Goal: Task Accomplishment & Management: Manage account settings

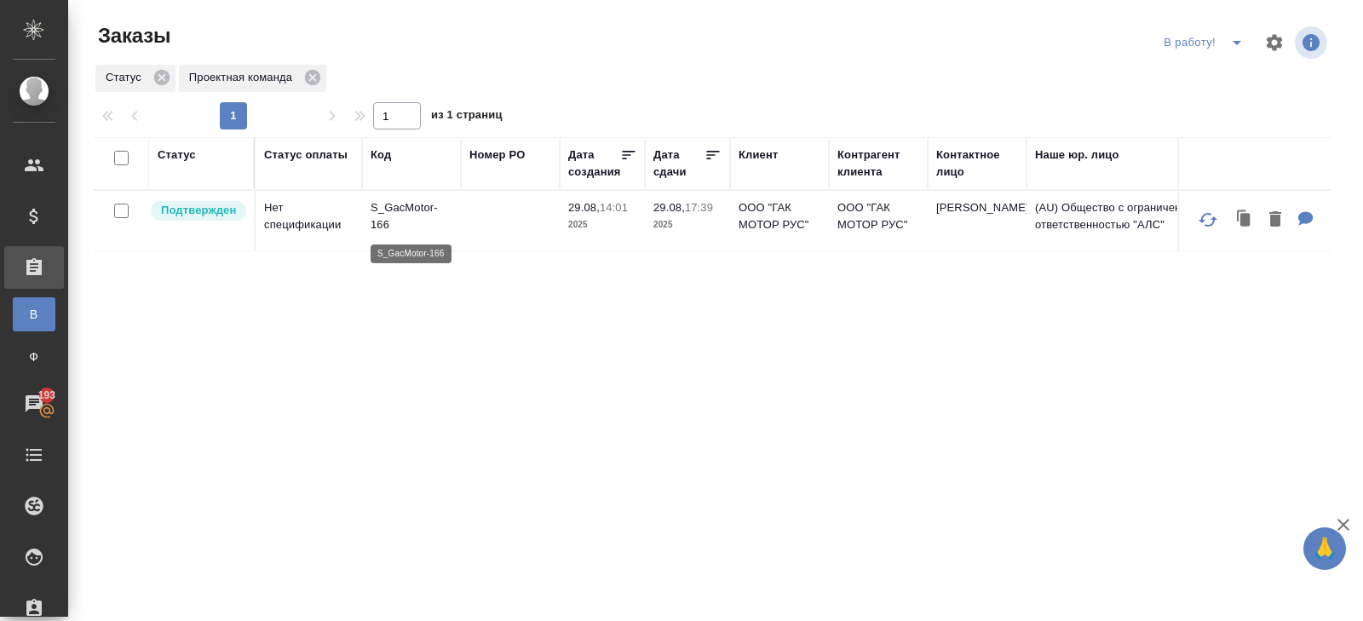
click at [398, 210] on p "S_GacMotor-166" at bounding box center [412, 216] width 82 height 34
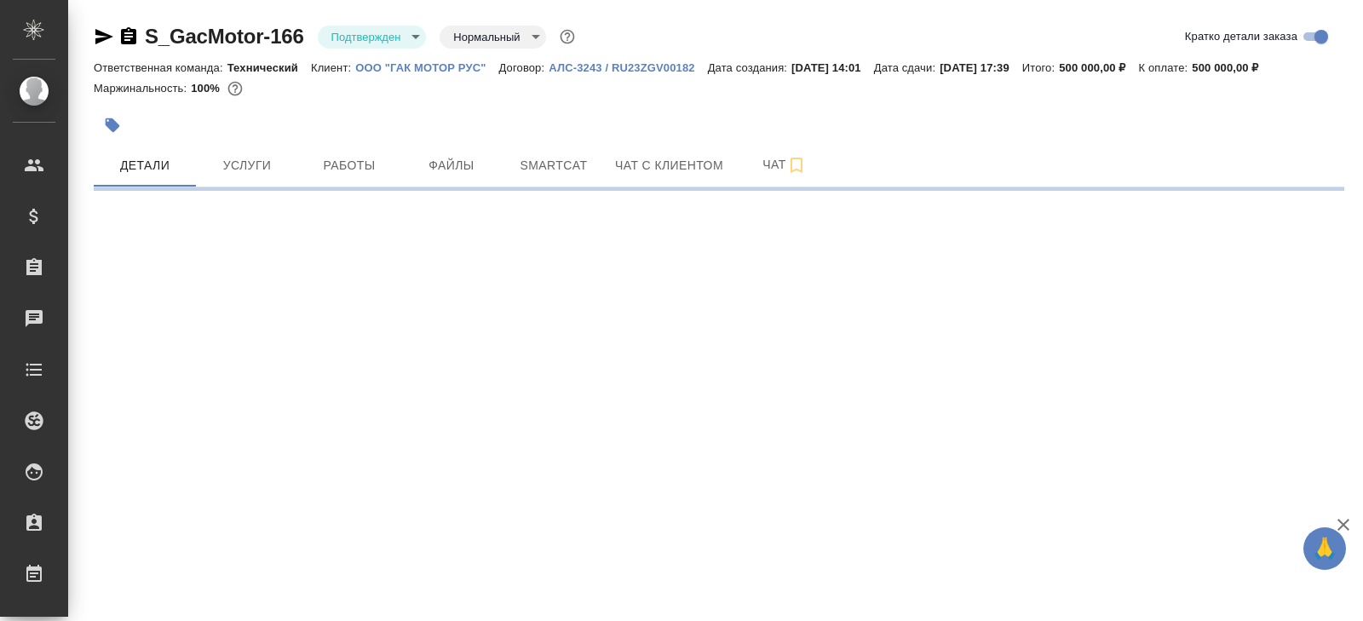
select select "RU"
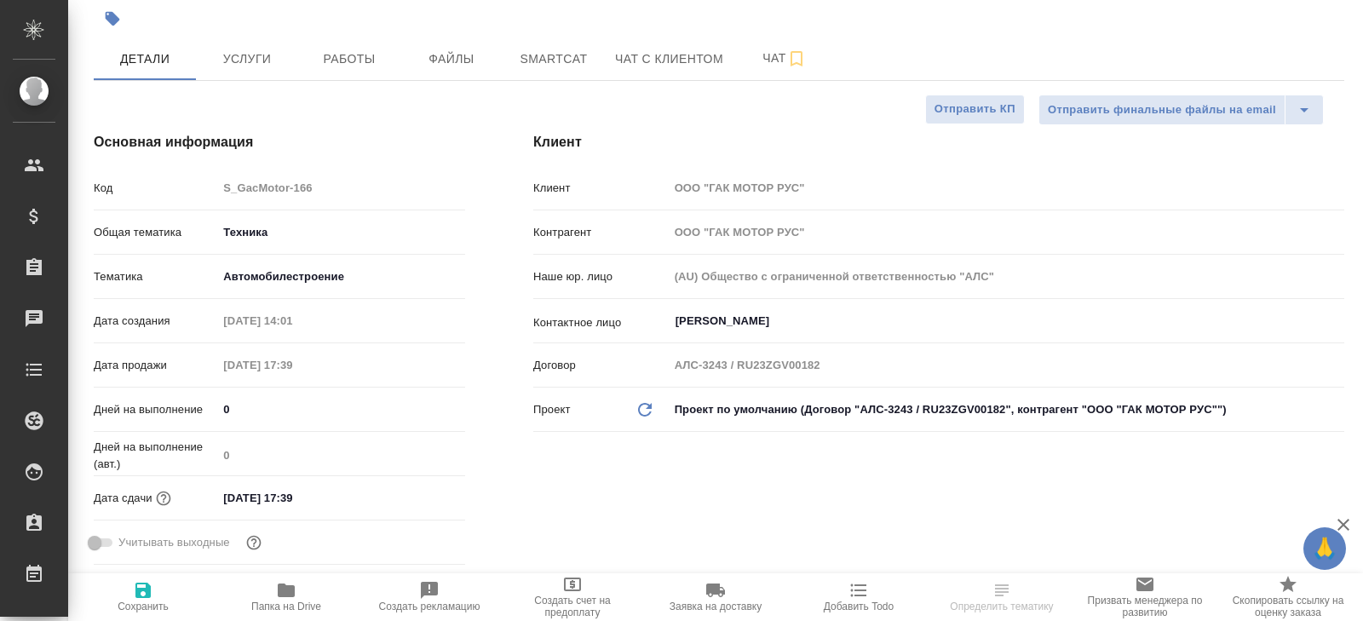
type textarea "x"
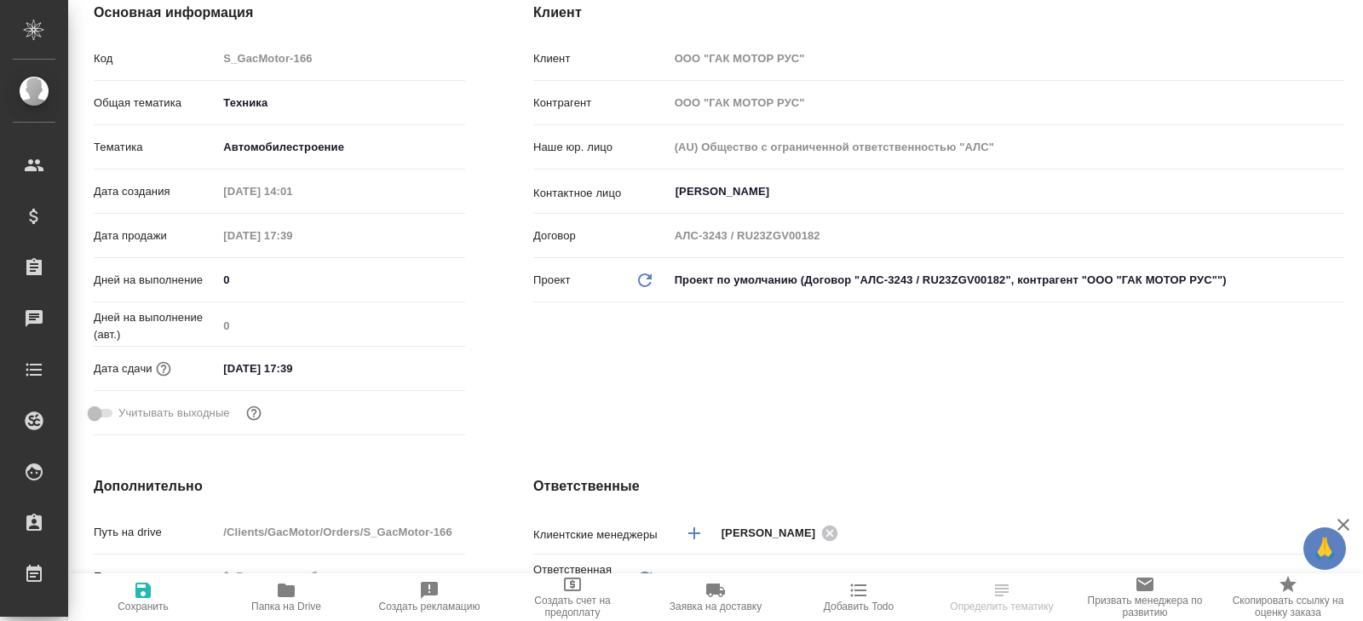
type input "[PERSON_NAME]"
type input "Сеитов Павел"
click at [285, 148] on body "🙏 .cls-1 fill:#fff; AWATERA Belyakova Yulia Клиенты Спецификации Заказы Чаты To…" at bounding box center [681, 310] width 1363 height 621
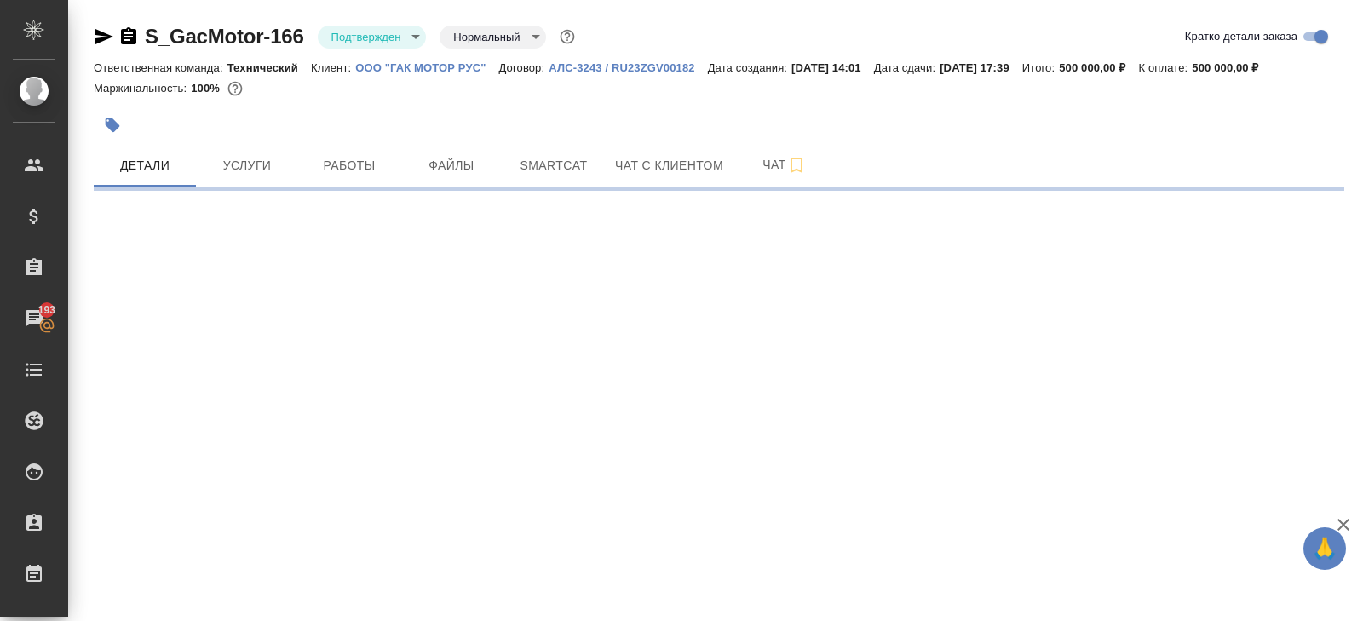
scroll to position [0, 0]
select select "RU"
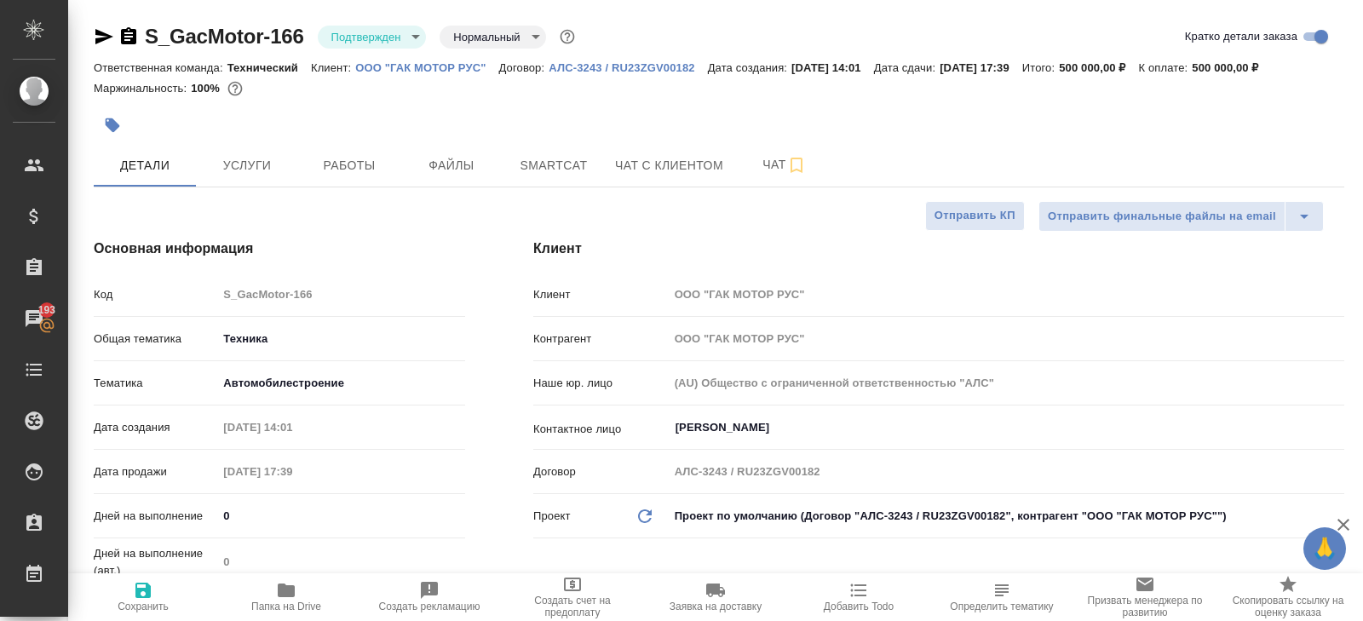
type textarea "x"
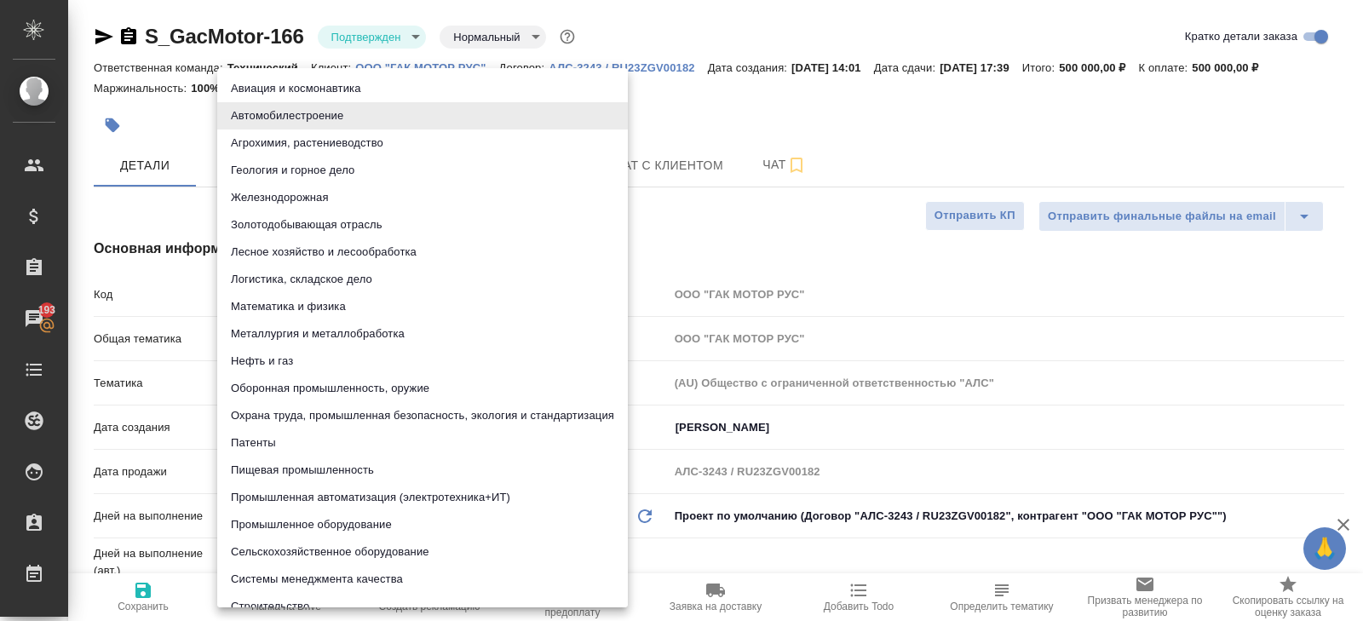
click at [316, 384] on body "🙏 .cls-1 fill:#fff; AWATERA Belyakova Yulia Клиенты Спецификации Заказы 193 Чат…" at bounding box center [681, 310] width 1363 height 621
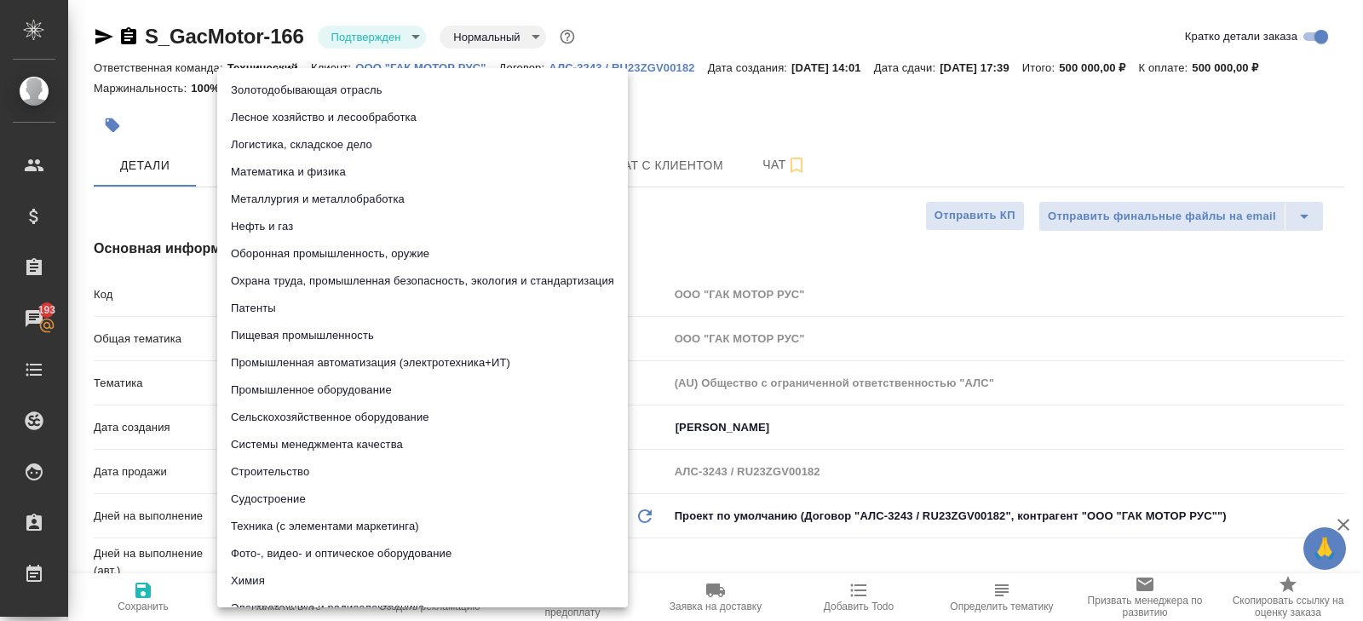
scroll to position [210, 0]
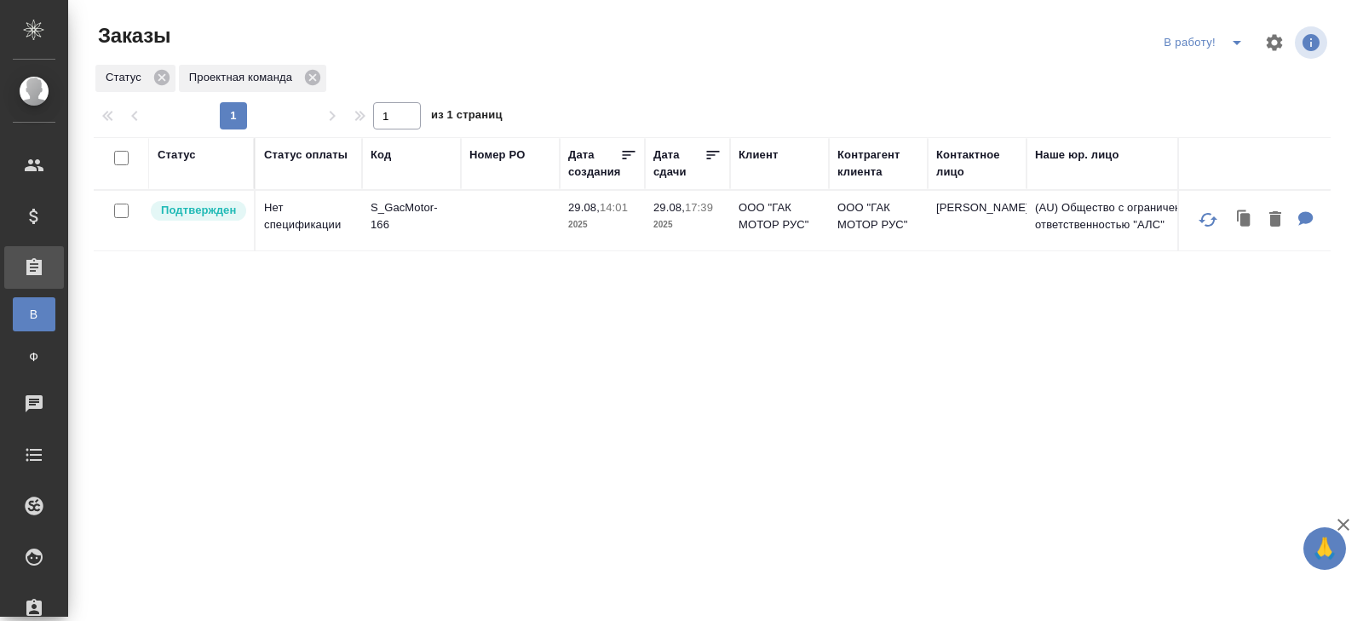
click at [1236, 42] on icon "split button" at bounding box center [1237, 43] width 9 height 4
click at [1231, 86] on li "ПМ" at bounding box center [1206, 76] width 95 height 27
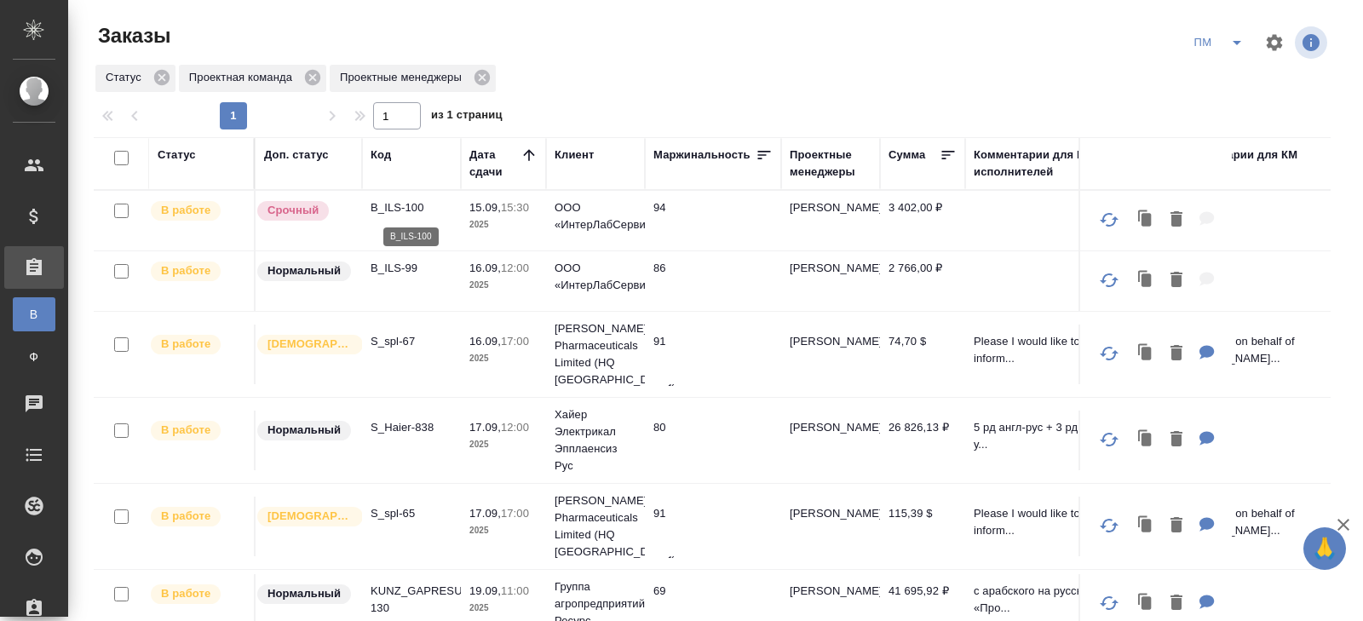
click at [401, 208] on p "B_ILS-100" at bounding box center [412, 207] width 82 height 17
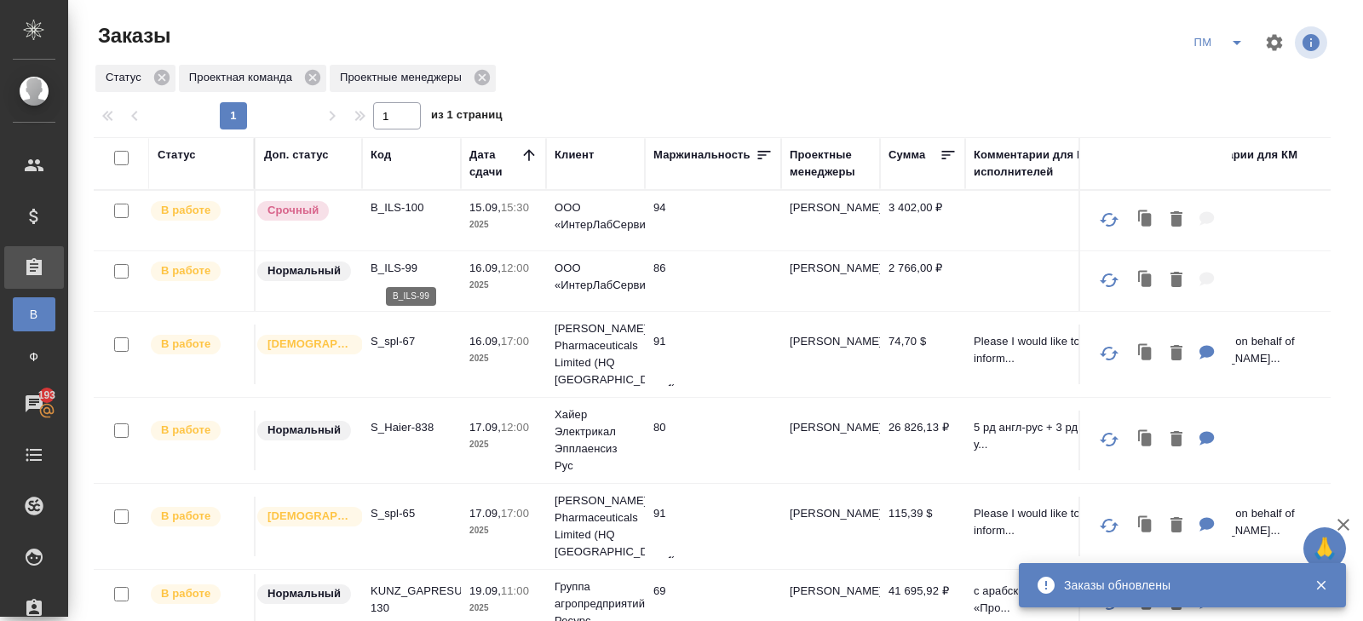
click at [406, 264] on p "B_ILS-99" at bounding box center [412, 268] width 82 height 17
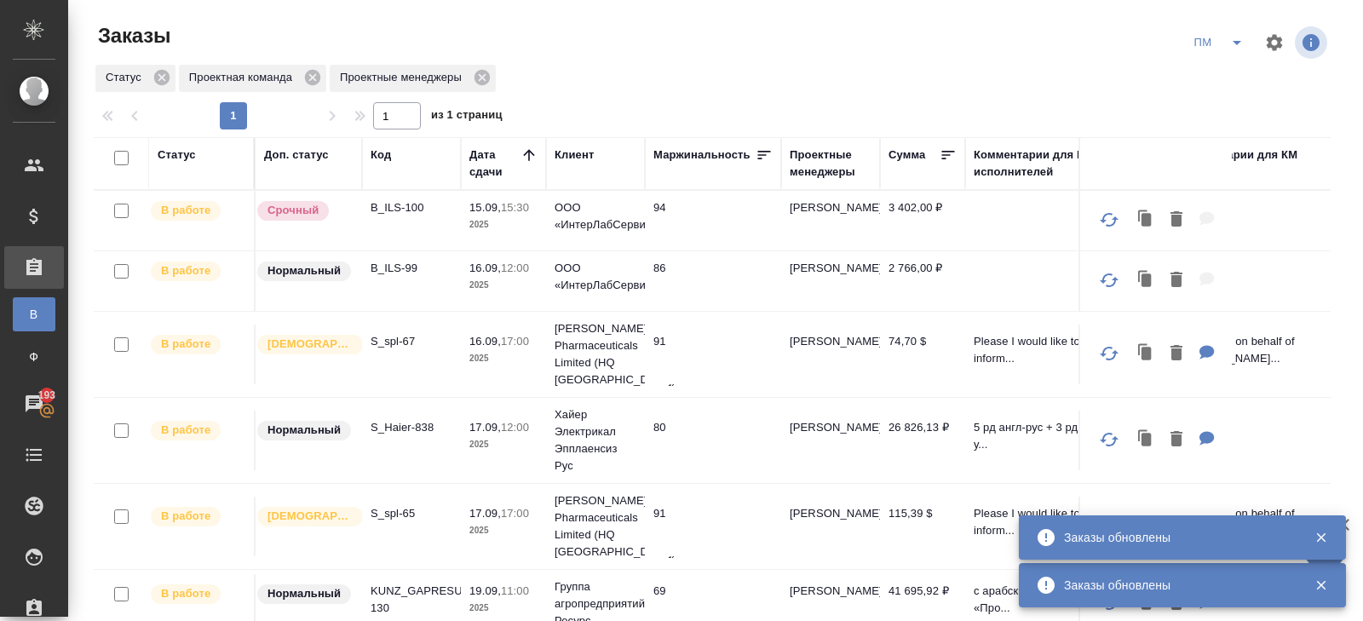
click at [1236, 37] on icon "split button" at bounding box center [1237, 42] width 20 height 20
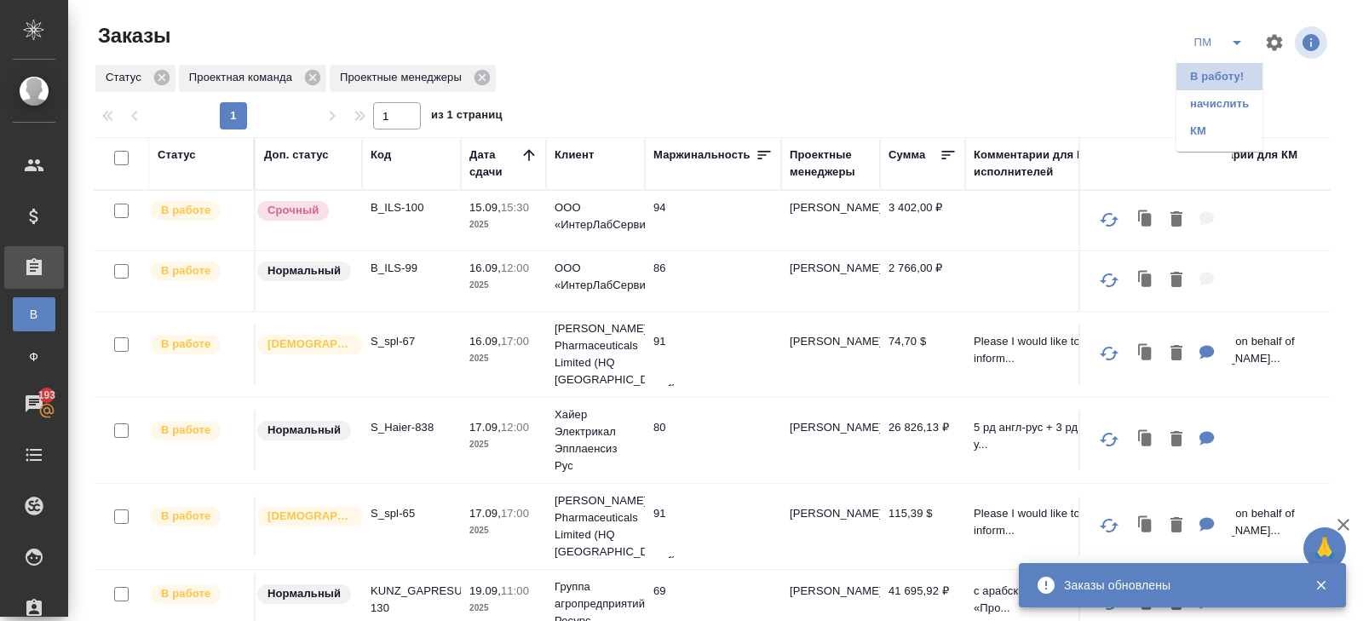
click at [1234, 69] on li "В работу!" at bounding box center [1220, 76] width 86 height 27
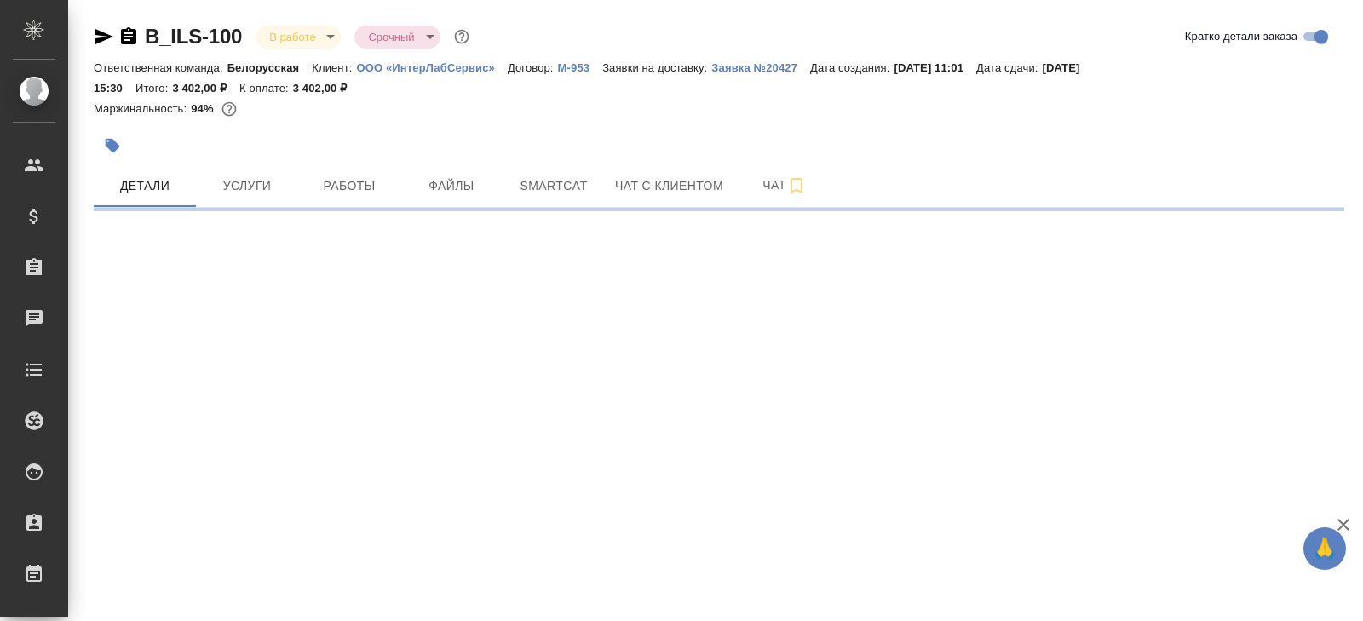
select select "RU"
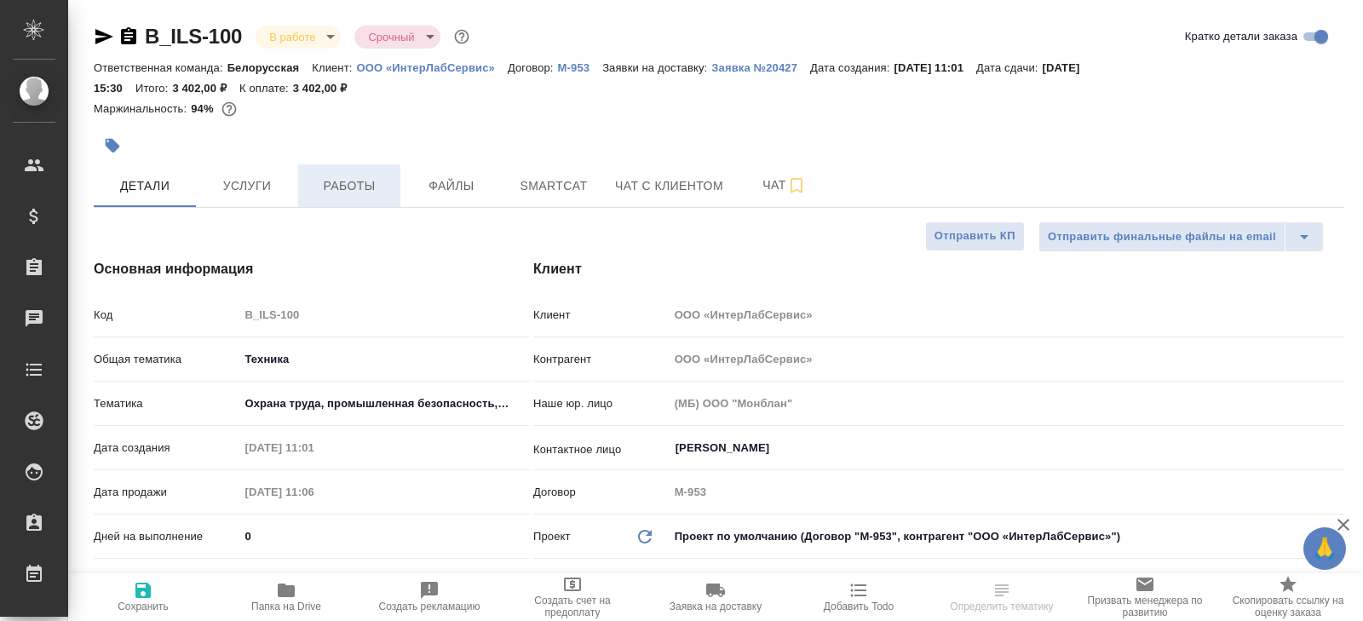
type textarea "x"
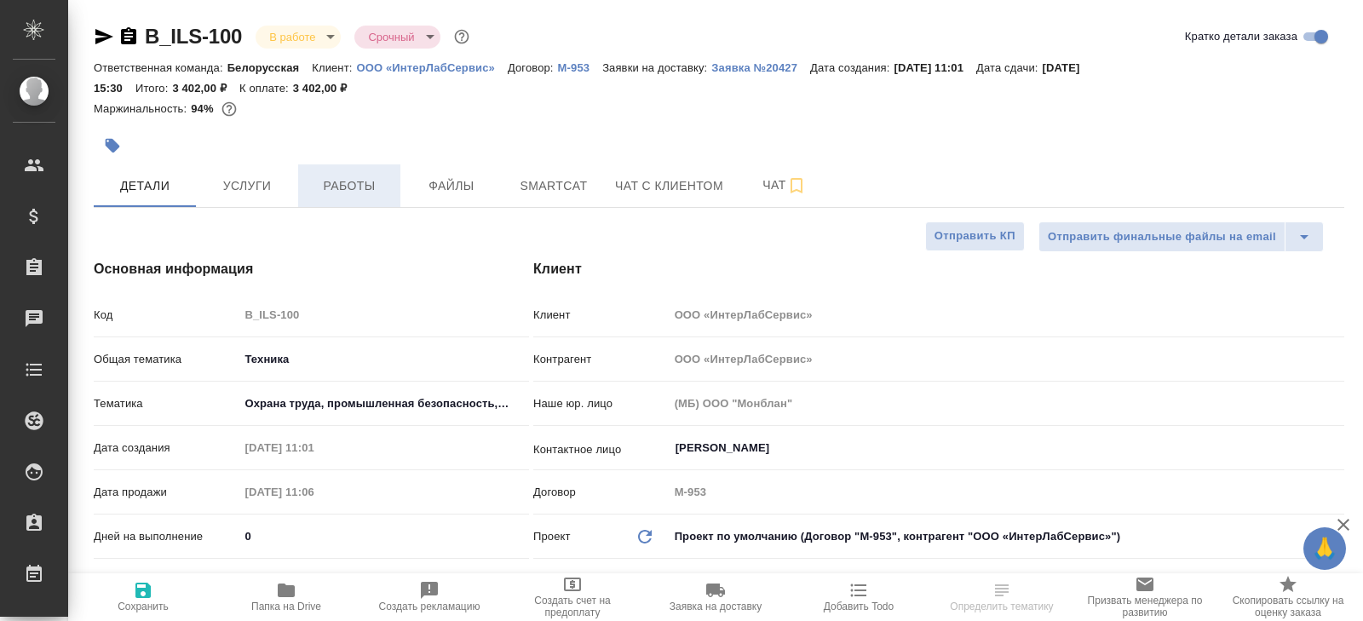
type textarea "x"
click at [344, 196] on button "Работы" at bounding box center [349, 185] width 102 height 43
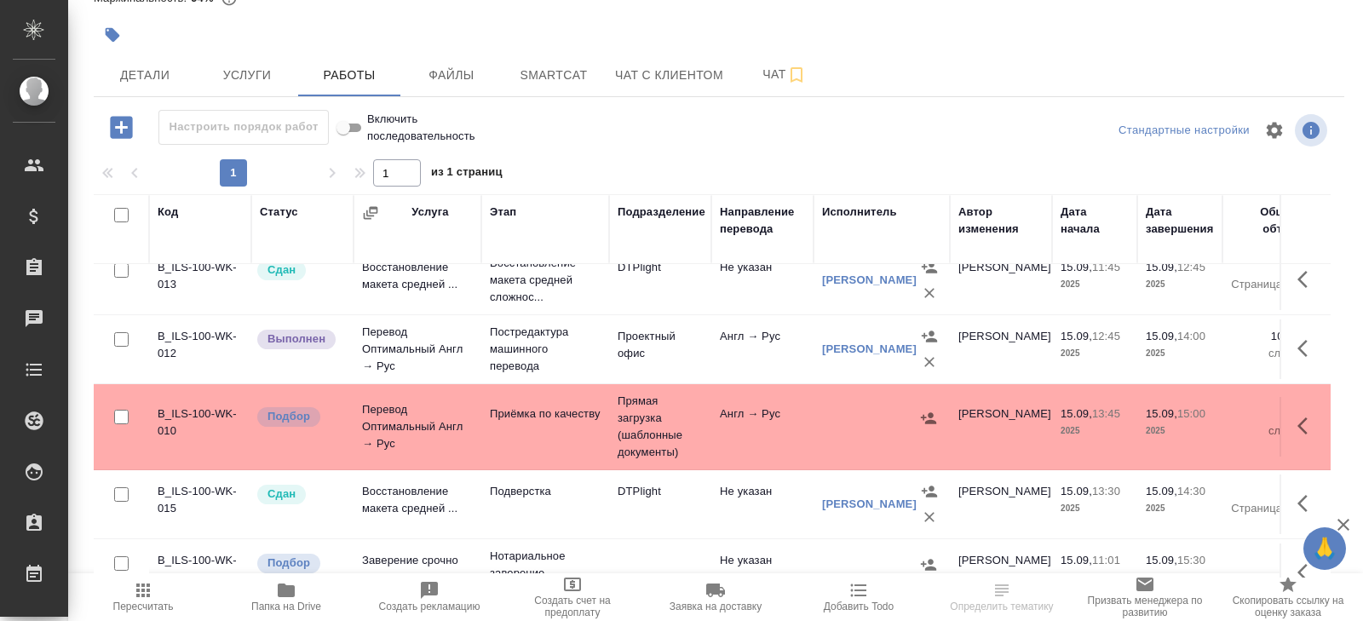
scroll to position [107, 0]
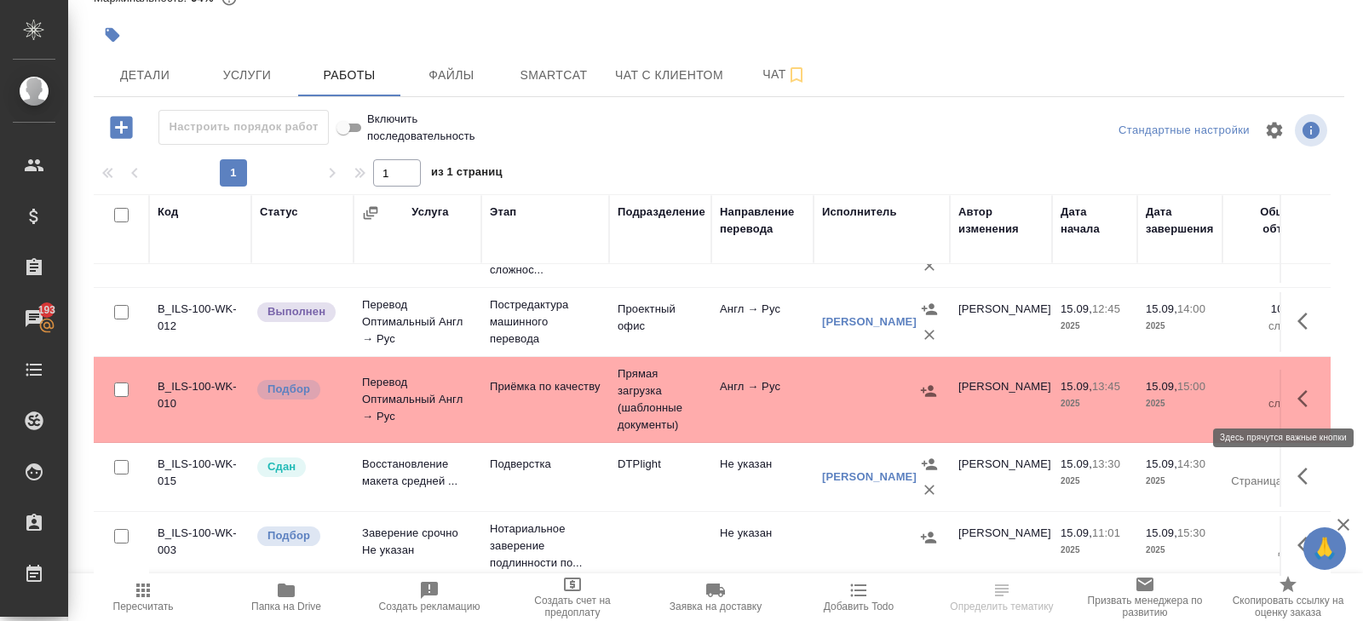
click at [1310, 402] on icon "button" at bounding box center [1308, 399] width 20 height 20
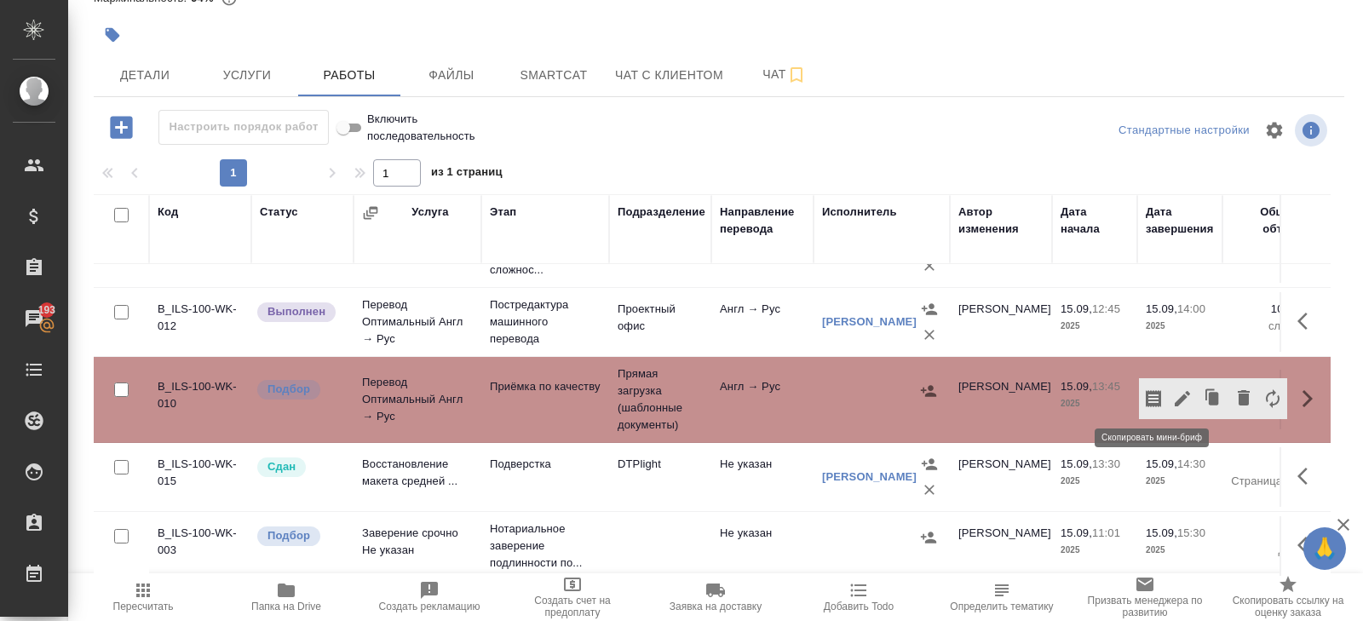
click at [1146, 395] on icon "button" at bounding box center [1154, 399] width 20 height 20
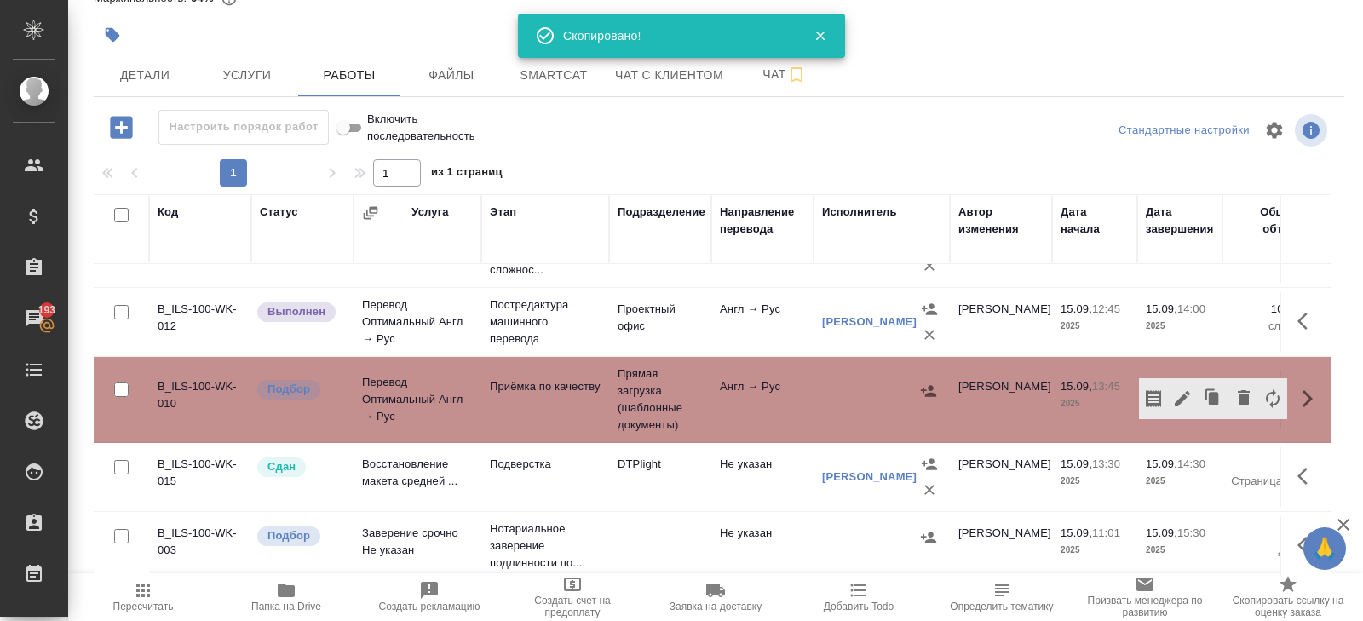
click at [1189, 397] on icon "button" at bounding box center [1183, 399] width 20 height 20
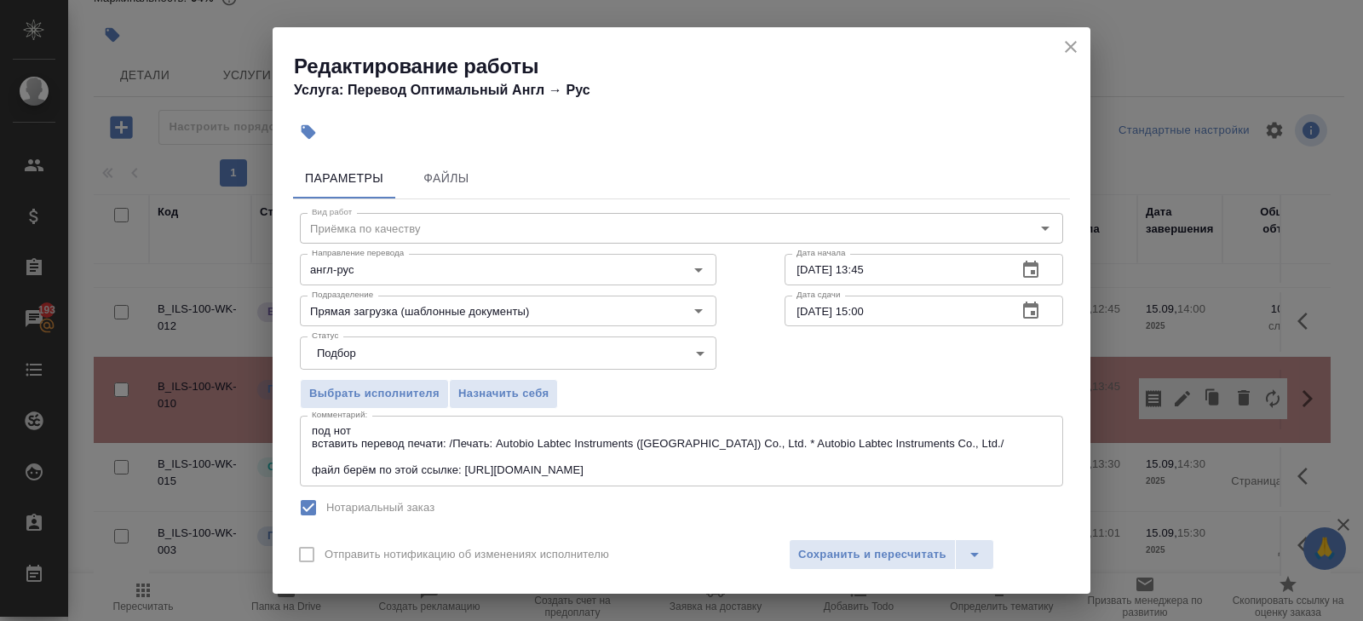
click at [1023, 306] on icon "button" at bounding box center [1030, 310] width 15 height 17
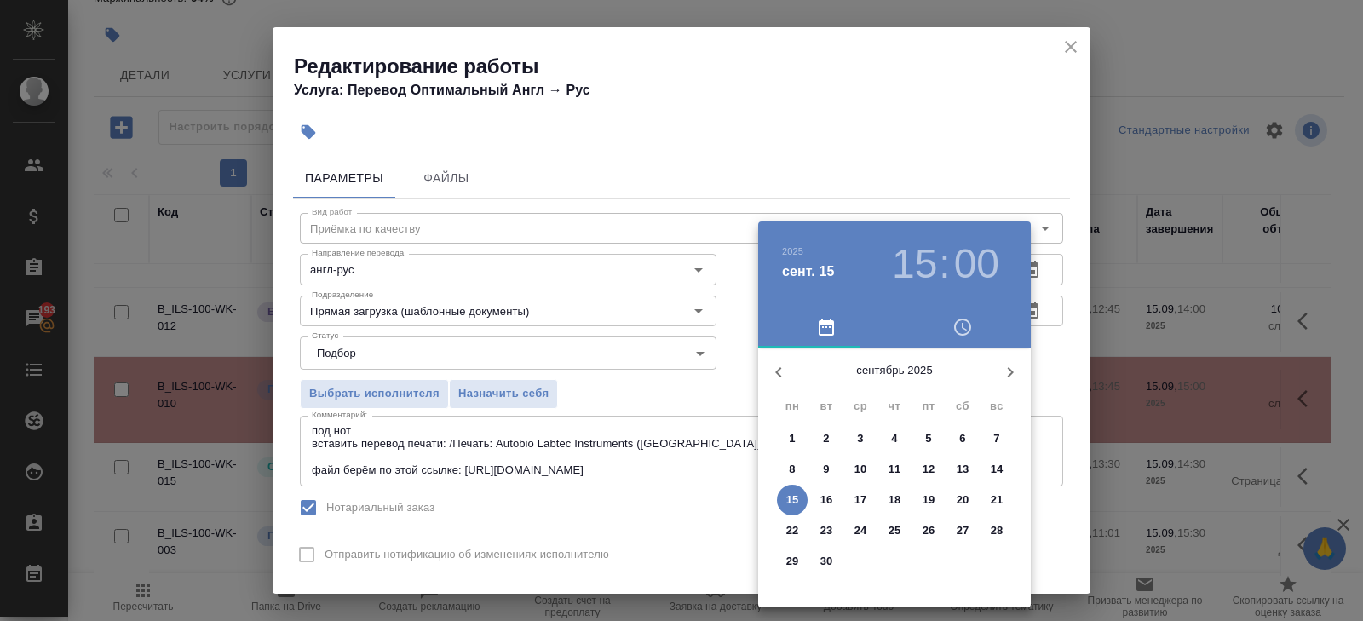
click at [790, 502] on p "15" at bounding box center [793, 500] width 13 height 17
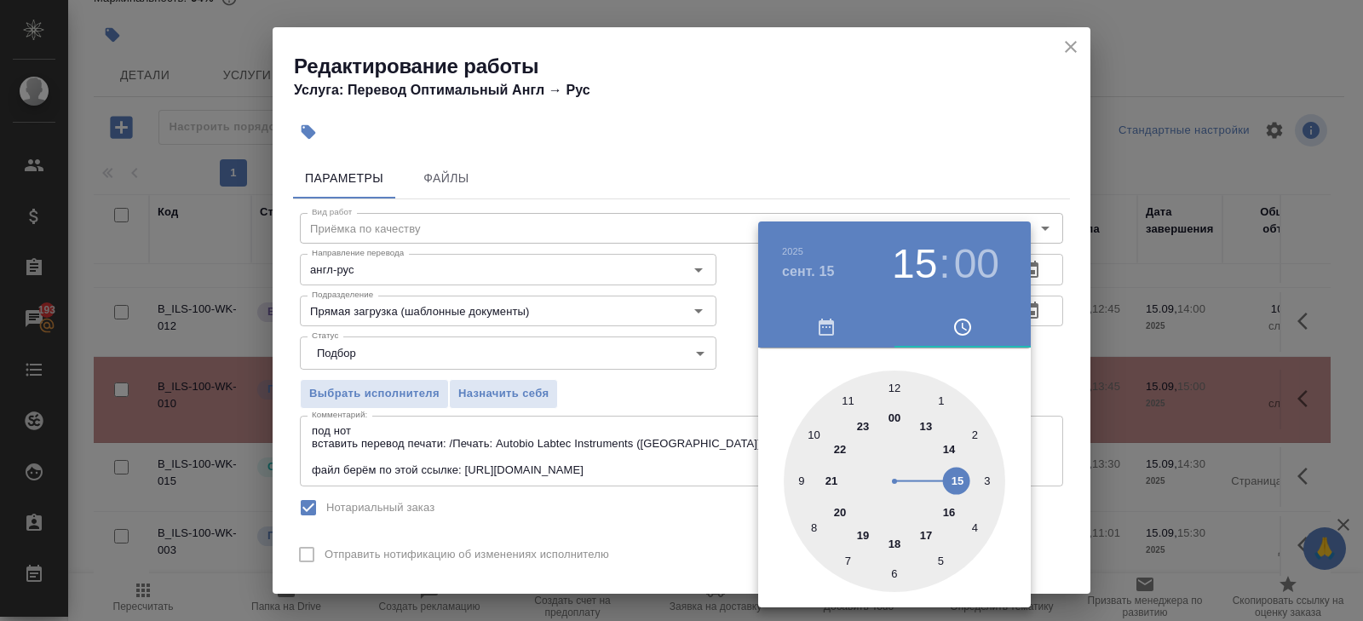
click at [955, 482] on div at bounding box center [895, 482] width 222 height 222
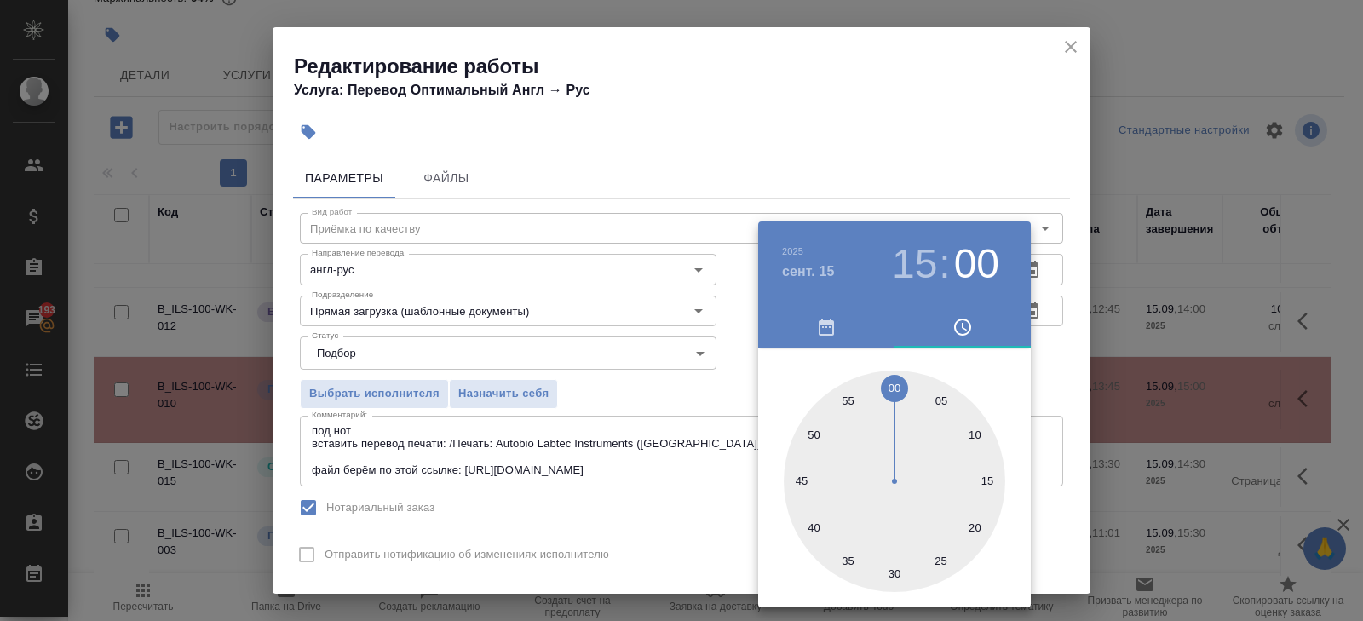
type input "15.09.2025 15:30"
click at [894, 571] on div at bounding box center [895, 482] width 222 height 222
click at [560, 554] on div at bounding box center [681, 310] width 1363 height 621
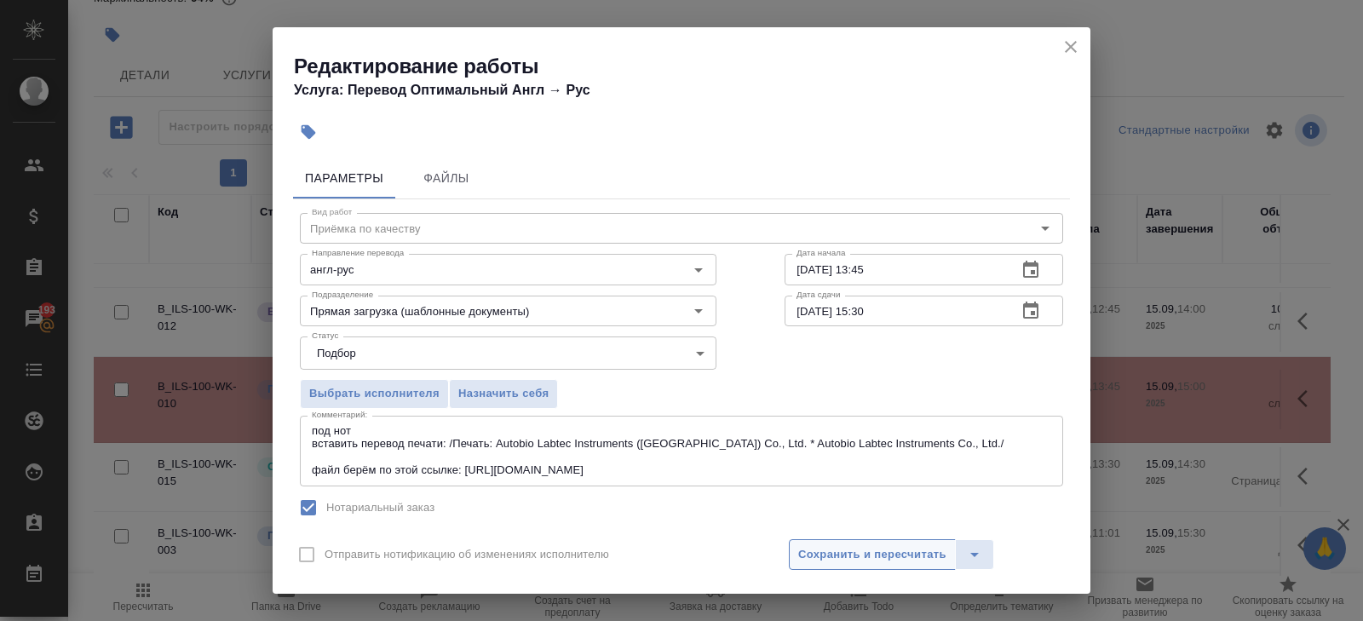
click at [879, 541] on button "Сохранить и пересчитать" at bounding box center [872, 554] width 167 height 31
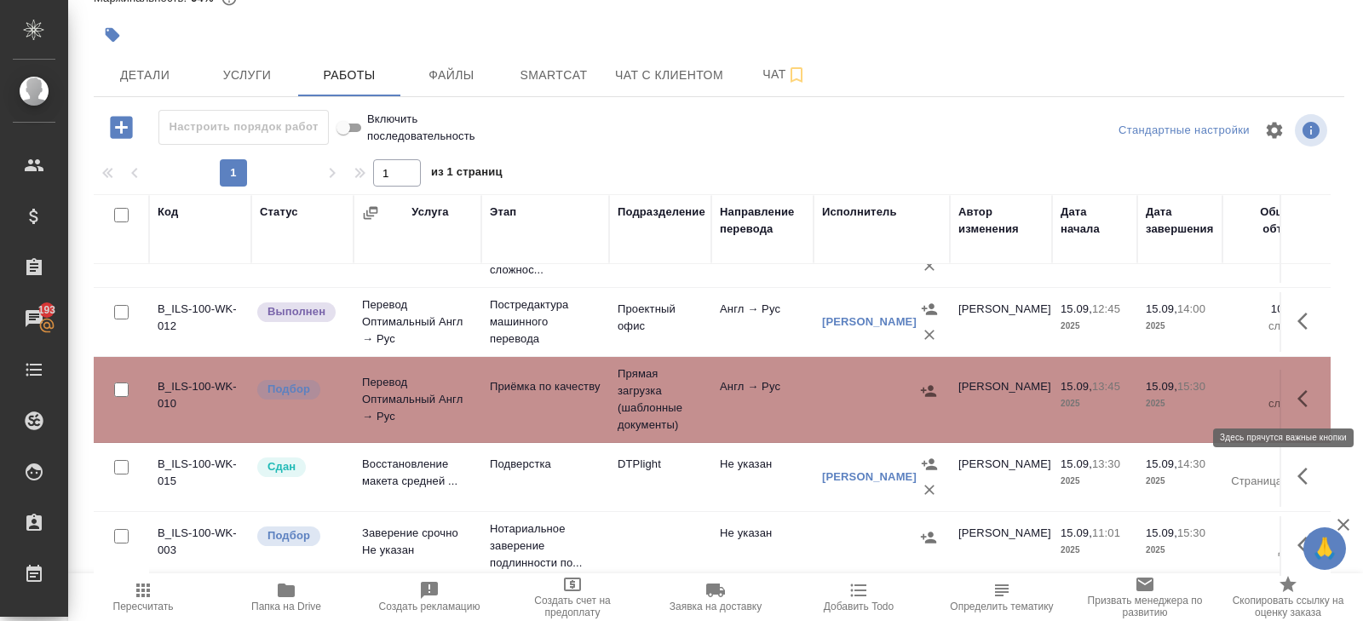
click at [1305, 390] on icon "button" at bounding box center [1303, 398] width 10 height 17
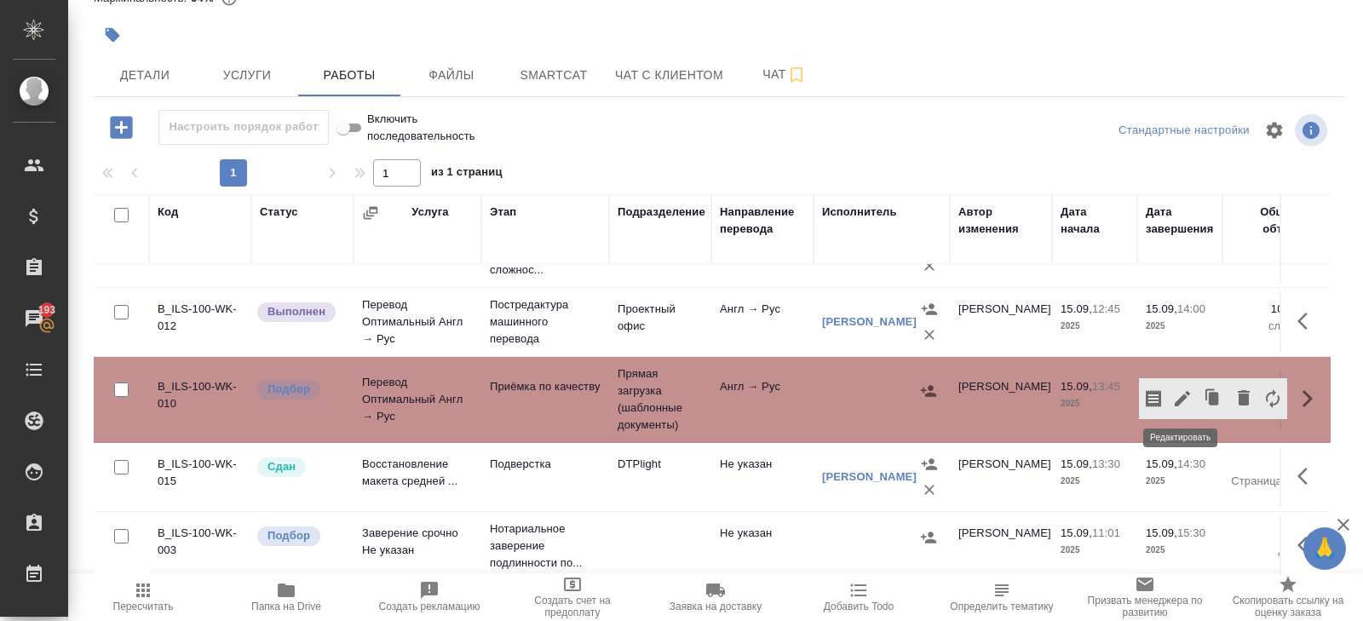
click at [1185, 398] on icon "button" at bounding box center [1183, 399] width 20 height 20
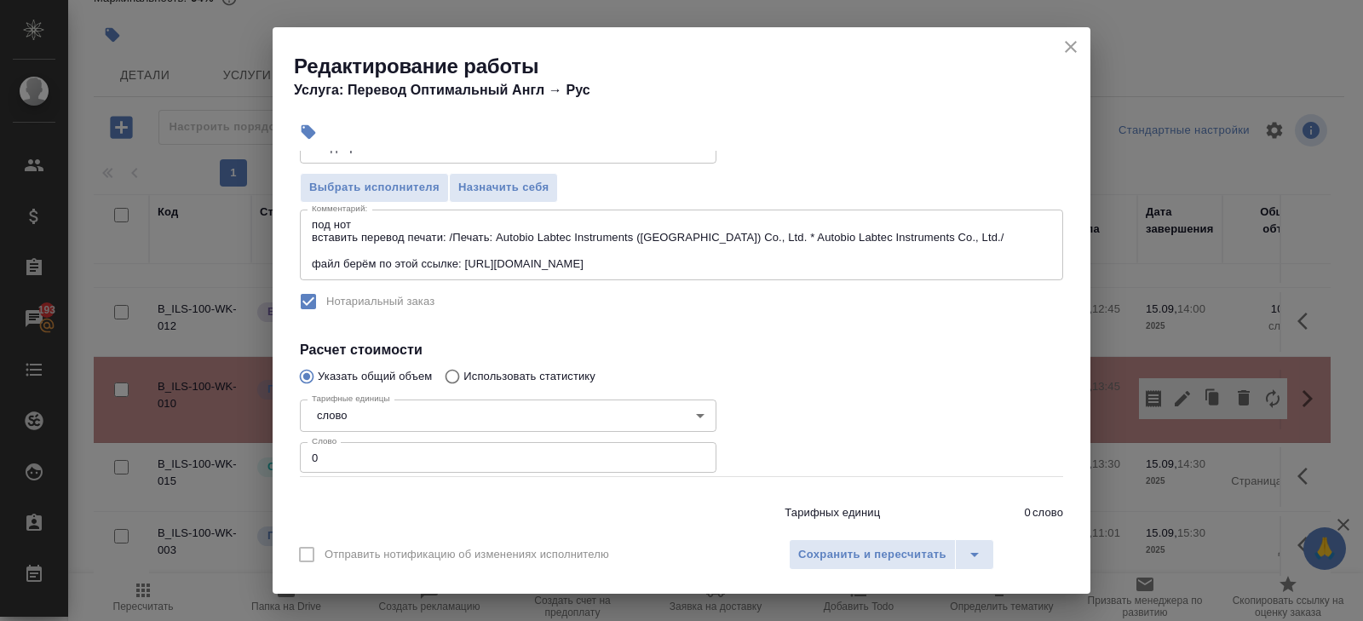
scroll to position [256, 0]
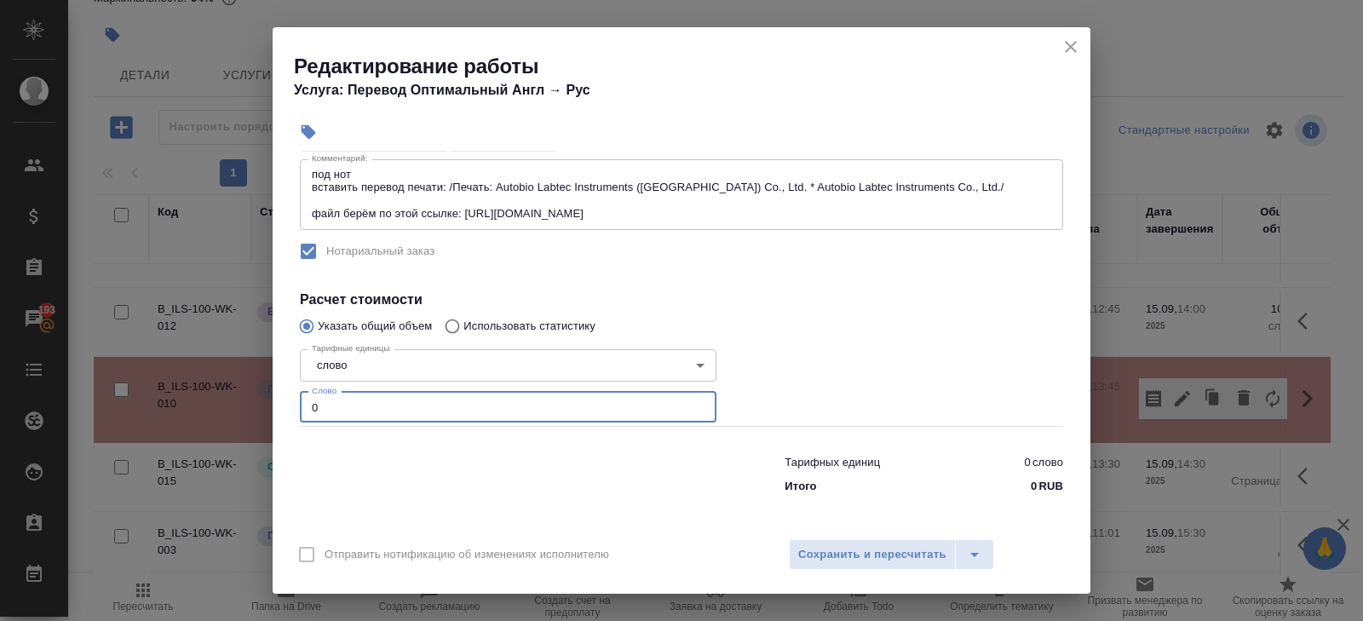
drag, startPoint x: 344, startPoint y: 412, endPoint x: 251, endPoint y: 412, distance: 93.7
click at [251, 412] on div "Редактирование работы Услуга: Перевод Оптимальный Англ → Рус Параметры Файлы Ви…" at bounding box center [681, 310] width 1363 height 621
type input "200"
click at [810, 560] on span "Сохранить и пересчитать" at bounding box center [872, 555] width 148 height 20
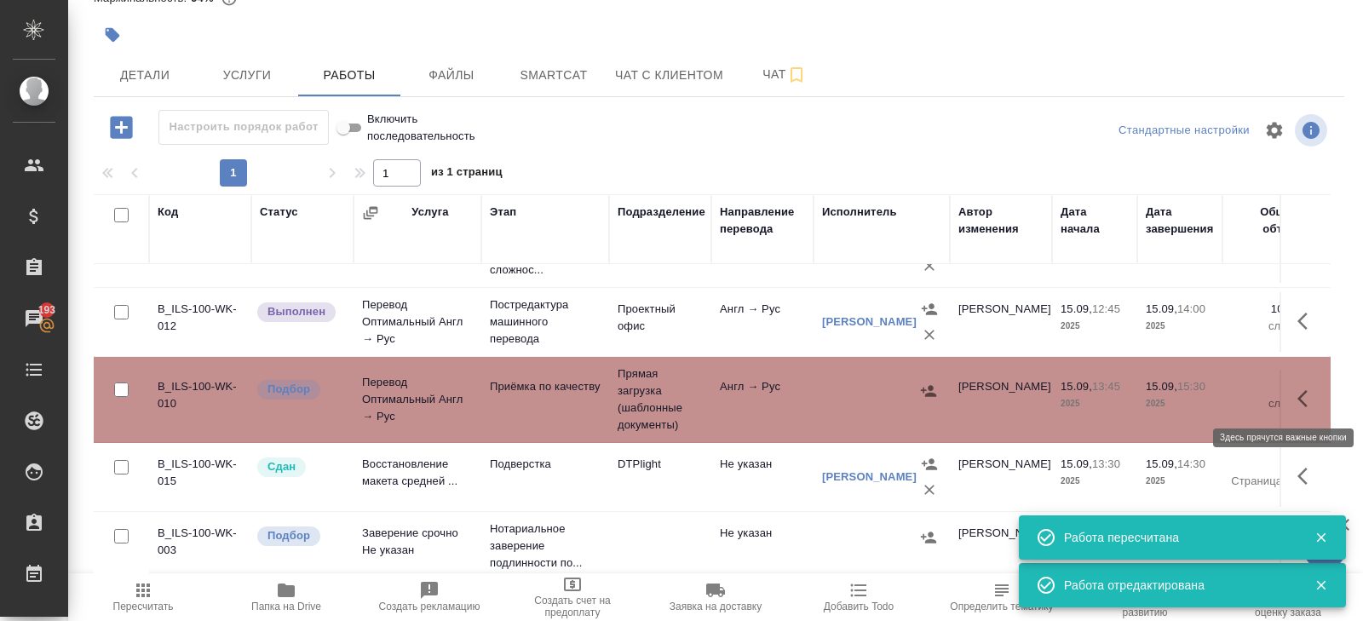
click at [1305, 395] on icon "button" at bounding box center [1308, 399] width 20 height 20
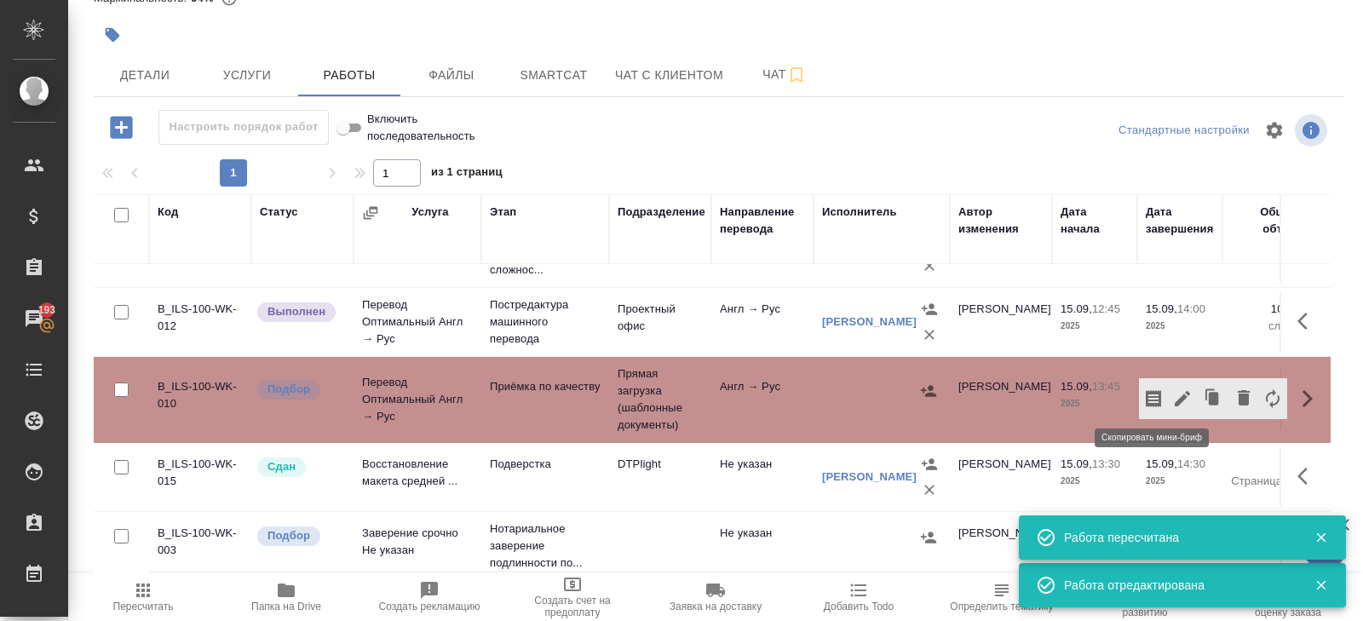
click at [1153, 397] on icon "button" at bounding box center [1154, 399] width 20 height 20
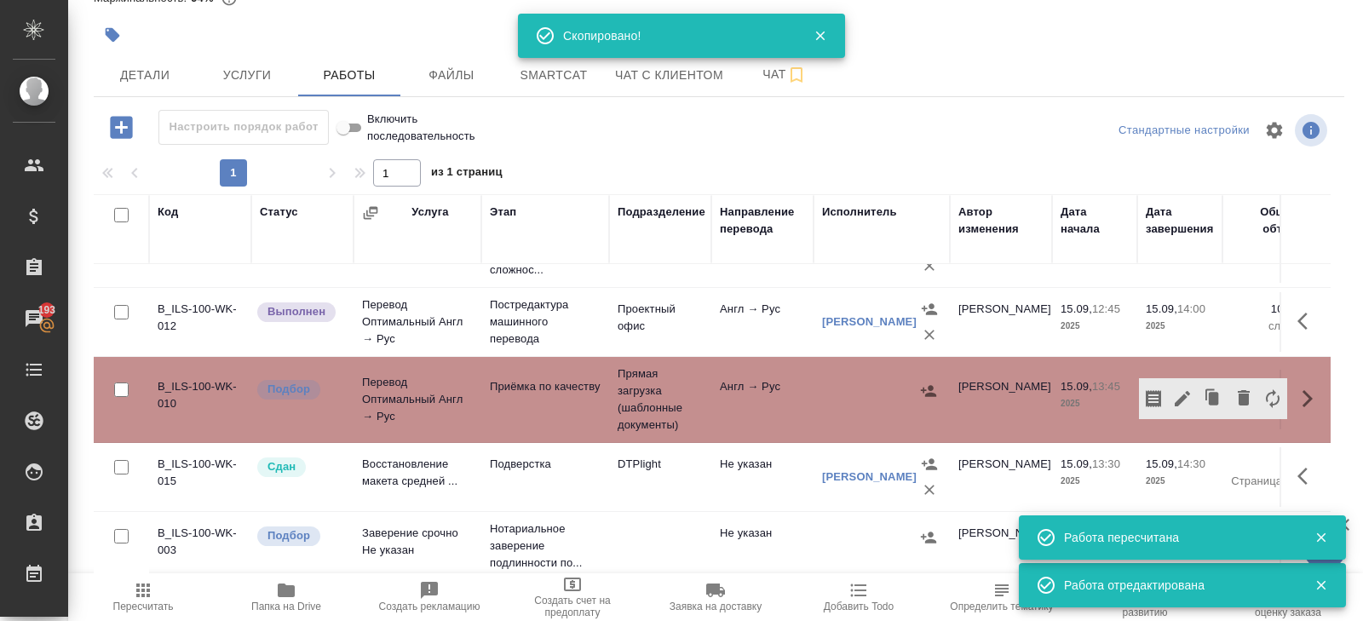
click at [138, 605] on span "Пересчитать" at bounding box center [143, 607] width 61 height 12
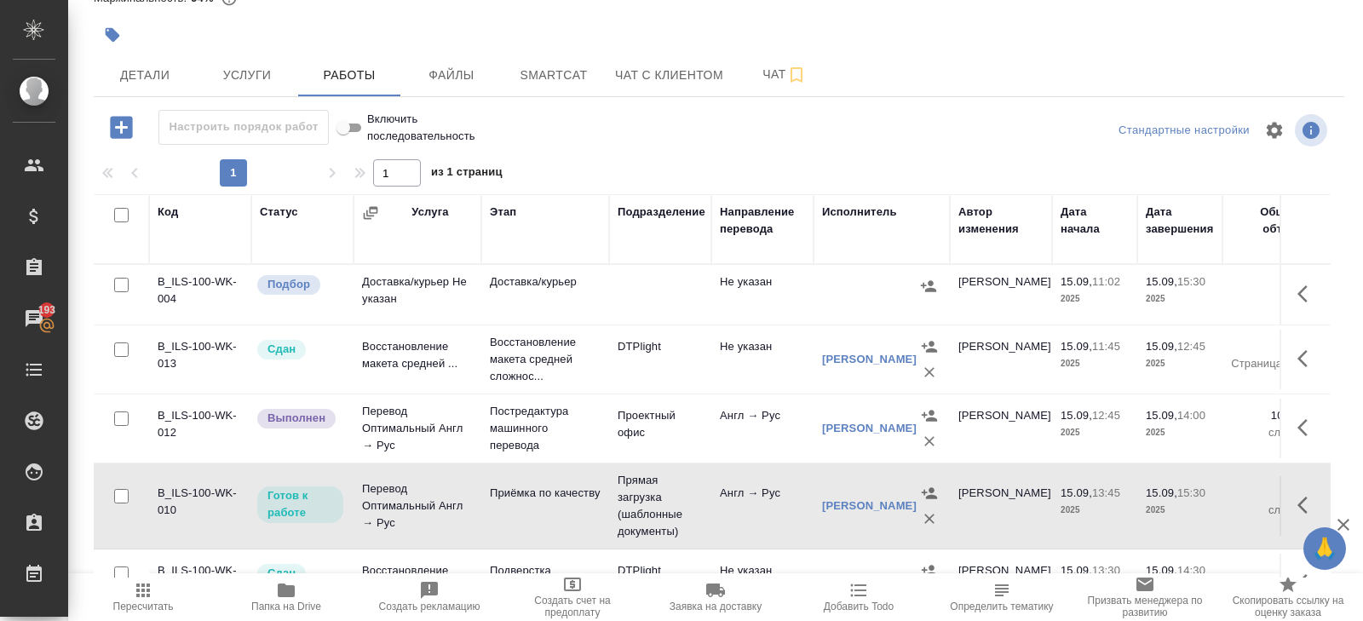
scroll to position [0, 0]
click at [519, 83] on span "Smartcat" at bounding box center [554, 75] width 82 height 21
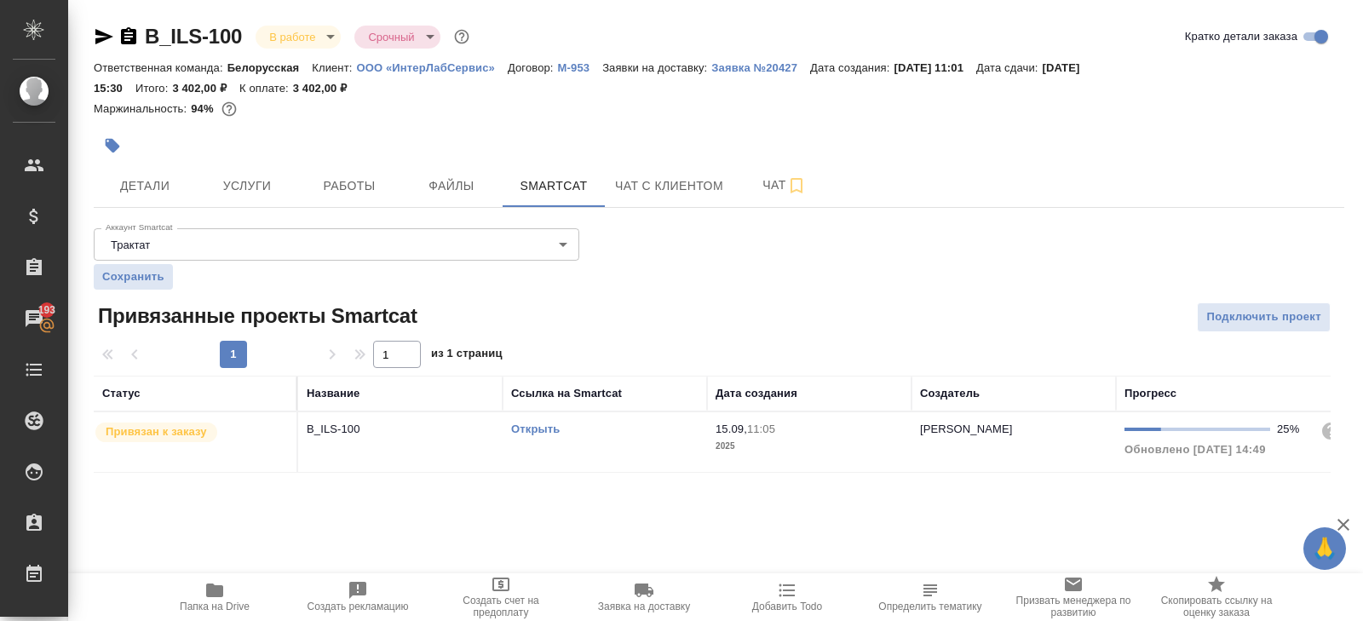
click at [610, 456] on td "Открыть" at bounding box center [605, 442] width 205 height 60
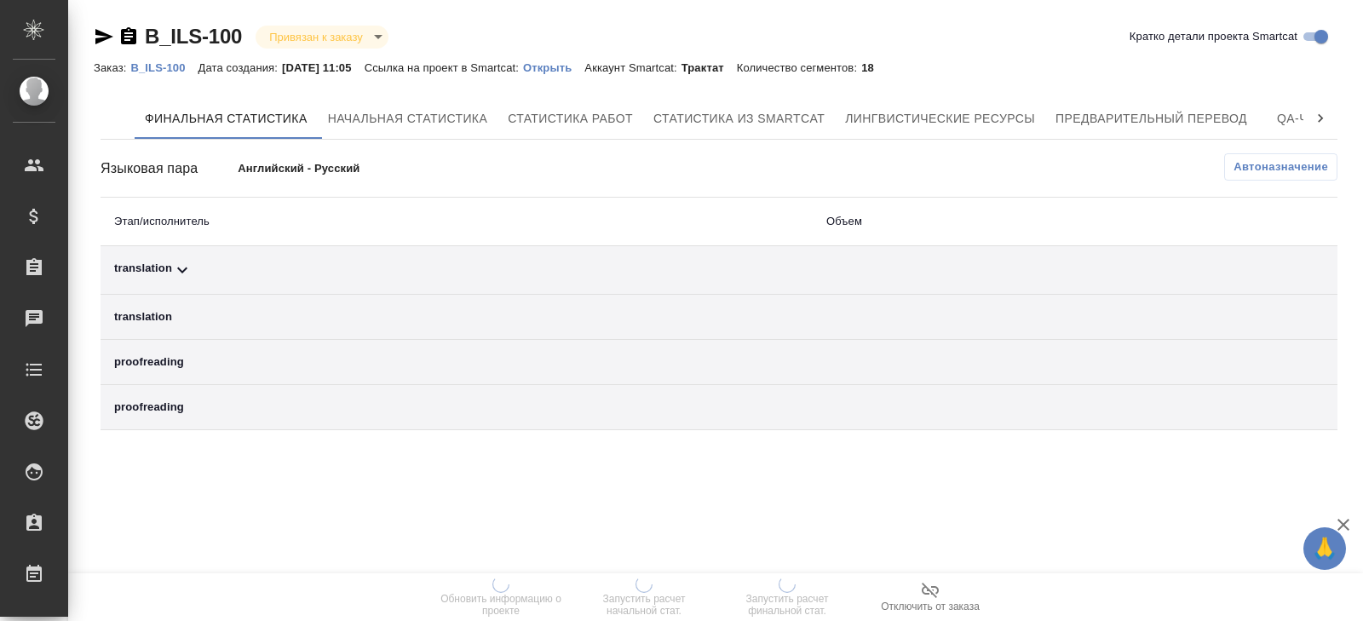
click at [1288, 170] on span "Автоназначение" at bounding box center [1281, 166] width 95 height 17
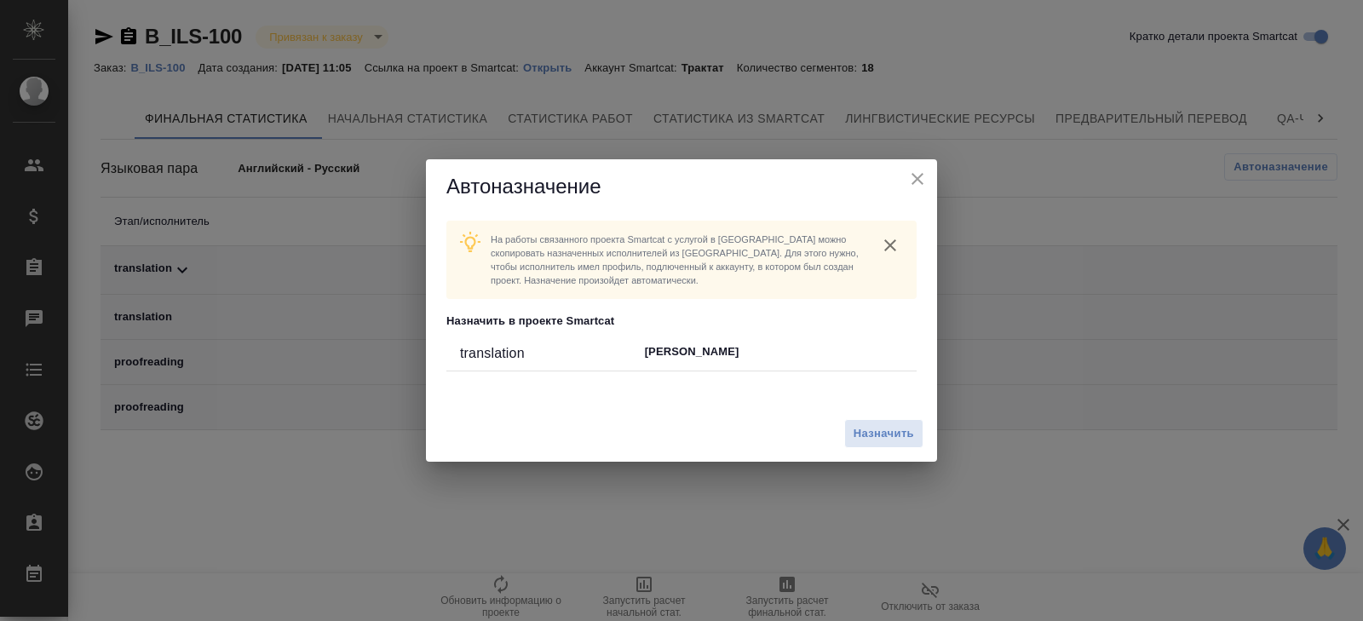
click at [878, 416] on div "Назначить" at bounding box center [681, 434] width 511 height 57
click at [876, 457] on div "Назначить" at bounding box center [681, 434] width 511 height 57
click at [876, 431] on span "Назначить" at bounding box center [884, 434] width 61 height 20
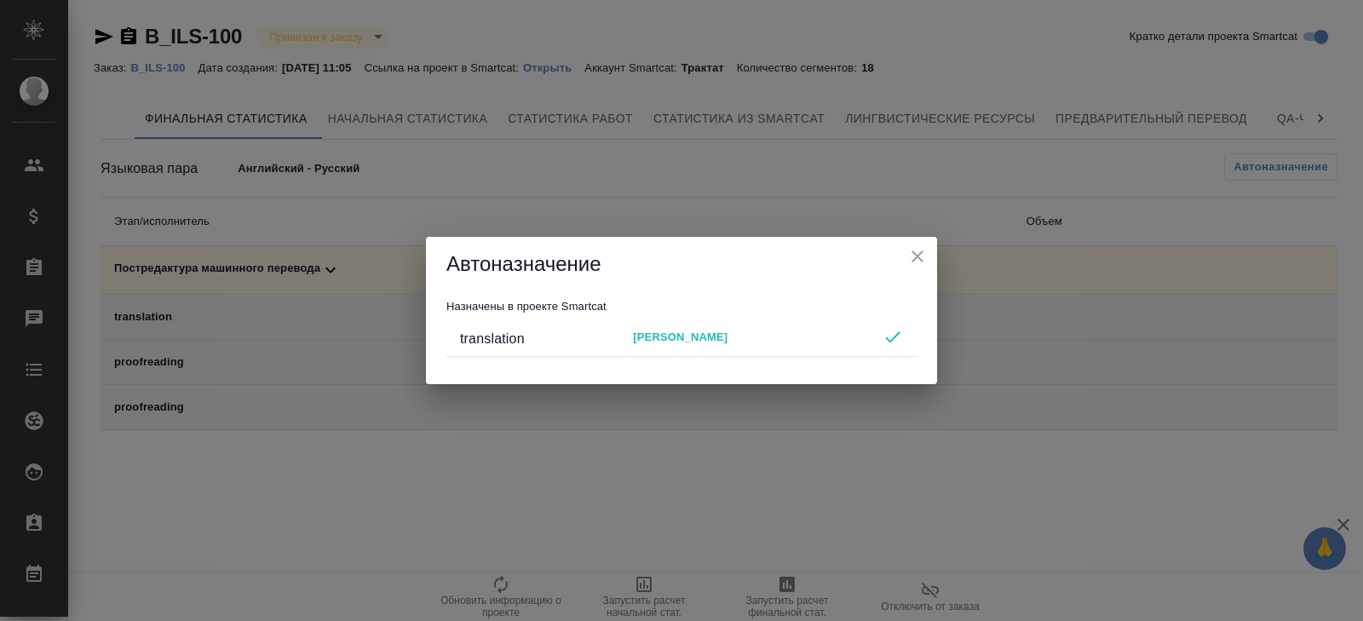
click at [859, 483] on div "Автоназначение Назначены в проекте Smartcat translation Пирогов Дмитрий" at bounding box center [681, 310] width 1363 height 621
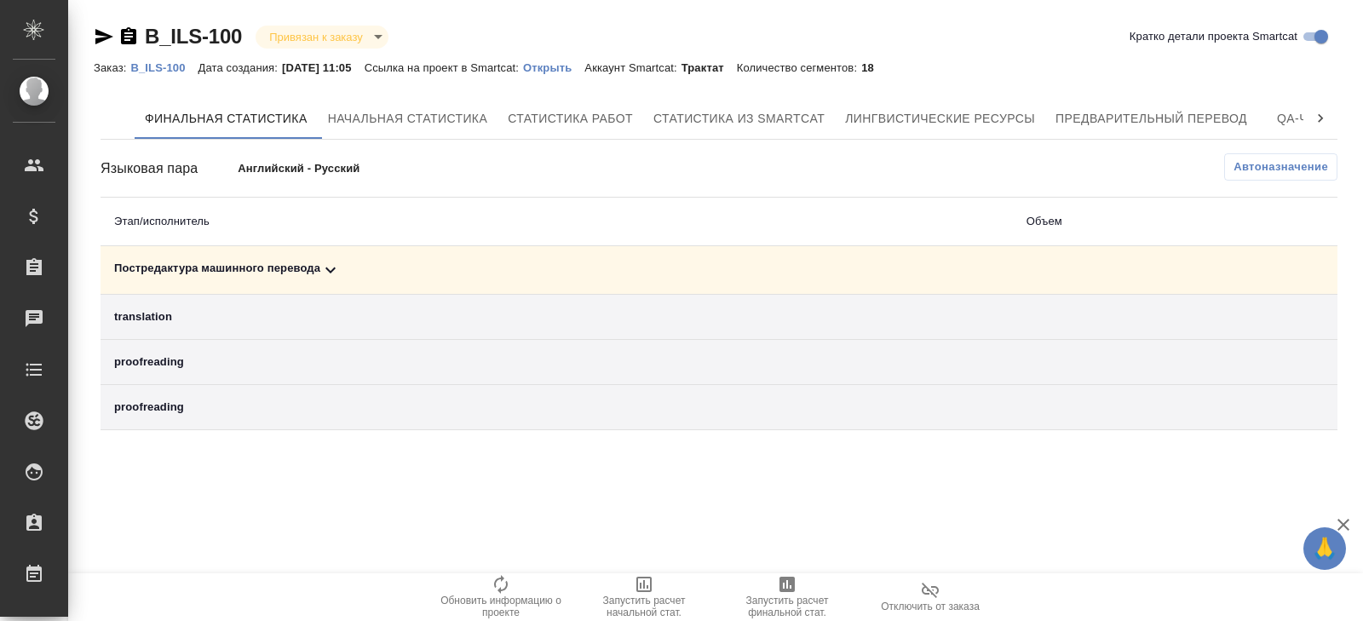
click at [801, 596] on span "Запустить расчет финальной стат." at bounding box center [787, 607] width 123 height 24
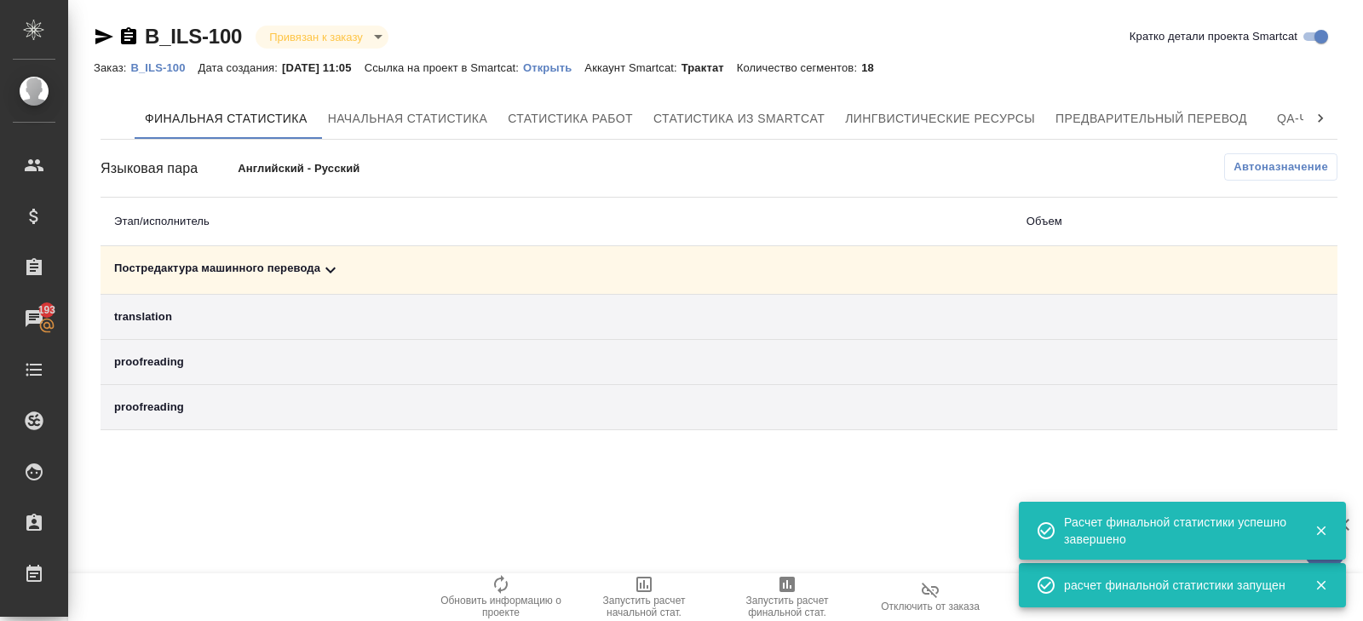
click at [325, 273] on icon at bounding box center [330, 270] width 20 height 20
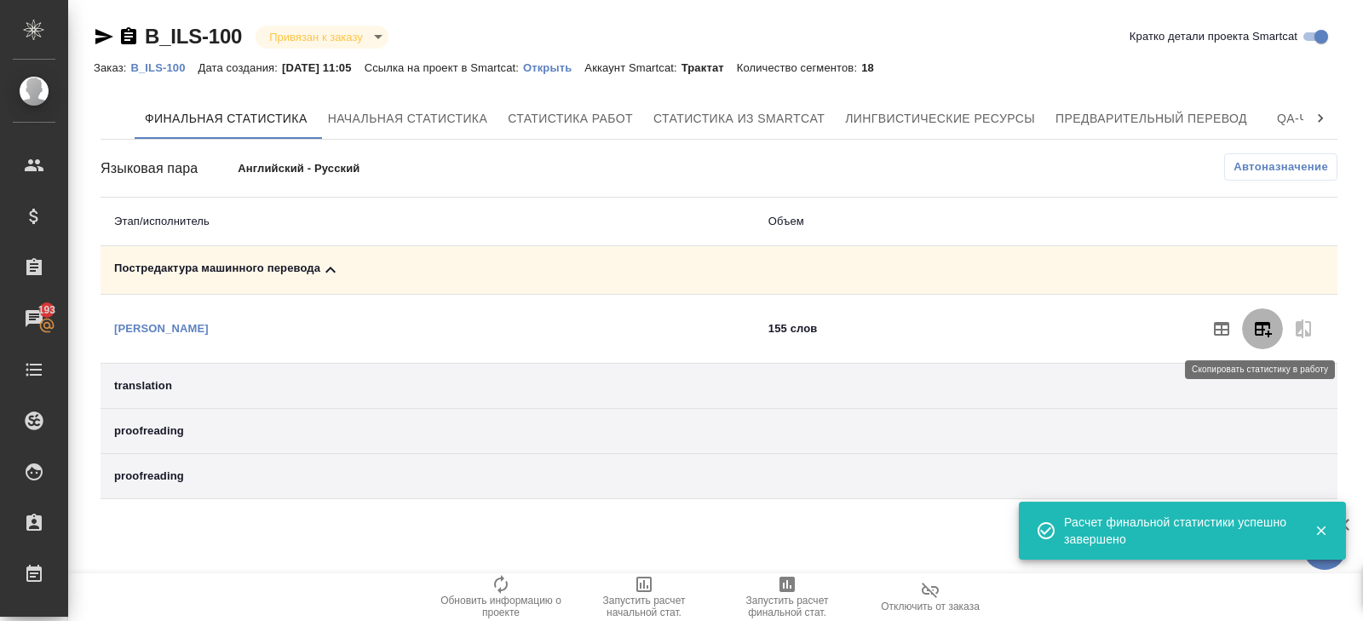
click at [1257, 345] on button "button" at bounding box center [1262, 328] width 41 height 41
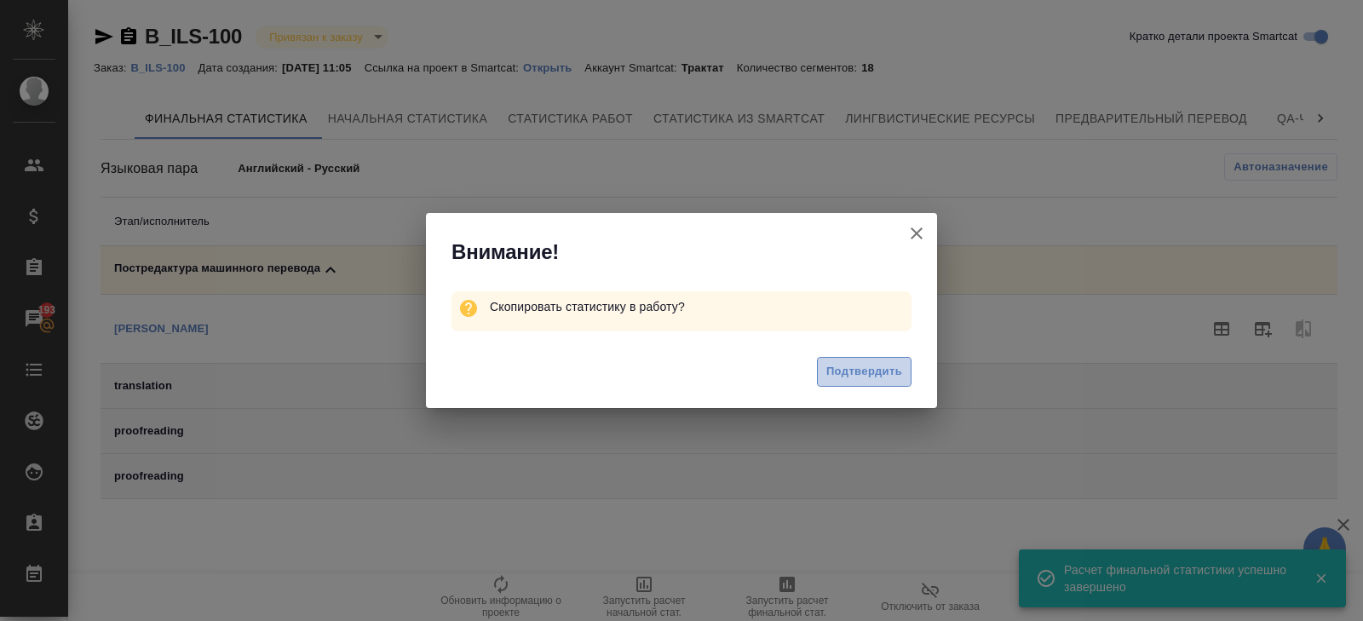
click at [836, 370] on span "Подтвердить" at bounding box center [865, 372] width 76 height 20
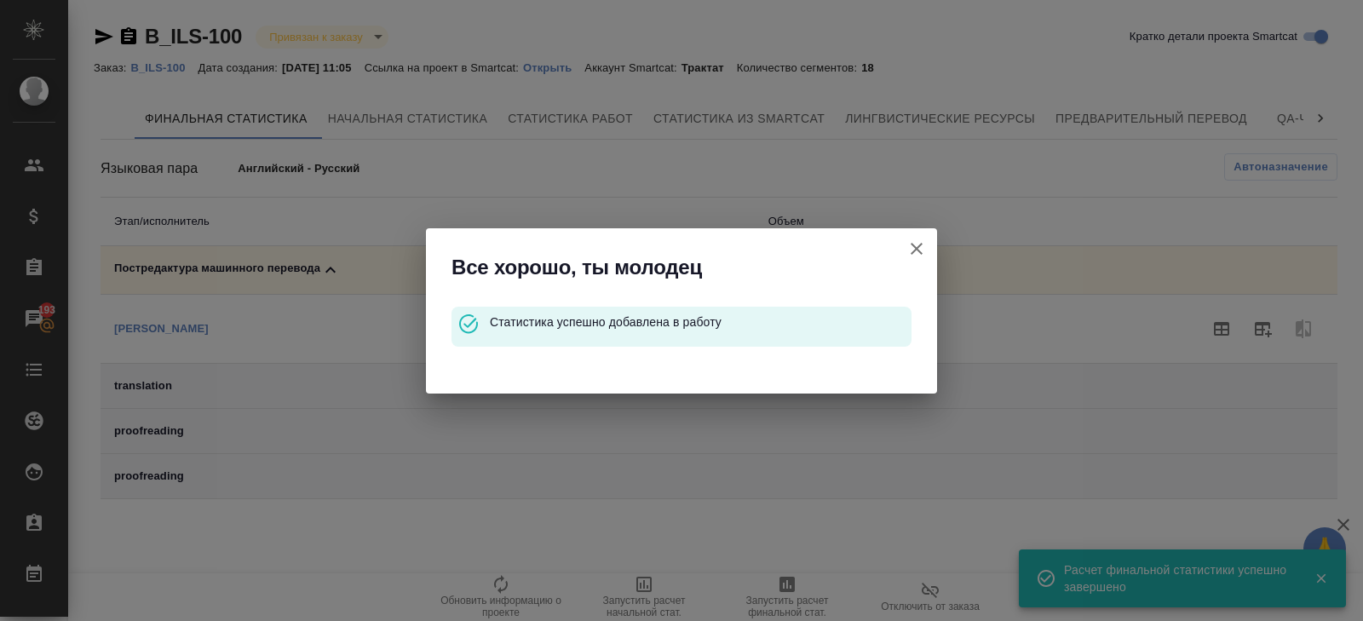
click at [918, 244] on icon "button" at bounding box center [917, 249] width 20 height 20
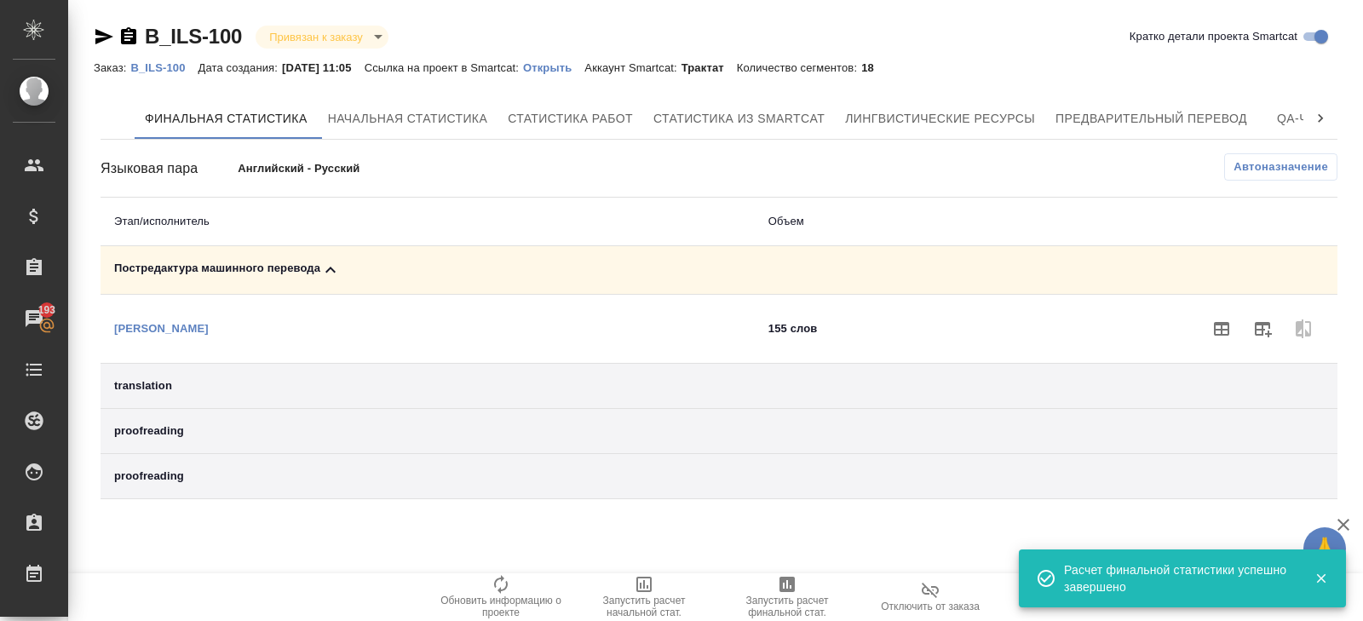
click at [158, 65] on p "B_ILS-100" at bounding box center [163, 67] width 67 height 13
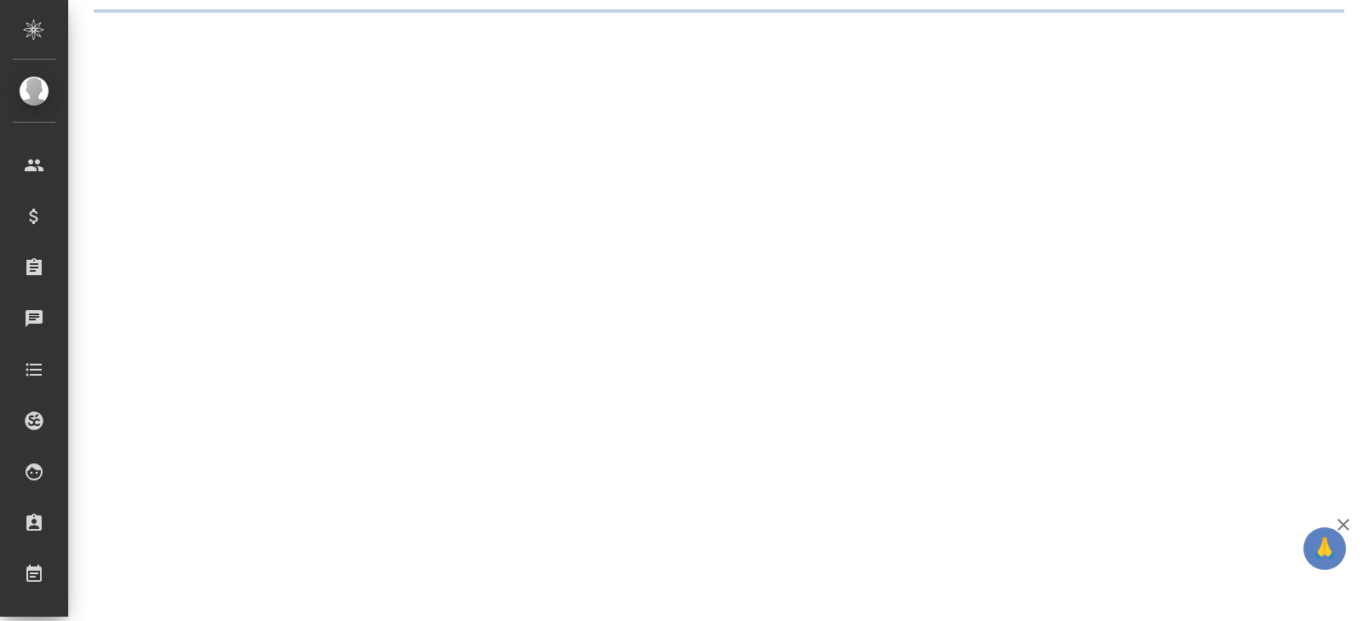
select select "RU"
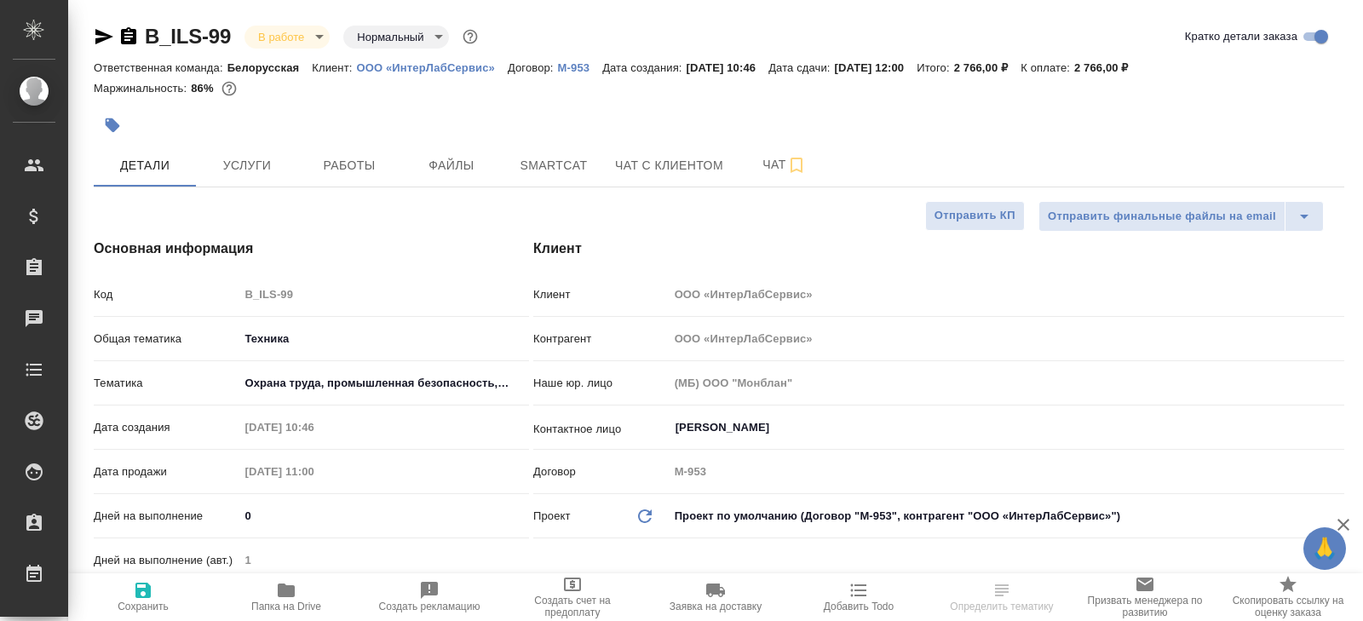
type textarea "x"
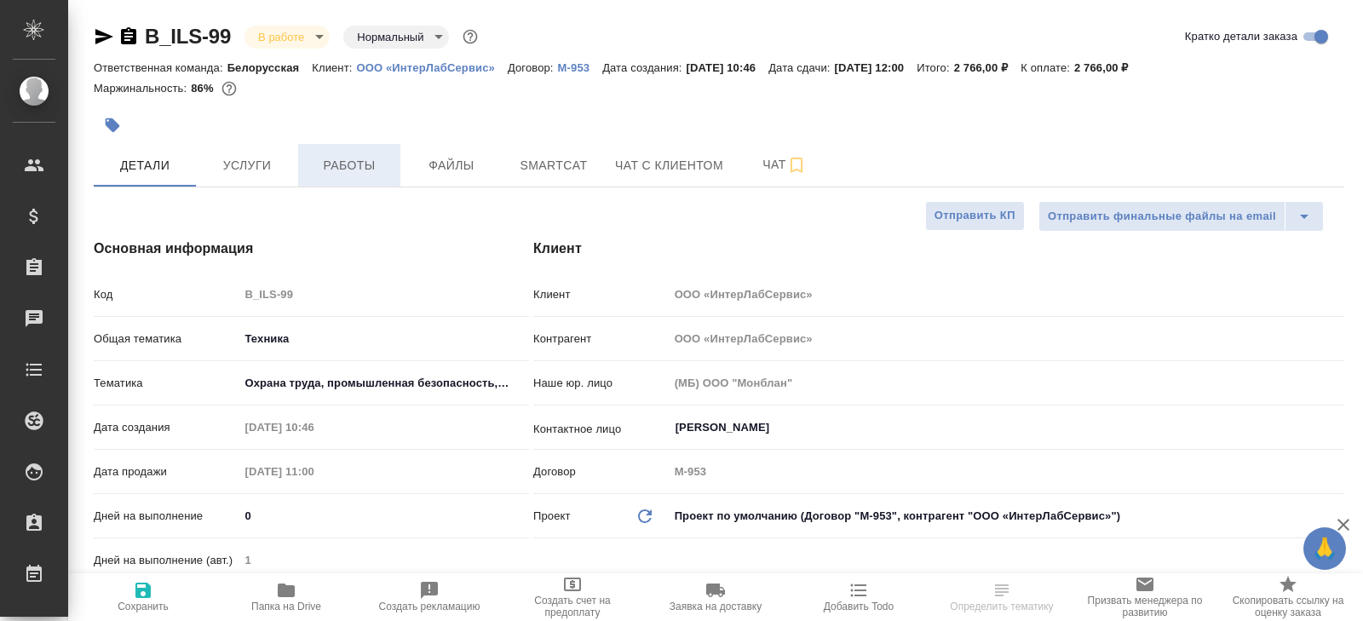
type textarea "x"
click at [364, 158] on span "Работы" at bounding box center [349, 165] width 82 height 21
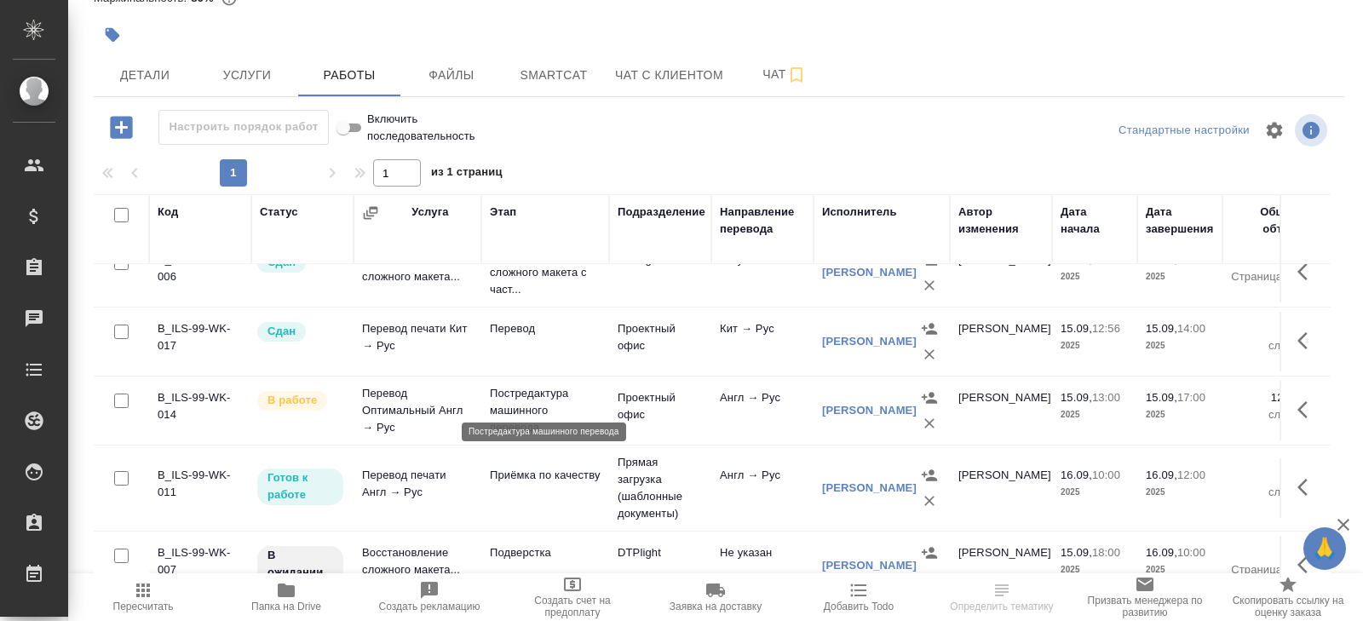
scroll to position [175, 0]
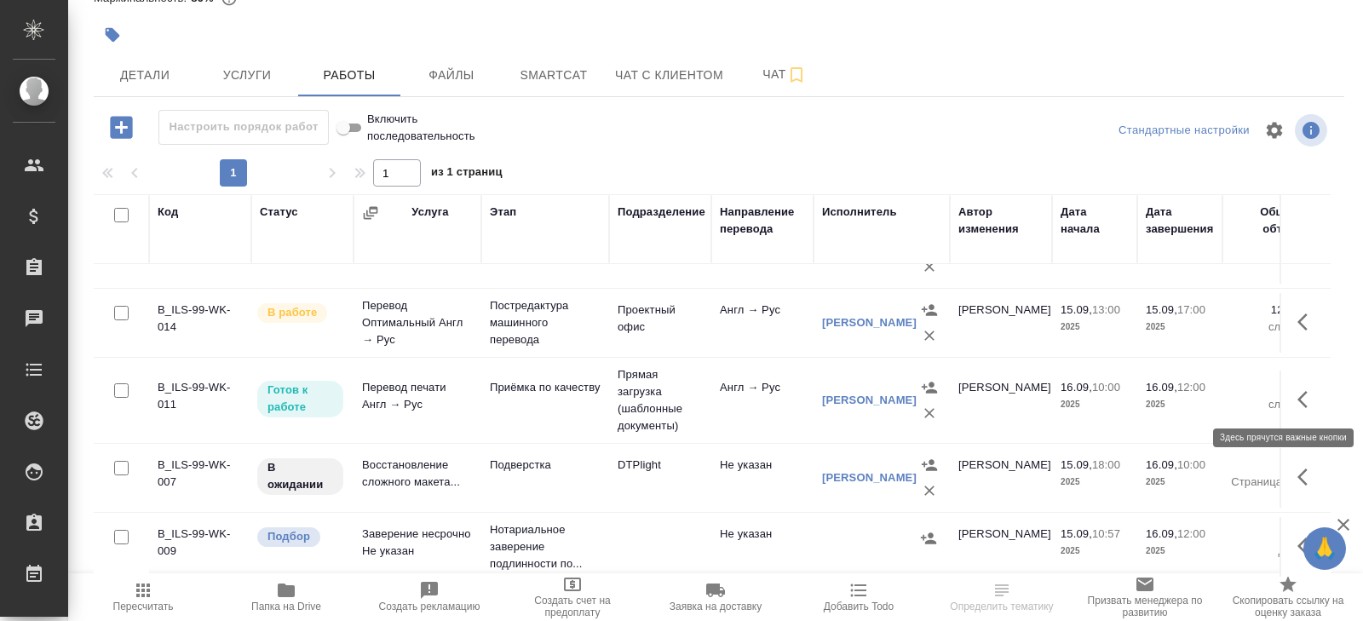
click at [1305, 391] on icon "button" at bounding box center [1303, 399] width 10 height 17
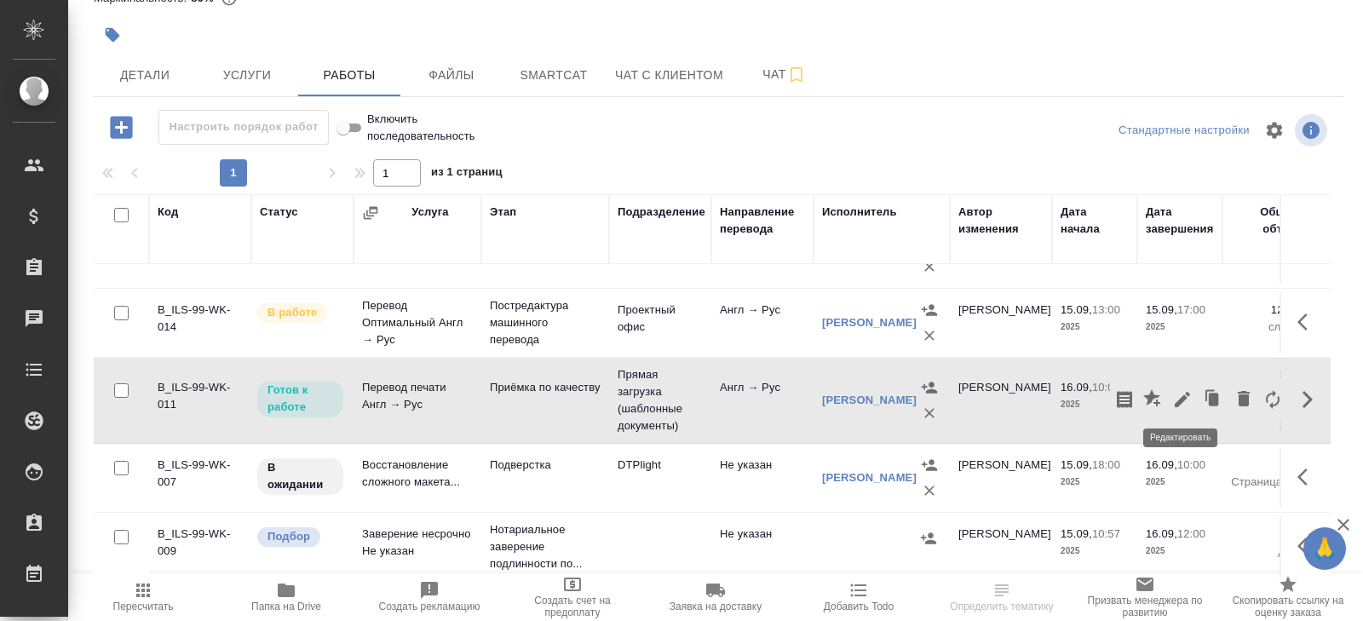
click at [1185, 395] on icon "button" at bounding box center [1182, 399] width 15 height 15
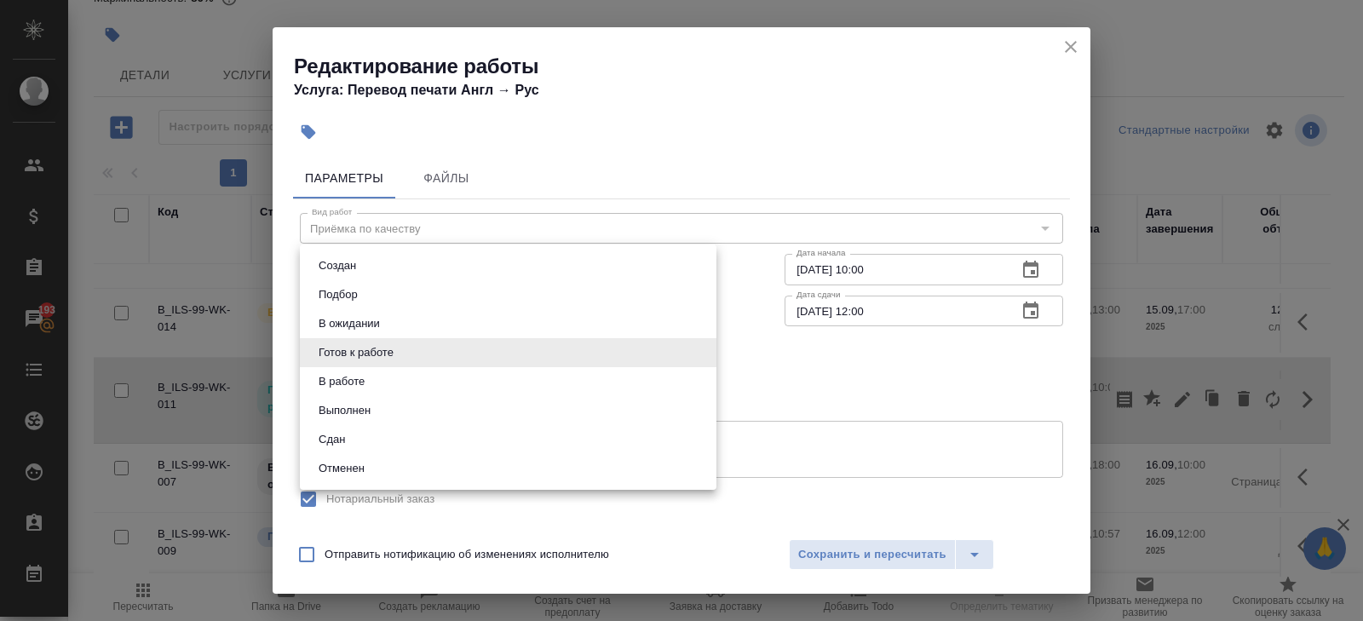
click at [351, 359] on body "🙏 .cls-1 fill:#fff; AWATERA [PERSON_NAME] Спецификации Заказы 193 Чаты Todo Про…" at bounding box center [681, 310] width 1363 height 621
click at [338, 324] on button "В ожидании" at bounding box center [350, 323] width 72 height 19
type input "pending"
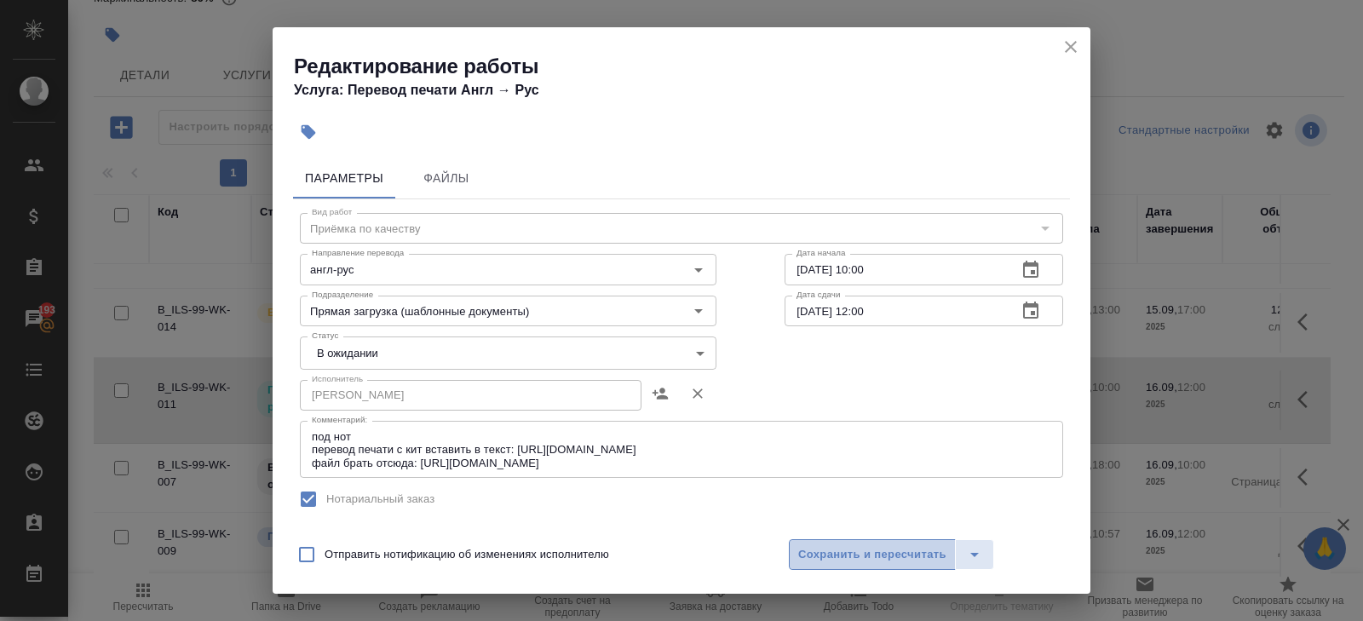
click at [813, 546] on span "Сохранить и пересчитать" at bounding box center [872, 555] width 148 height 20
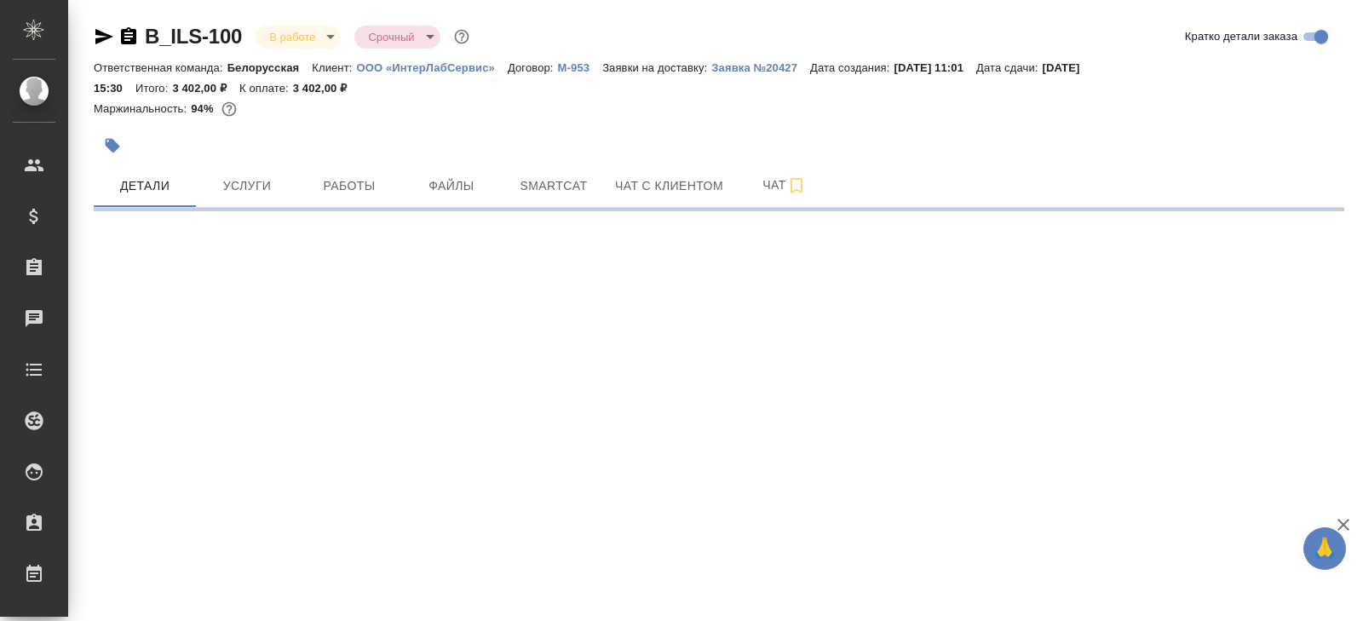
select select "RU"
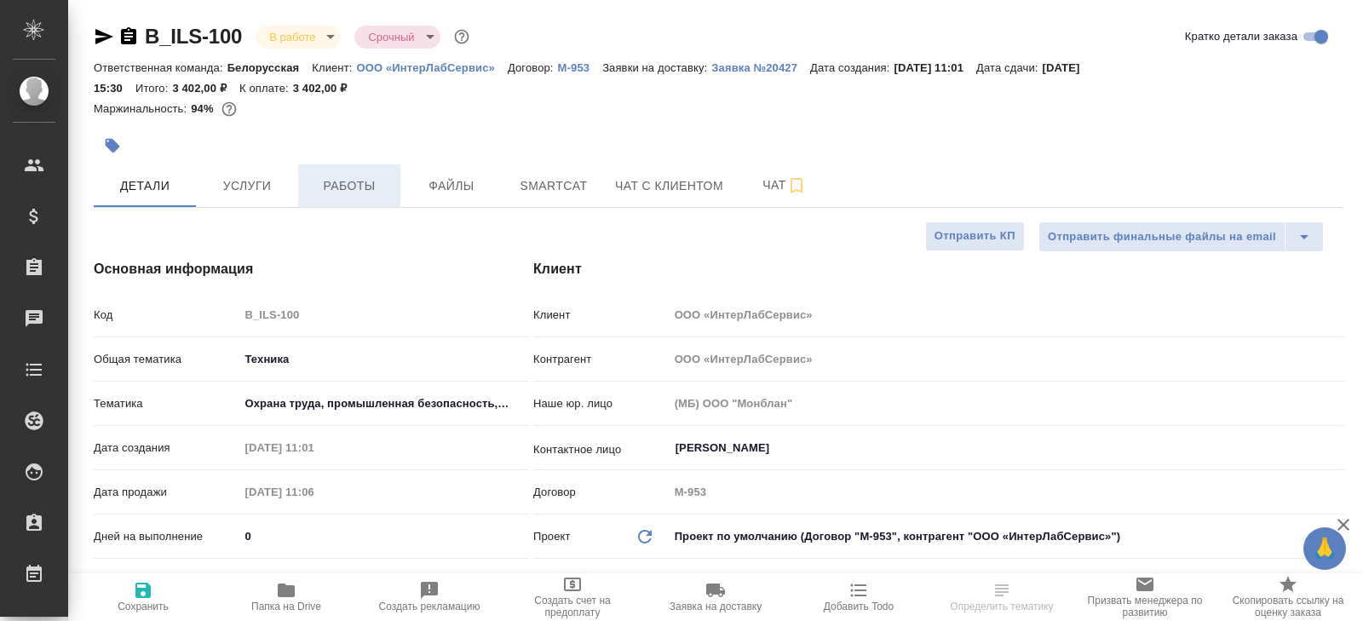
type textarea "x"
click at [377, 189] on span "Работы" at bounding box center [349, 186] width 82 height 21
type textarea "x"
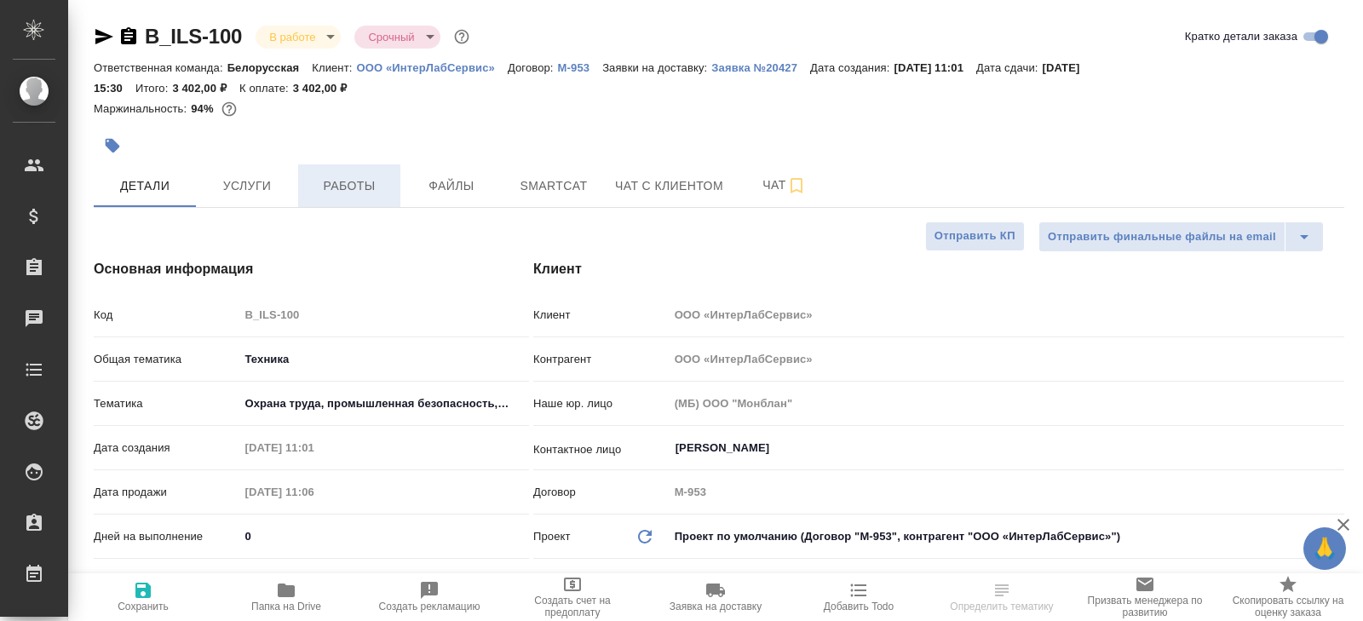
type textarea "x"
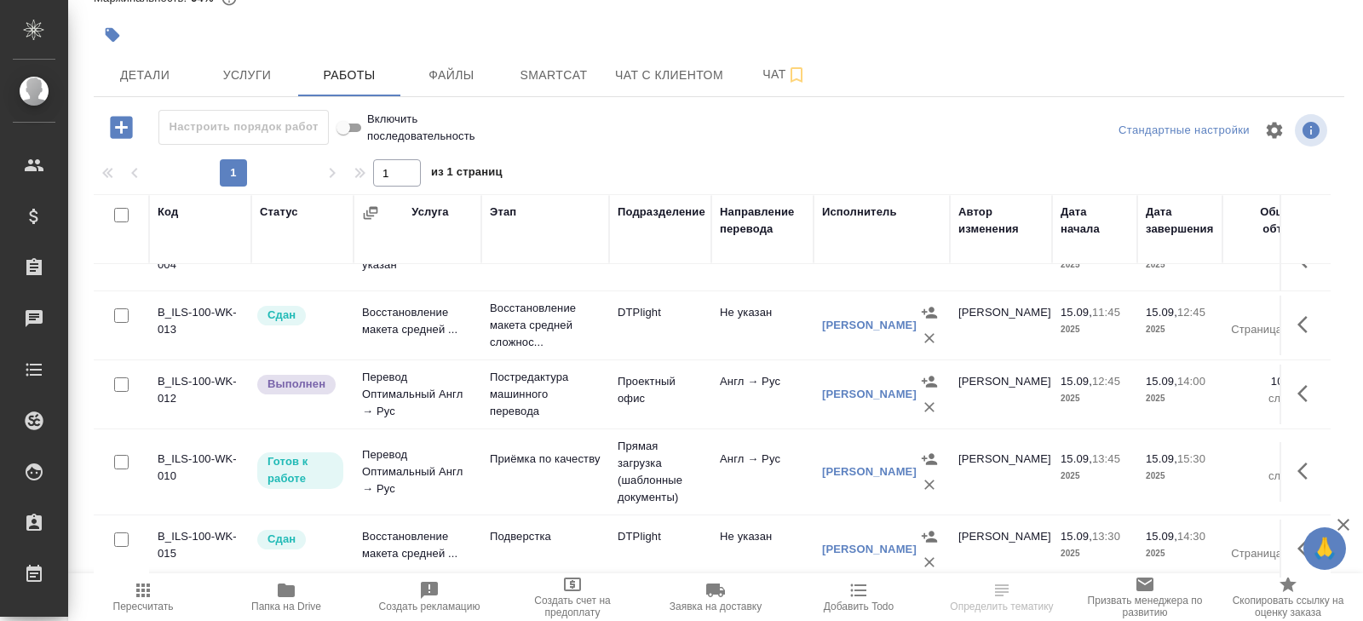
scroll to position [44, 0]
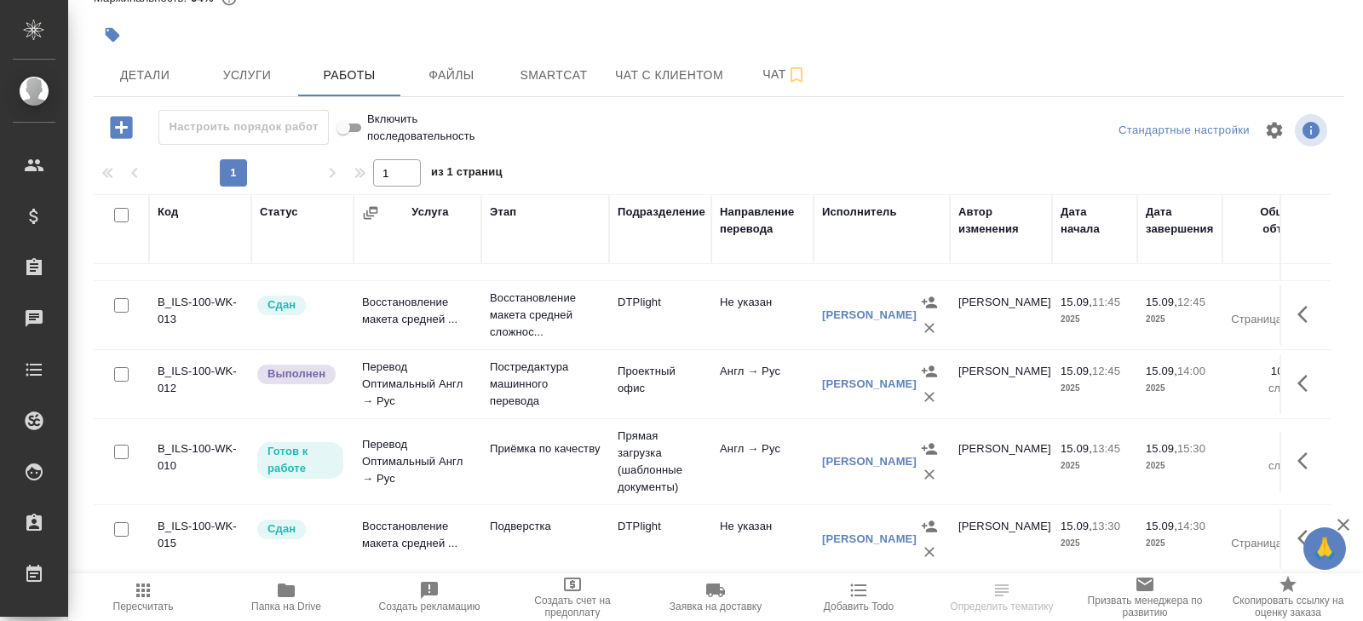
click at [153, 599] on icon "button" at bounding box center [143, 590] width 20 height 20
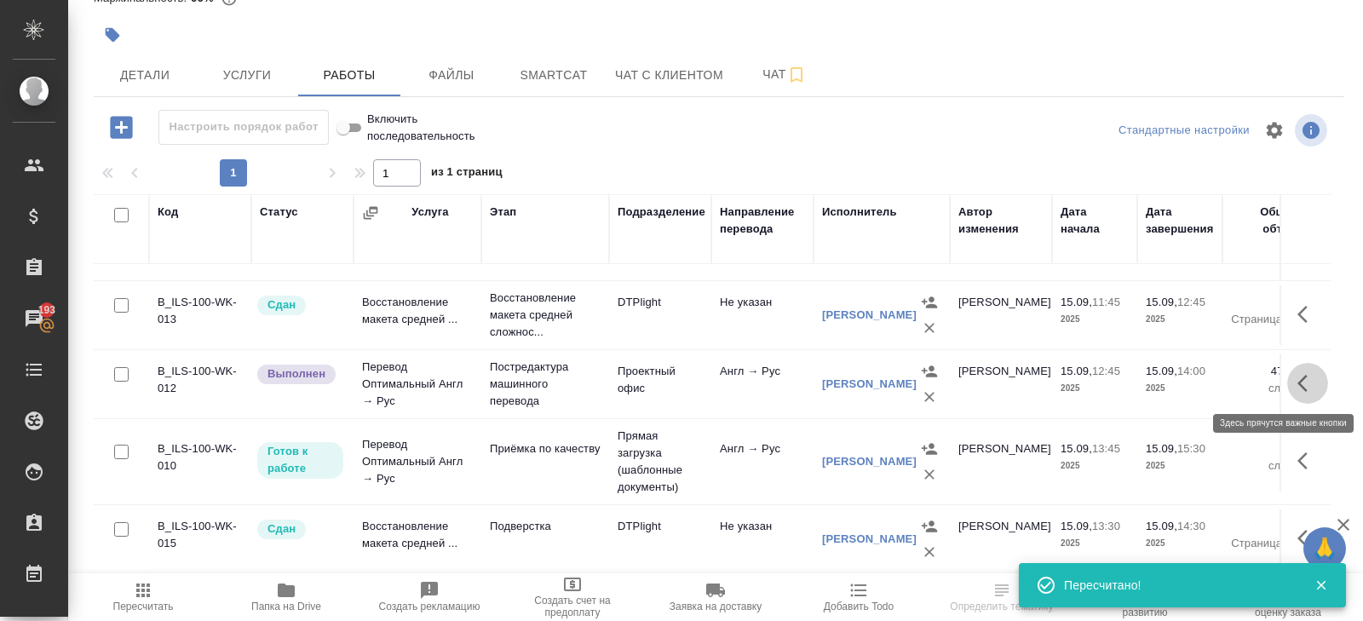
click at [1308, 380] on icon "button" at bounding box center [1308, 383] width 20 height 20
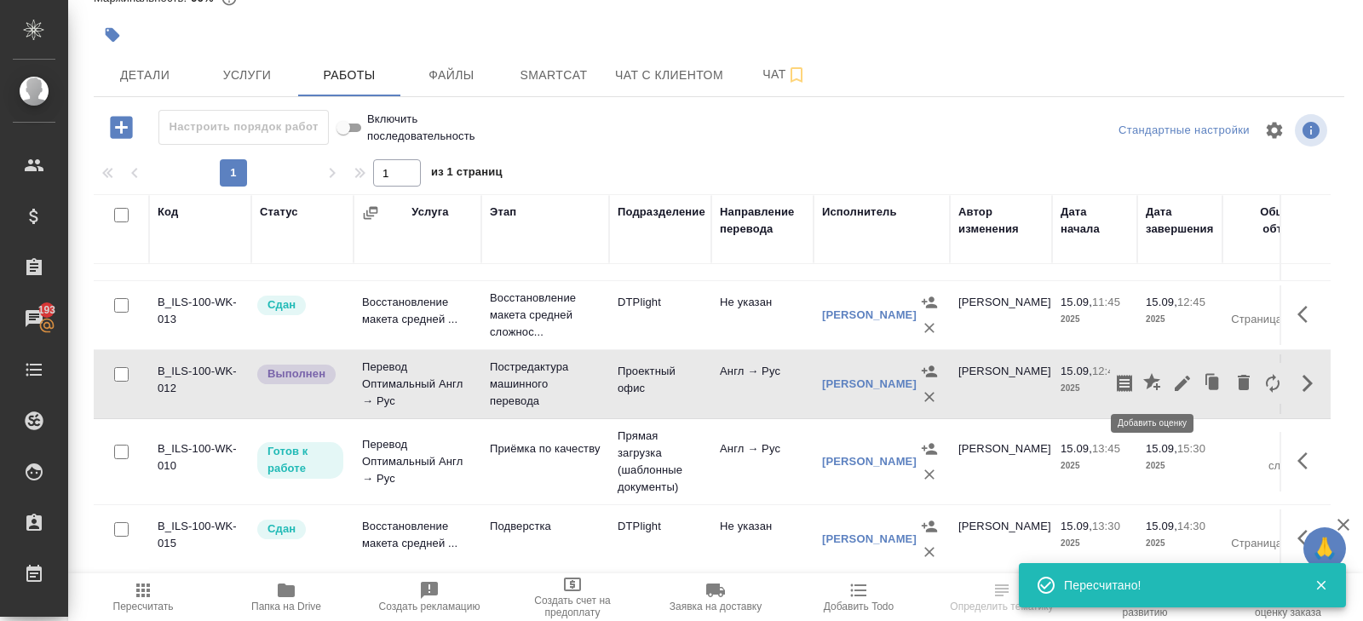
click at [1177, 383] on icon "button" at bounding box center [1183, 383] width 20 height 20
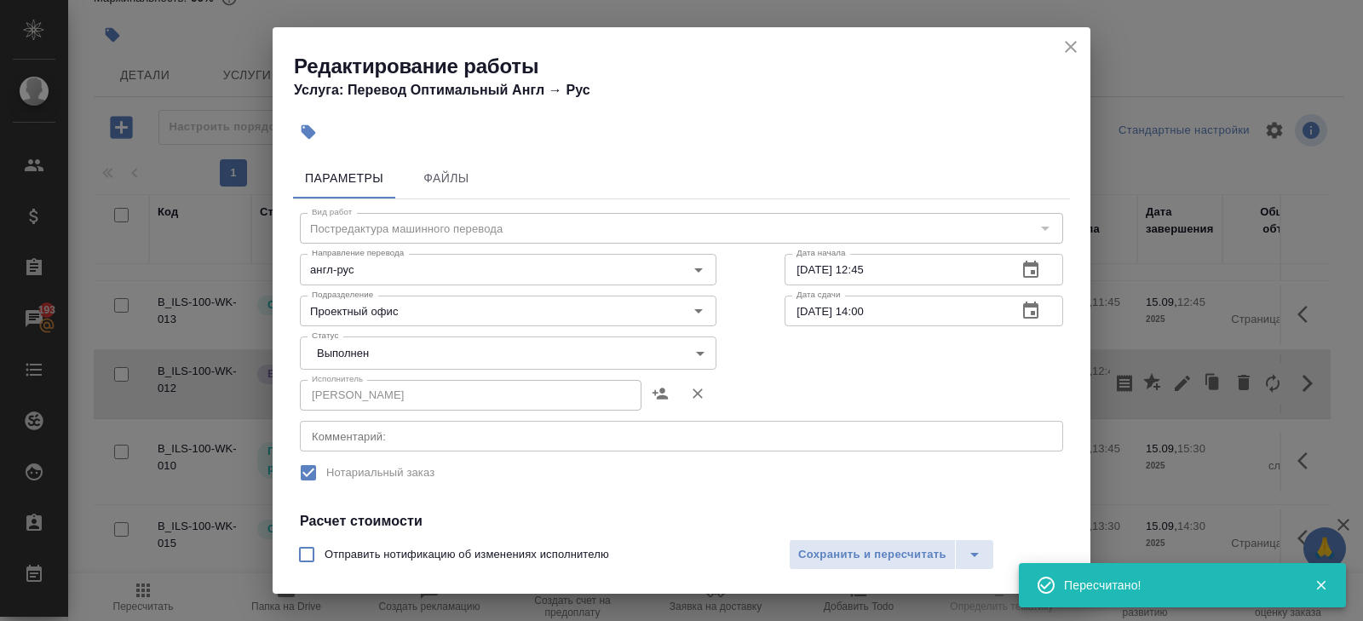
click at [366, 356] on body "🙏 .cls-1 fill:#fff; AWATERA Belyakova Yulia Клиенты Спецификации Заказы 193 Чат…" at bounding box center [681, 310] width 1363 height 621
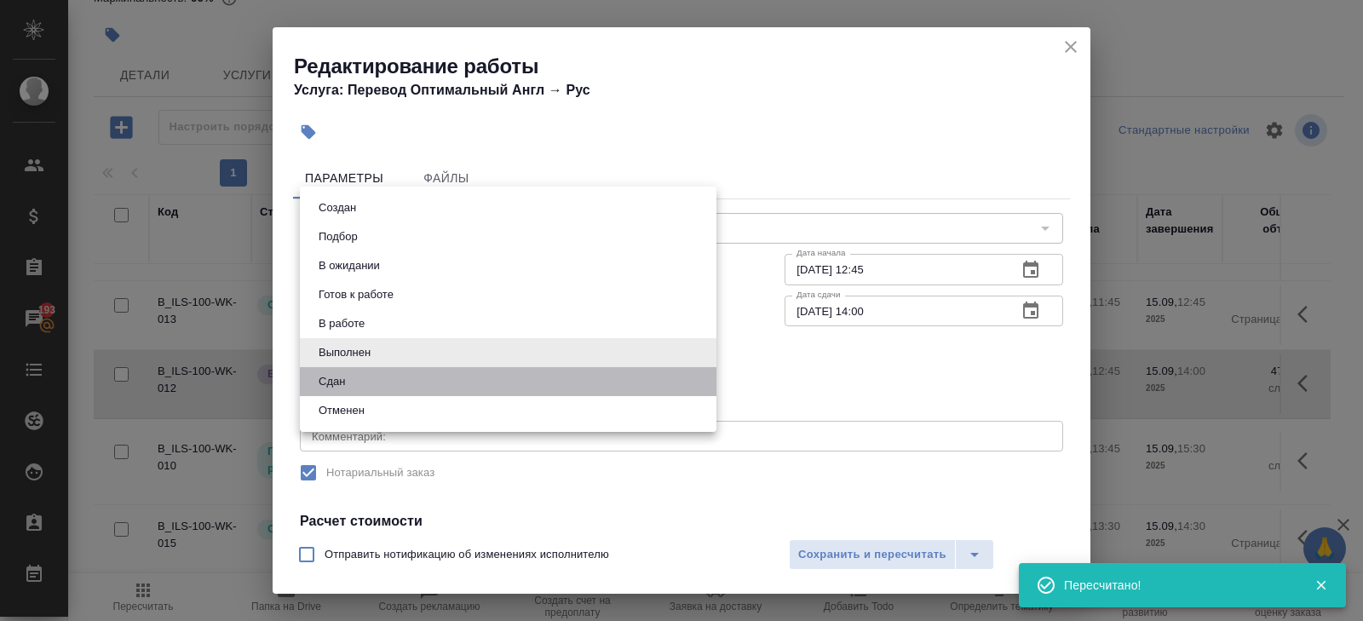
click at [364, 383] on li "Сдан" at bounding box center [508, 381] width 417 height 29
type input "closed"
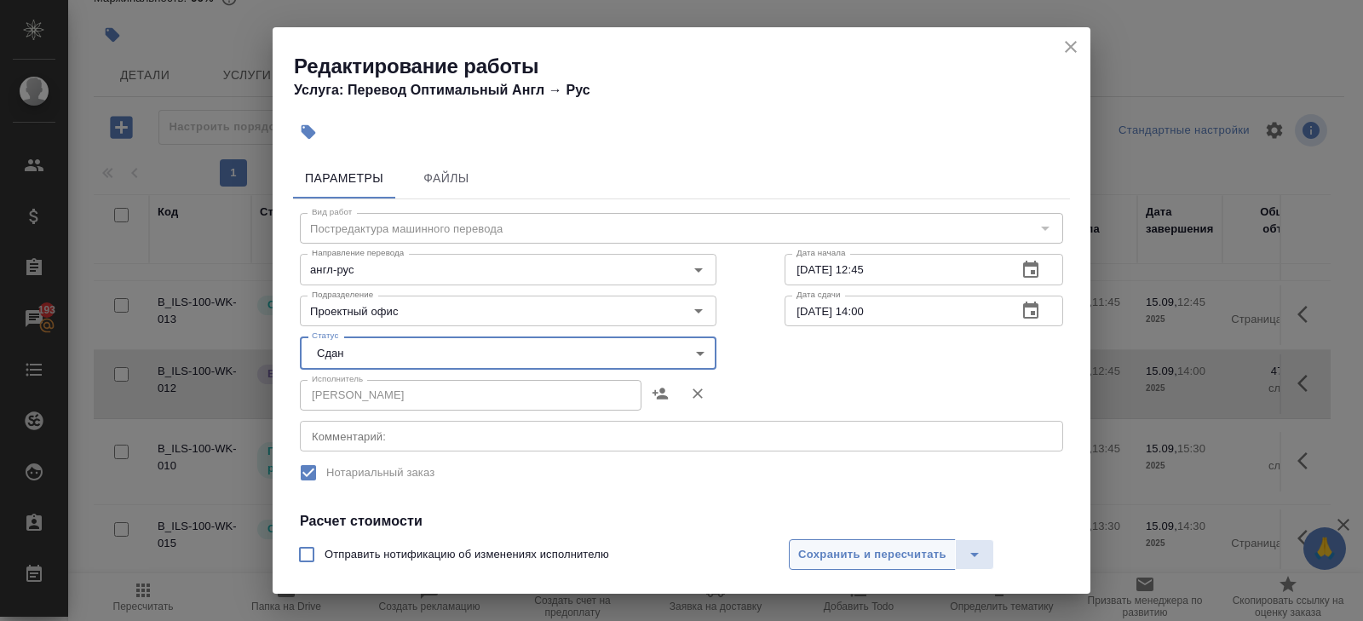
click at [829, 548] on span "Сохранить и пересчитать" at bounding box center [872, 555] width 148 height 20
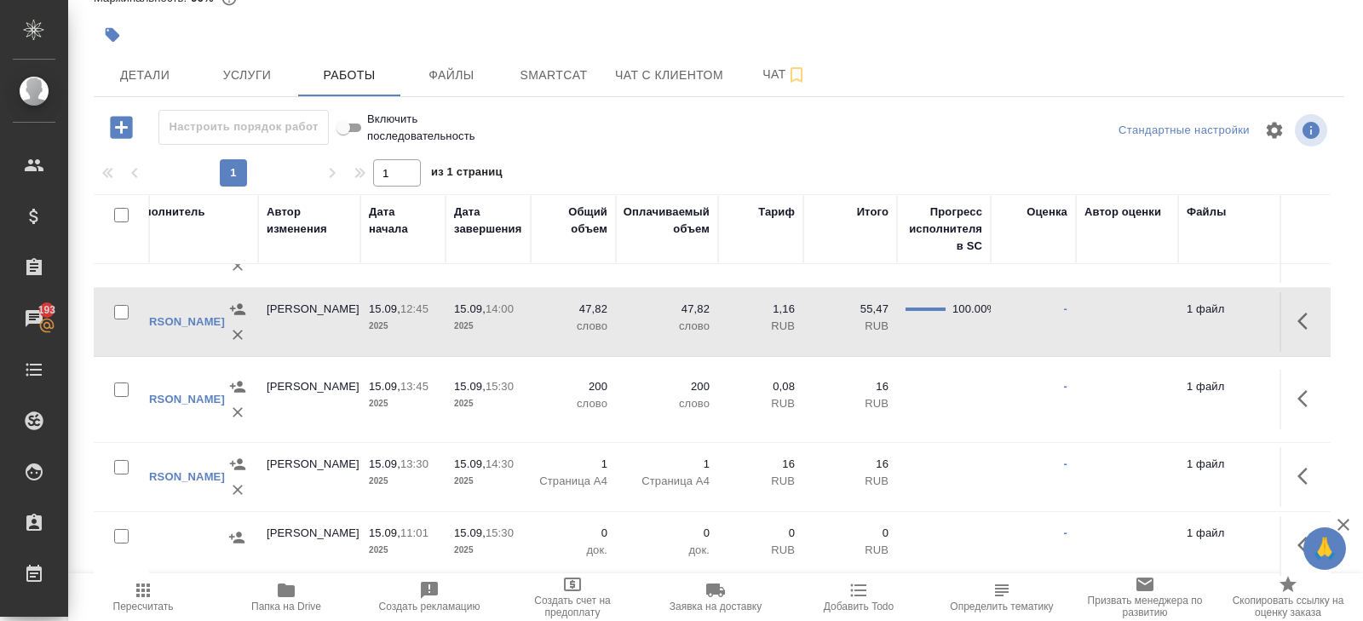
scroll to position [107, 0]
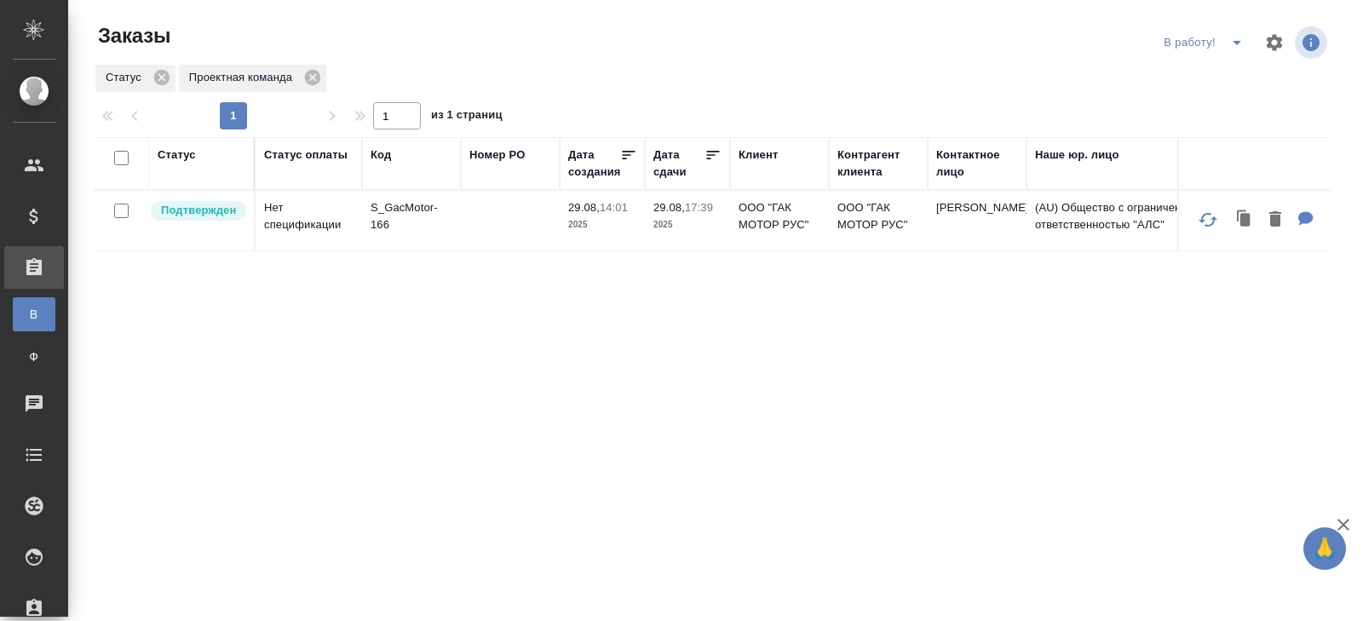
click at [1229, 47] on icon "split button" at bounding box center [1237, 42] width 20 height 20
click at [1219, 102] on li "начислить" at bounding box center [1206, 103] width 95 height 27
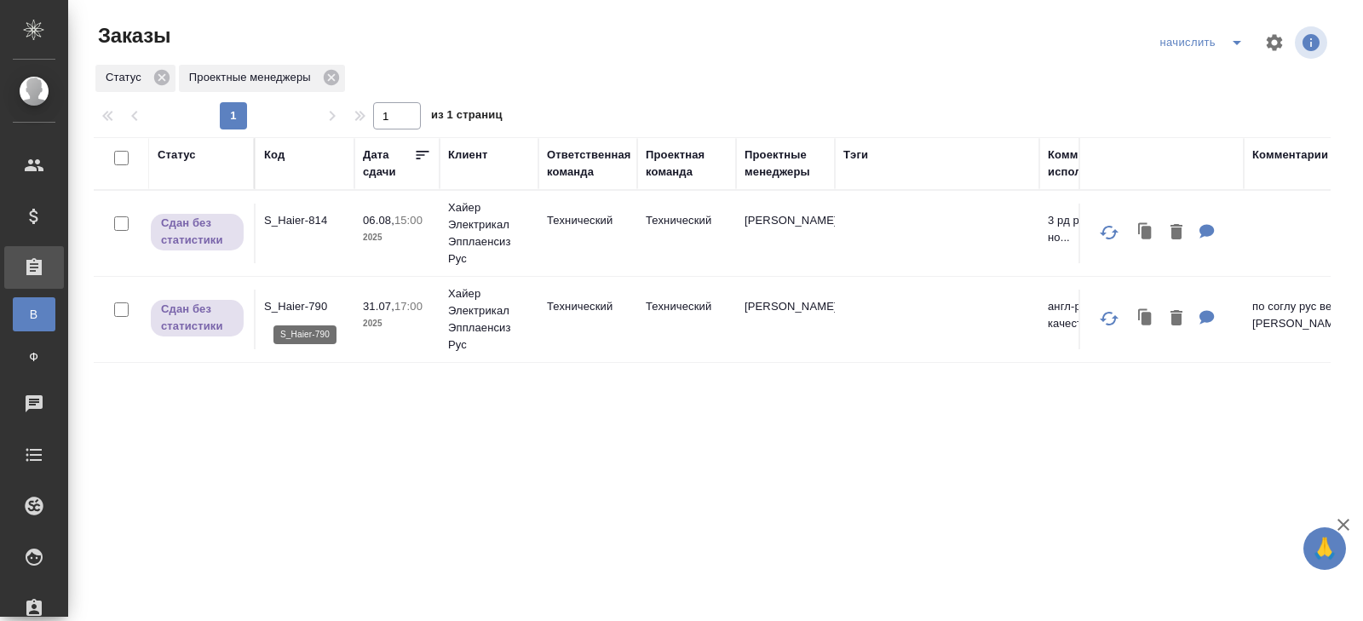
click at [297, 311] on p "S_Haier-790" at bounding box center [305, 306] width 82 height 17
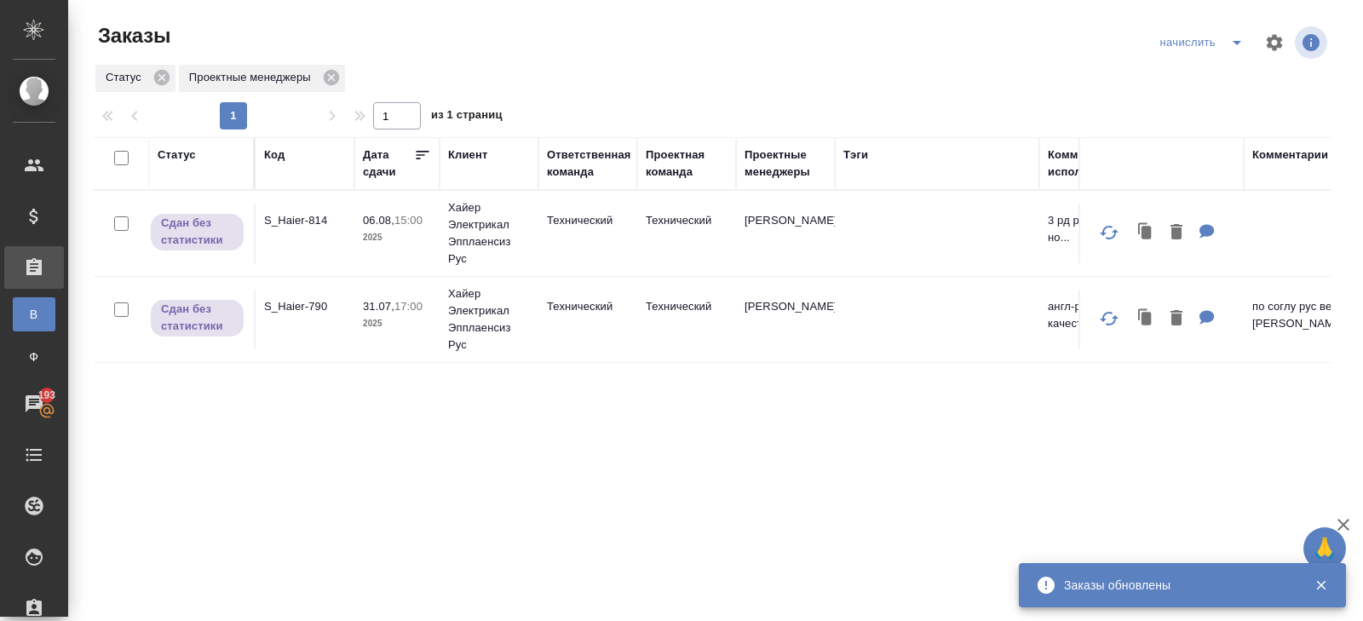
click at [301, 221] on p "S_Haier-814" at bounding box center [305, 220] width 82 height 17
click at [1238, 39] on icon "split button" at bounding box center [1237, 42] width 20 height 20
click at [1238, 70] on li "В работу!" at bounding box center [1204, 76] width 100 height 27
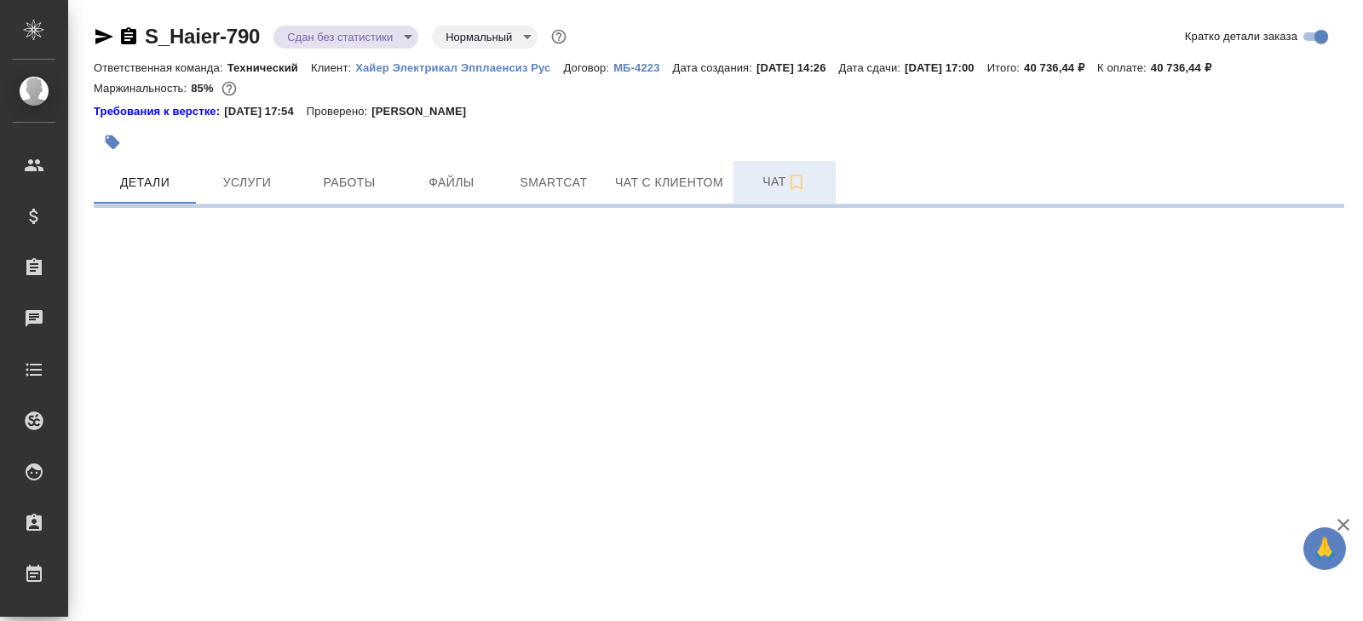
select select "RU"
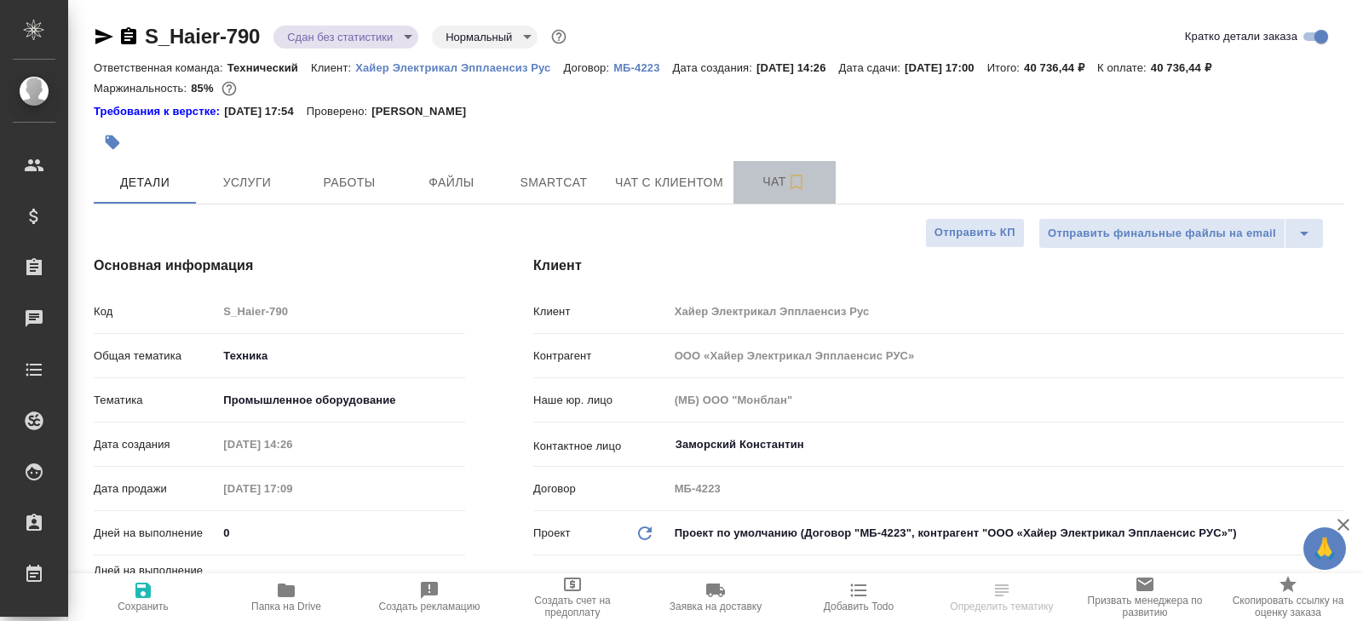
type textarea "x"
click at [810, 170] on button "Чат" at bounding box center [785, 182] width 102 height 43
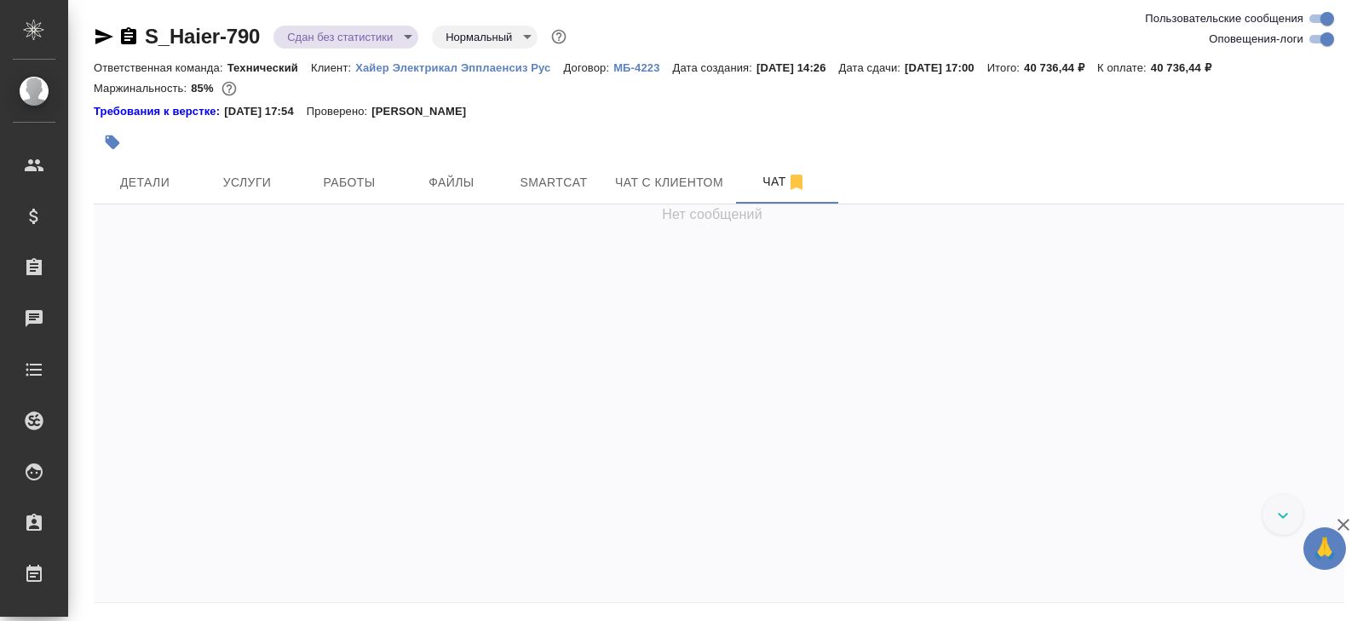
click at [1322, 43] on input "Оповещения-логи" at bounding box center [1327, 39] width 61 height 20
checkbox input "false"
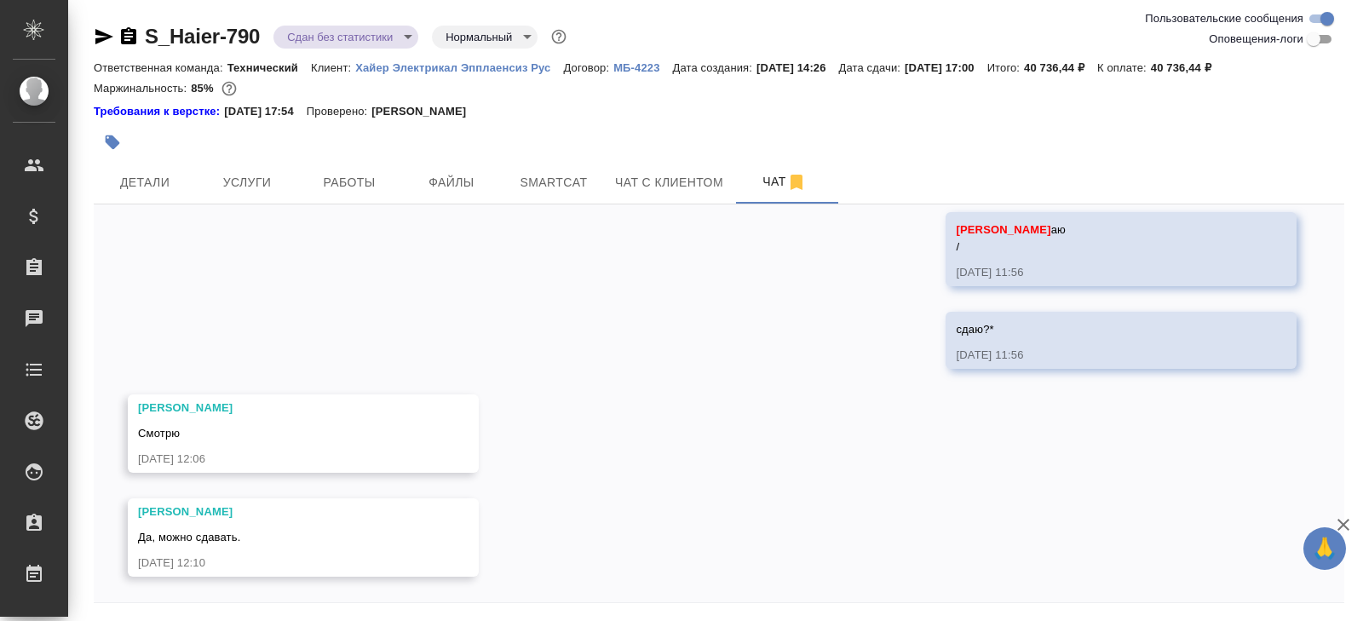
scroll to position [58, 0]
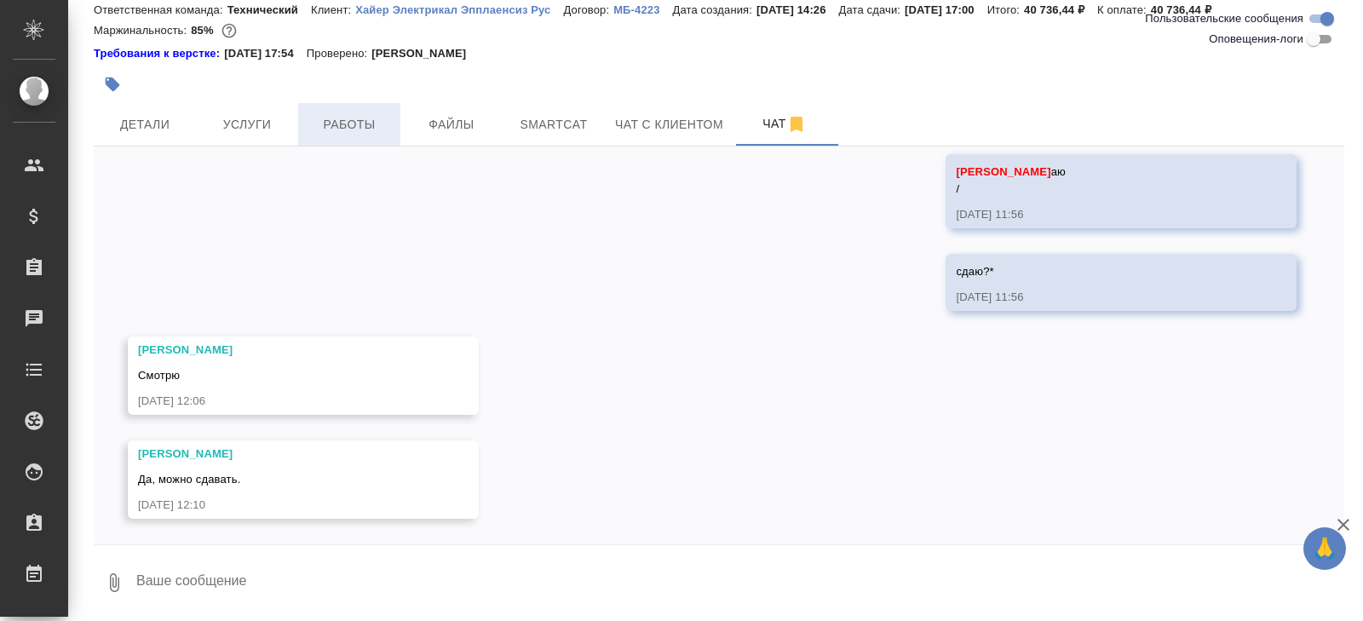
click at [324, 118] on span "Работы" at bounding box center [349, 124] width 82 height 21
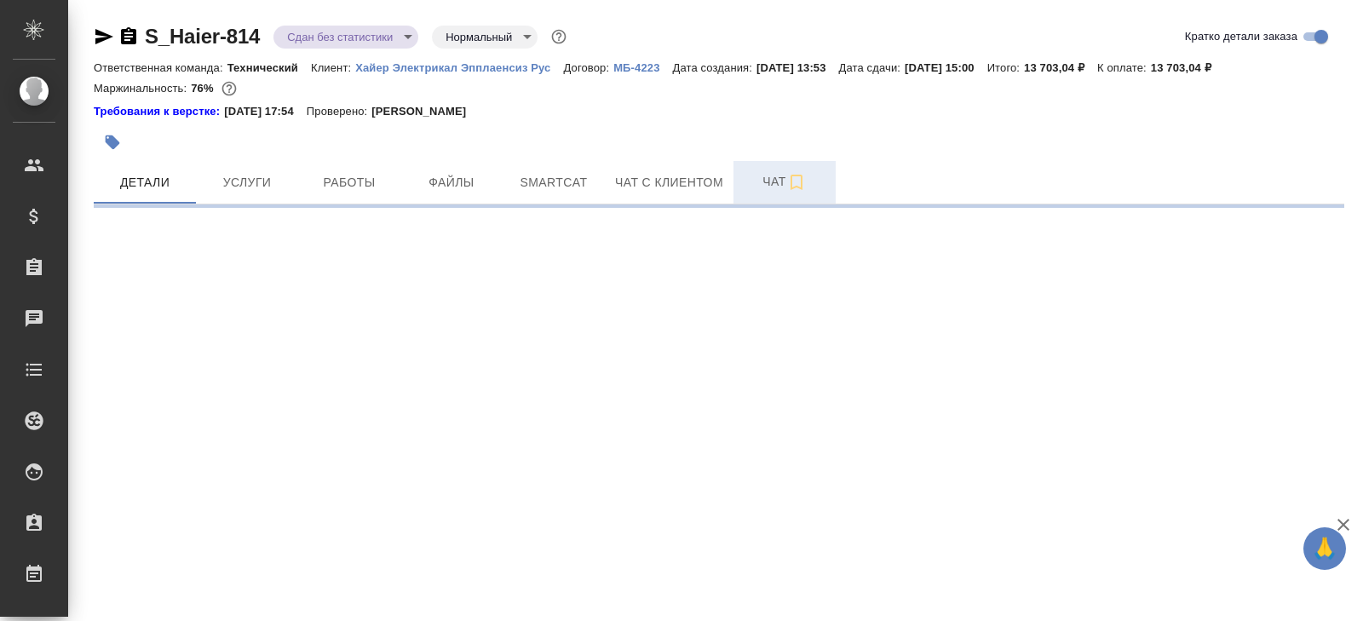
select select "RU"
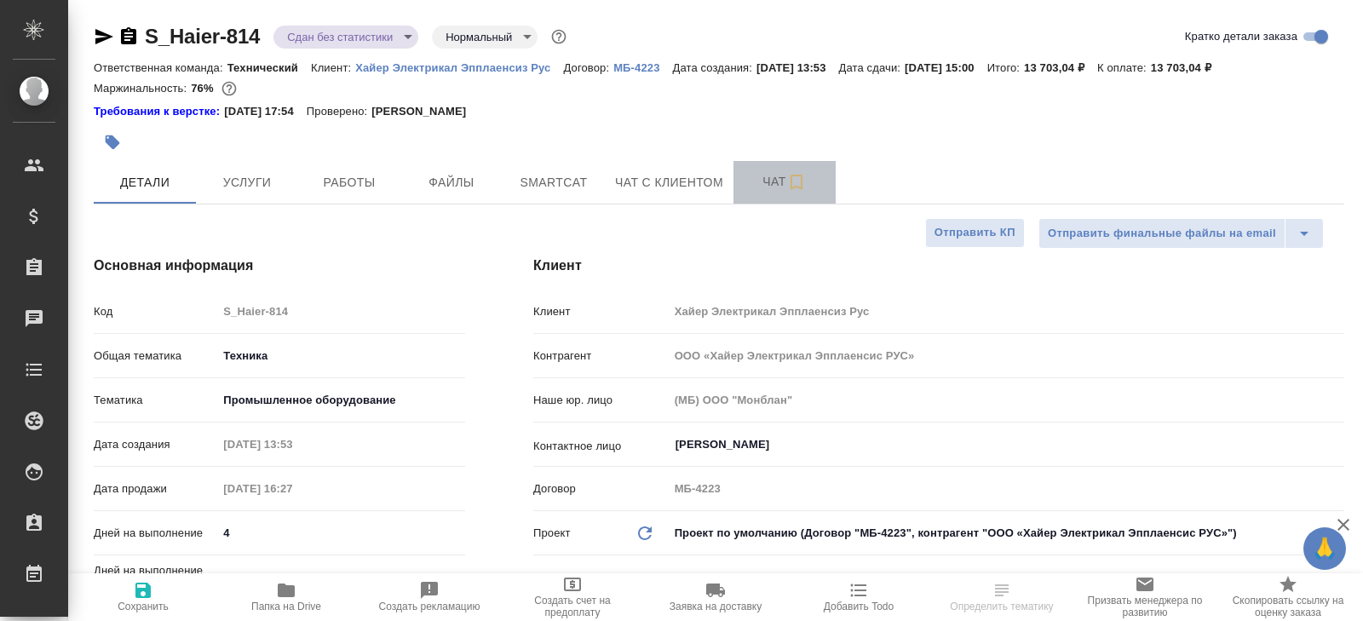
type textarea "x"
click at [771, 195] on button "Чат" at bounding box center [785, 182] width 102 height 43
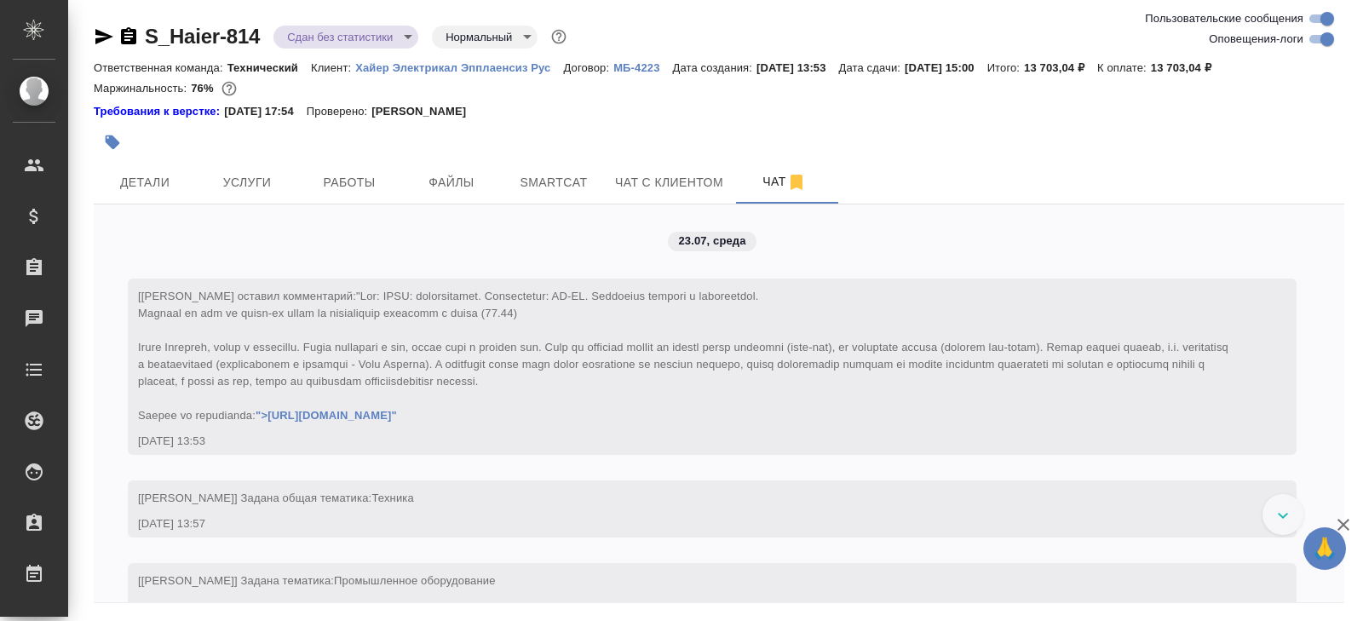
click at [1315, 50] on div "S_Haier-814 Сдан без статистики distributed Нормальный normal" at bounding box center [719, 40] width 1251 height 34
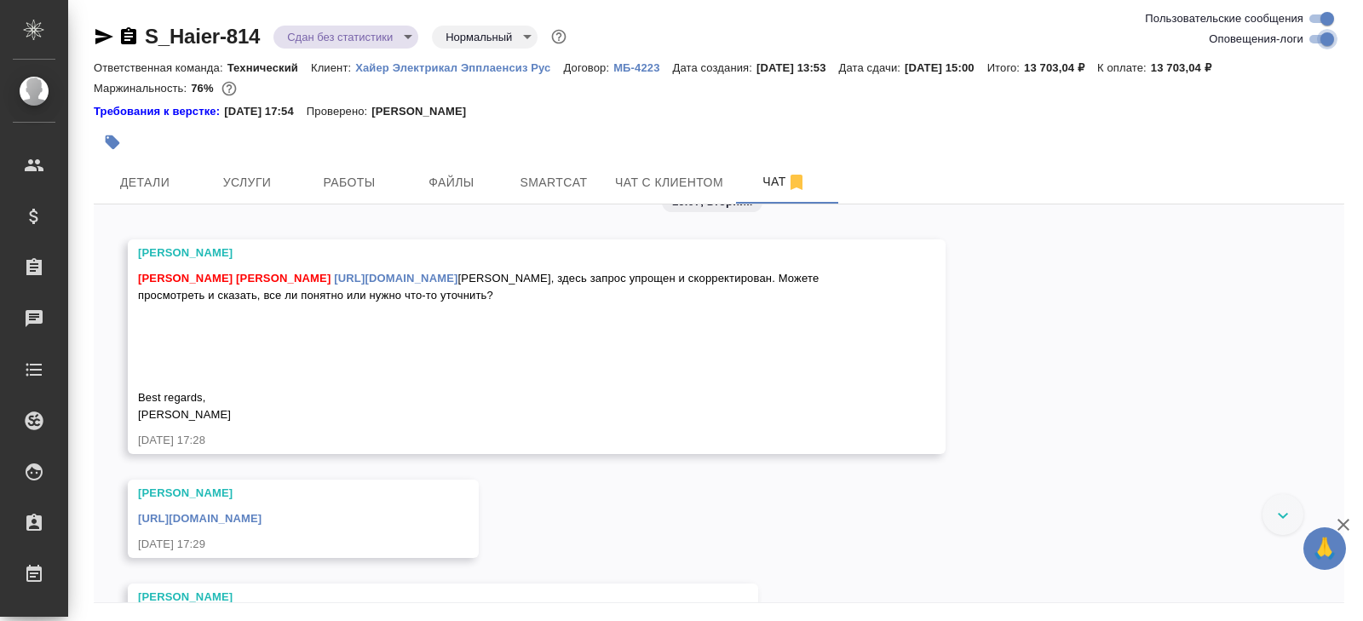
click at [1318, 40] on input "Оповещения-логи" at bounding box center [1327, 39] width 61 height 20
checkbox input "false"
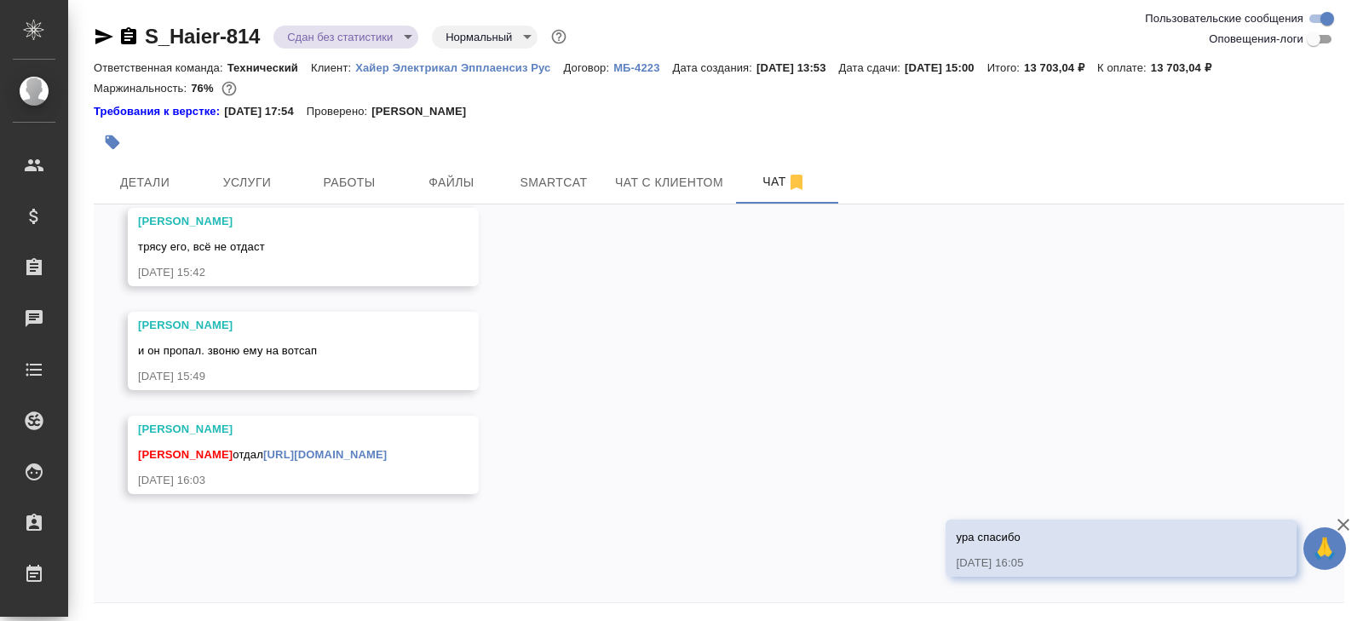
scroll to position [58, 0]
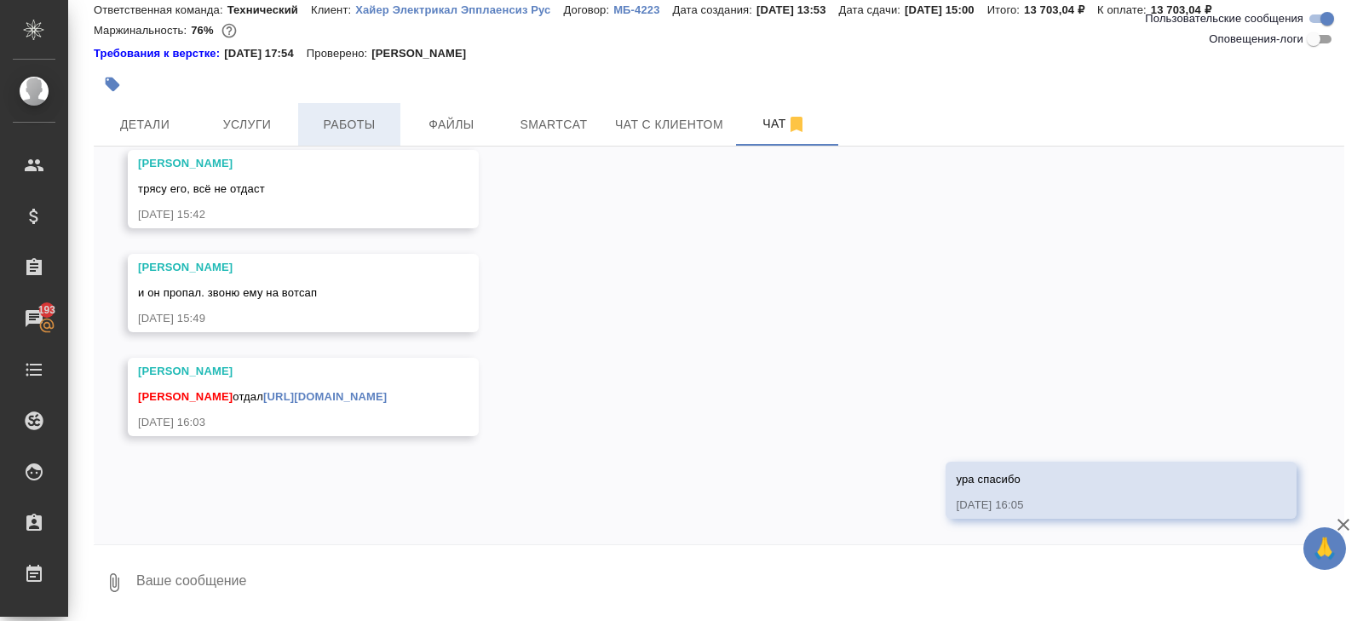
click at [371, 118] on span "Работы" at bounding box center [349, 124] width 82 height 21
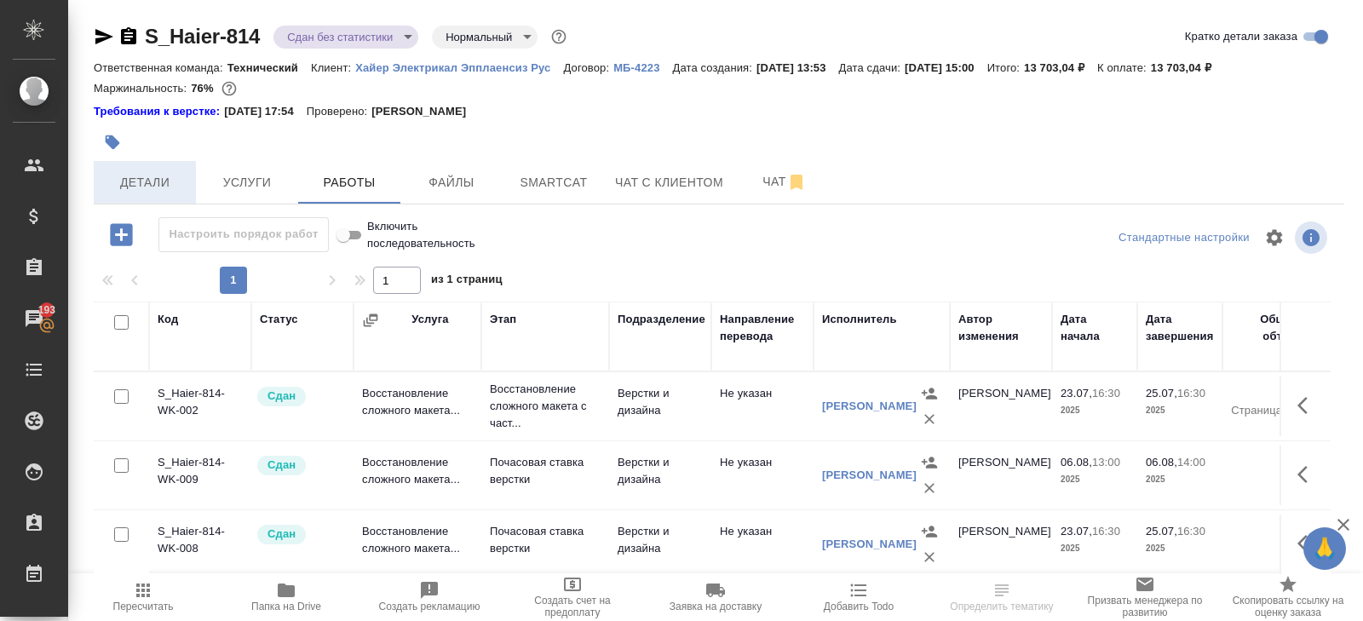
click at [173, 183] on span "Детали" at bounding box center [145, 182] width 82 height 21
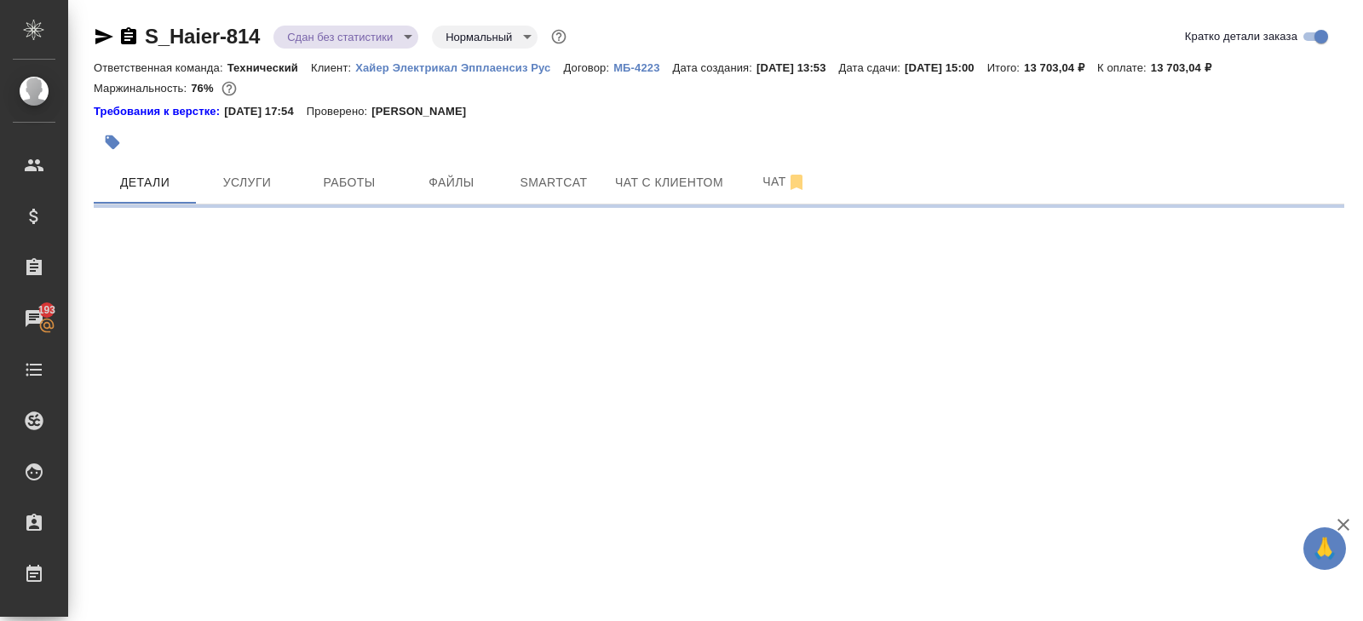
select select "RU"
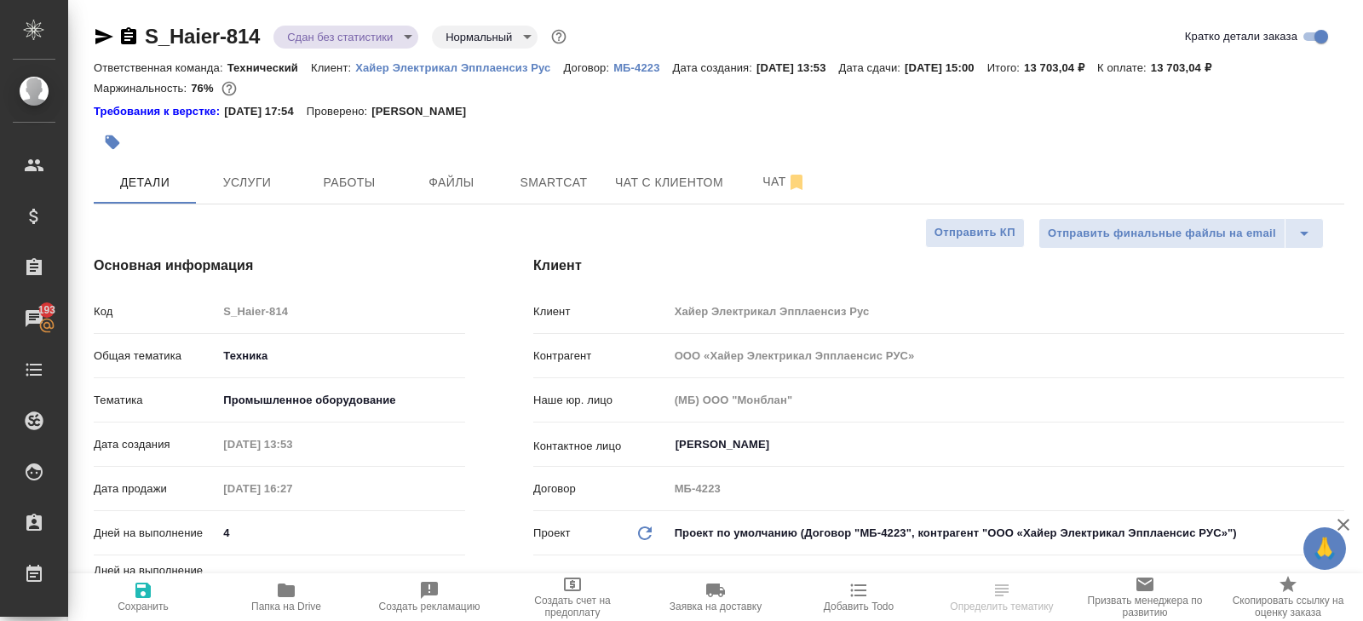
type textarea "x"
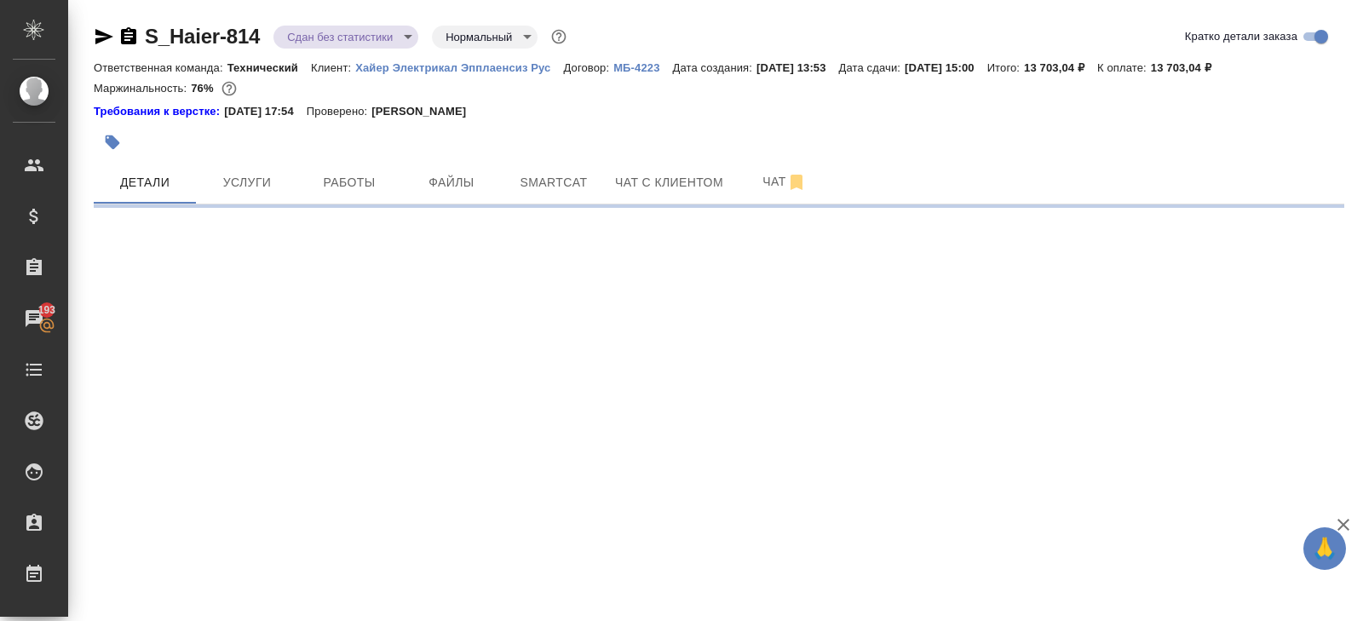
select select "RU"
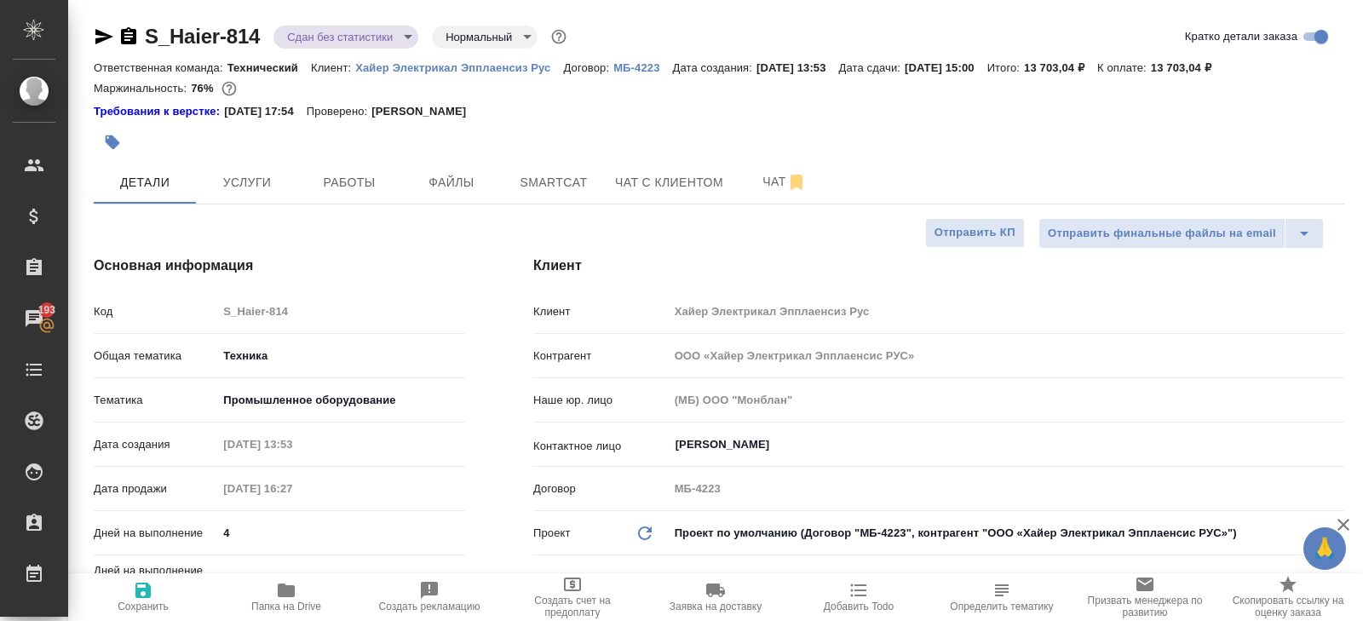
type textarea "x"
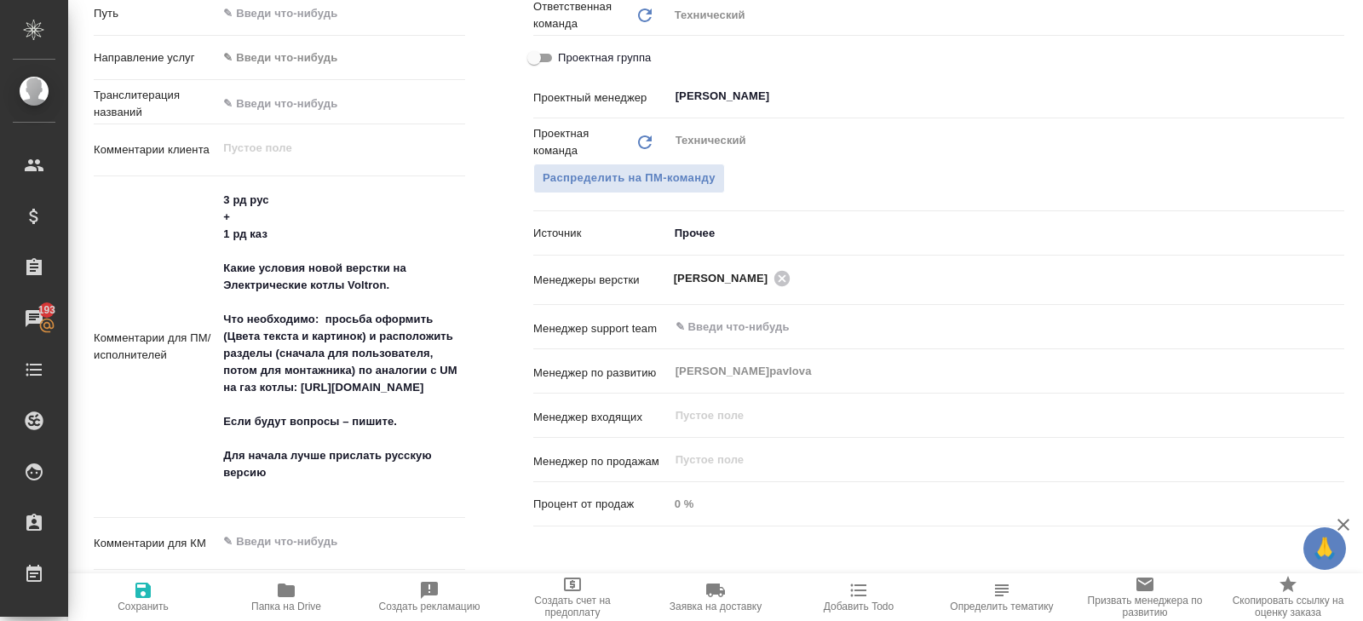
scroll to position [821, 0]
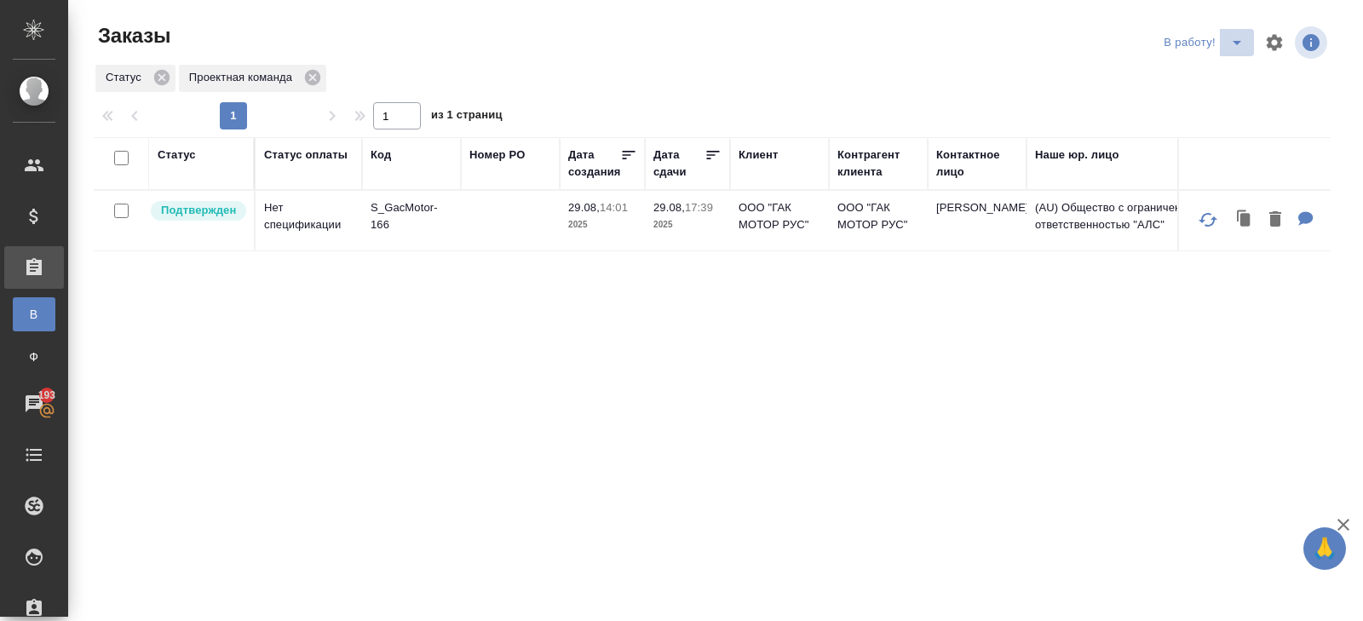
click at [1231, 39] on icon "split button" at bounding box center [1237, 42] width 20 height 20
click at [1222, 68] on li "ПМ" at bounding box center [1206, 76] width 95 height 27
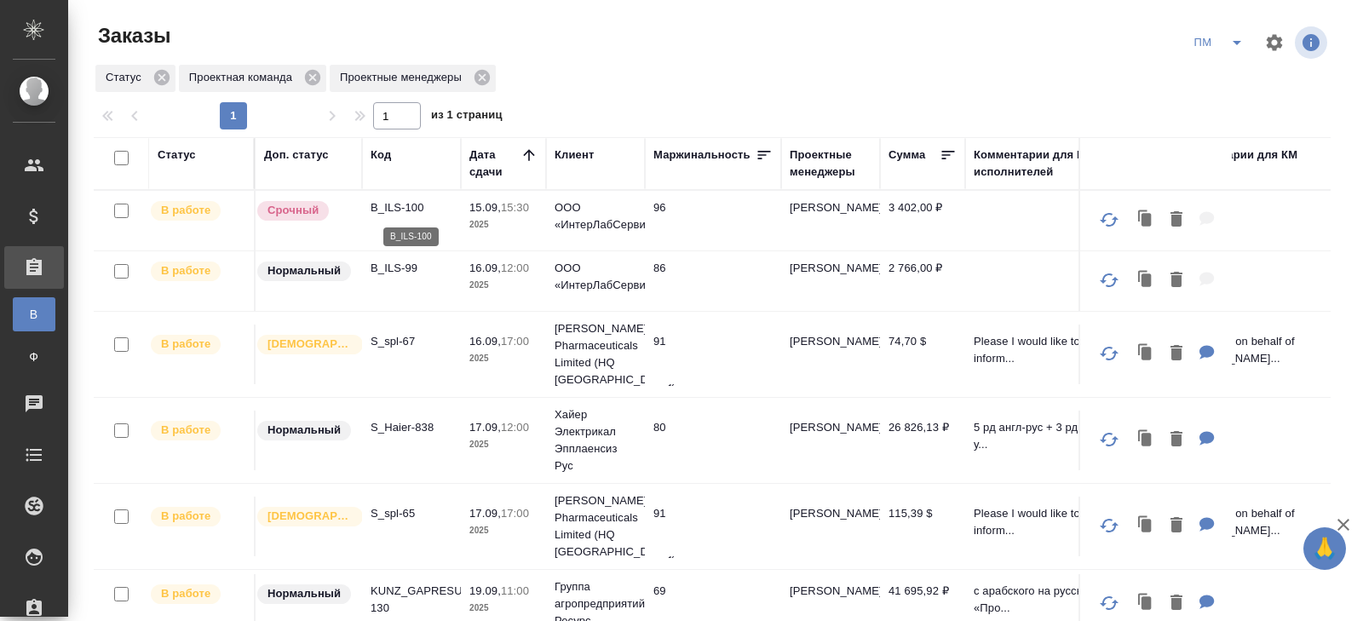
click at [390, 207] on p "B_ILS-100" at bounding box center [412, 207] width 82 height 17
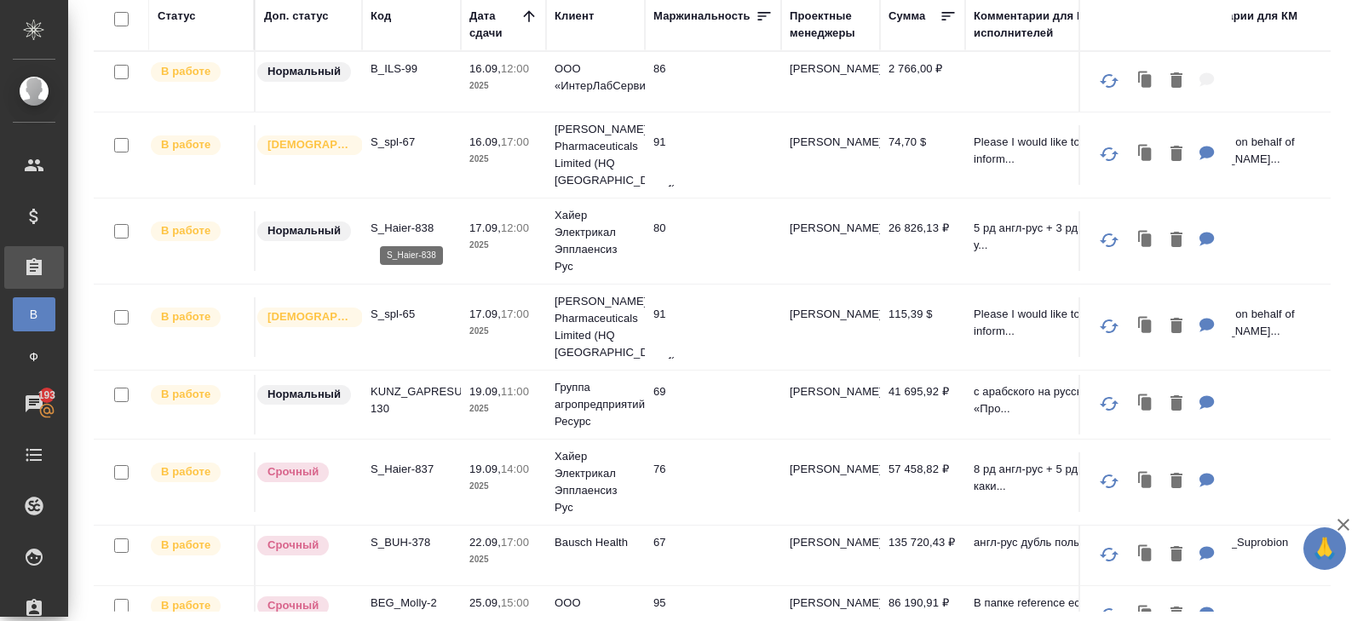
scroll to position [382, 0]
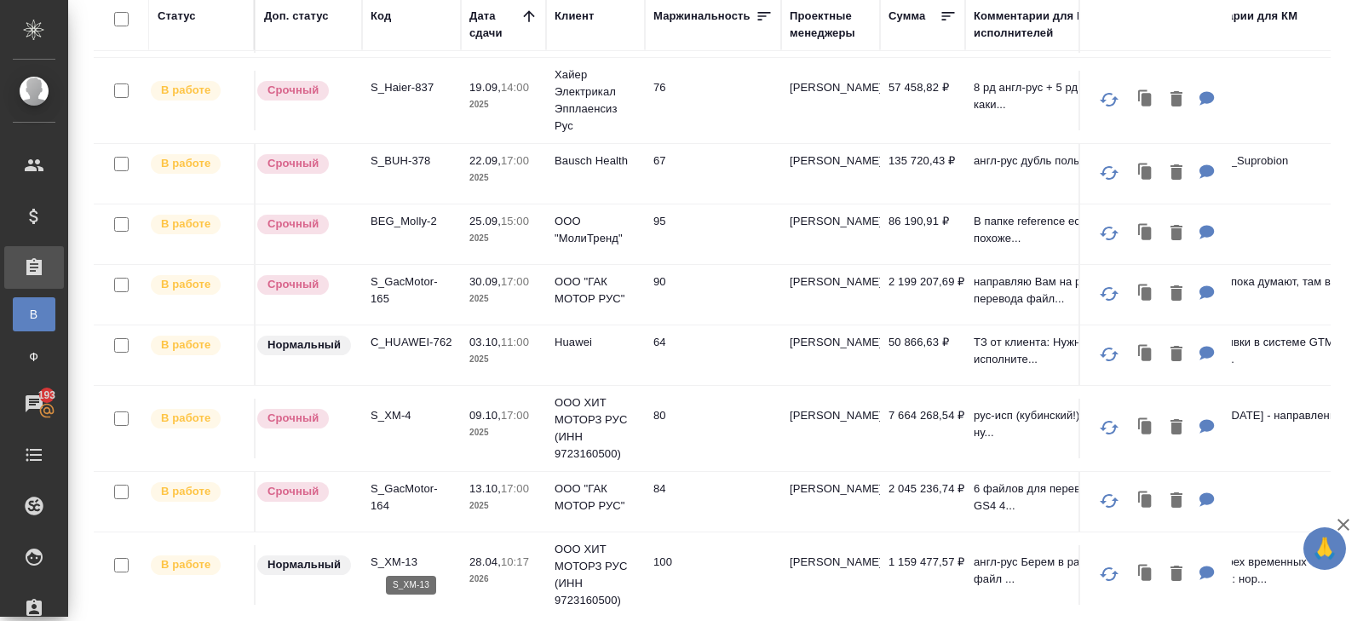
click at [400, 562] on p "S_XM-13" at bounding box center [412, 562] width 82 height 17
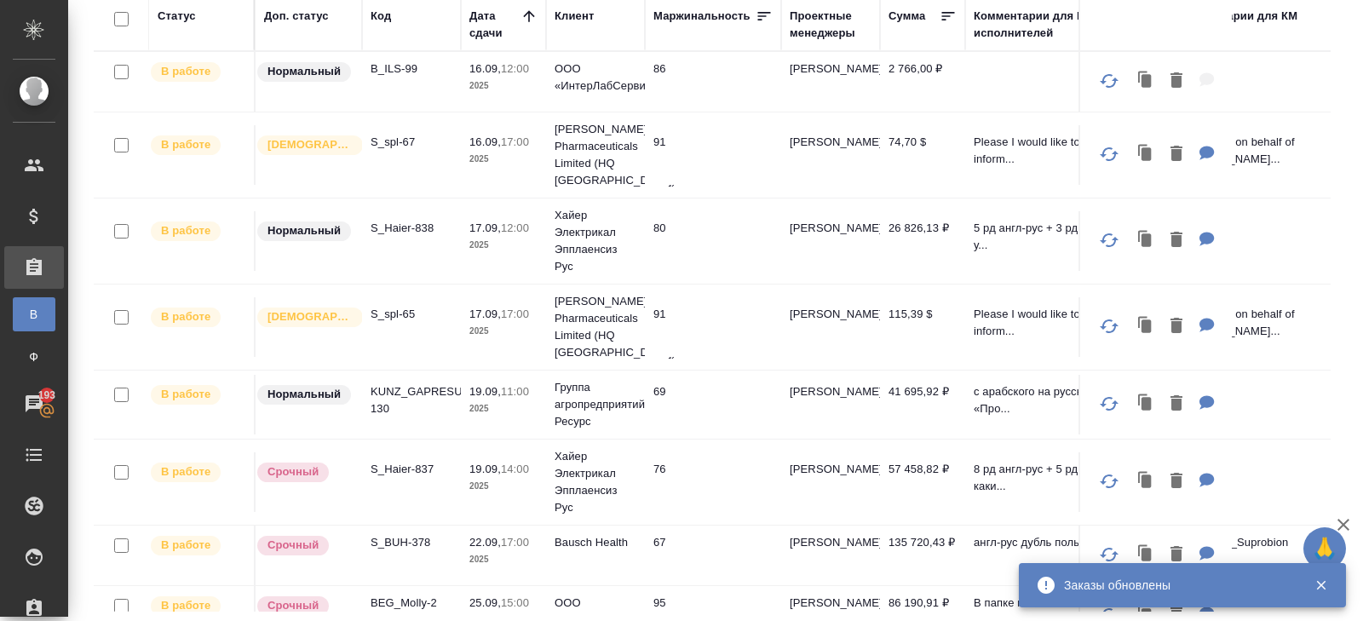
scroll to position [0, 0]
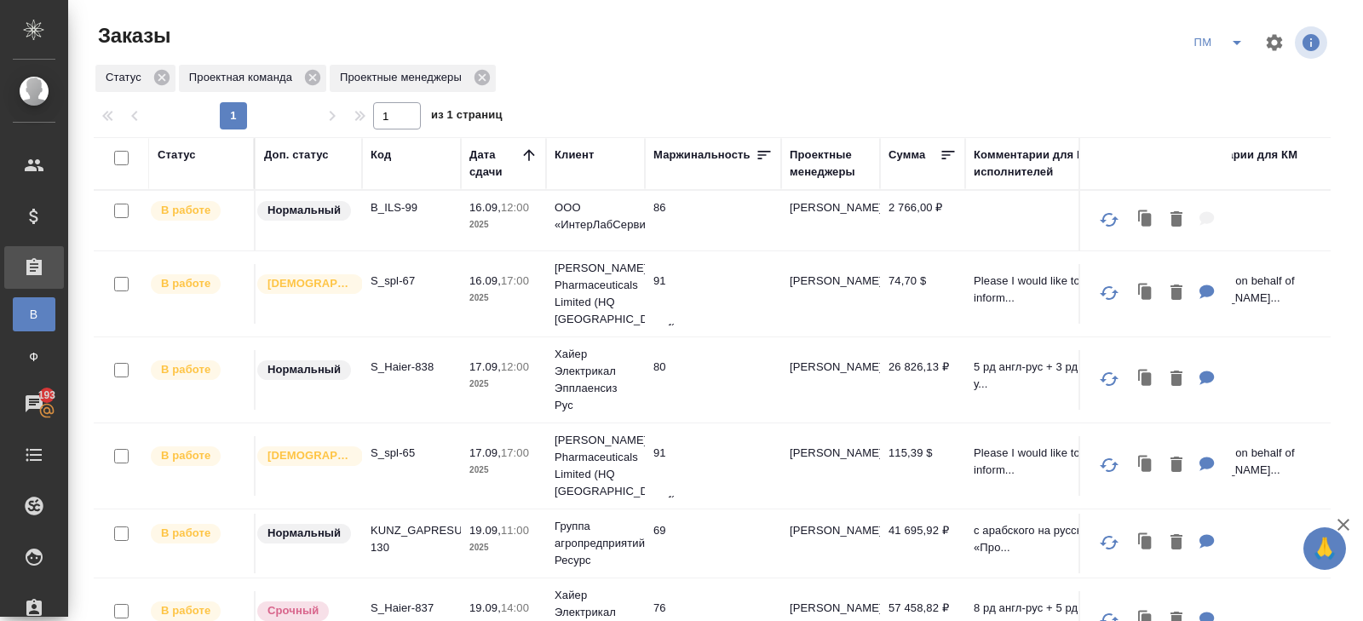
click at [1230, 47] on icon "split button" at bounding box center [1237, 42] width 20 height 20
click at [1230, 77] on li "В работу!" at bounding box center [1220, 76] width 86 height 27
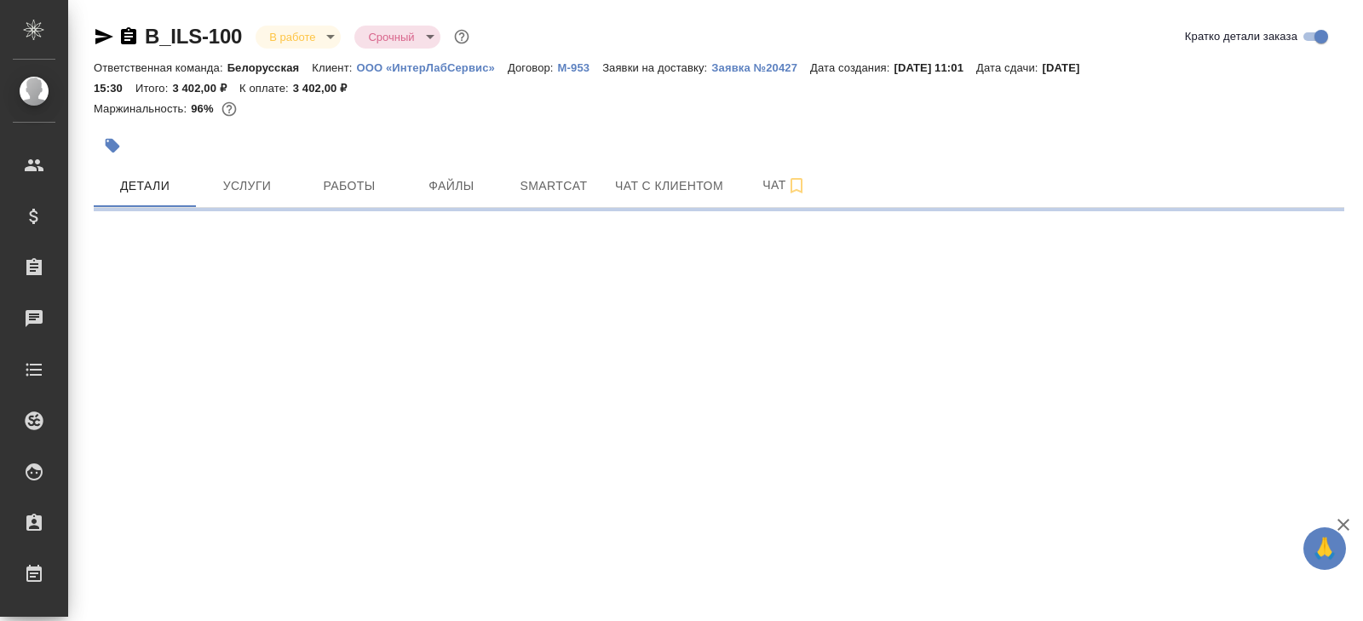
click at [337, 163] on div at bounding box center [511, 145] width 834 height 37
select select "RU"
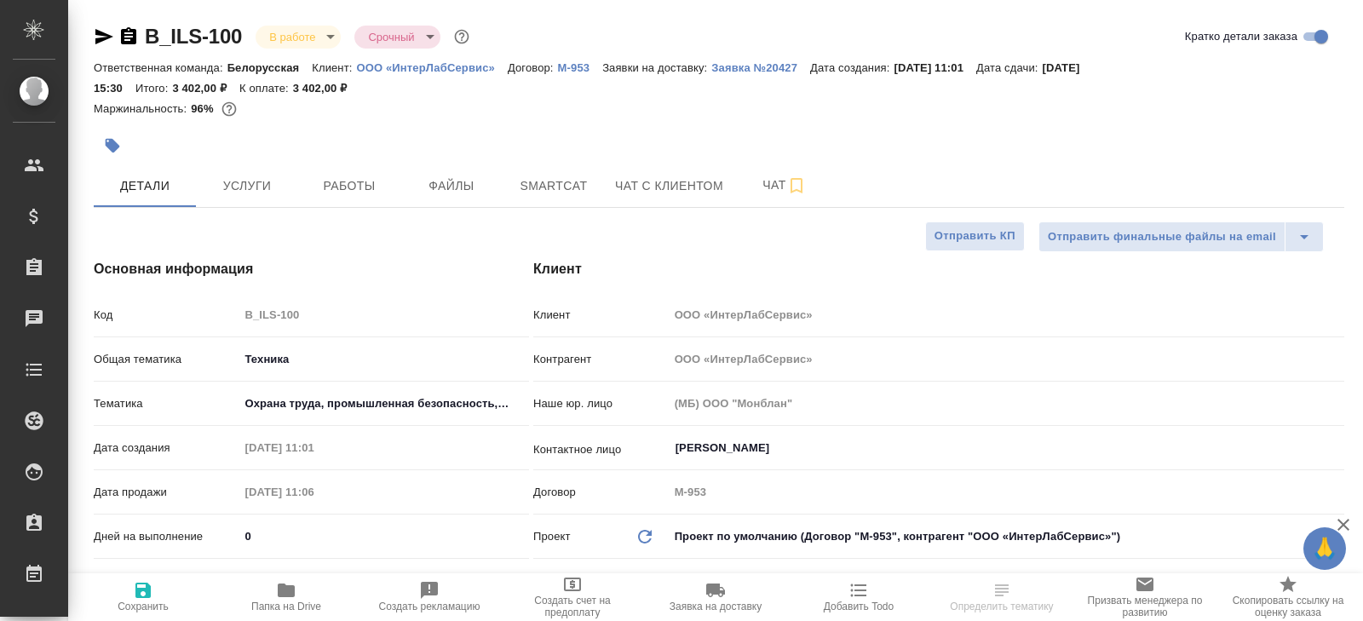
type textarea "x"
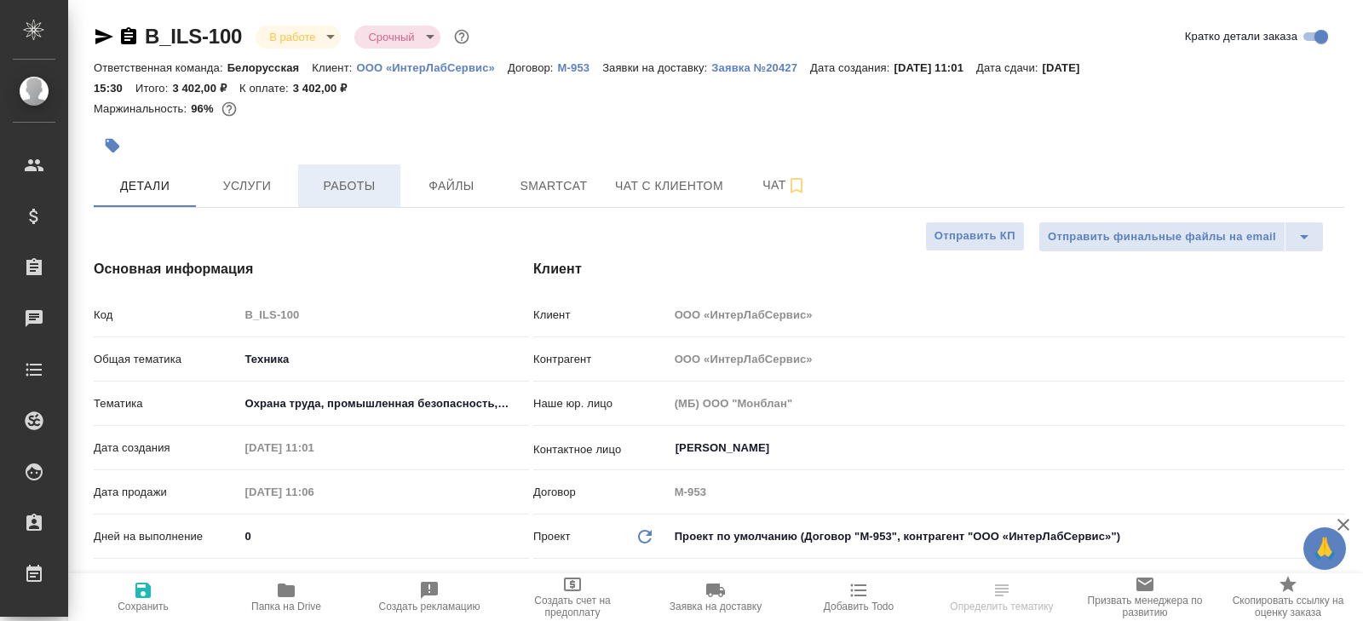
type textarea "x"
click at [342, 172] on button "Работы" at bounding box center [349, 185] width 102 height 43
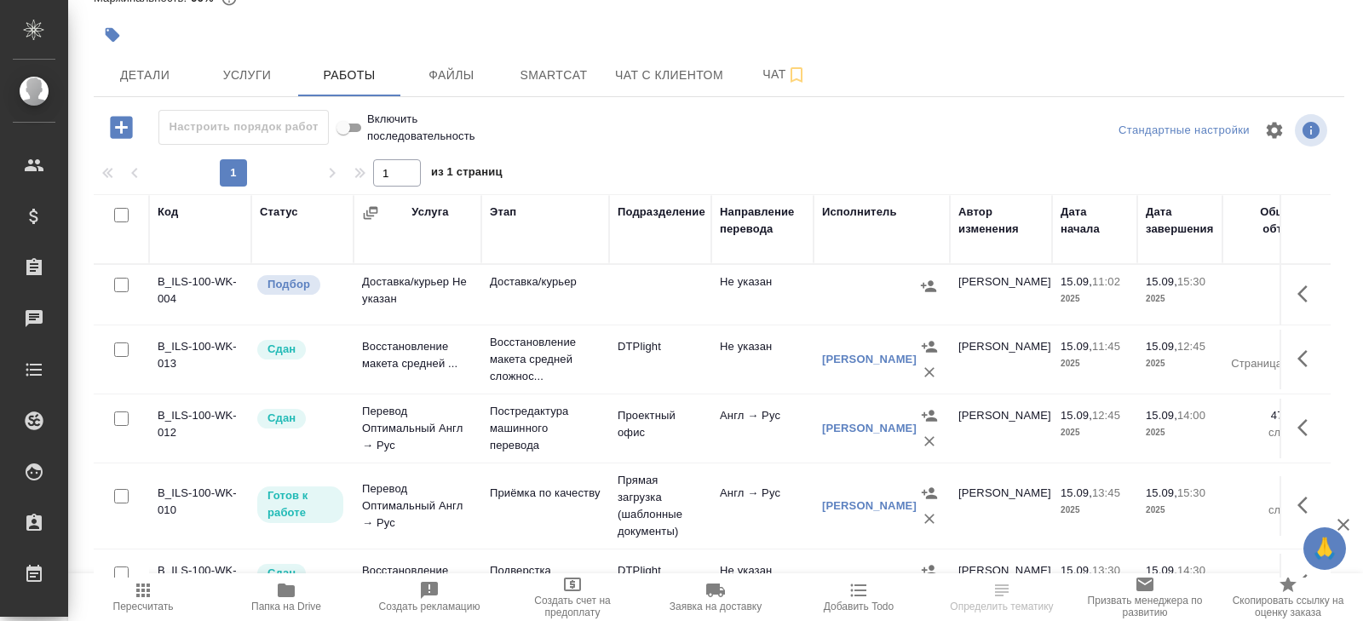
scroll to position [107, 0]
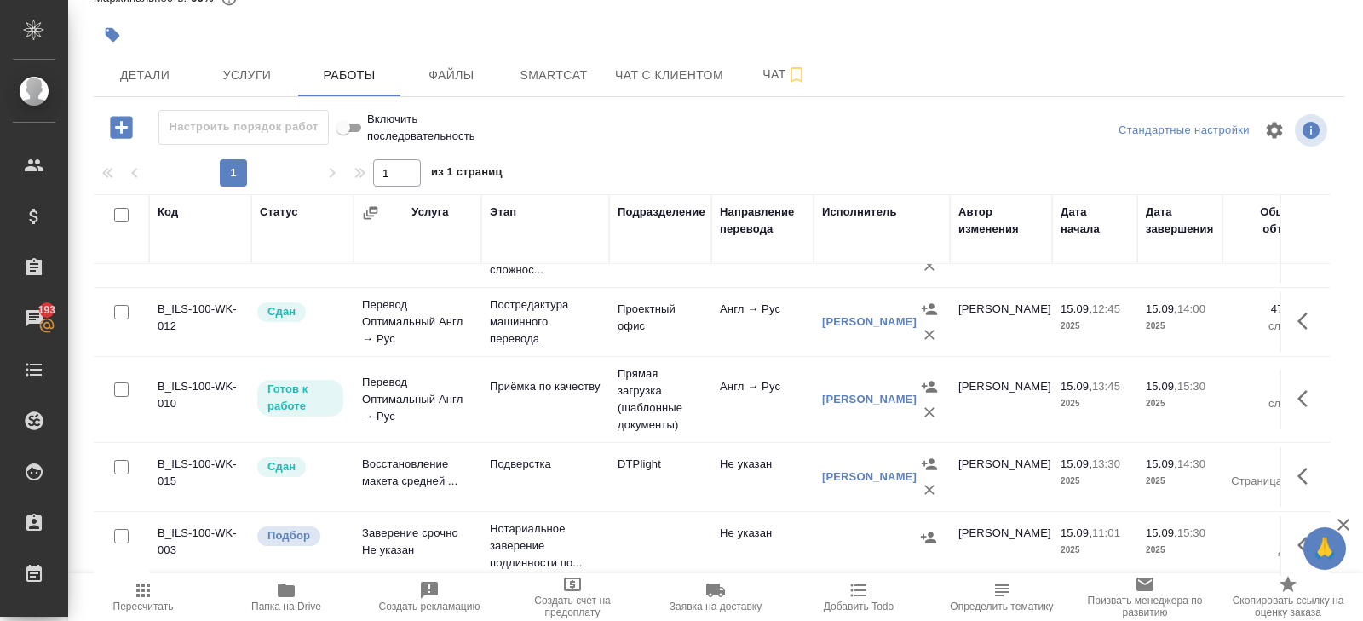
click at [1297, 404] on button "button" at bounding box center [1308, 398] width 41 height 41
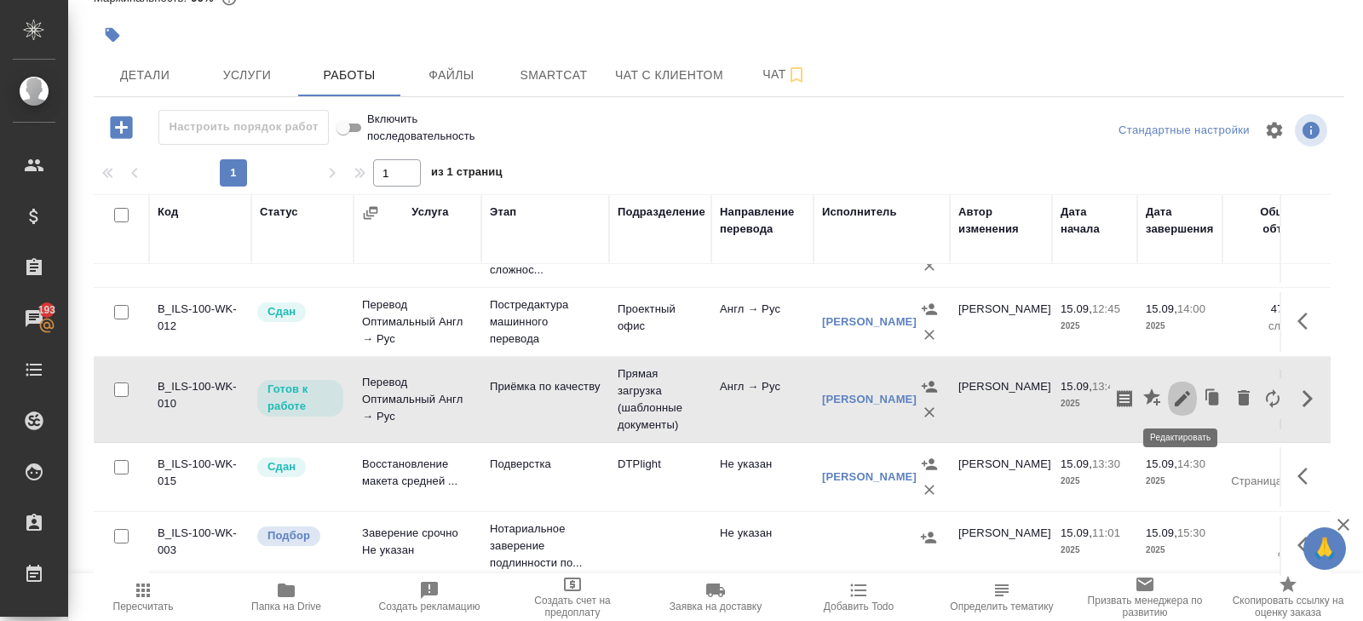
click at [1190, 395] on icon "button" at bounding box center [1183, 399] width 20 height 20
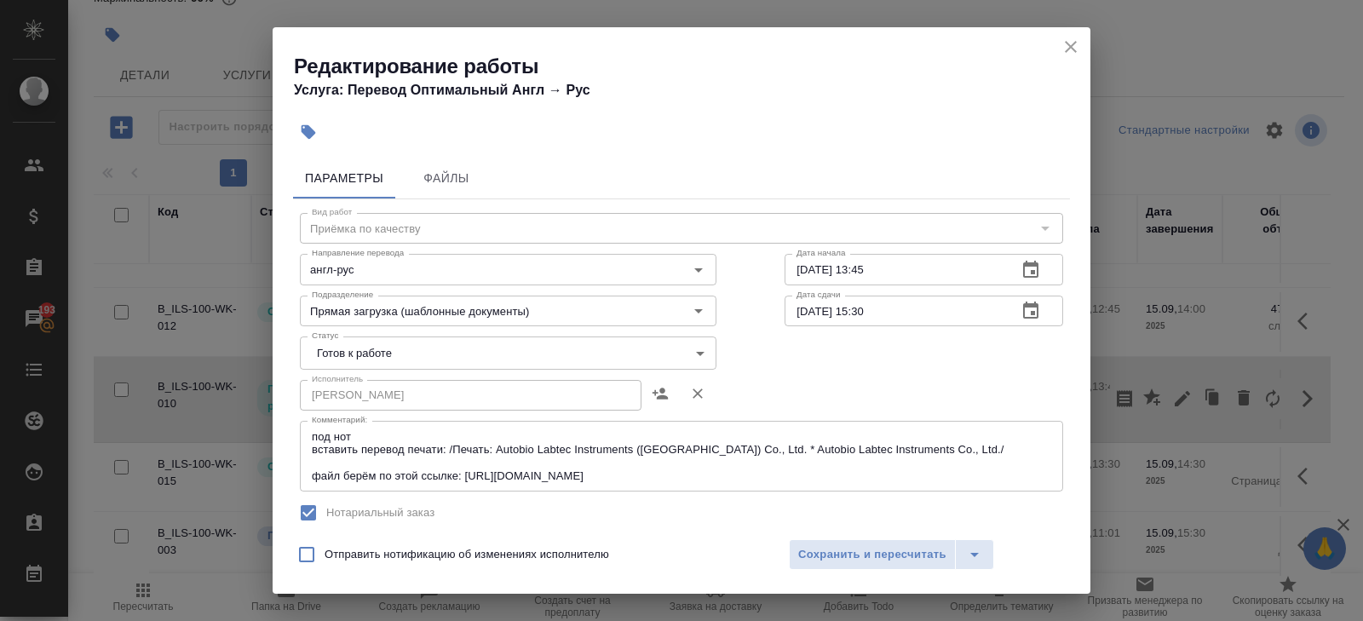
scroll to position [364, 0]
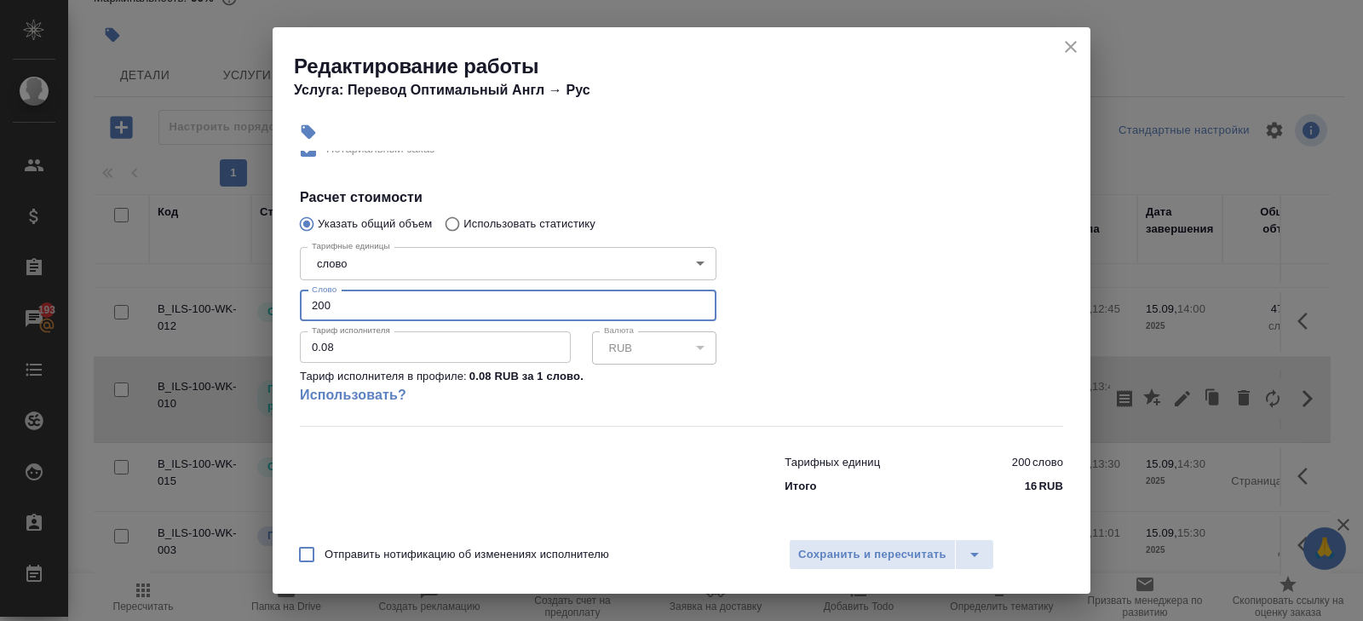
drag, startPoint x: 363, startPoint y: 312, endPoint x: 166, endPoint y: 298, distance: 197.3
click at [166, 298] on div "Редактирование работы Услуга: Перевод Оптимальный Англ → Рус Параметры Файлы Ви…" at bounding box center [681, 310] width 1363 height 621
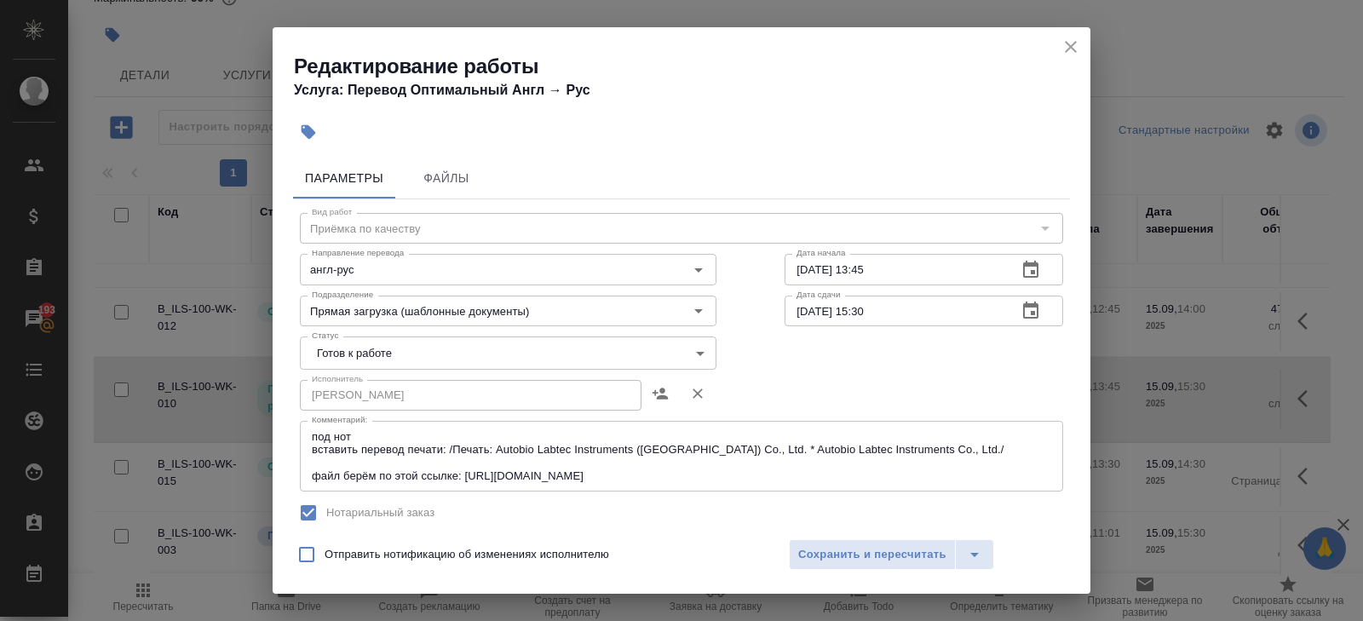
type input "173"
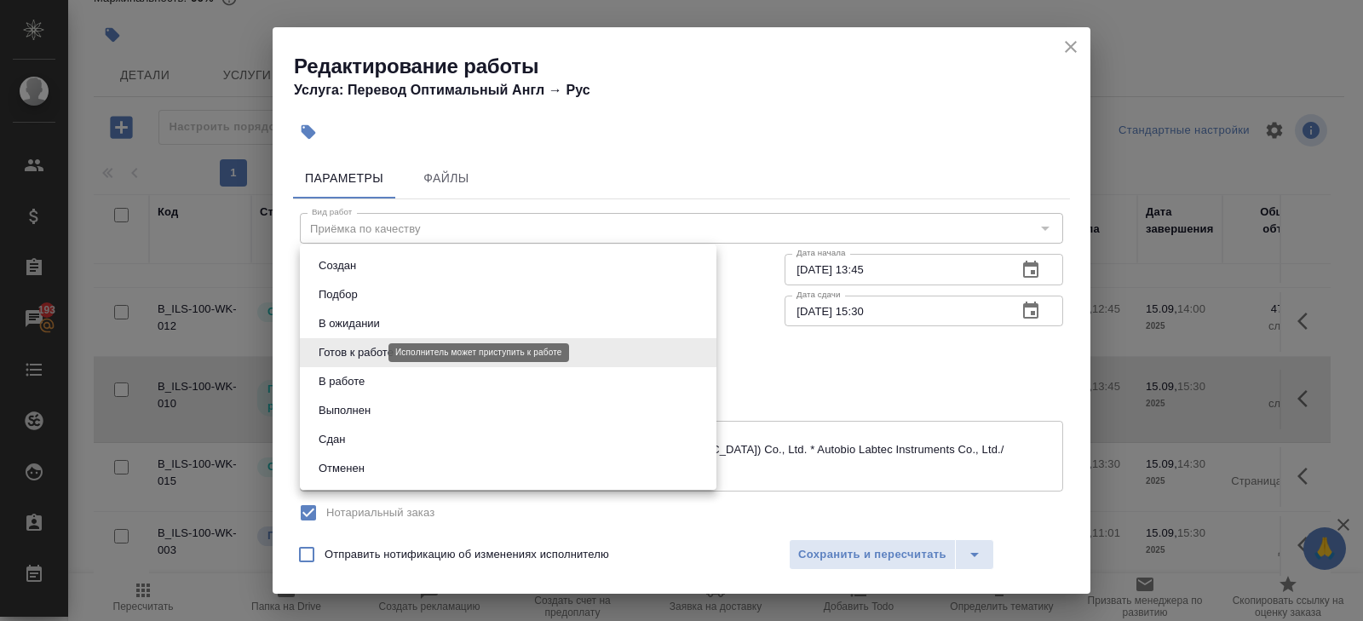
click at [355, 352] on body "🙏 .cls-1 fill:#fff; AWATERA [PERSON_NAME] Спецификации Заказы 193 Чаты Todo Про…" at bounding box center [681, 310] width 1363 height 621
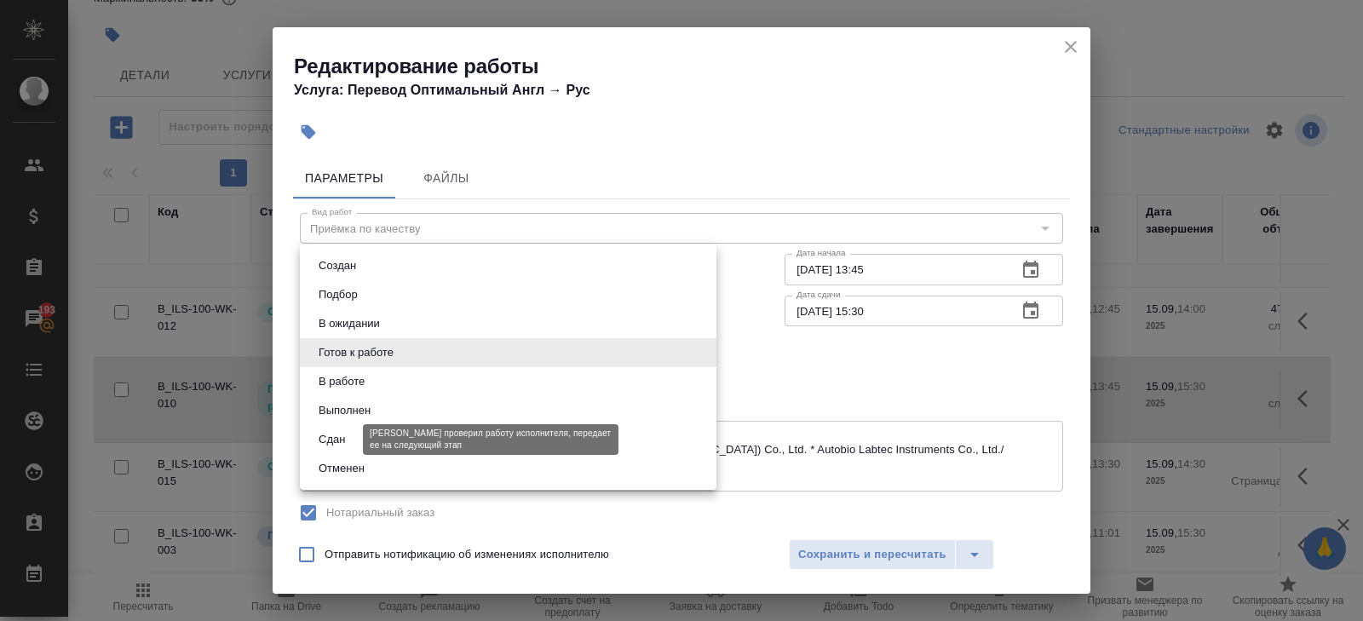
click at [343, 441] on button "Сдан" at bounding box center [332, 439] width 37 height 19
type input "closed"
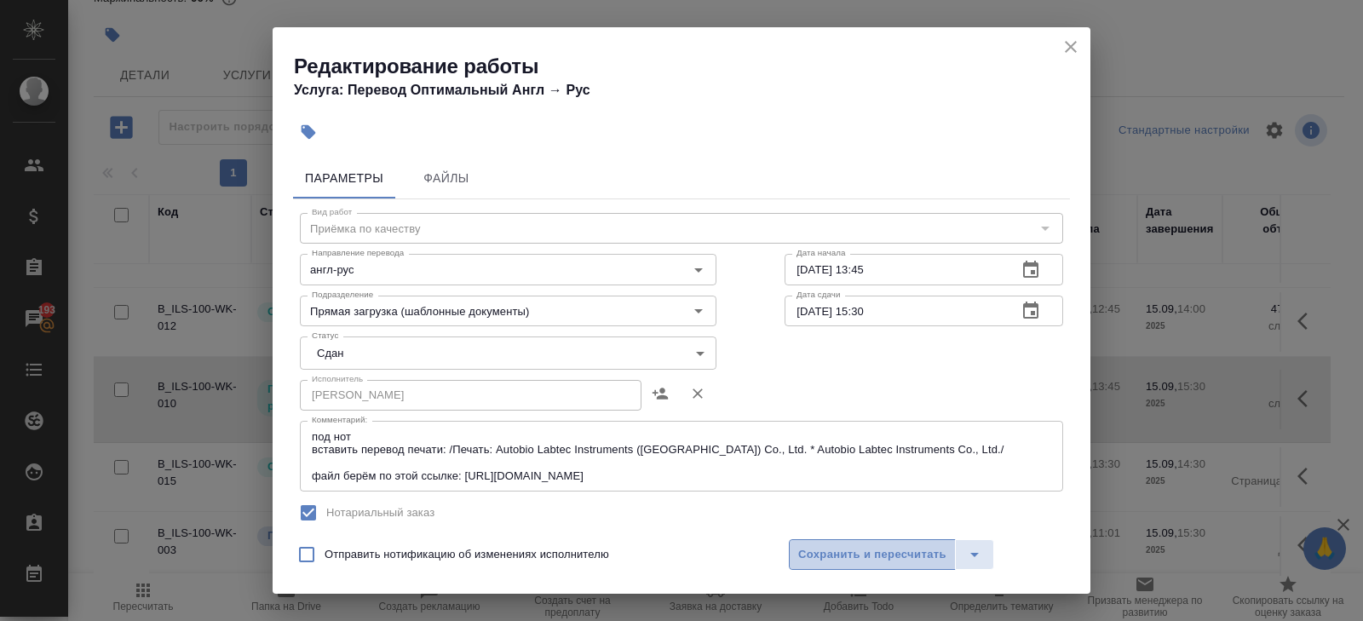
click at [829, 551] on span "Сохранить и пересчитать" at bounding box center [872, 555] width 148 height 20
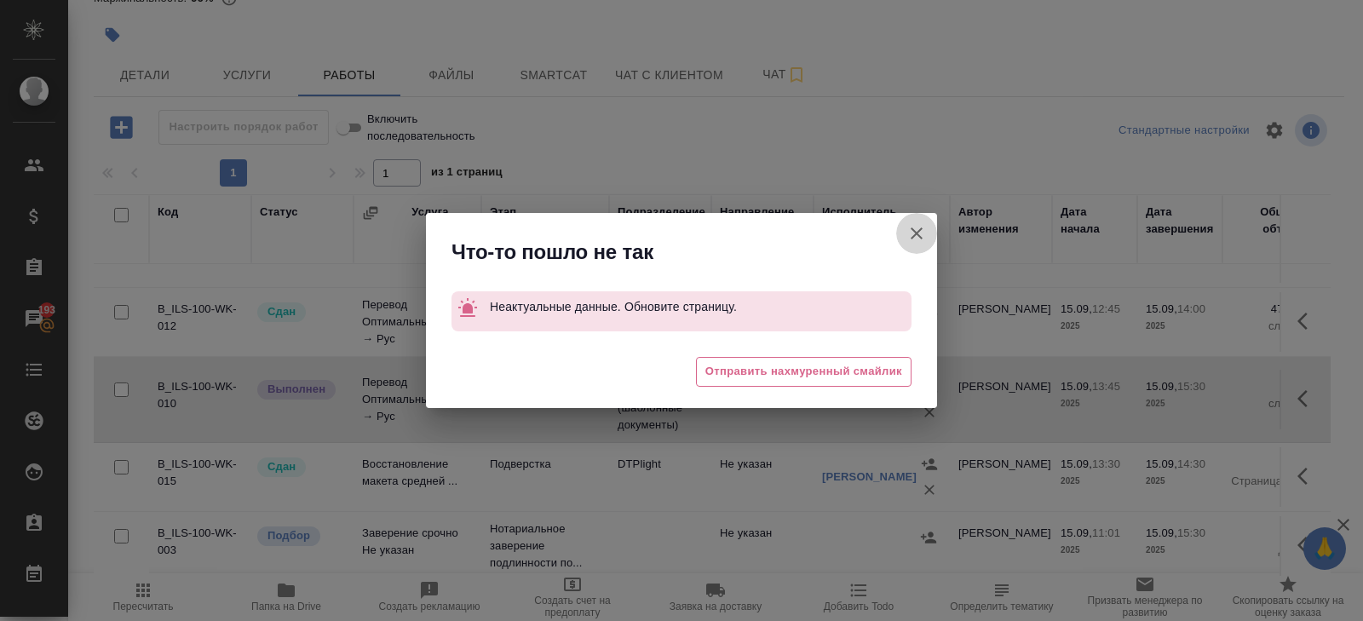
click at [919, 233] on icon "button" at bounding box center [917, 233] width 20 height 20
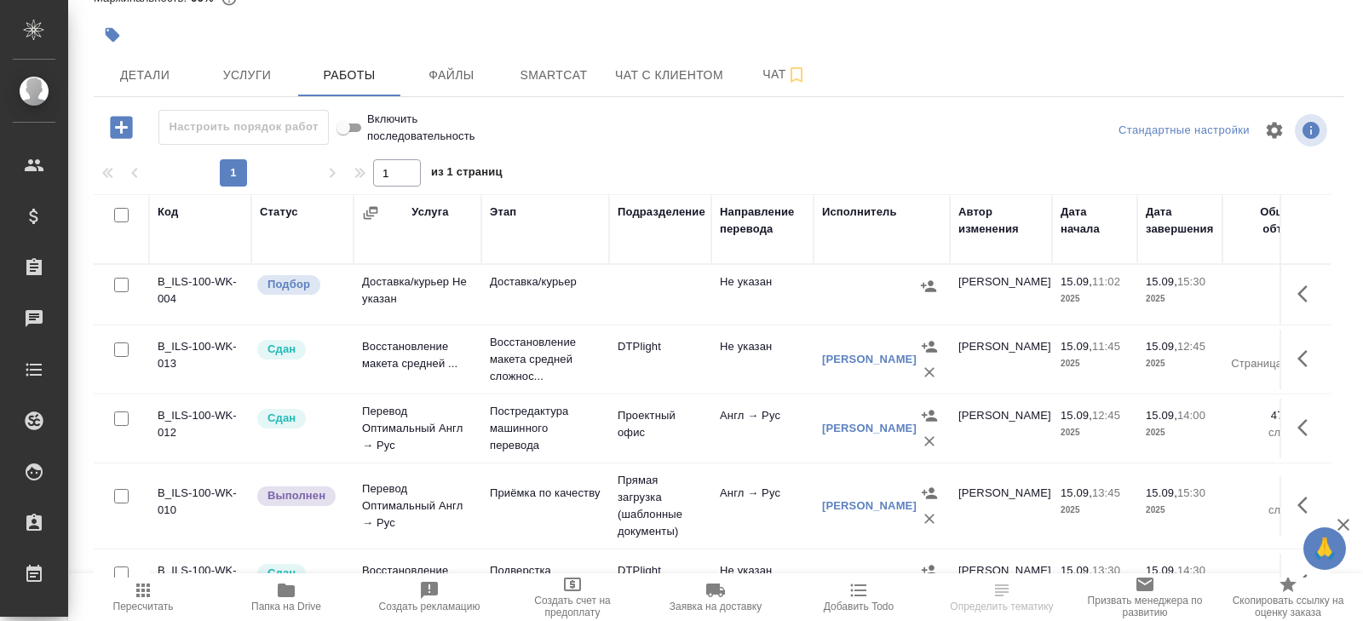
scroll to position [107, 0]
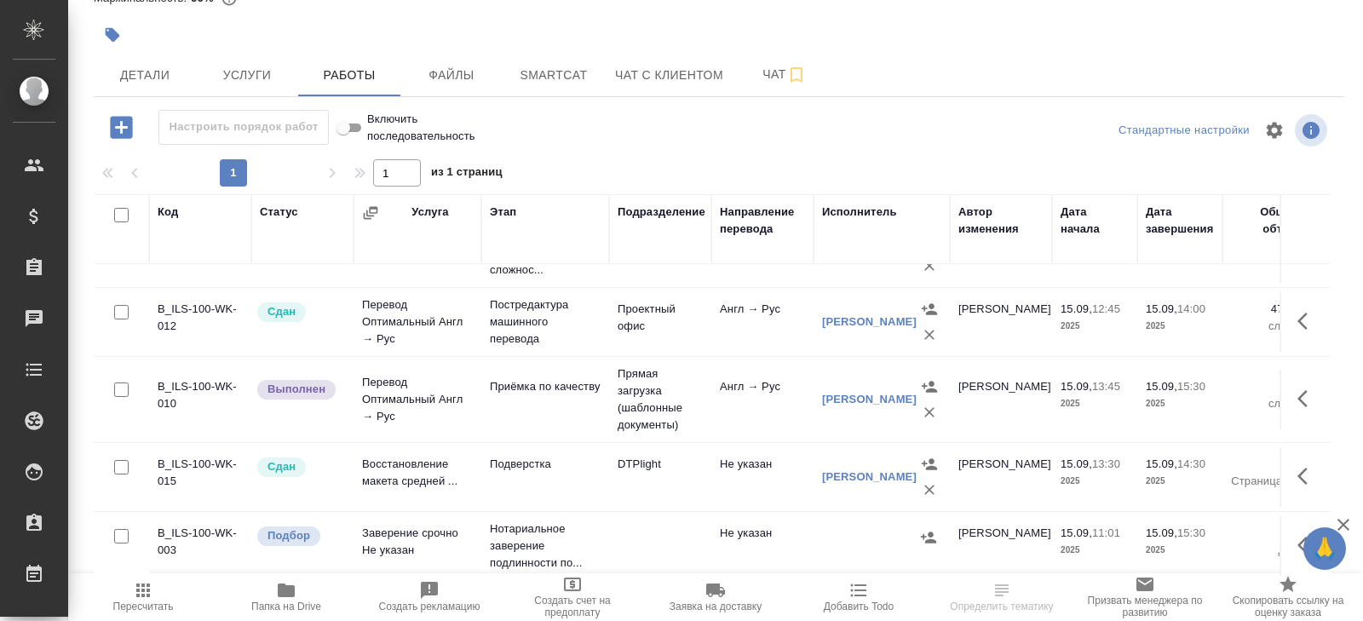
click at [1315, 399] on icon "button" at bounding box center [1308, 399] width 20 height 20
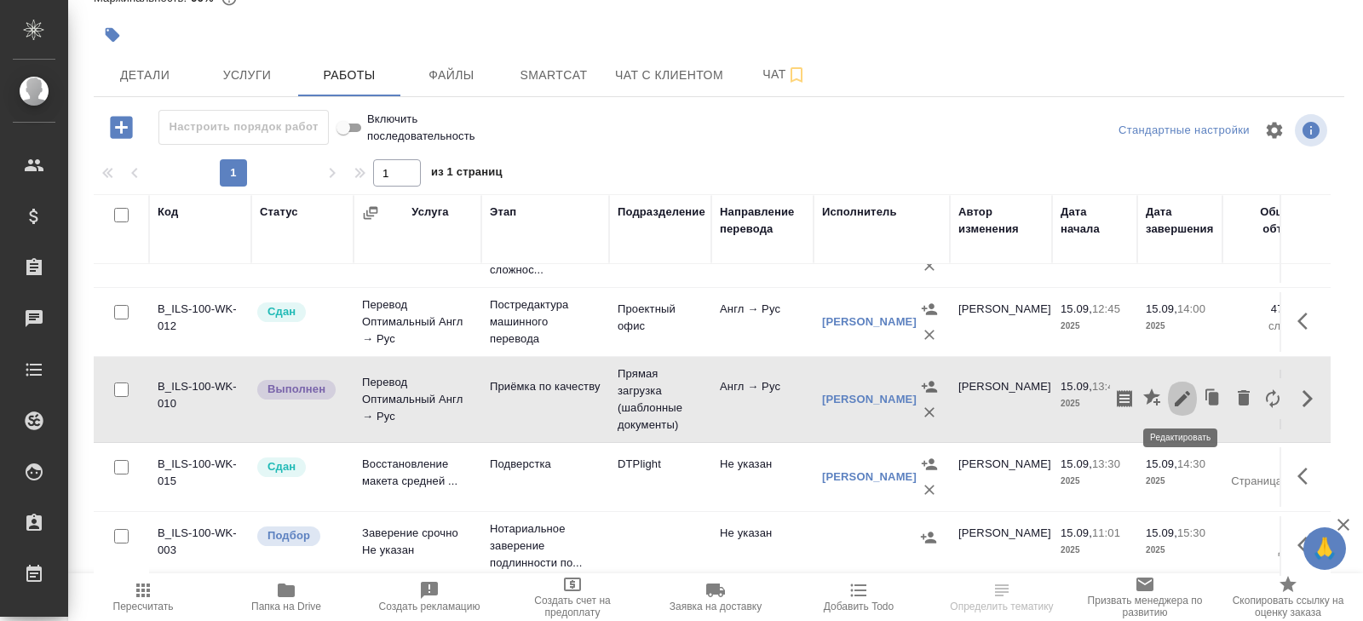
click at [1179, 395] on icon "button" at bounding box center [1183, 399] width 20 height 20
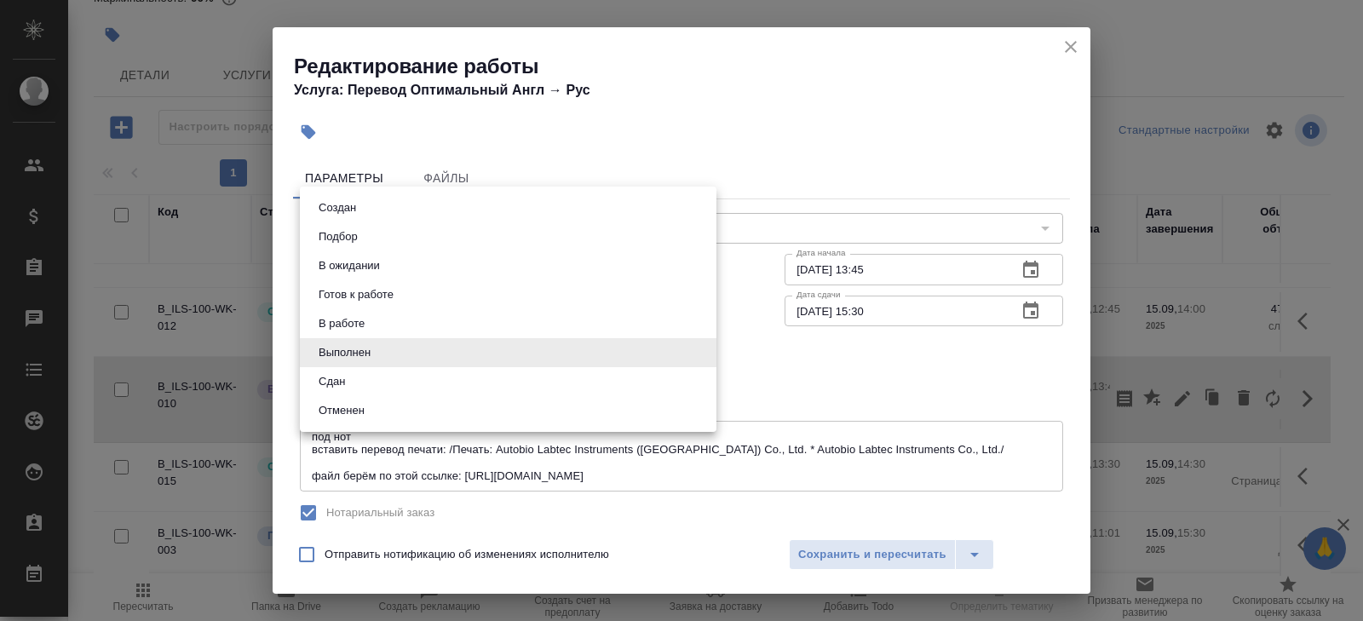
click at [338, 360] on body "🙏 .cls-1 fill:#fff; AWATERA [PERSON_NAME] Спецификации Заказы Чаты Todo Проекты…" at bounding box center [681, 310] width 1363 height 621
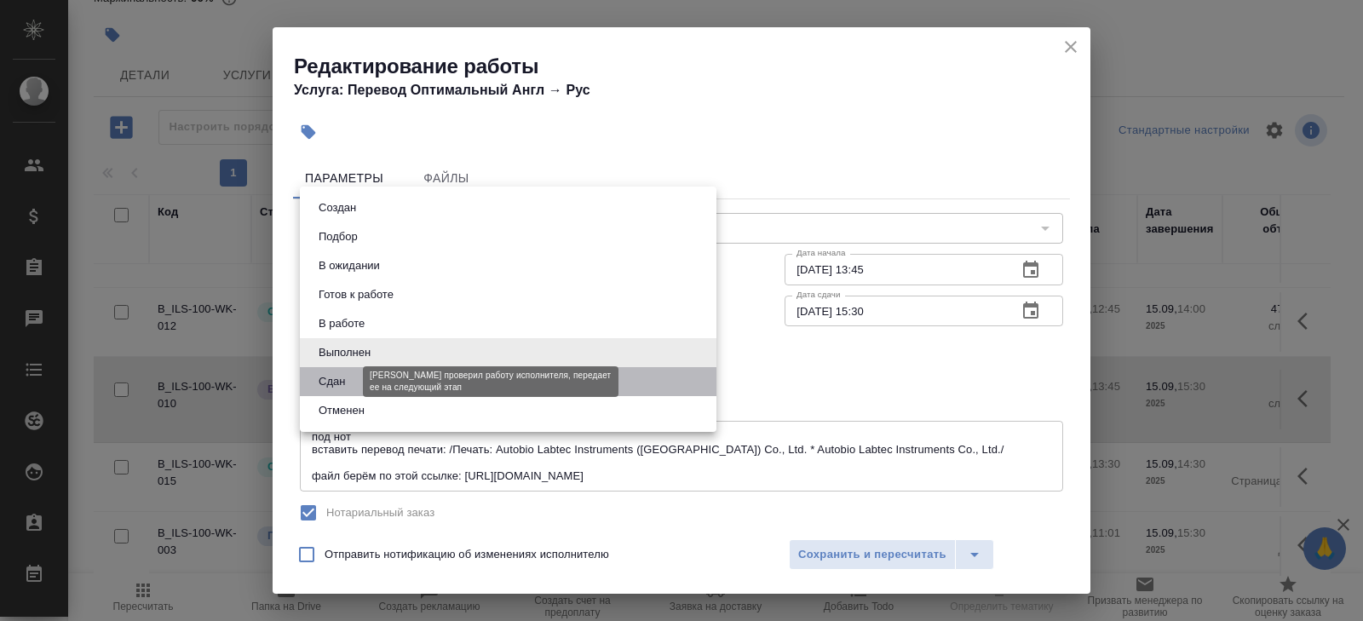
click at [338, 382] on button "Сдан" at bounding box center [332, 381] width 37 height 19
type input "closed"
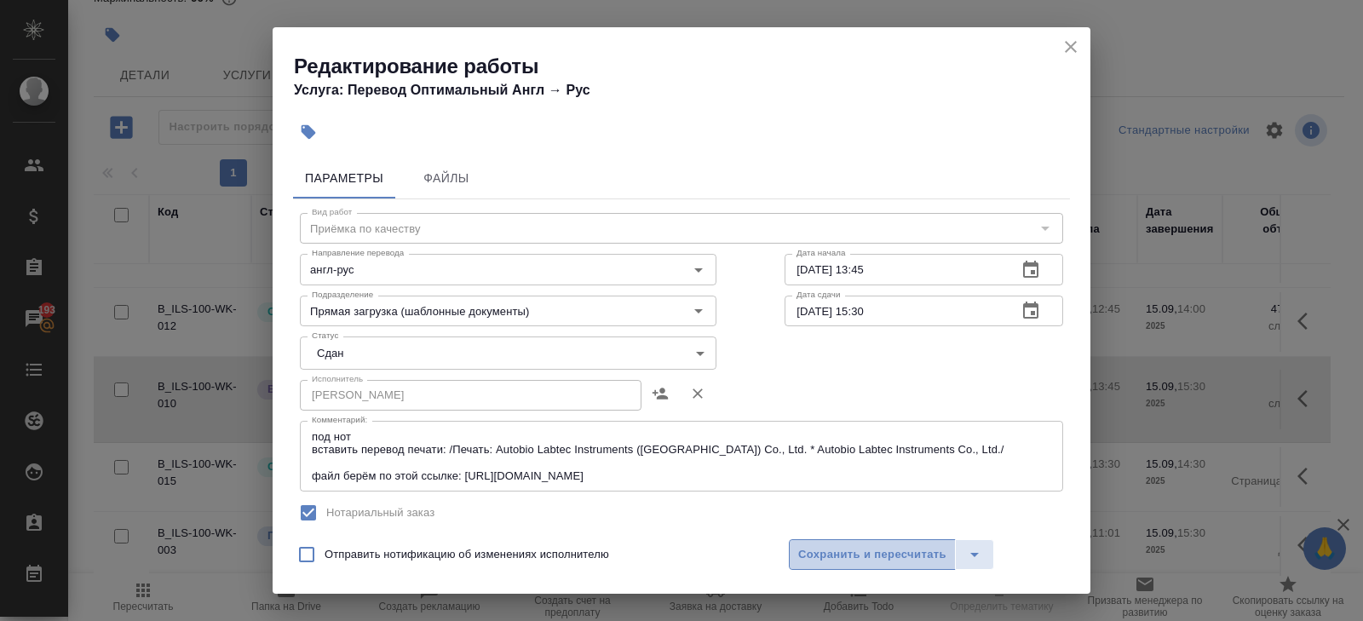
click at [806, 556] on span "Сохранить и пересчитать" at bounding box center [872, 555] width 148 height 20
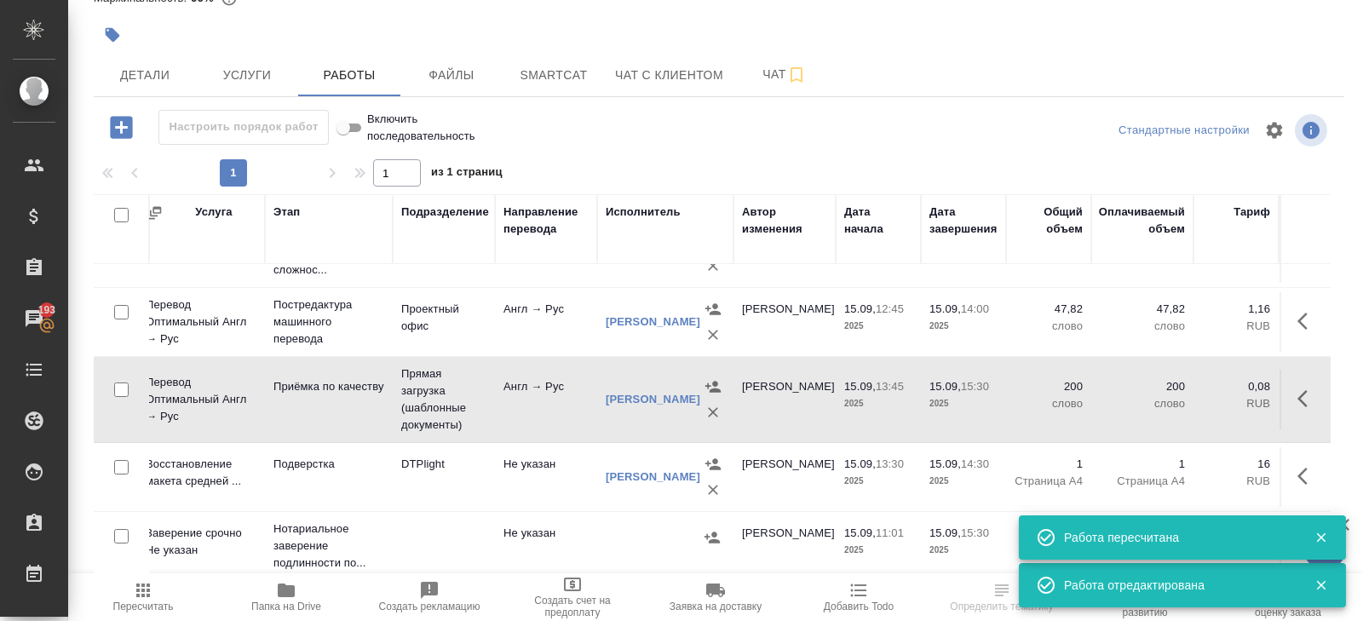
scroll to position [107, 692]
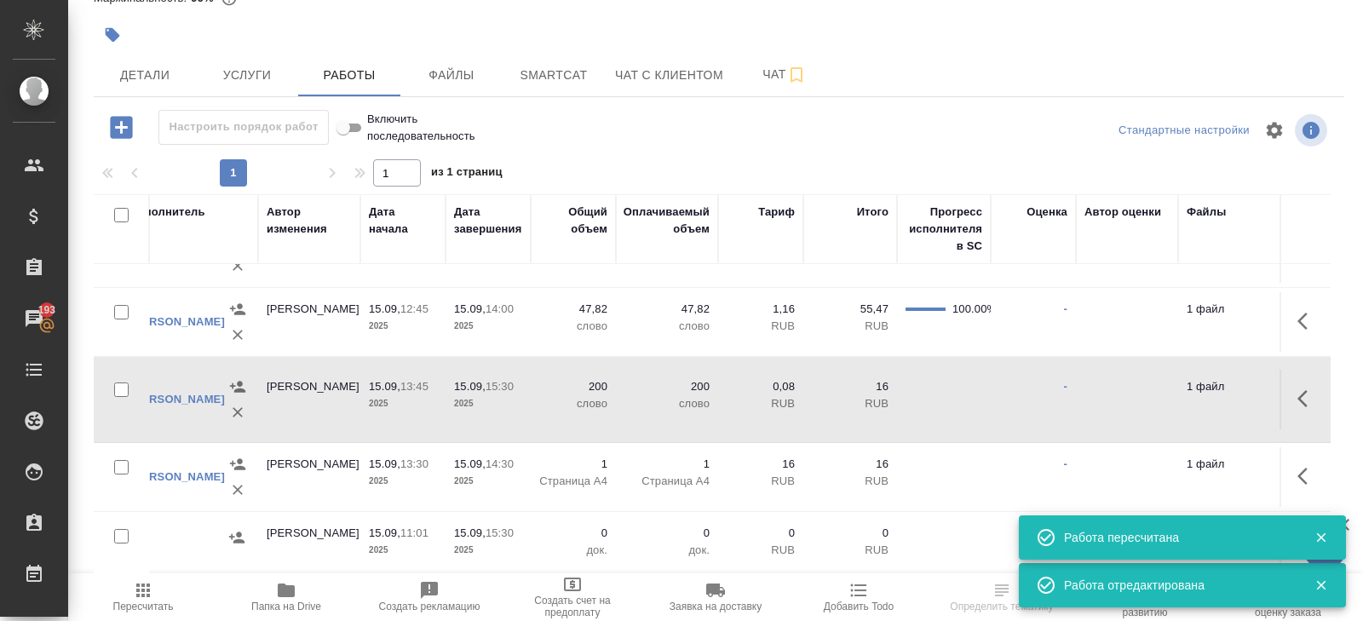
click at [1309, 384] on button "button" at bounding box center [1308, 398] width 41 height 41
click at [1185, 389] on icon "button" at bounding box center [1183, 399] width 20 height 20
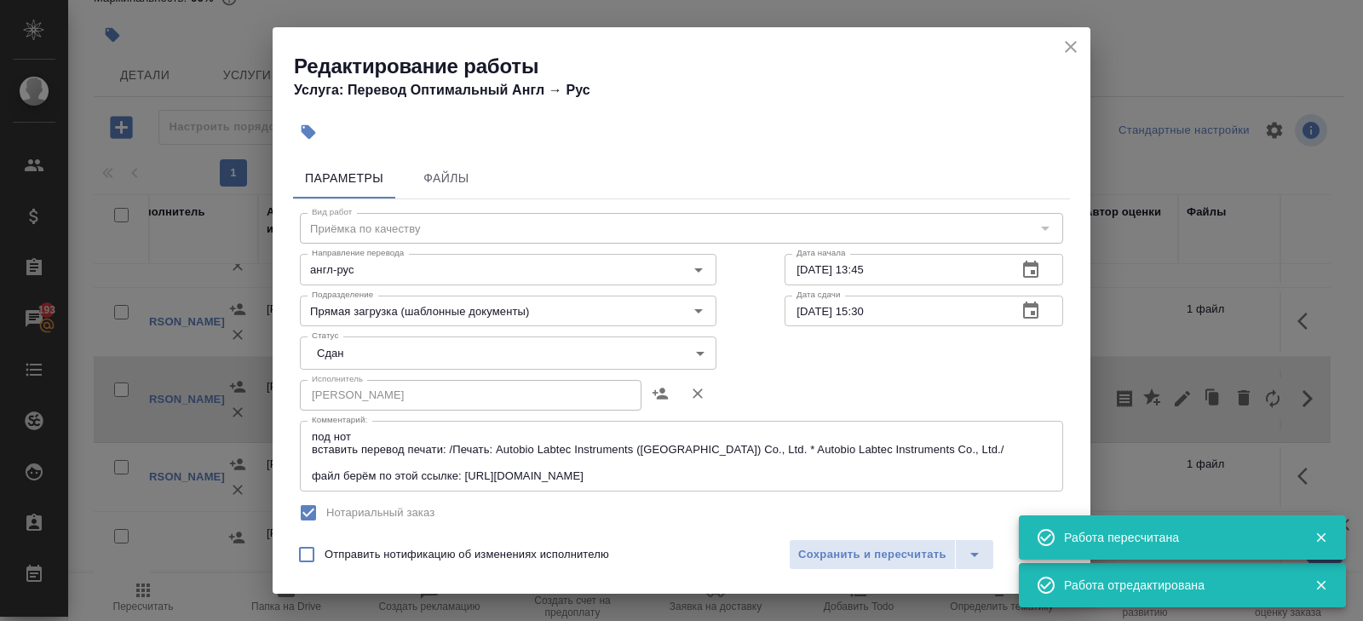
scroll to position [364, 0]
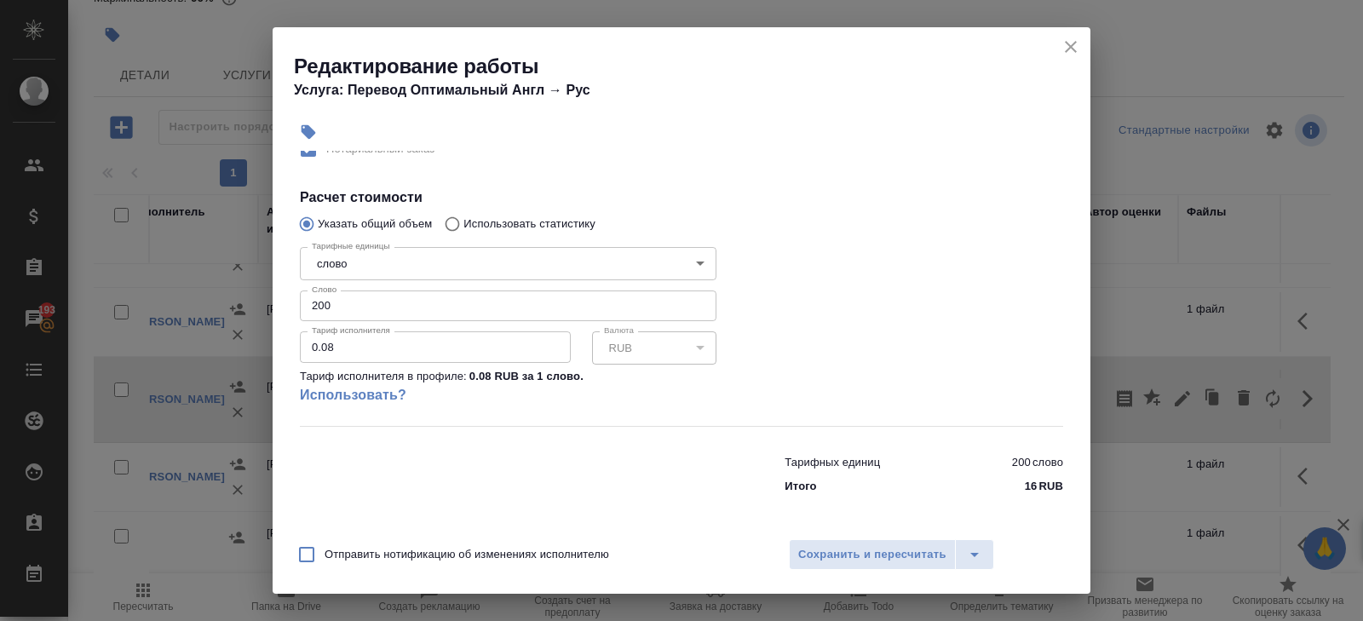
click at [335, 309] on input "200" at bounding box center [508, 306] width 417 height 31
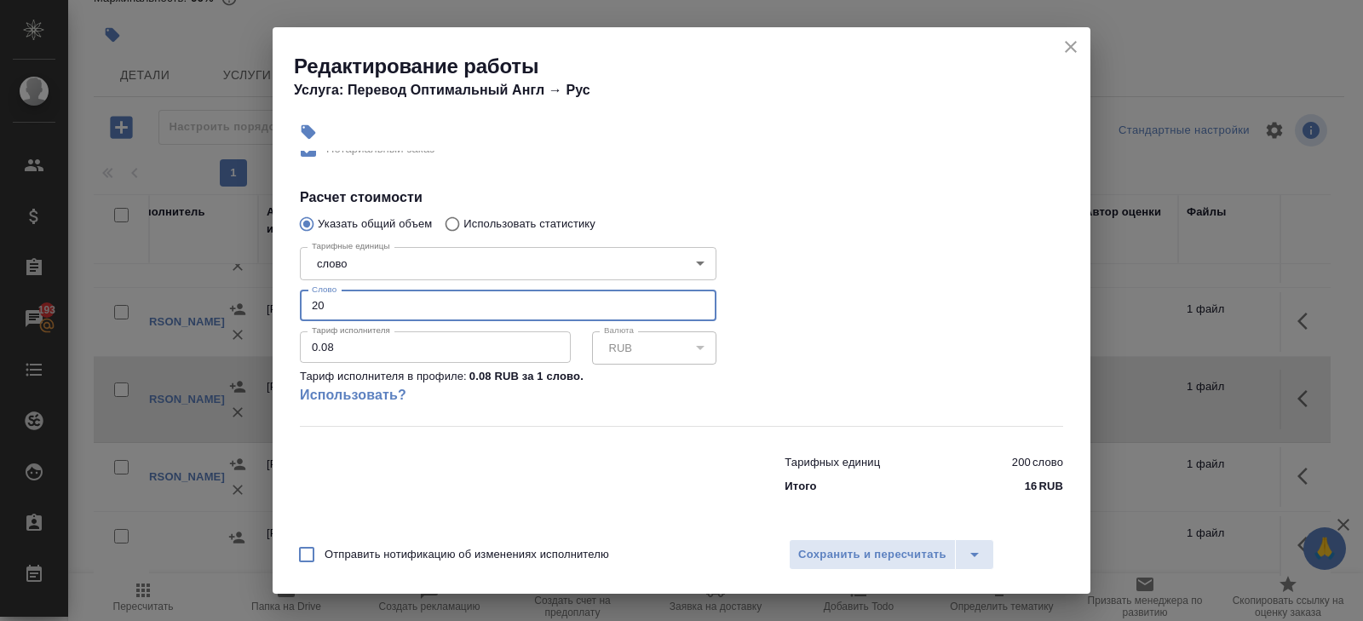
type input "2"
type input "173"
click at [798, 541] on button "Сохранить и пересчитать" at bounding box center [872, 554] width 167 height 31
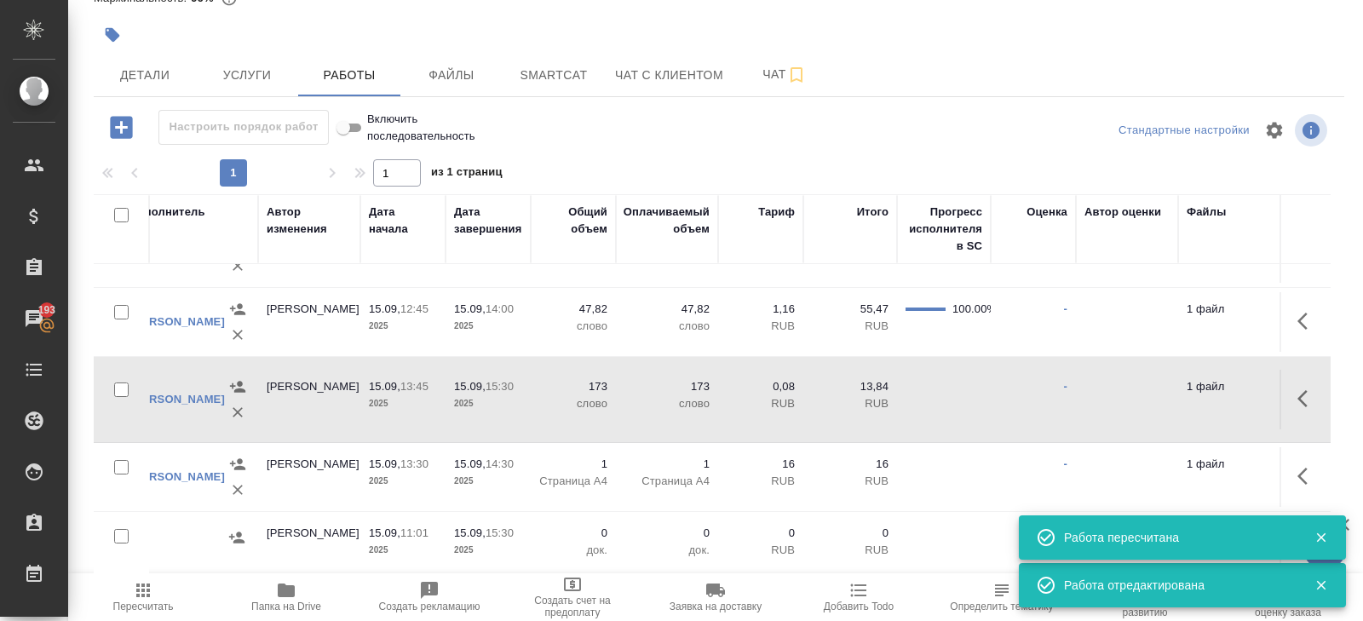
scroll to position [107, 0]
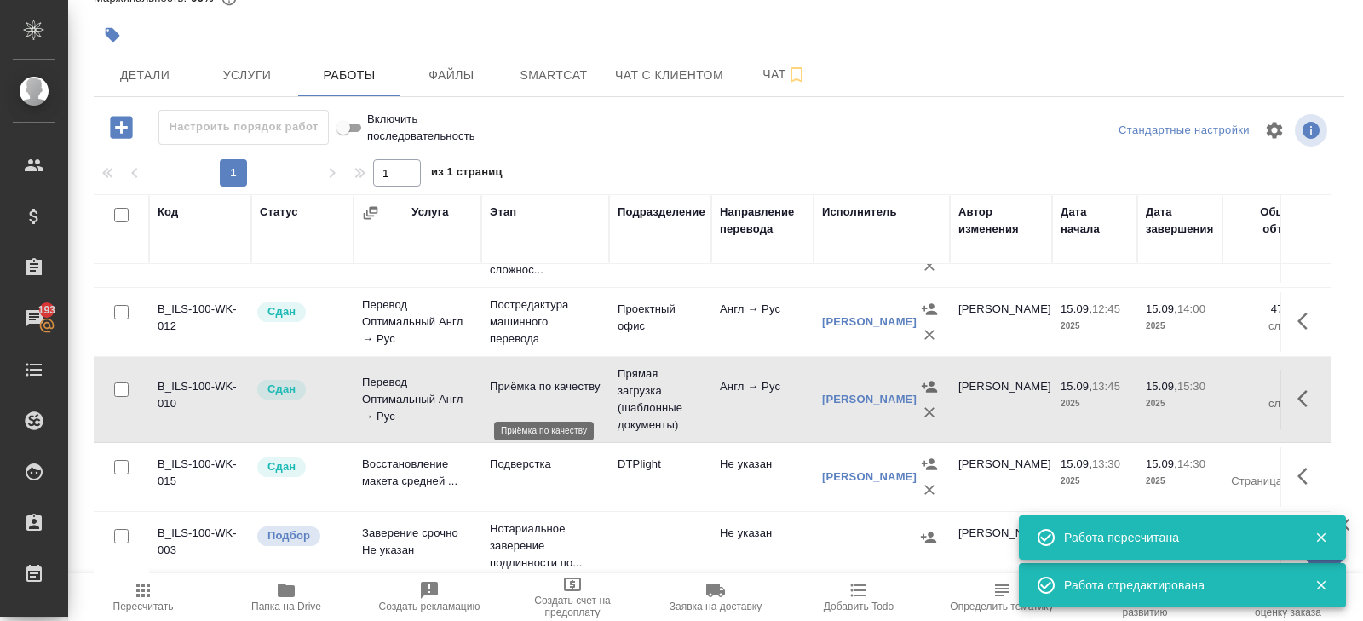
click at [528, 385] on p "Приёмка по качеству" at bounding box center [545, 386] width 111 height 17
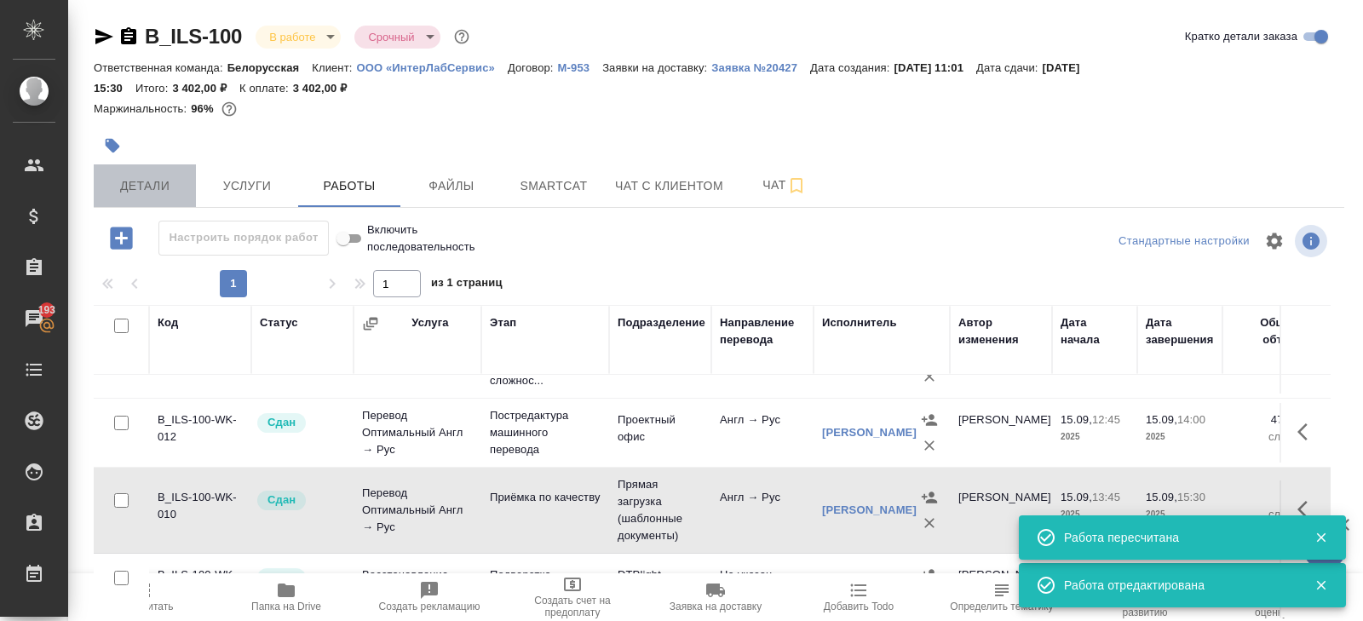
click at [140, 192] on span "Детали" at bounding box center [145, 186] width 82 height 21
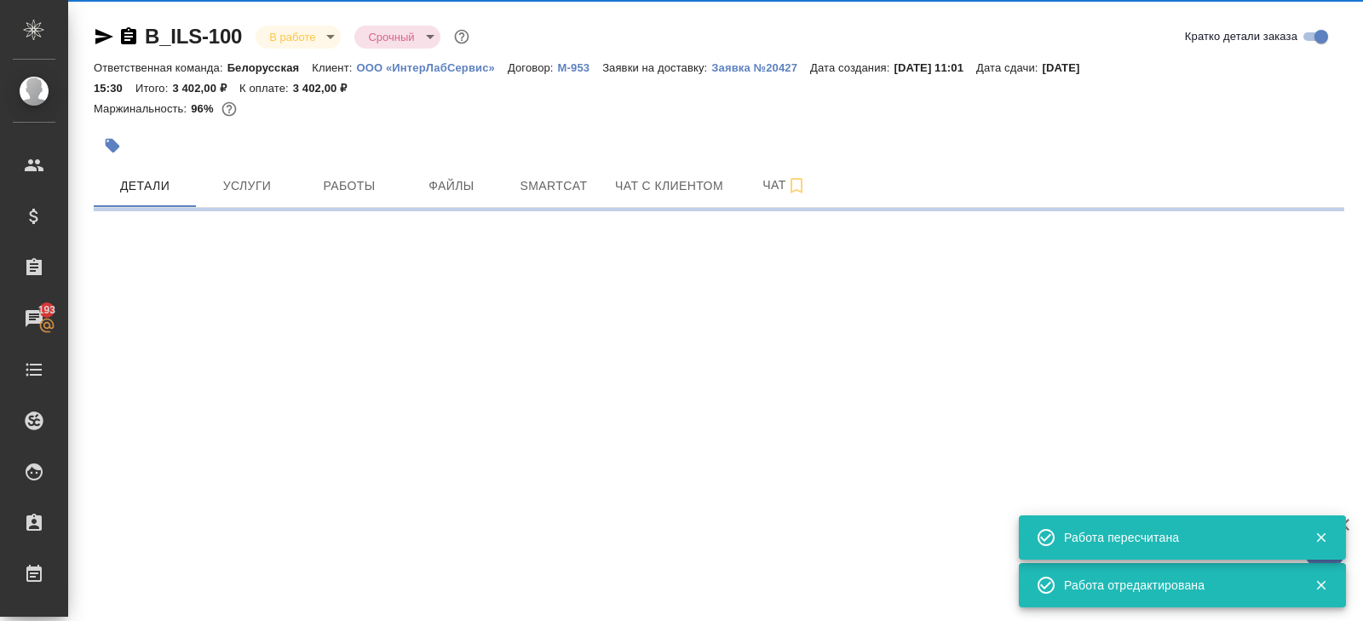
select select "RU"
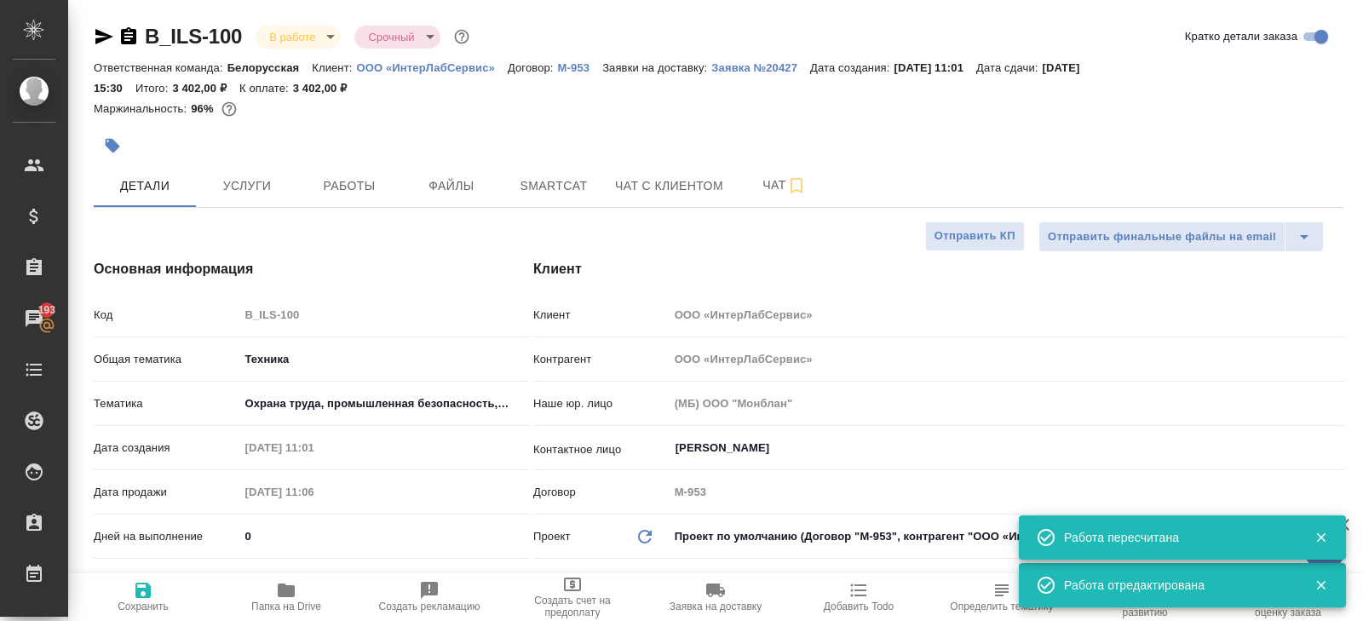
type textarea "x"
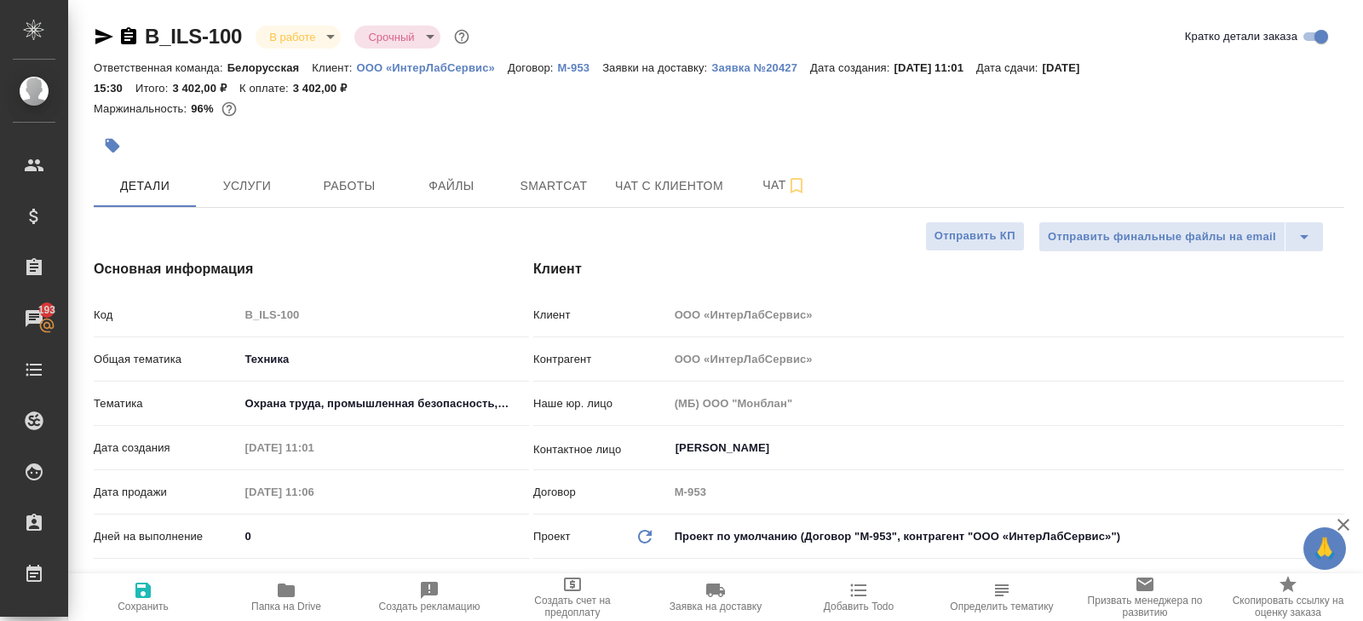
click at [106, 35] on icon "button" at bounding box center [104, 36] width 18 height 15
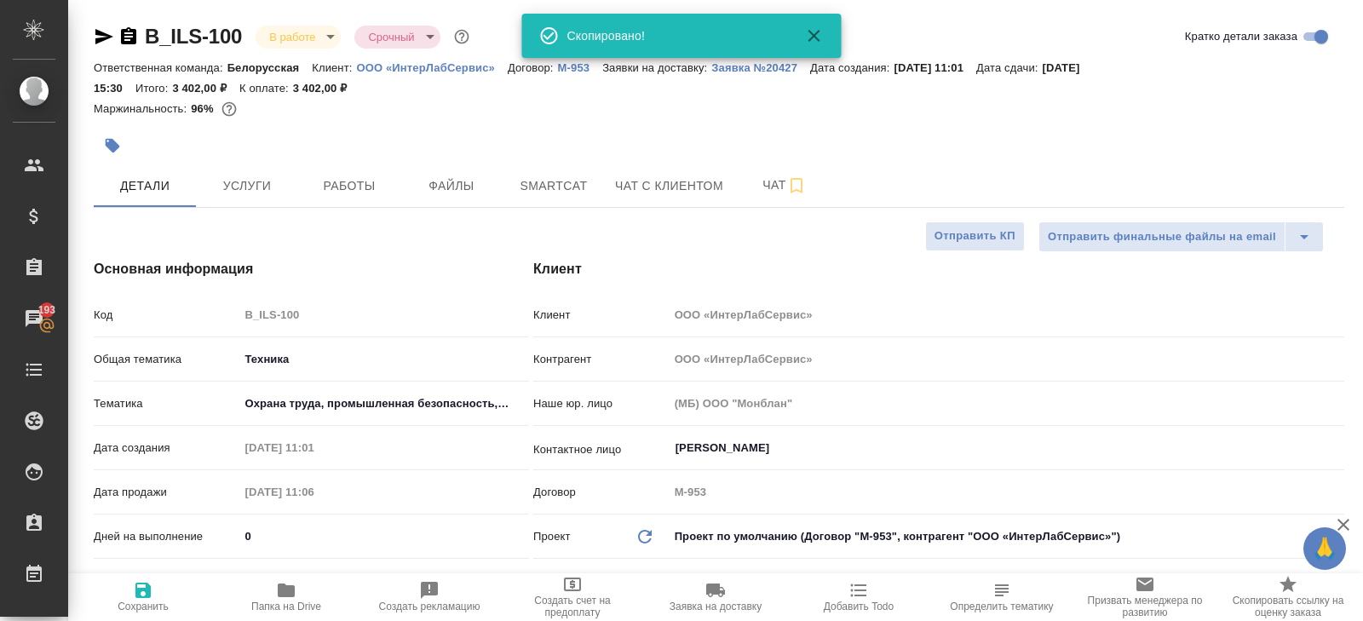
type textarea "x"
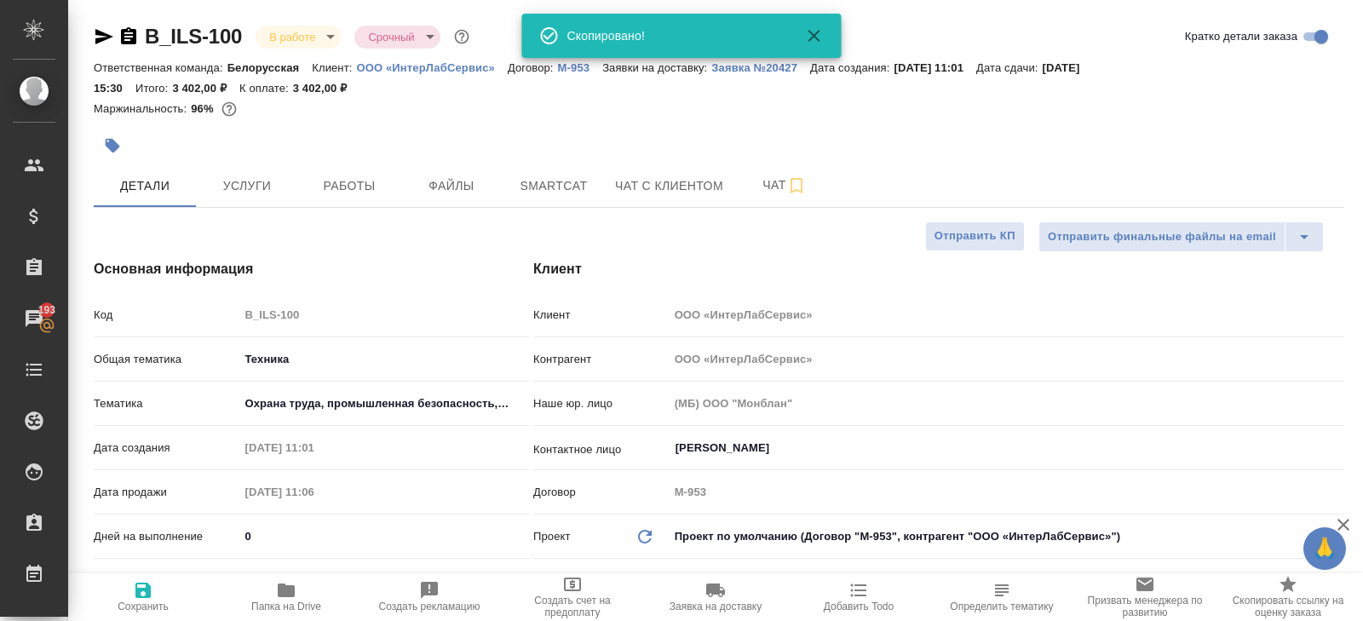
type textarea "x"
click at [360, 169] on button "Работы" at bounding box center [349, 185] width 102 height 43
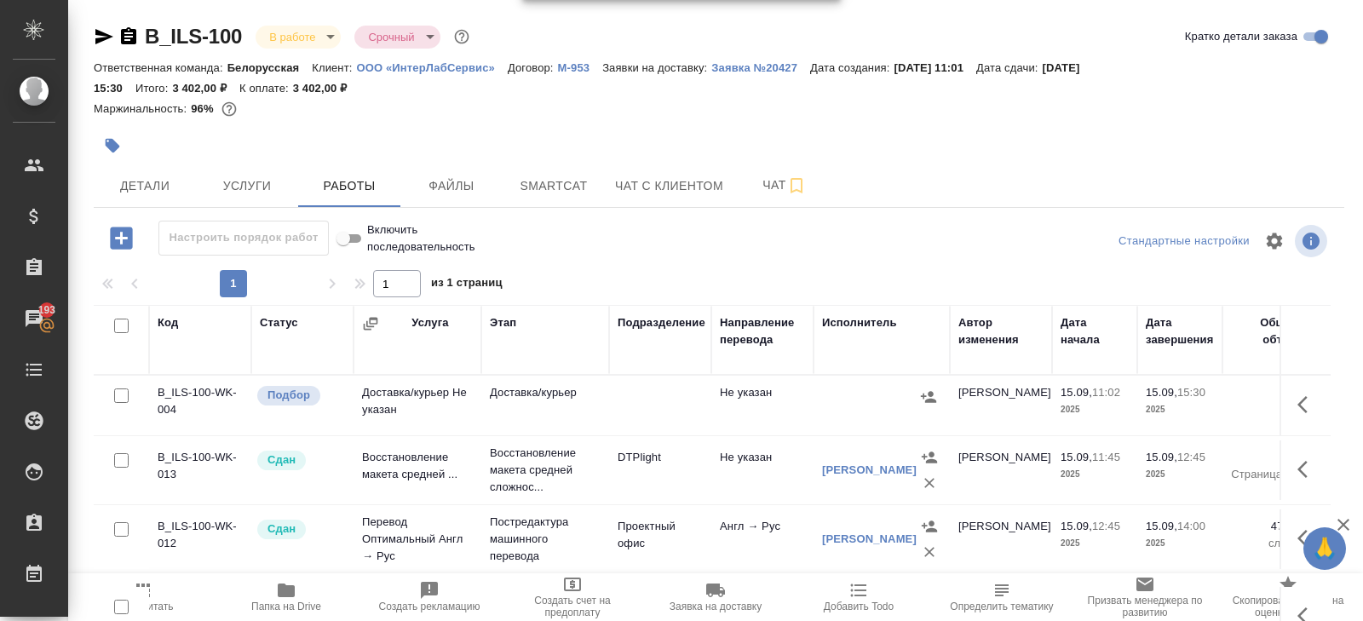
click at [140, 597] on div at bounding box center [121, 608] width 38 height 24
click at [159, 596] on span "Пересчитать" at bounding box center [143, 596] width 123 height 32
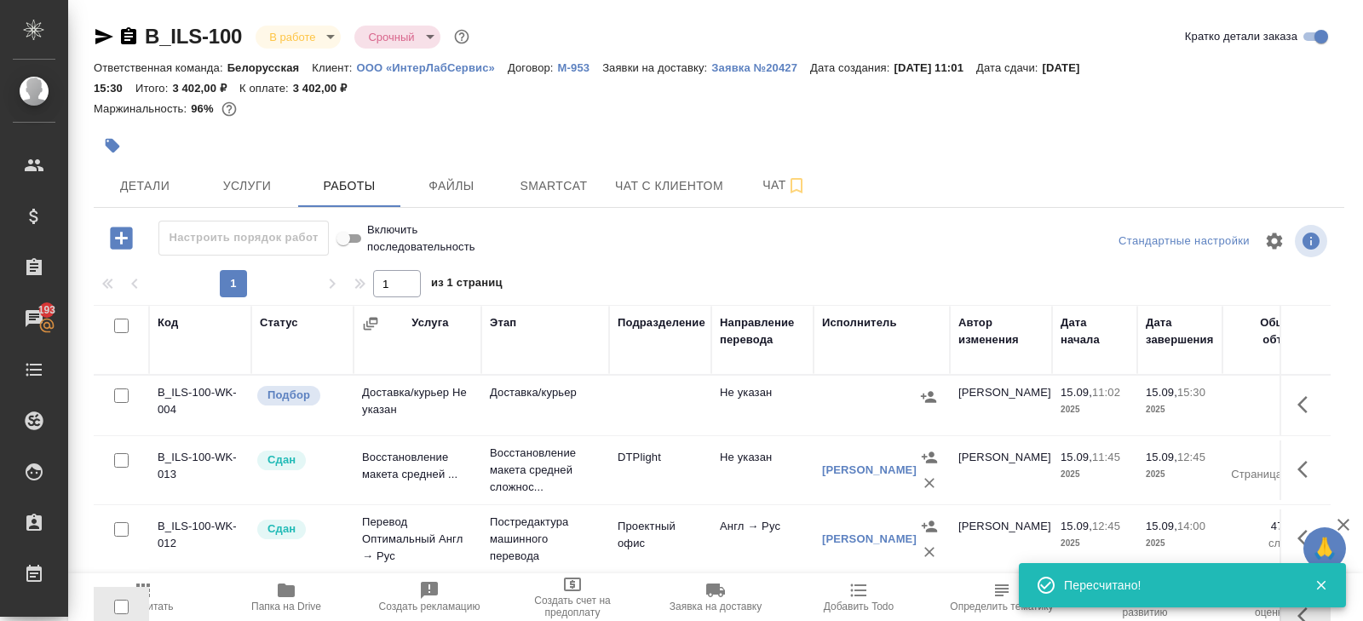
click at [297, 50] on div "B_ILS-100 В работе inProgress Срочный urgent Кратко детали заказа" at bounding box center [719, 40] width 1251 height 34
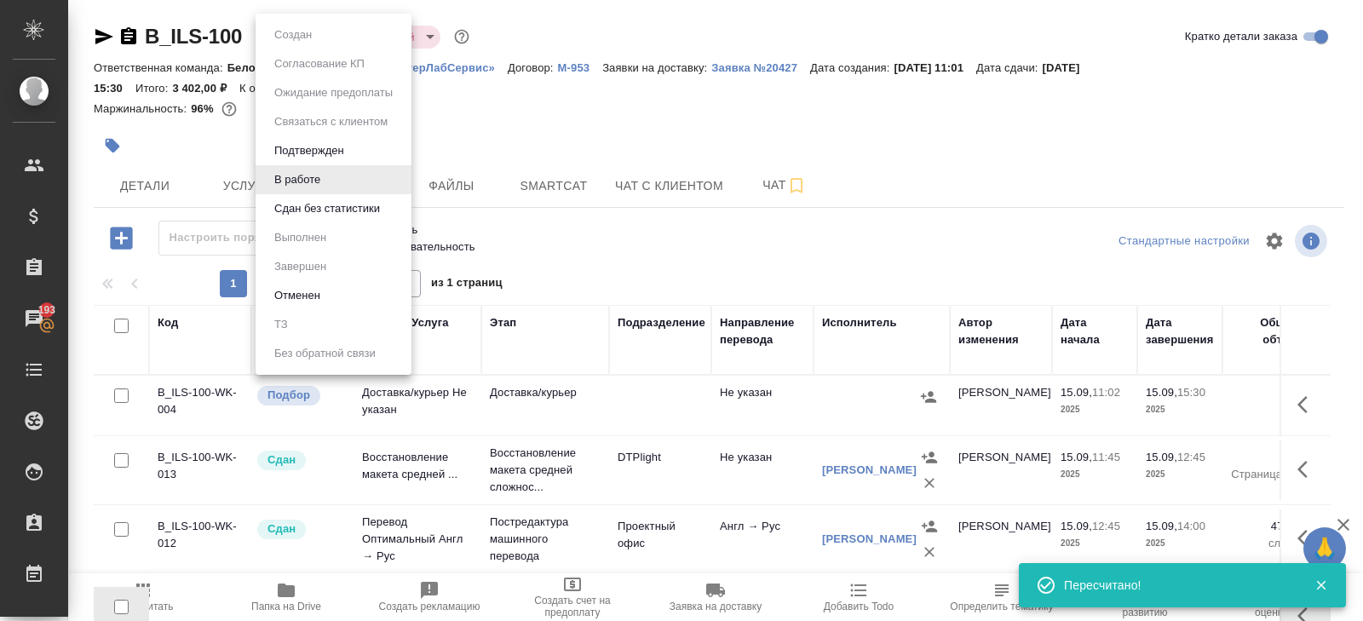
click at [297, 46] on body "🙏 .cls-1 fill:#fff; AWATERA Belyakova Yulia Клиенты Спецификации Заказы 193 Чат…" at bounding box center [681, 310] width 1363 height 621
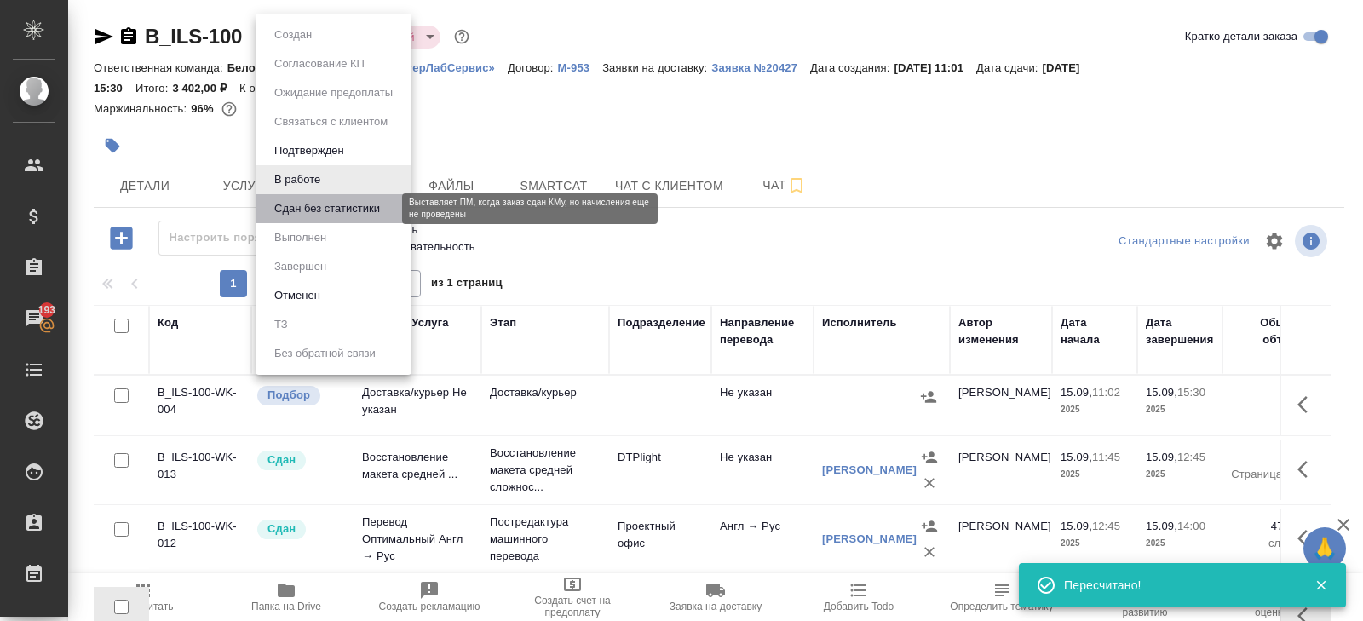
click at [294, 210] on button "Сдан без статистики" at bounding box center [327, 208] width 116 height 19
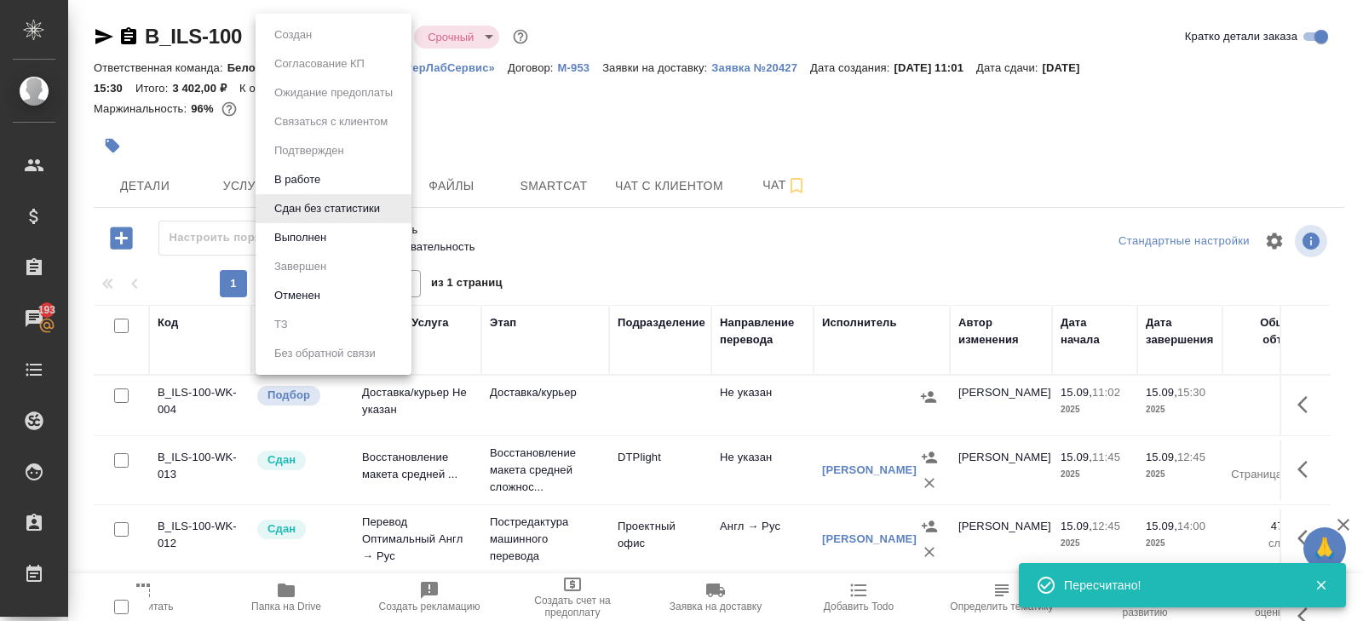
click at [292, 36] on body "🙏 .cls-1 fill:#fff; AWATERA Belyakova Yulia Клиенты Спецификации Заказы 193 Чат…" at bounding box center [681, 310] width 1363 height 621
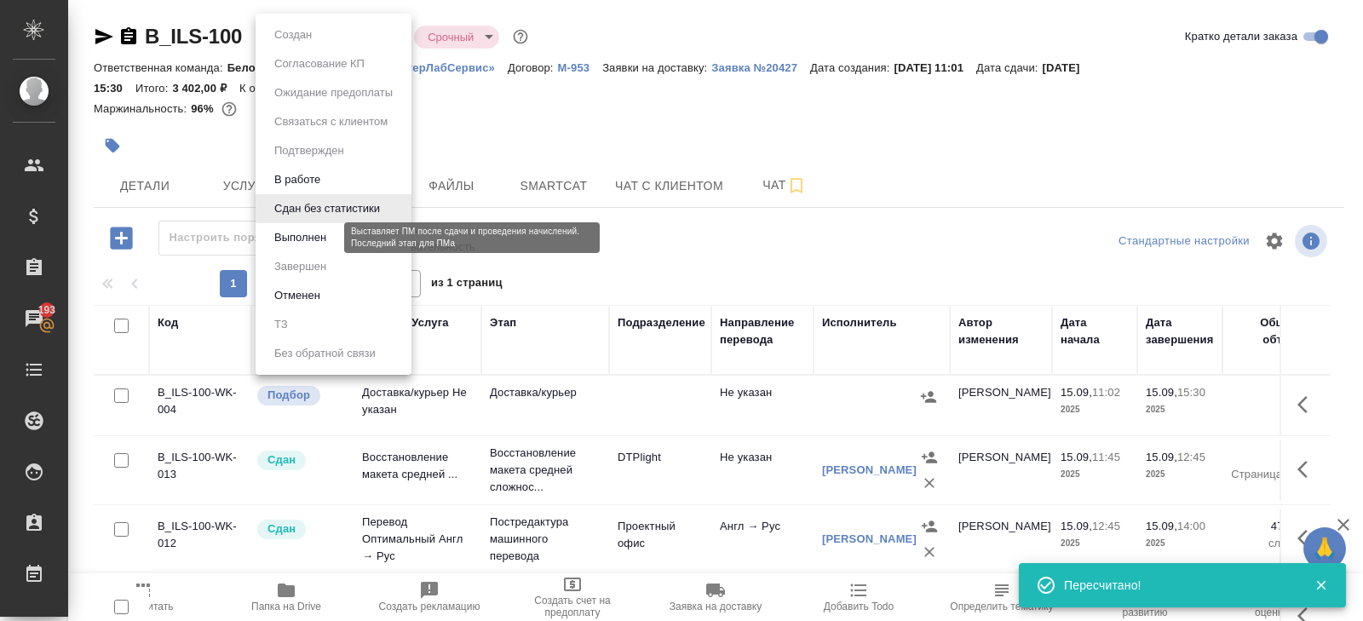
drag, startPoint x: 292, startPoint y: 235, endPoint x: 307, endPoint y: 215, distance: 25.1
click at [292, 235] on button "Выполнен" at bounding box center [300, 237] width 62 height 19
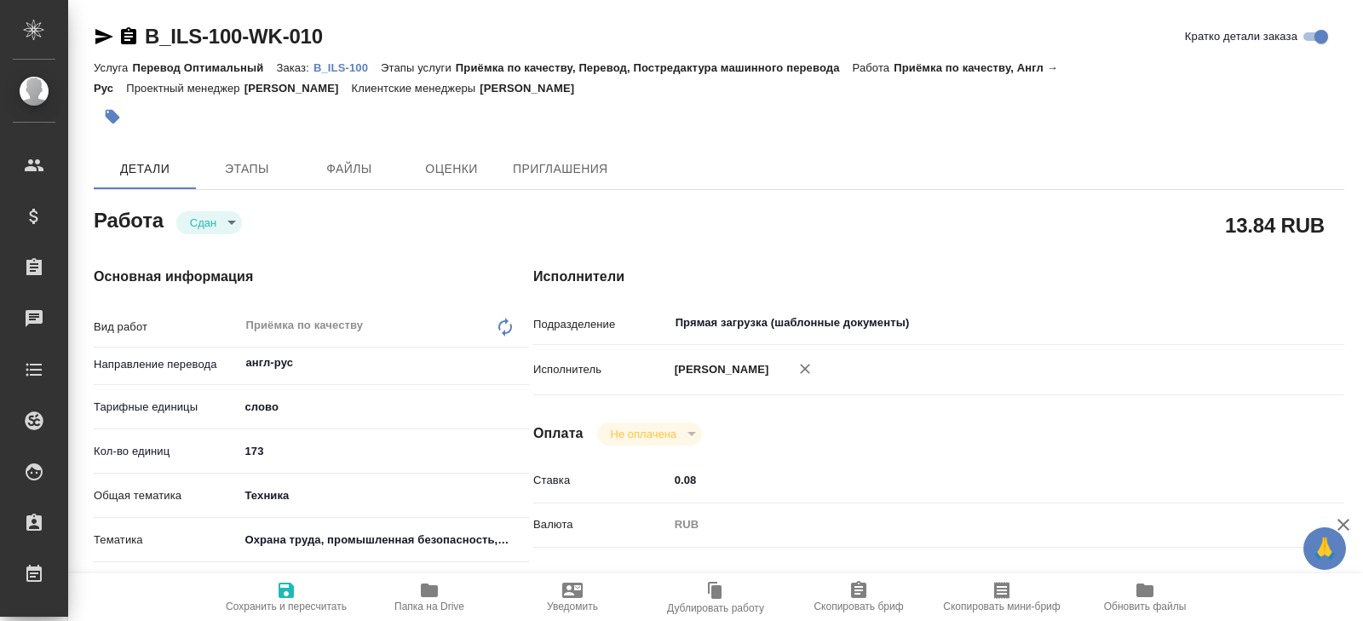
type textarea "x"
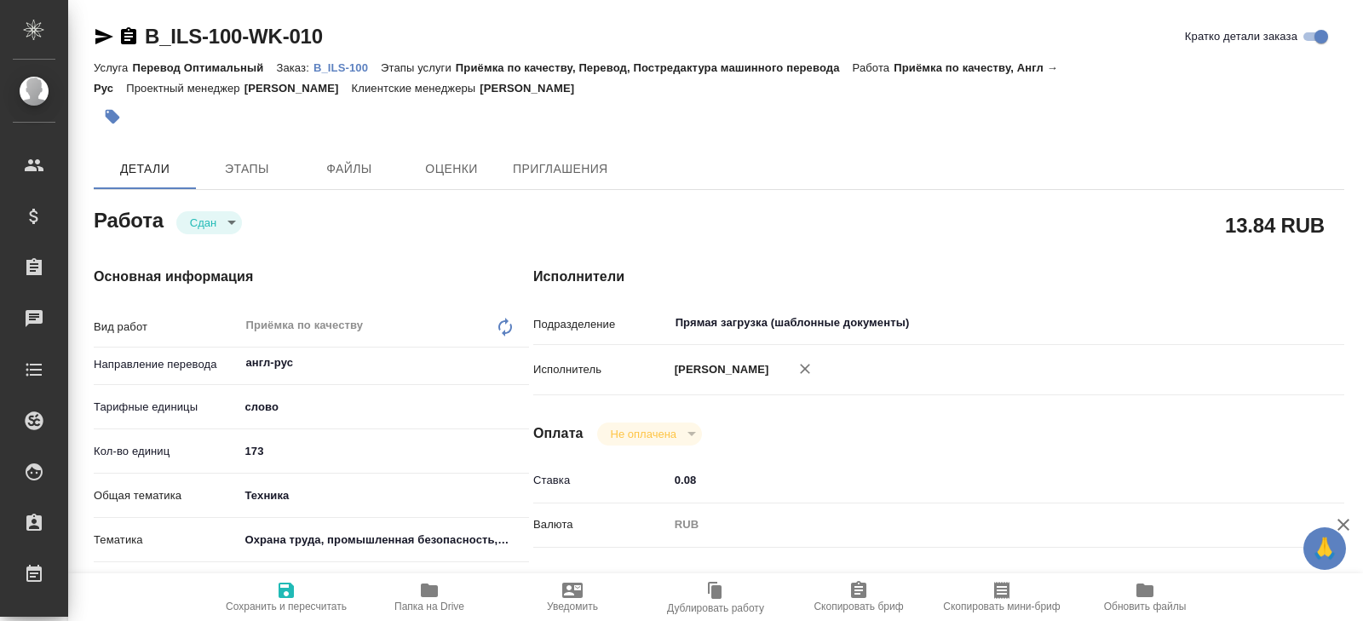
type textarea "x"
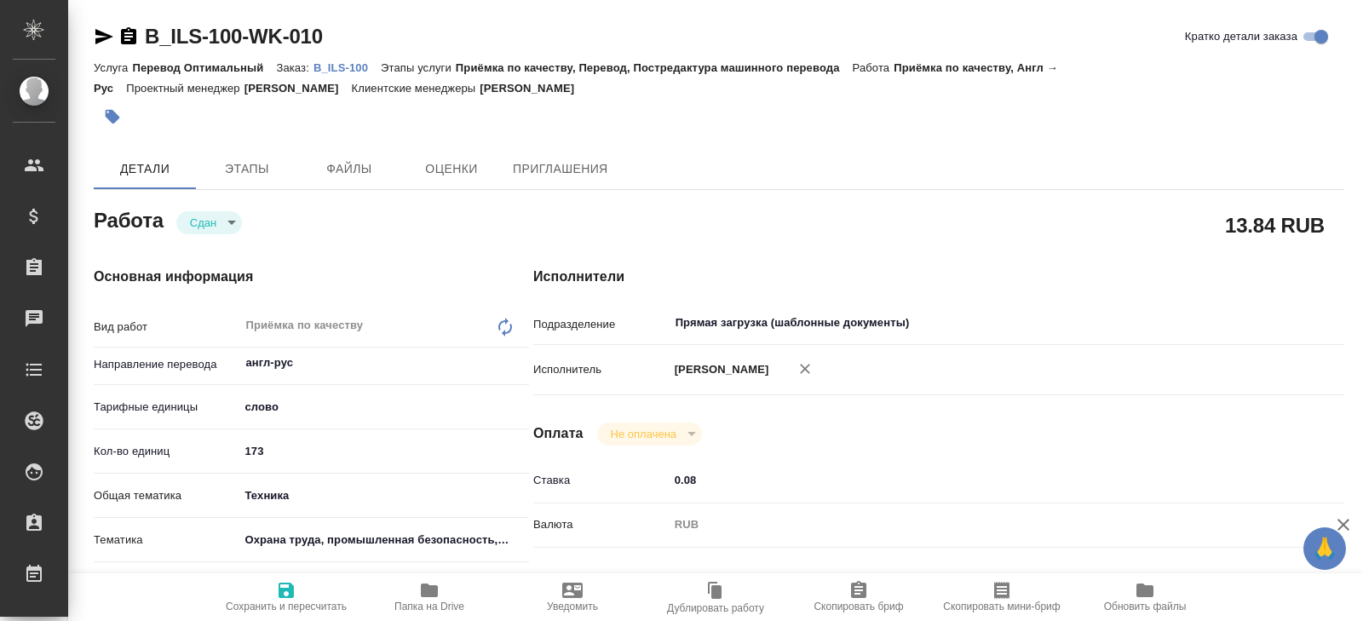
type textarea "x"
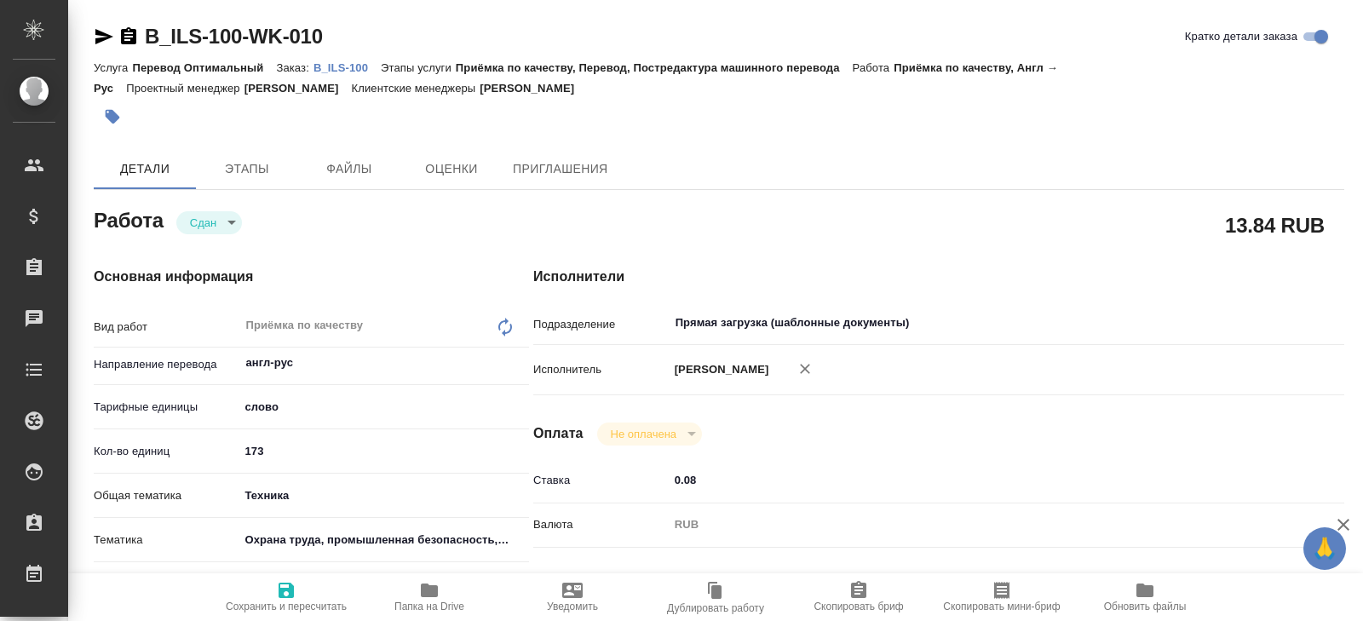
type textarea "x"
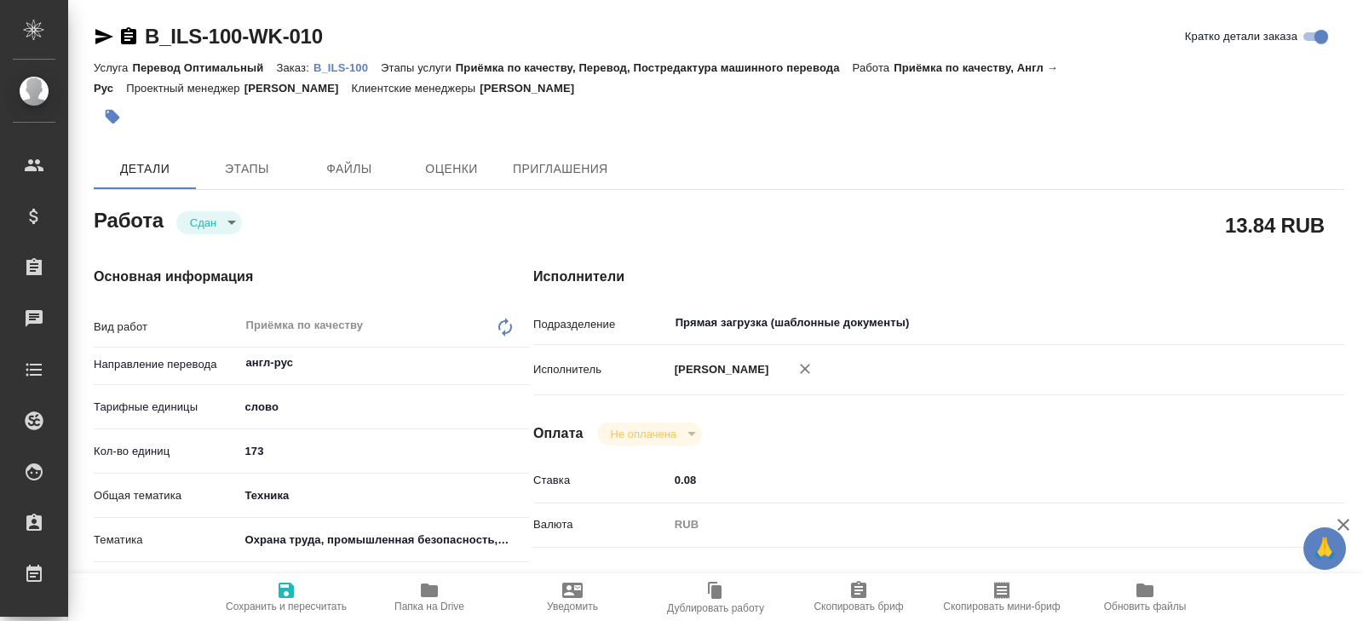
click at [425, 582] on icon "button" at bounding box center [429, 590] width 20 height 20
type textarea "x"
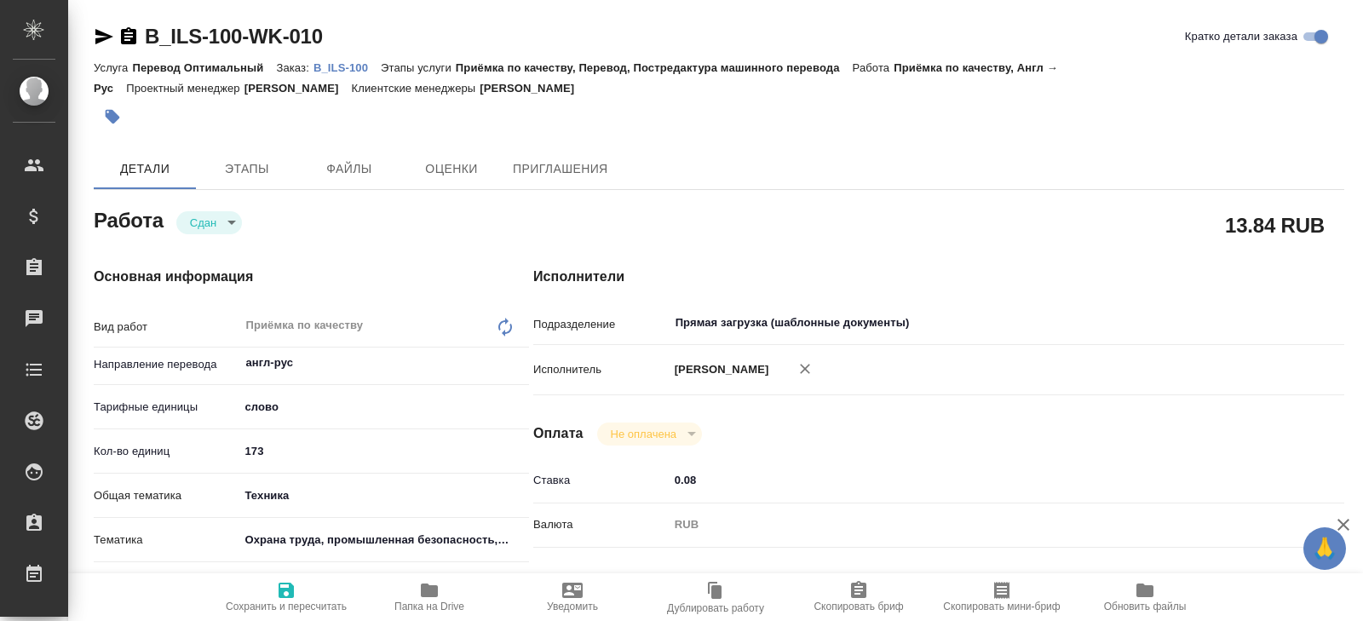
type textarea "x"
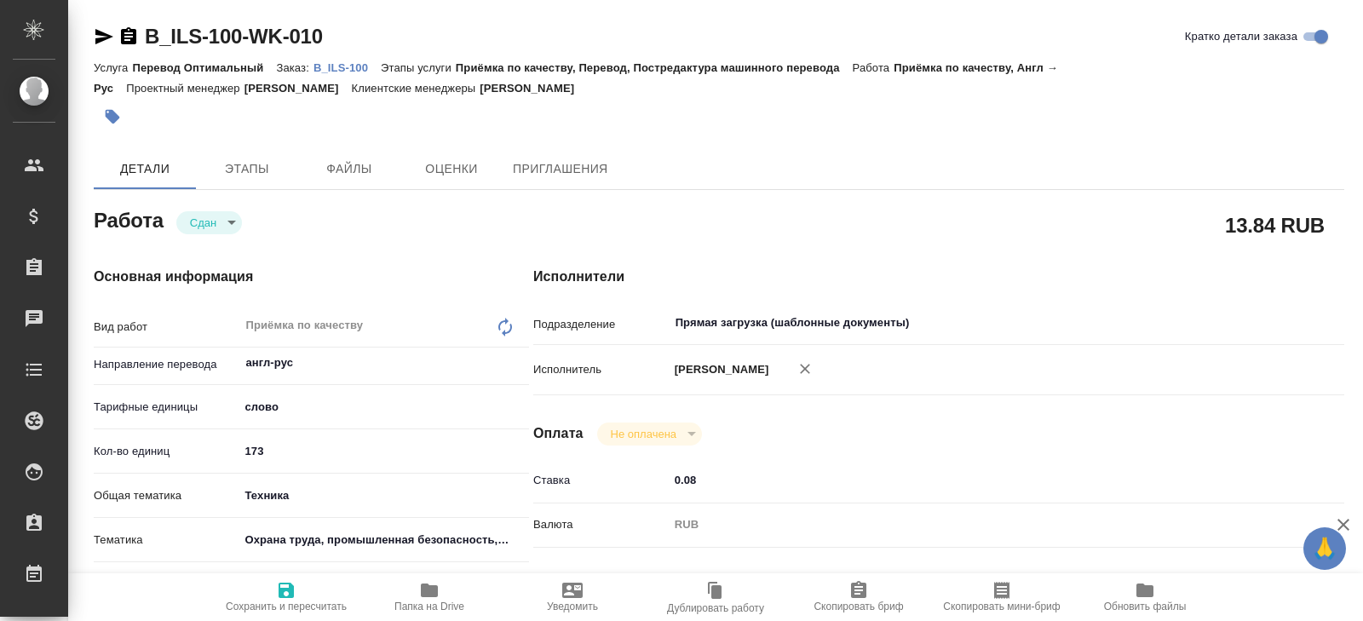
type textarea "x"
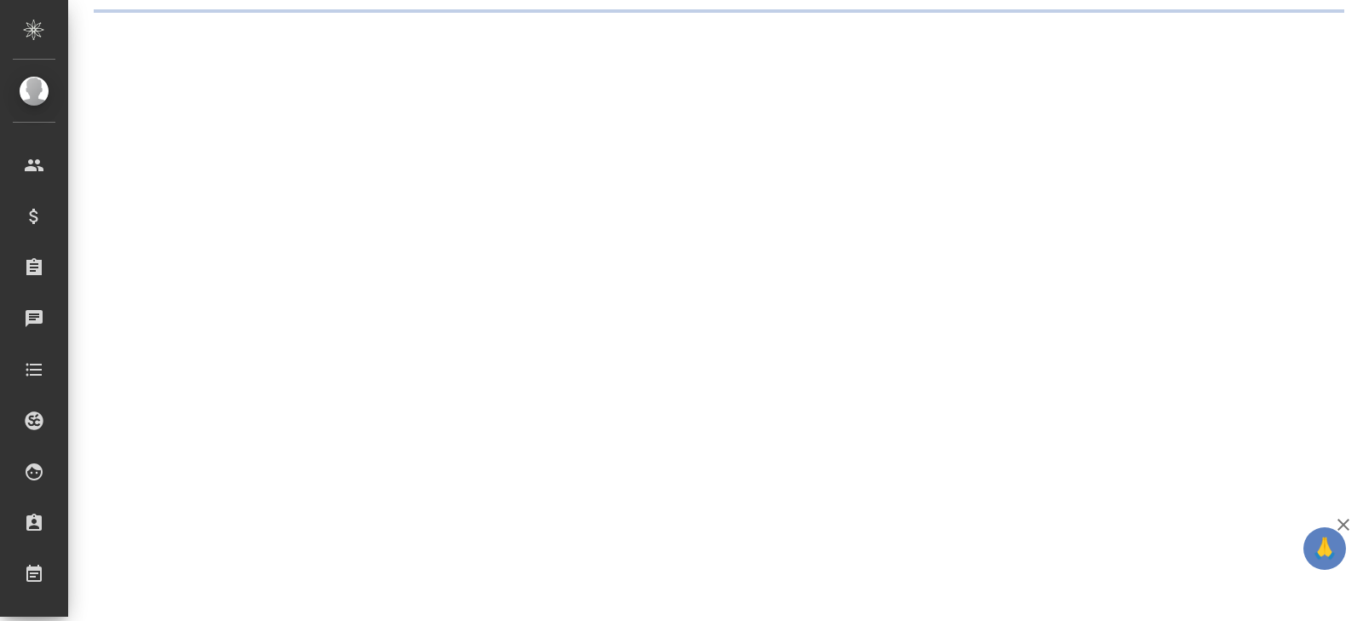
select select "RU"
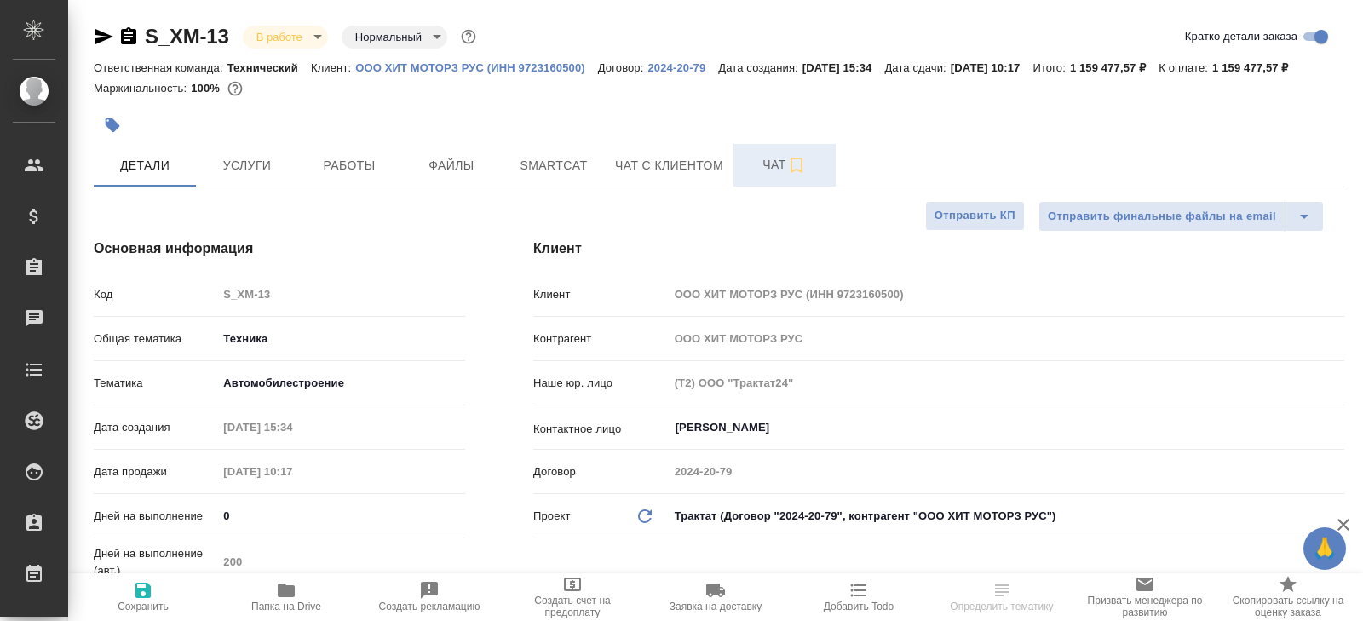
type textarea "x"
click at [793, 176] on icon "button" at bounding box center [797, 165] width 20 height 20
type textarea "x"
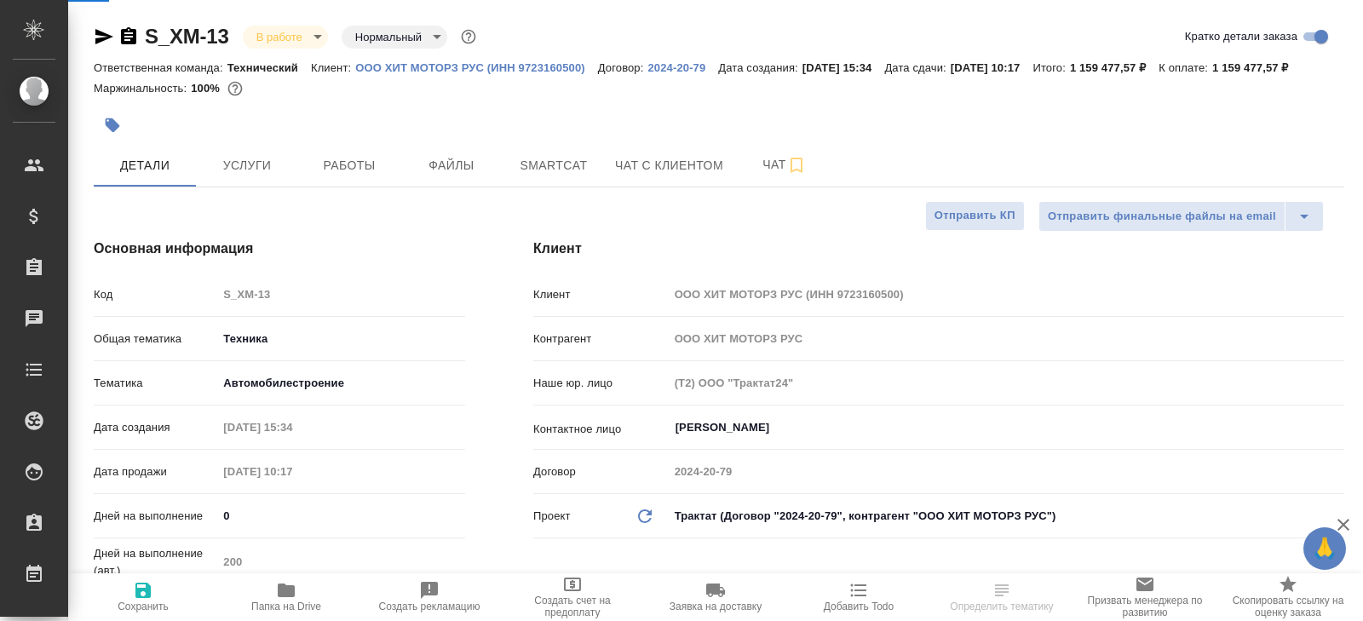
type textarea "x"
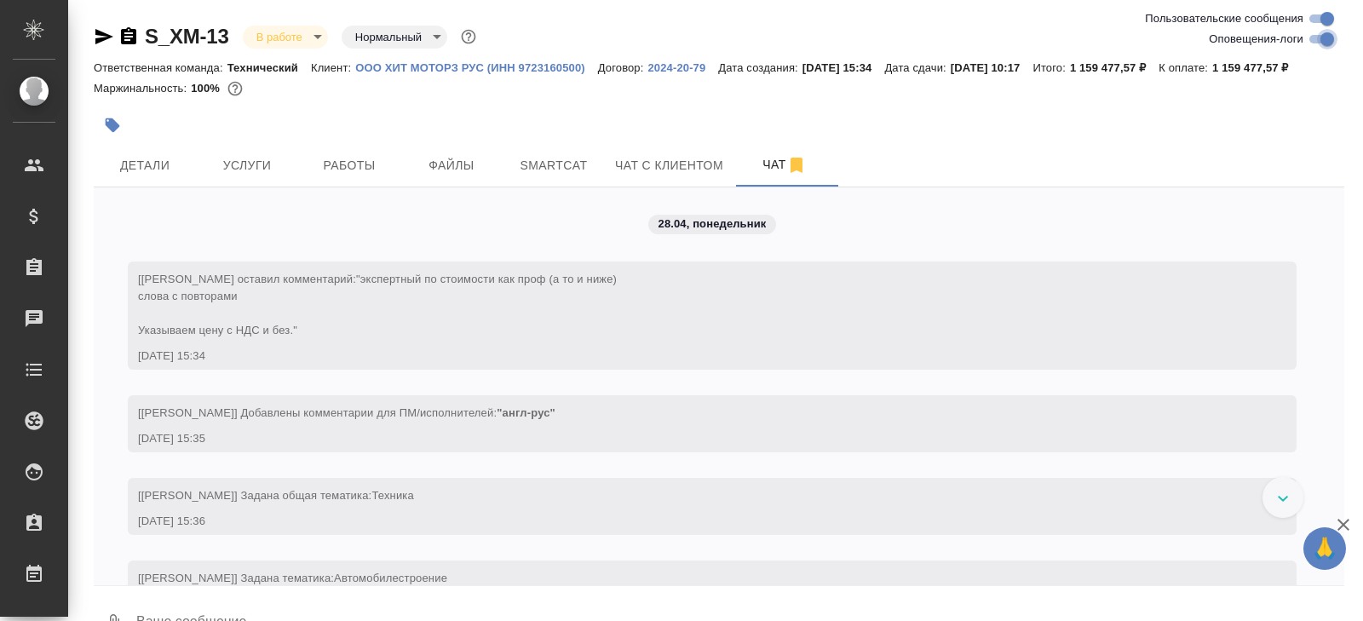
click at [1317, 45] on input "Оповещения-логи" at bounding box center [1327, 39] width 61 height 20
checkbox input "false"
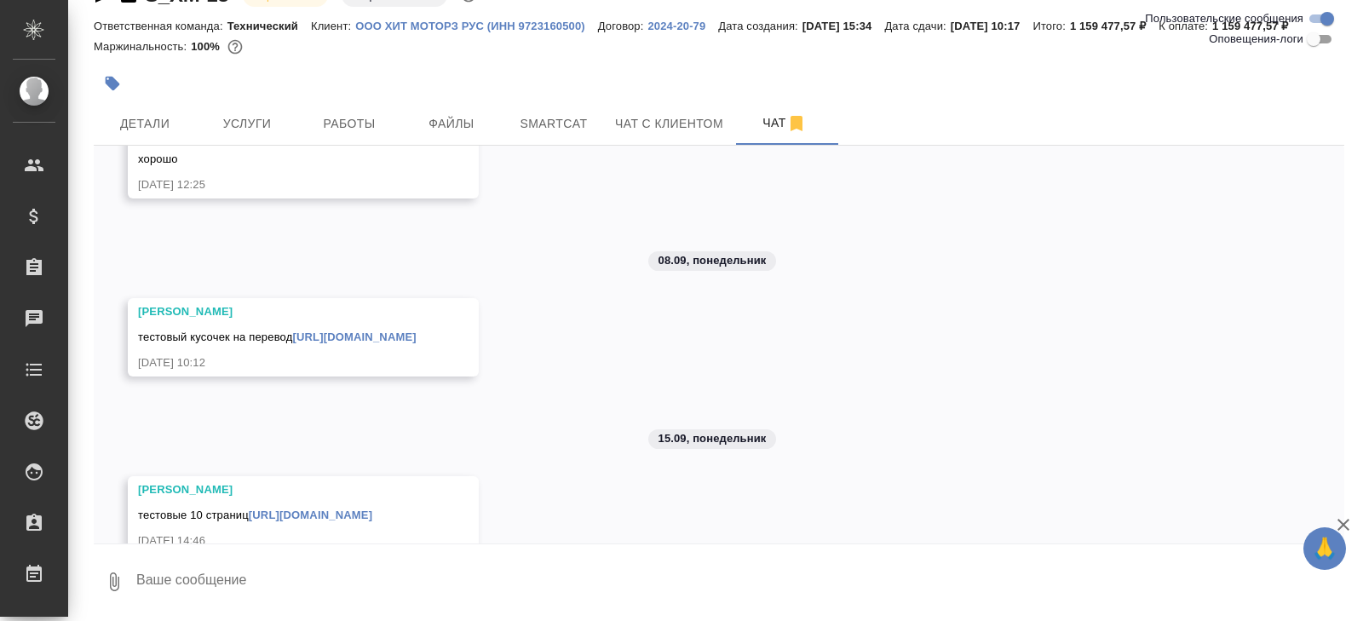
scroll to position [1812, 0]
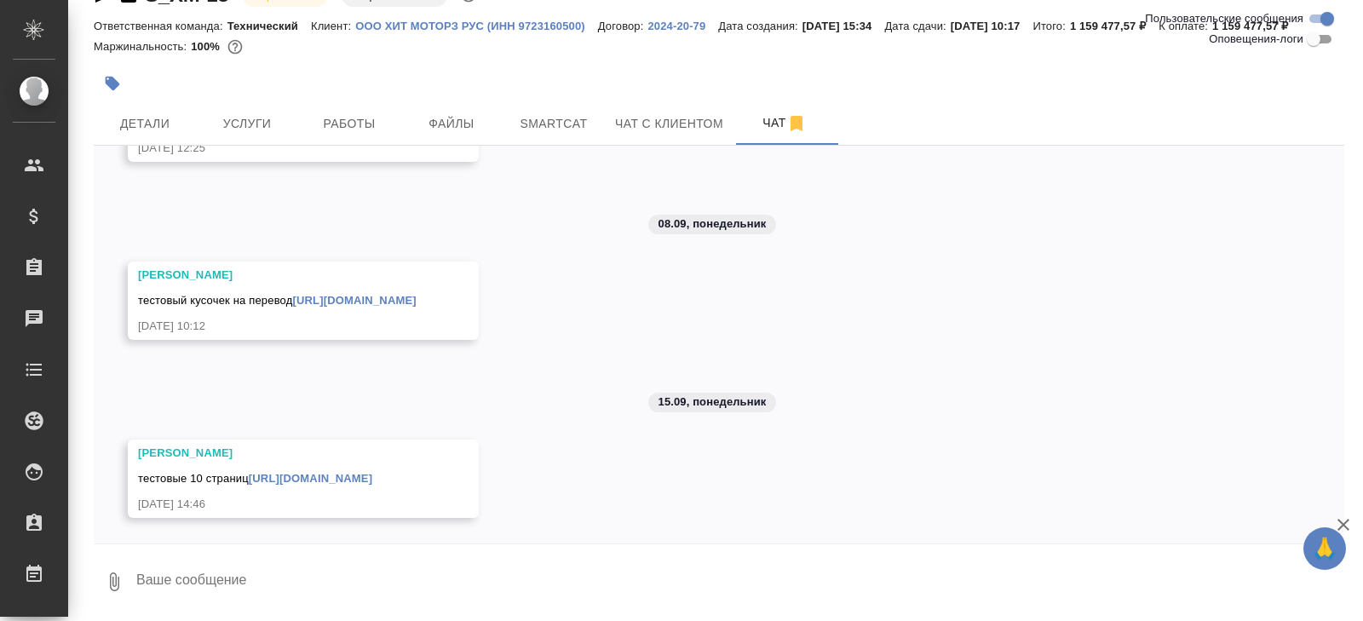
click at [361, 481] on link "https://drive.awatera.com/f/10367608" at bounding box center [311, 478] width 124 height 13
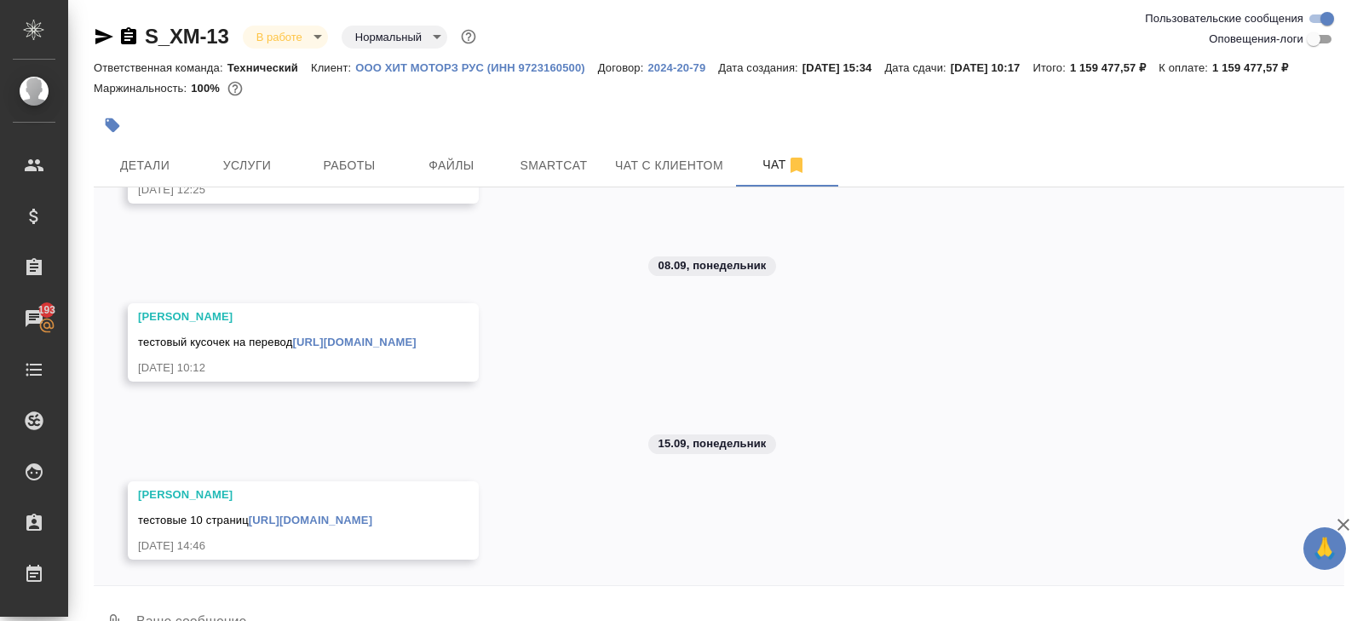
click at [96, 34] on icon "button" at bounding box center [104, 36] width 18 height 15
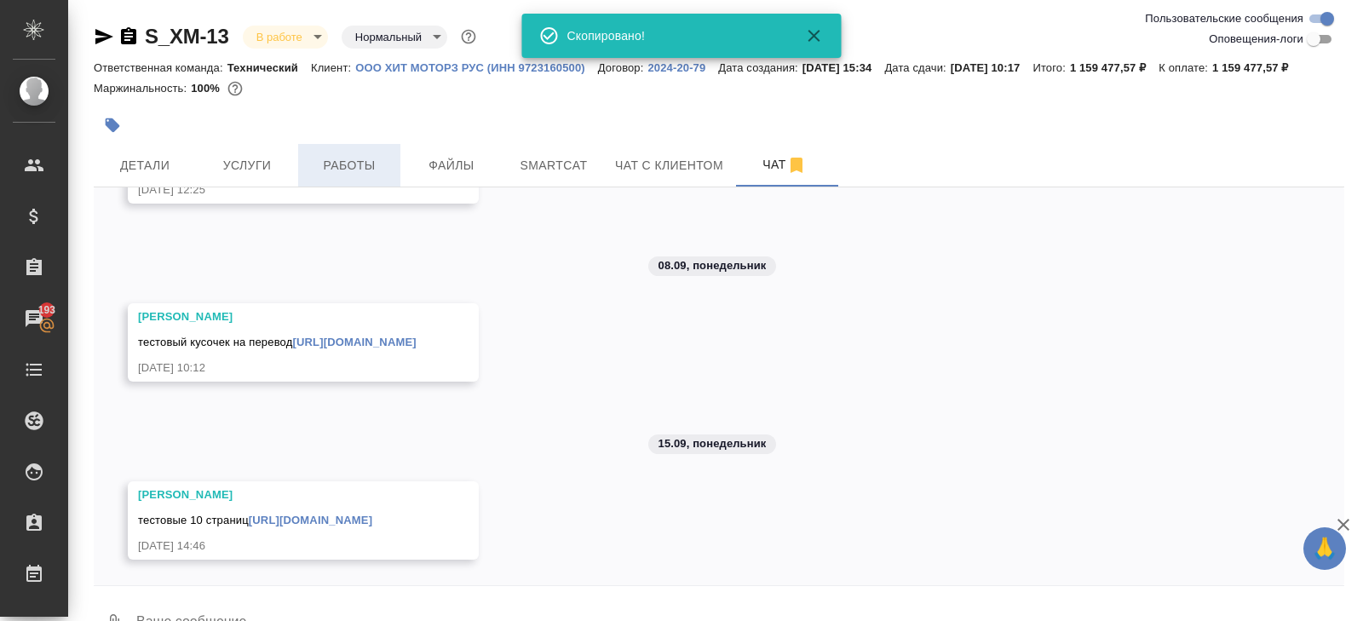
click at [325, 176] on span "Работы" at bounding box center [349, 165] width 82 height 21
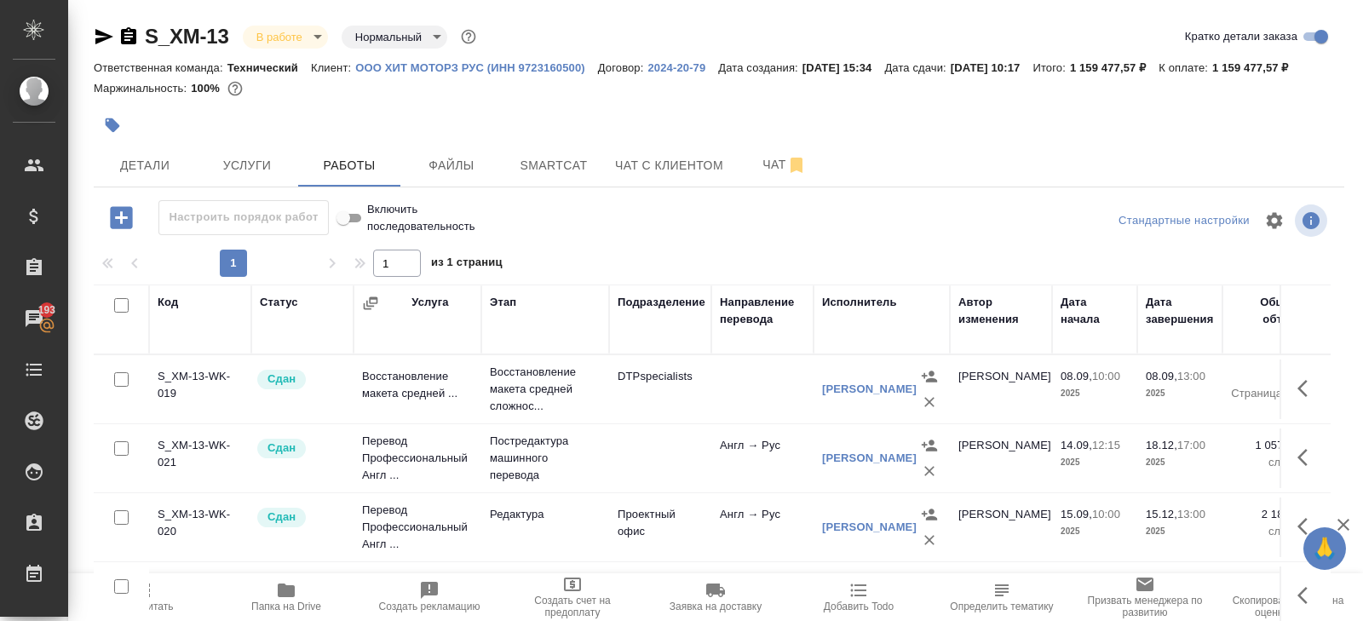
click at [168, 602] on span "Пересчитать" at bounding box center [143, 607] width 61 height 12
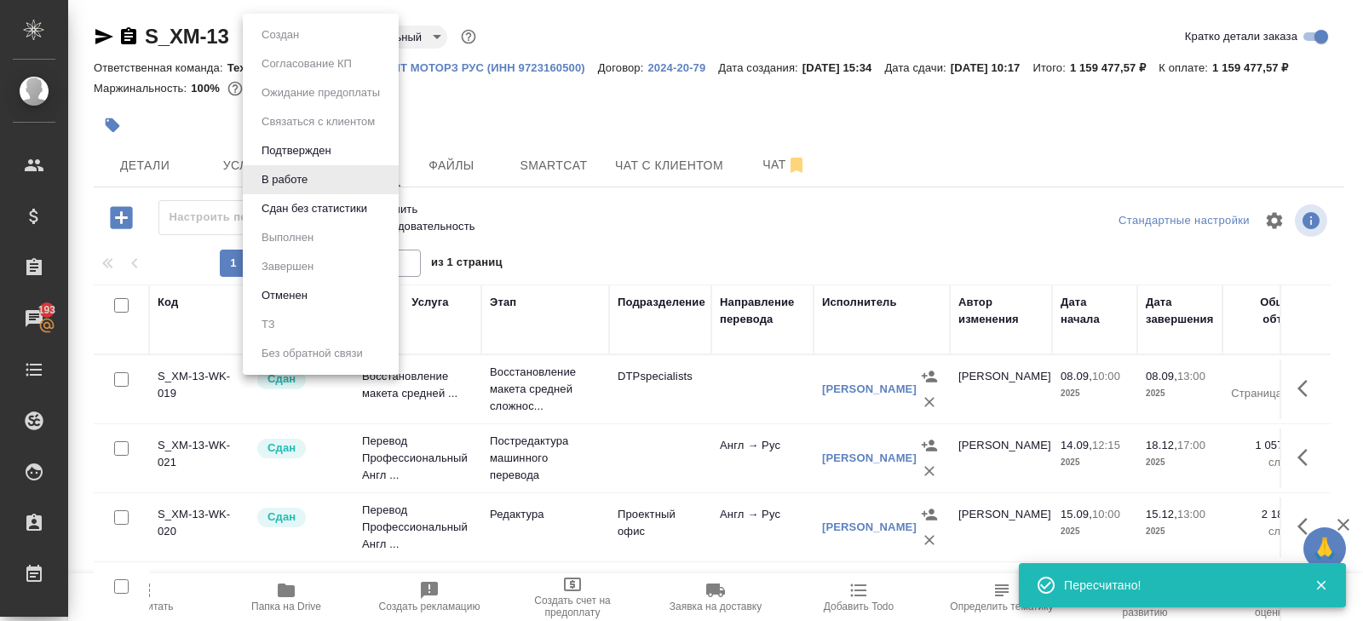
click at [282, 37] on body "🙏 .cls-1 fill:#fff; AWATERA Belyakova Yulia Клиенты Спецификации Заказы 193 Чат…" at bounding box center [681, 310] width 1363 height 621
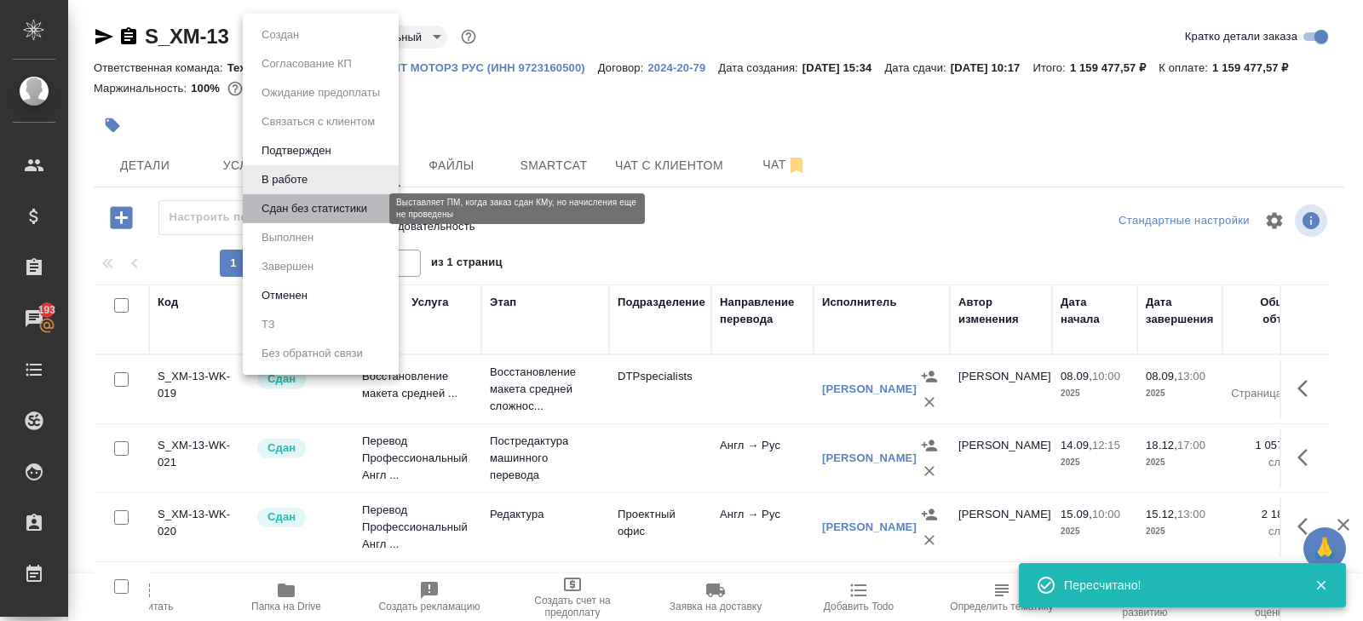
click at [285, 214] on button "Сдан без статистики" at bounding box center [314, 208] width 116 height 19
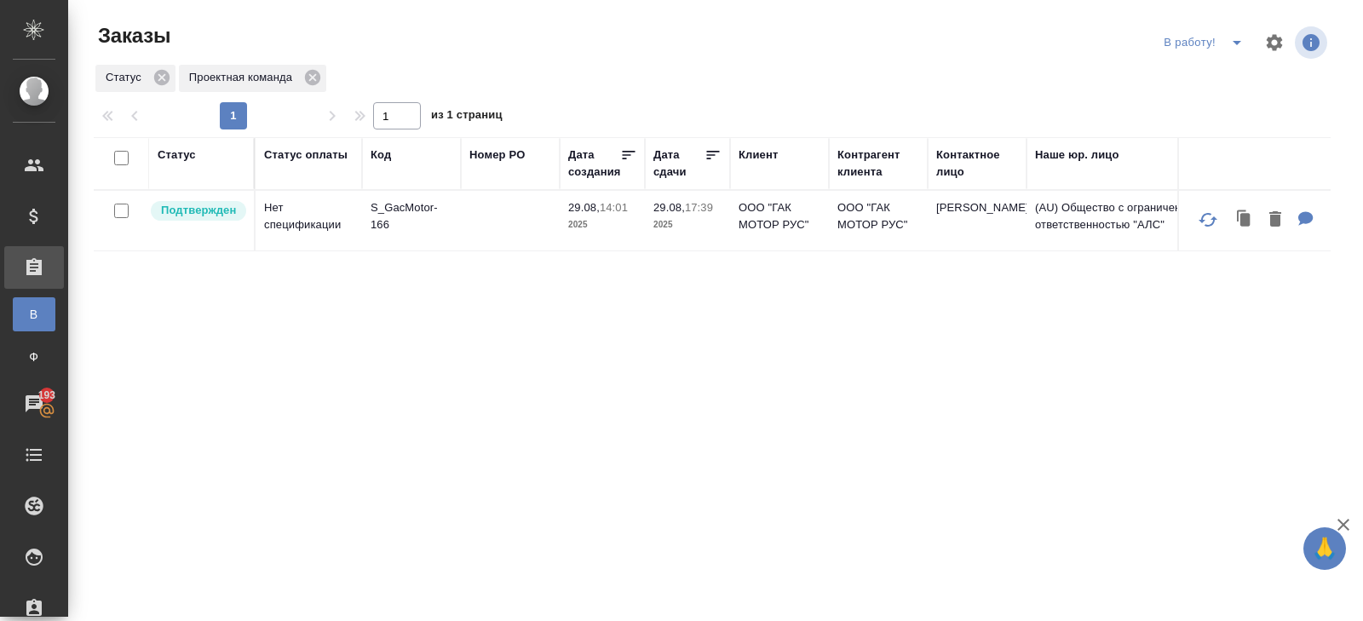
click at [1233, 48] on icon "split button" at bounding box center [1237, 42] width 20 height 20
click at [1227, 72] on li "ПМ" at bounding box center [1206, 76] width 95 height 27
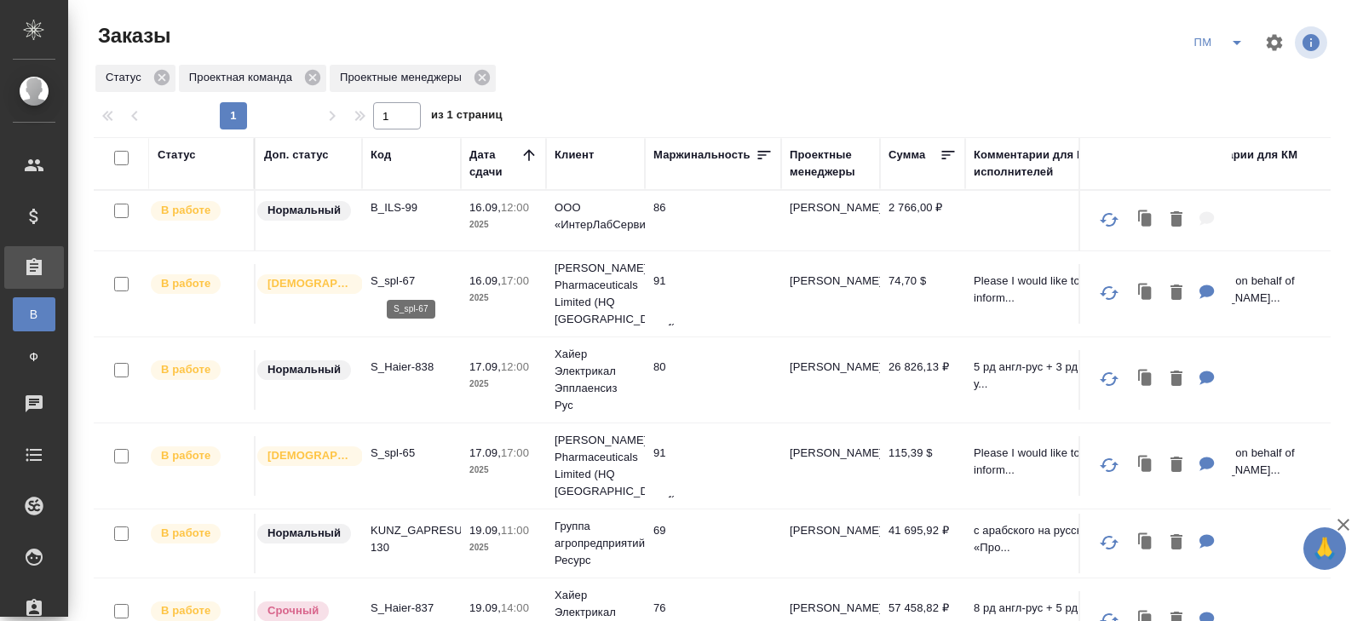
click at [386, 283] on p "S_spl-67" at bounding box center [412, 281] width 82 height 17
click at [1241, 48] on icon "split button" at bounding box center [1237, 42] width 20 height 20
click at [1231, 81] on li "В работу!" at bounding box center [1220, 76] width 86 height 27
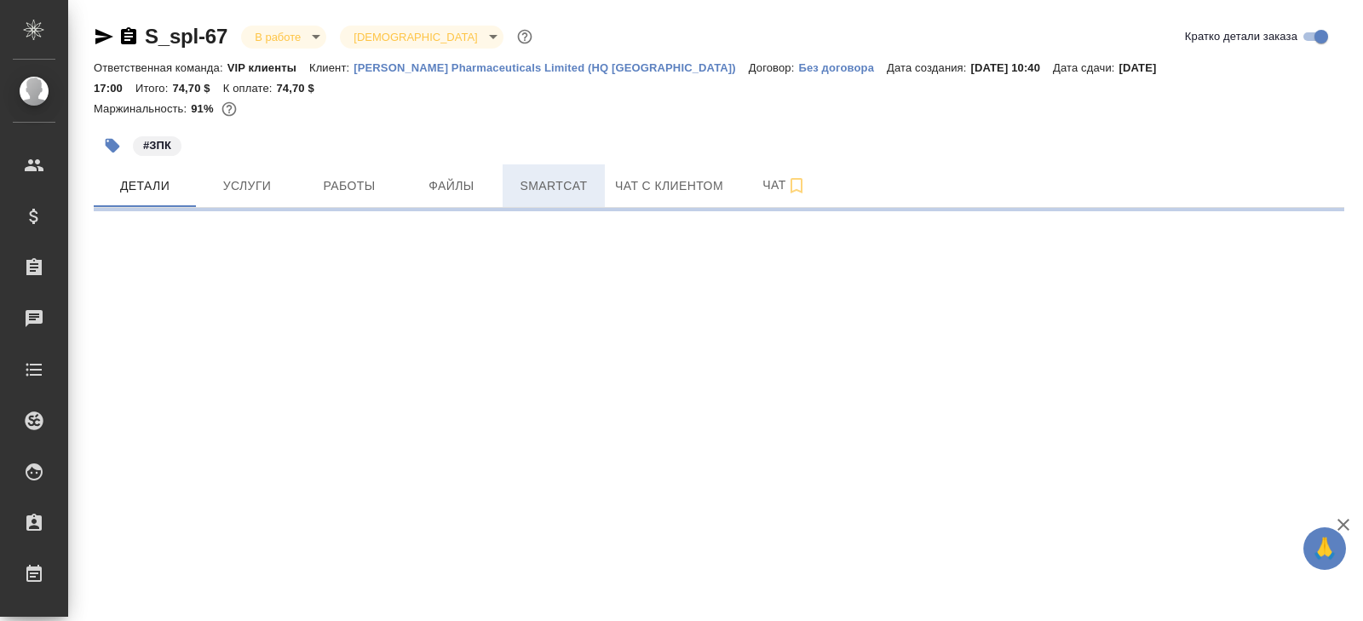
select select "RU"
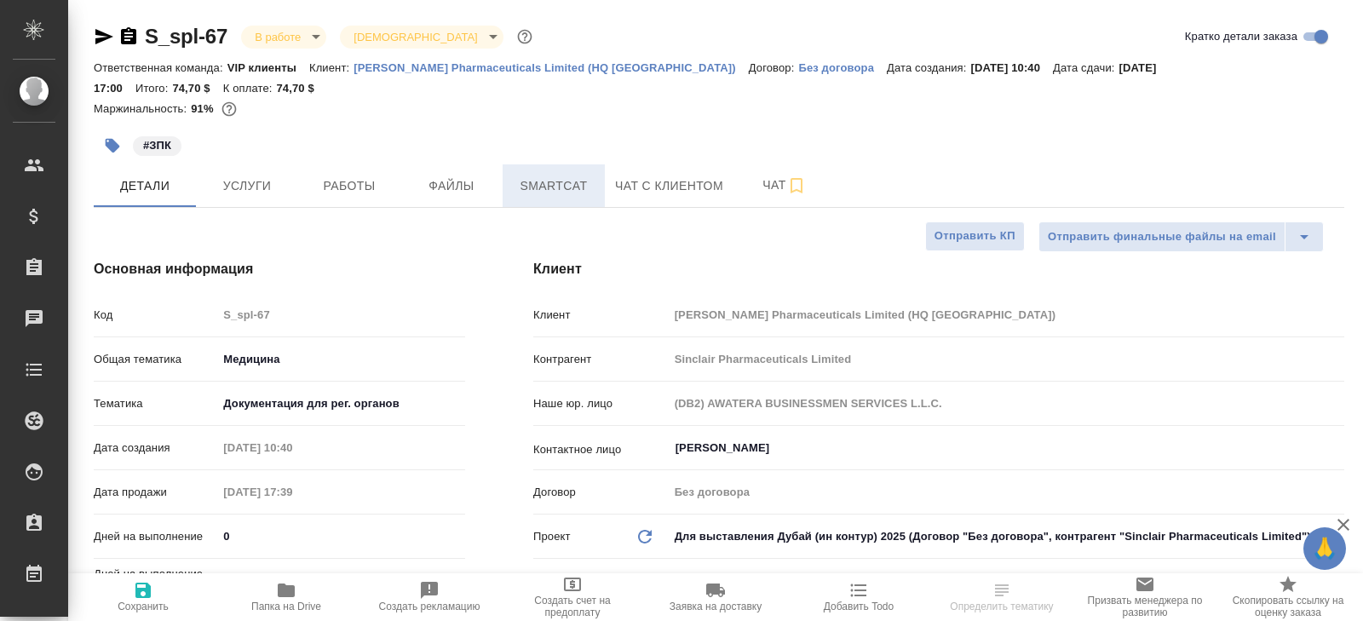
type textarea "x"
click at [538, 176] on span "Smartcat" at bounding box center [554, 186] width 82 height 21
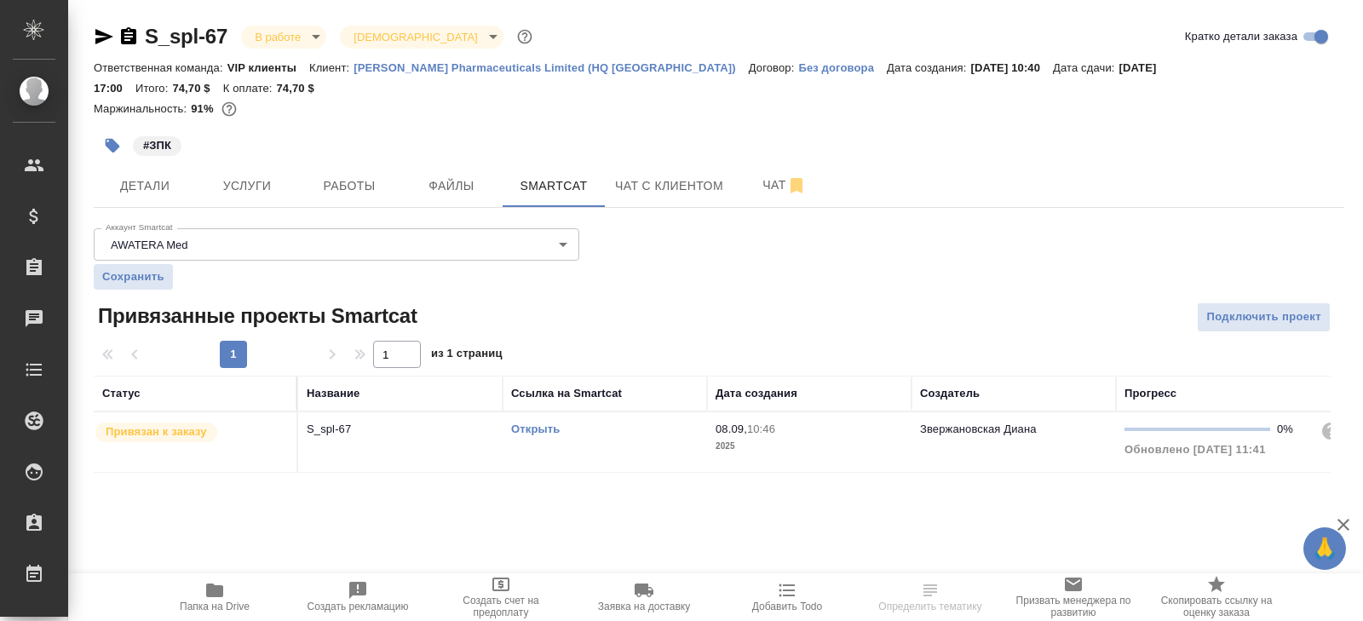
click at [536, 423] on link "Открыть" at bounding box center [535, 429] width 49 height 13
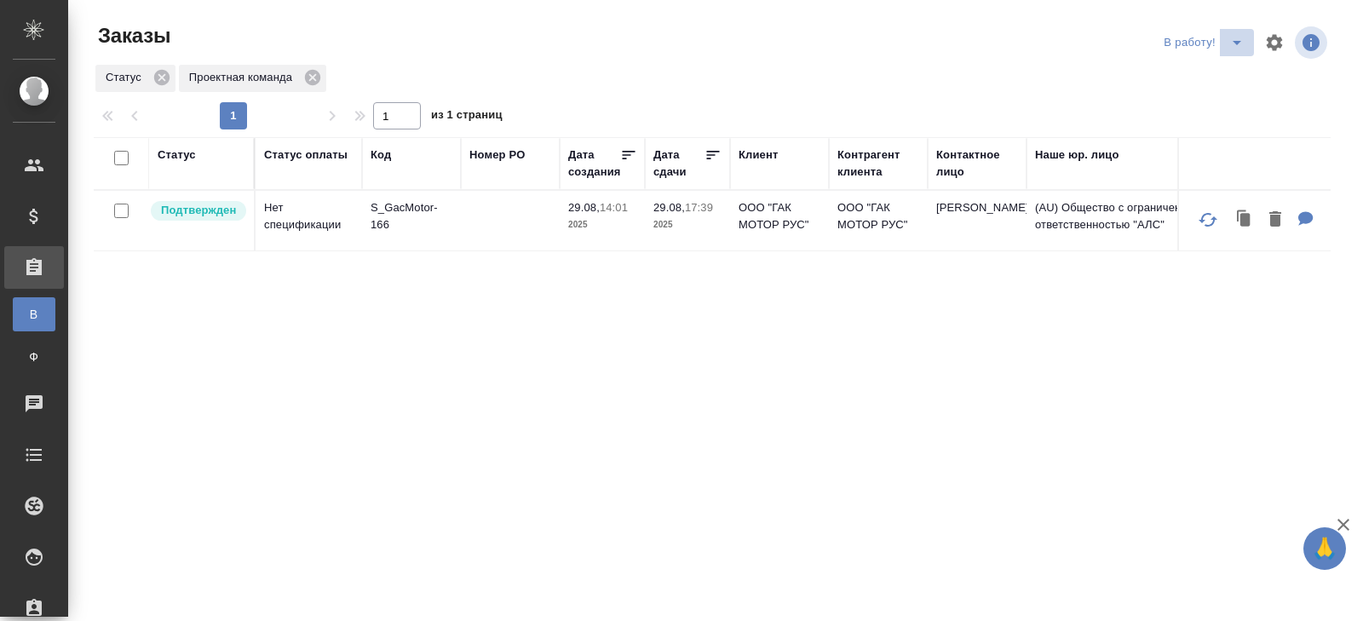
click at [1241, 51] on icon "split button" at bounding box center [1237, 42] width 20 height 20
click at [1226, 73] on li "ПМ" at bounding box center [1206, 76] width 95 height 27
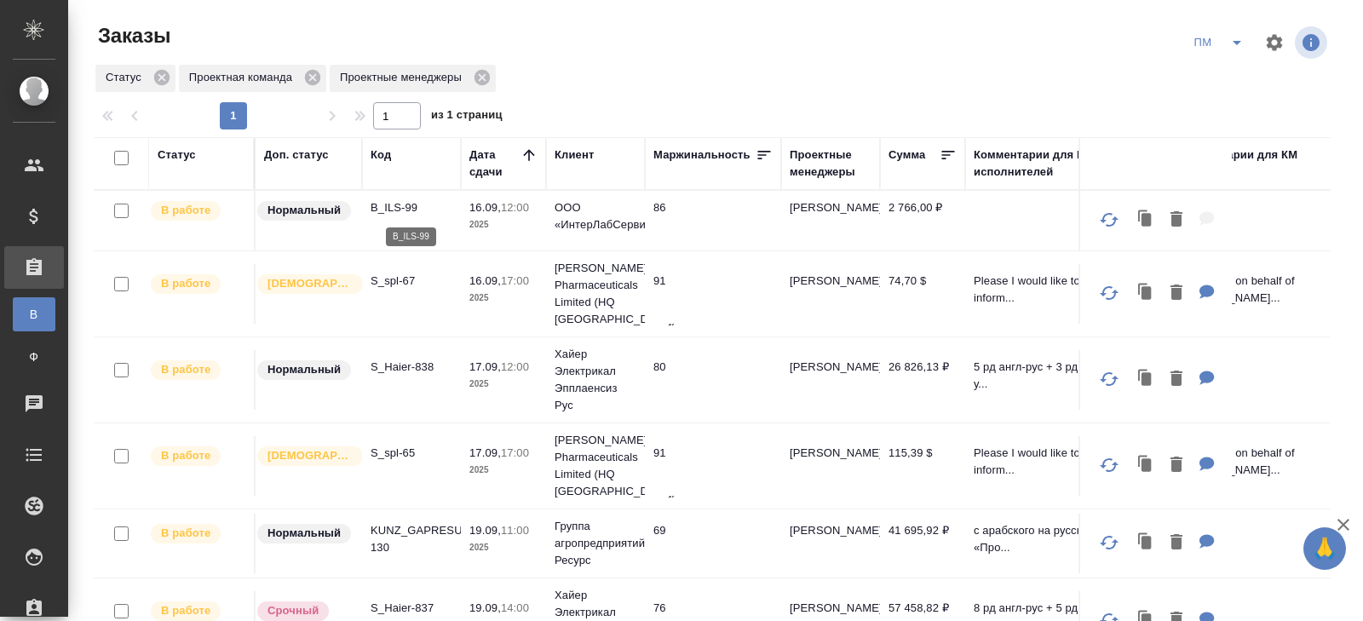
click at [388, 207] on p "B_ILS-99" at bounding box center [412, 207] width 82 height 17
click at [1238, 41] on icon "split button" at bounding box center [1237, 43] width 9 height 4
click at [1238, 73] on li "В работу!" at bounding box center [1220, 76] width 86 height 27
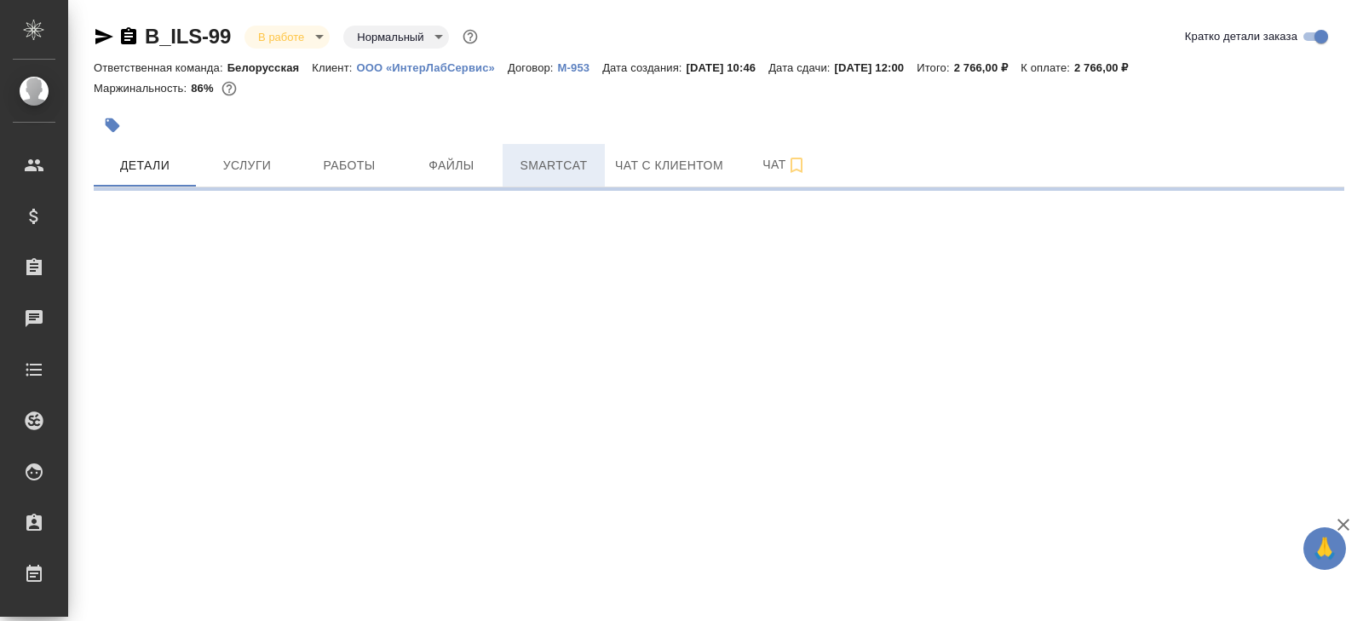
select select "RU"
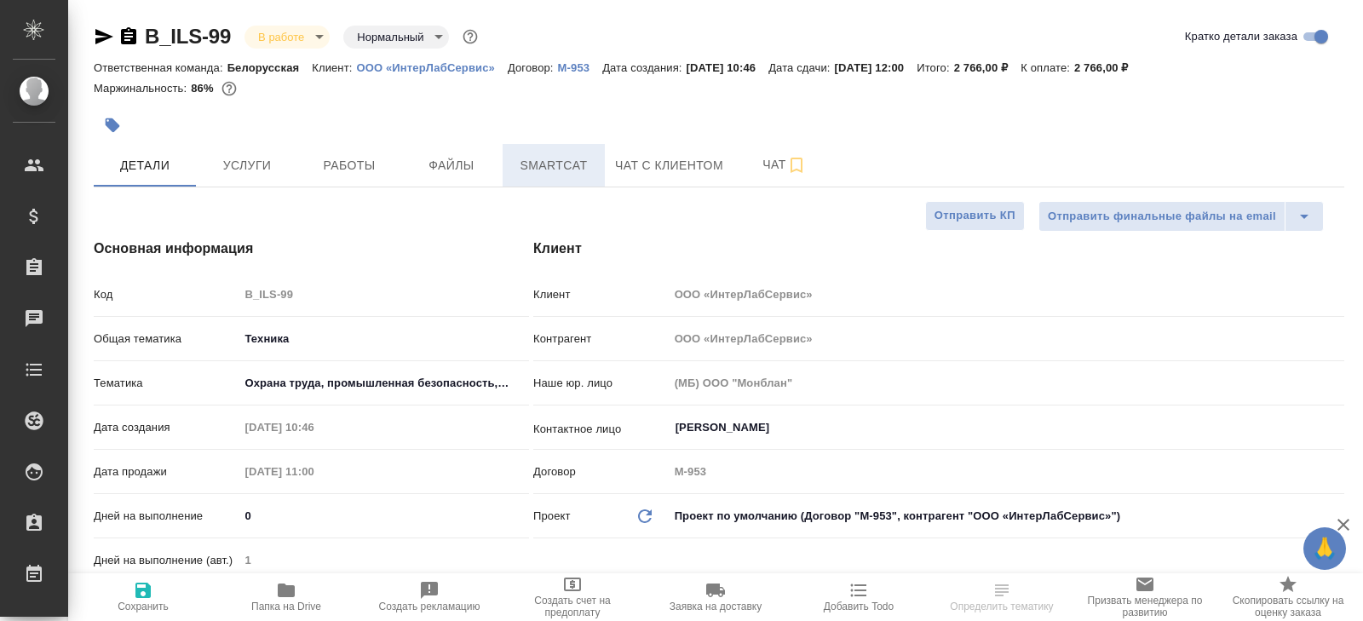
click at [541, 176] on button "Smartcat" at bounding box center [554, 165] width 102 height 43
type textarea "x"
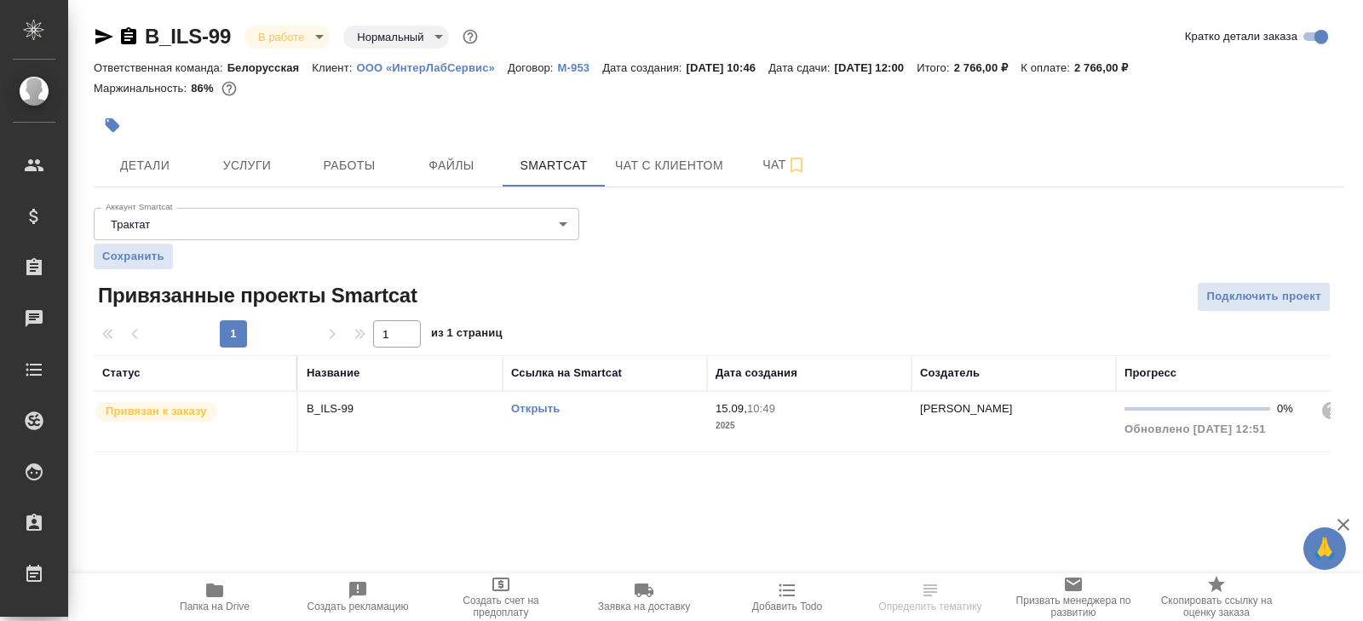
click at [538, 405] on link "Открыть" at bounding box center [535, 408] width 49 height 13
click at [227, 574] on button "Папка на Drive" at bounding box center [214, 597] width 143 height 48
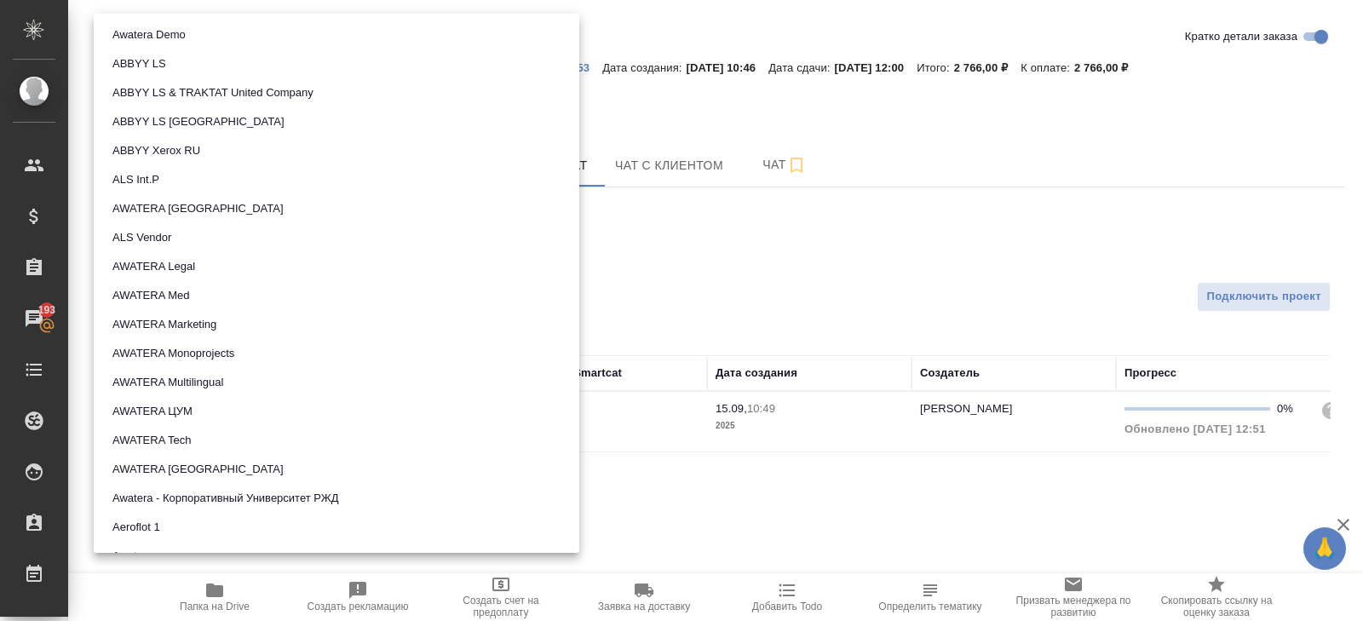
click at [289, 212] on body "🙏 .cls-1 fill:#fff; AWATERA Belyakova Yulia Клиенты Спецификации Заказы 193 Чат…" at bounding box center [681, 310] width 1363 height 621
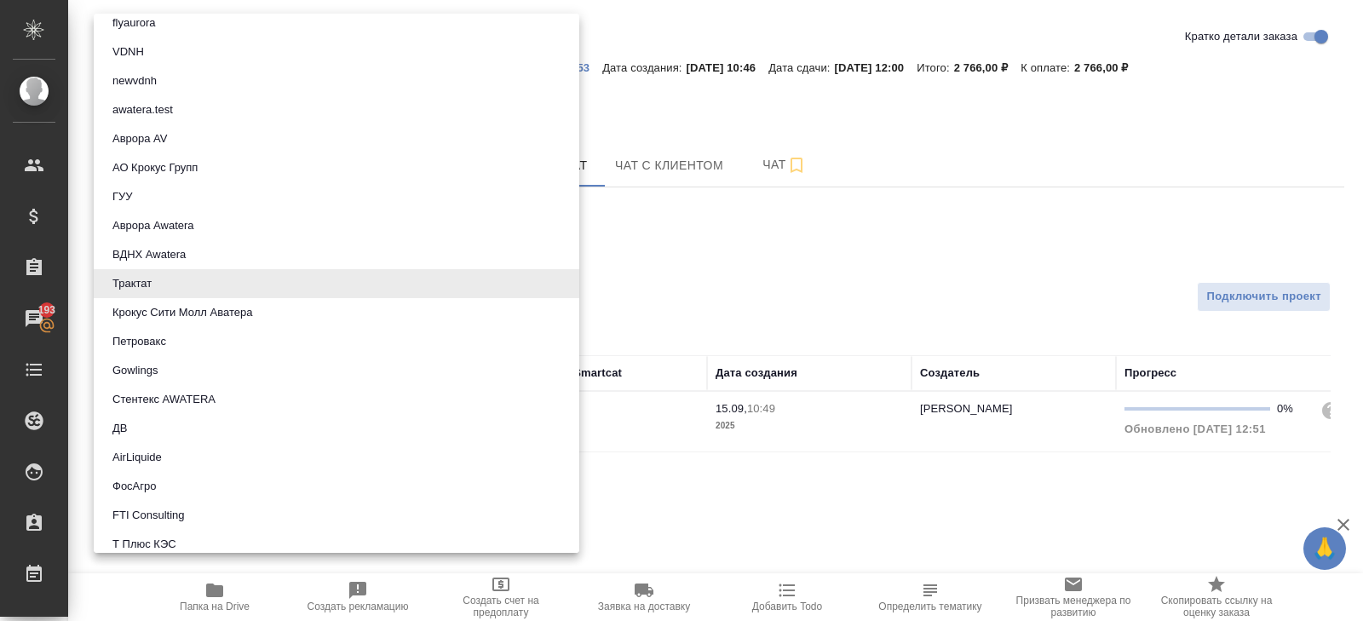
click at [665, 184] on div at bounding box center [681, 310] width 1363 height 621
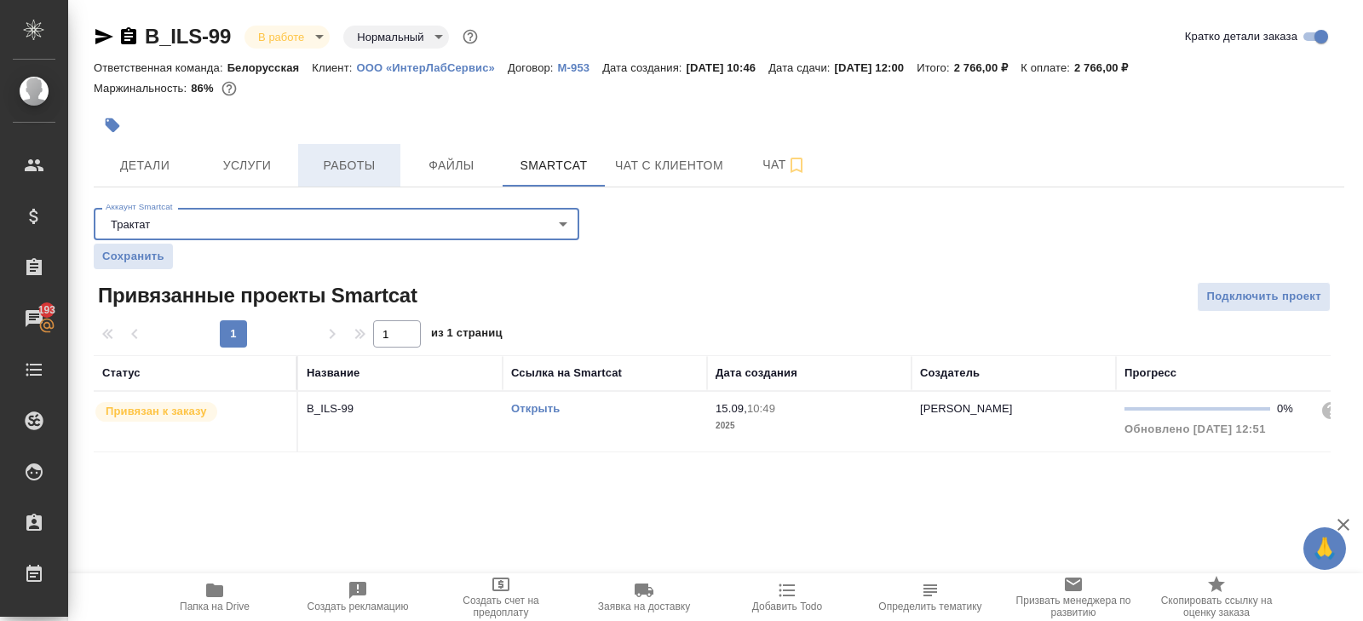
click at [364, 164] on span "Работы" at bounding box center [349, 165] width 82 height 21
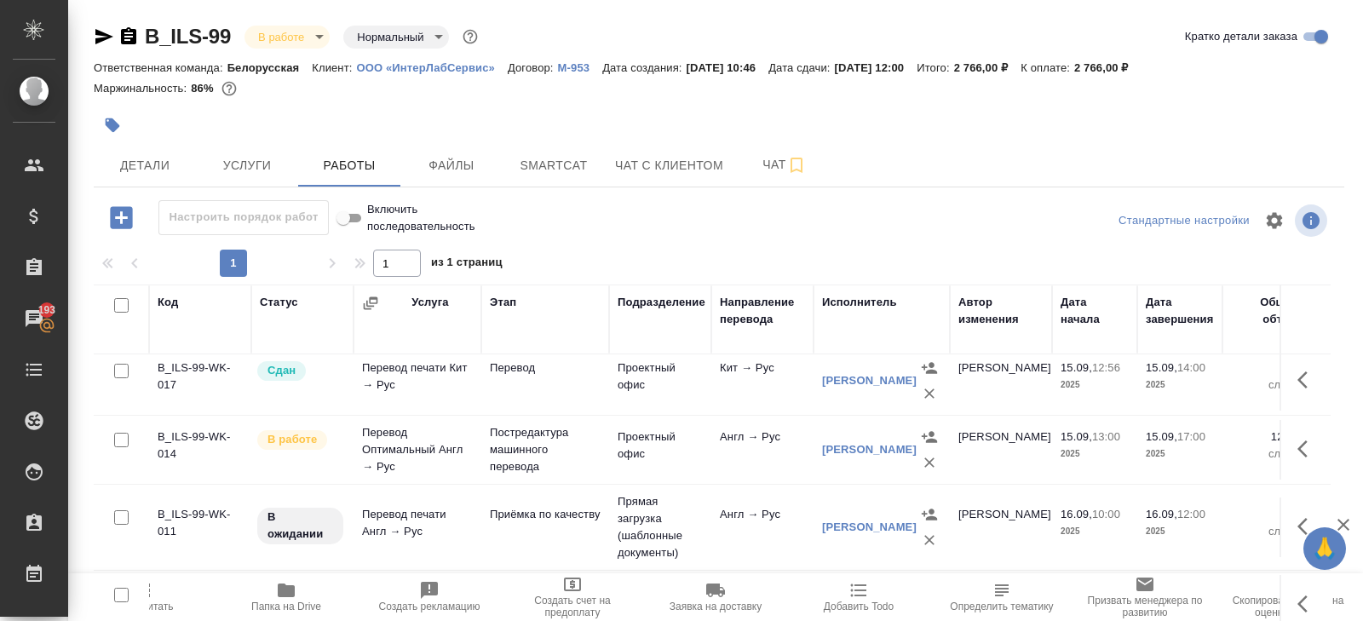
scroll to position [143, 0]
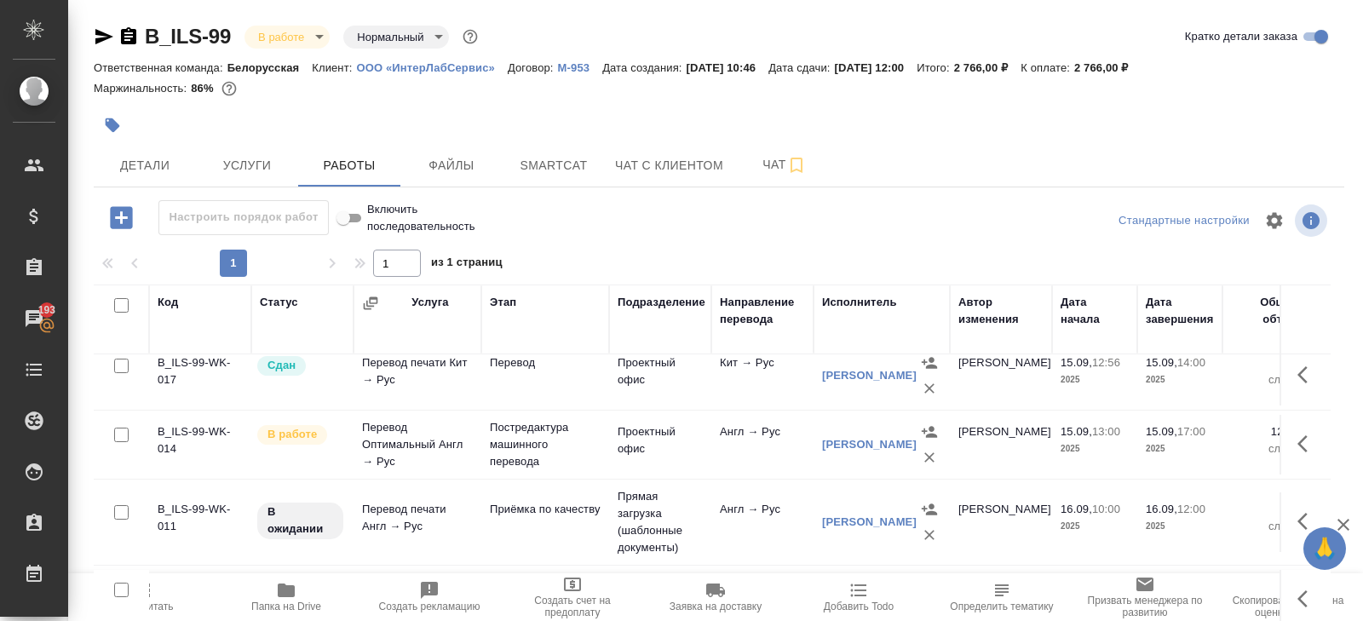
click at [1306, 439] on icon "button" at bounding box center [1308, 444] width 20 height 20
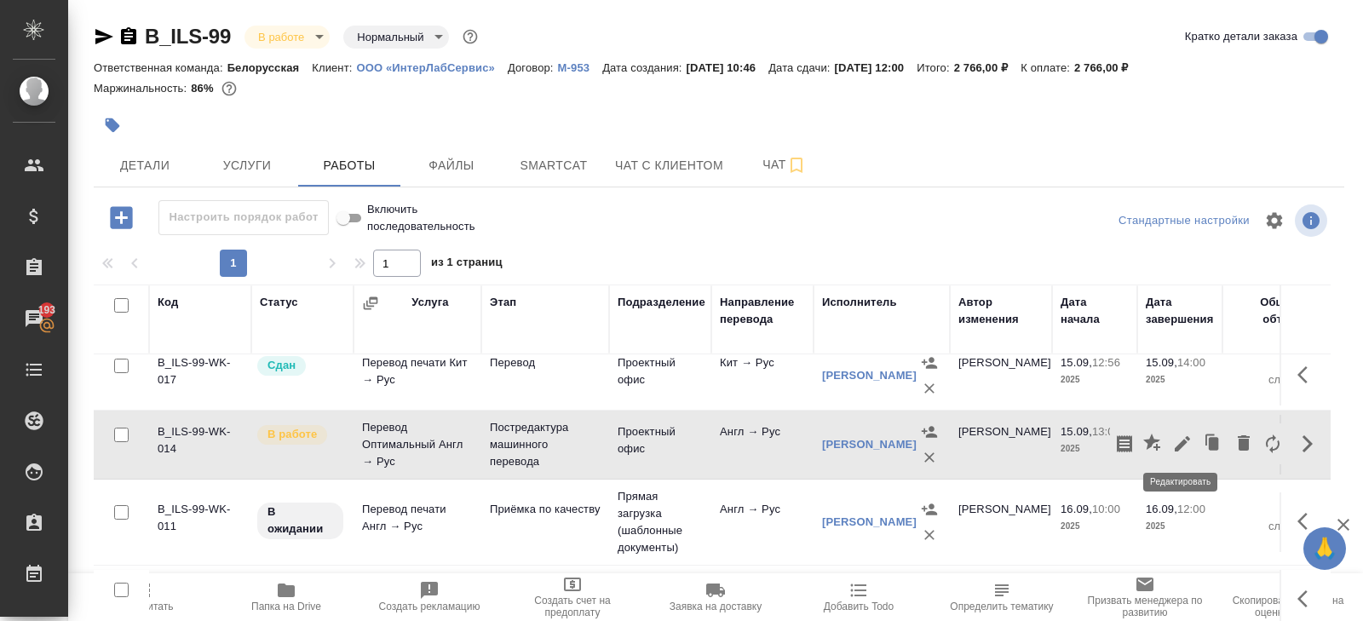
click at [1189, 441] on icon "button" at bounding box center [1183, 444] width 20 height 20
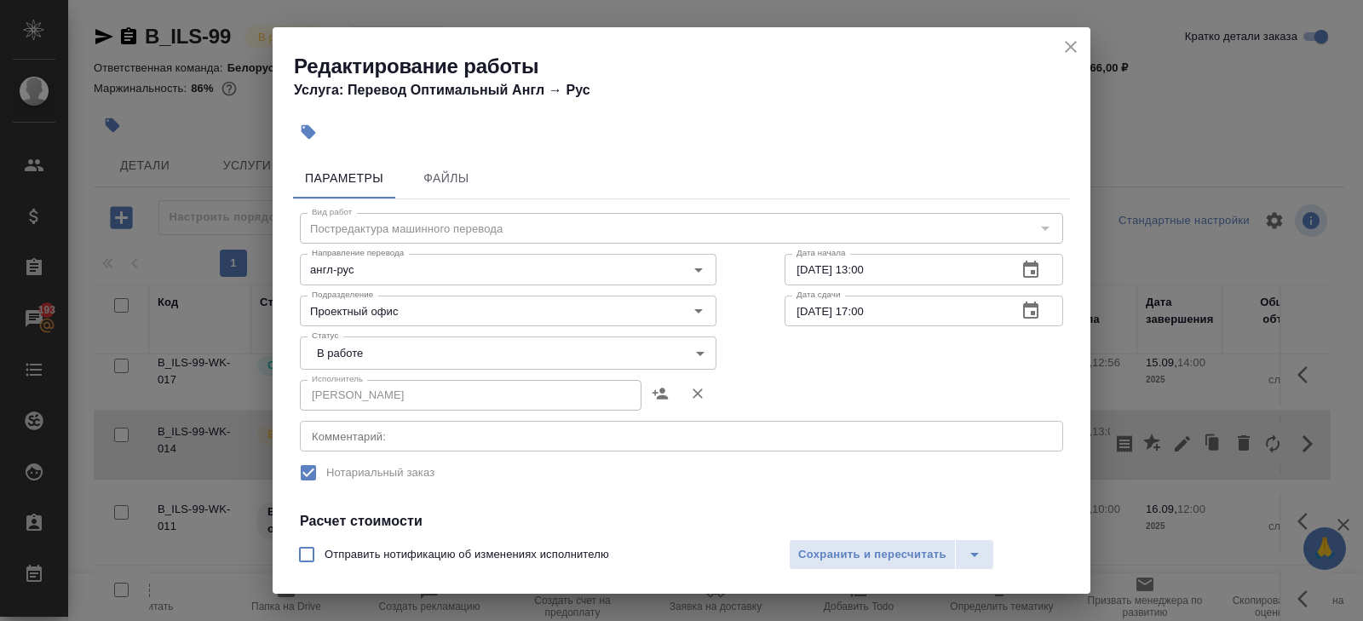
click at [328, 356] on body "🙏 .cls-1 fill:#fff; AWATERA Belyakova Yulia Клиенты Спецификации Заказы 193 Чат…" at bounding box center [681, 310] width 1363 height 621
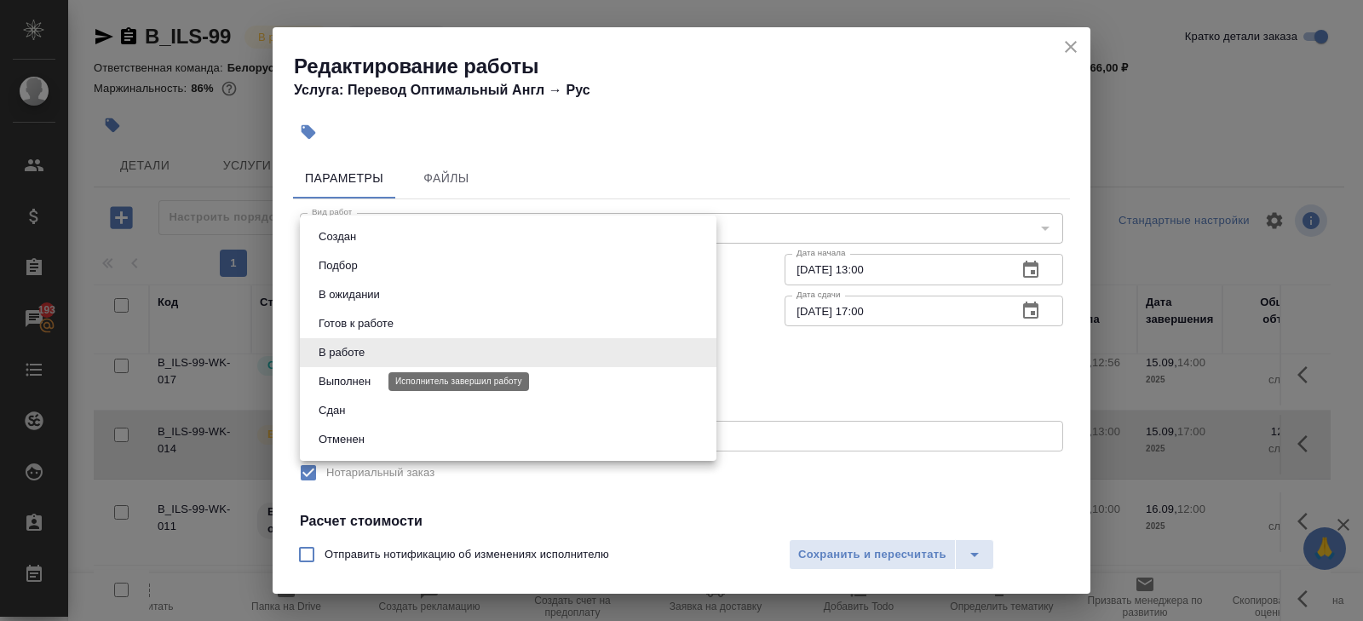
click at [328, 375] on button "Выполнен" at bounding box center [345, 381] width 62 height 19
type input "completed"
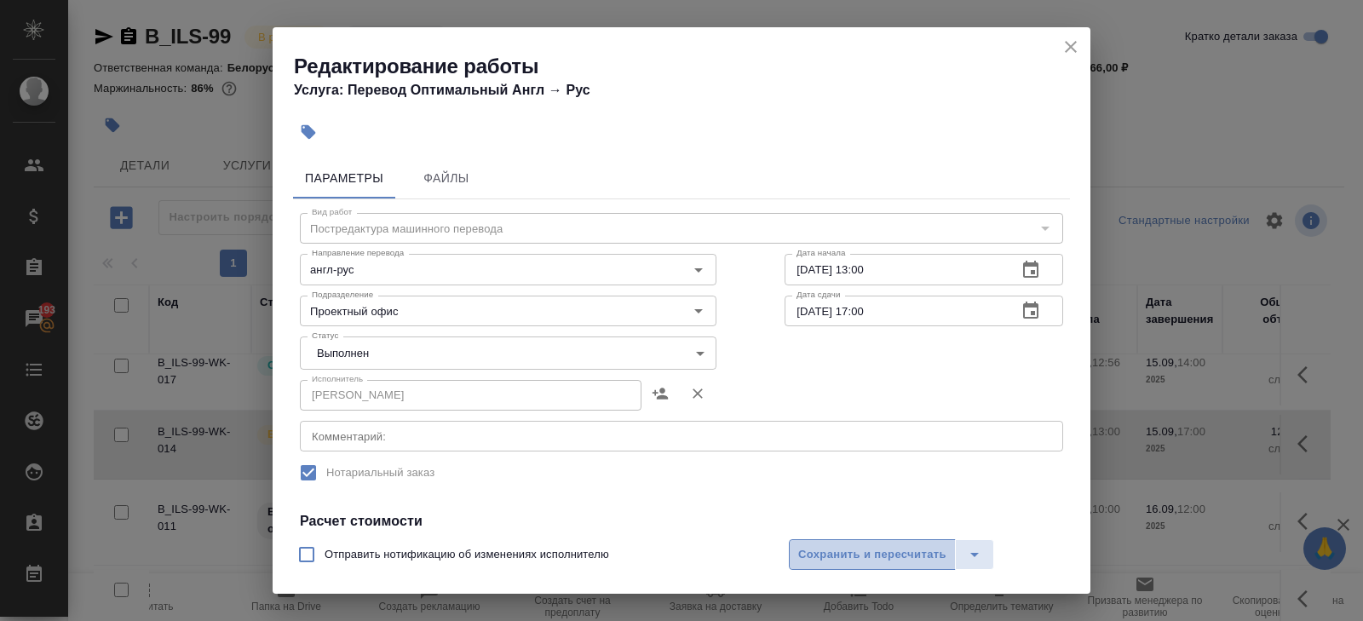
click at [807, 560] on span "Сохранить и пересчитать" at bounding box center [872, 555] width 148 height 20
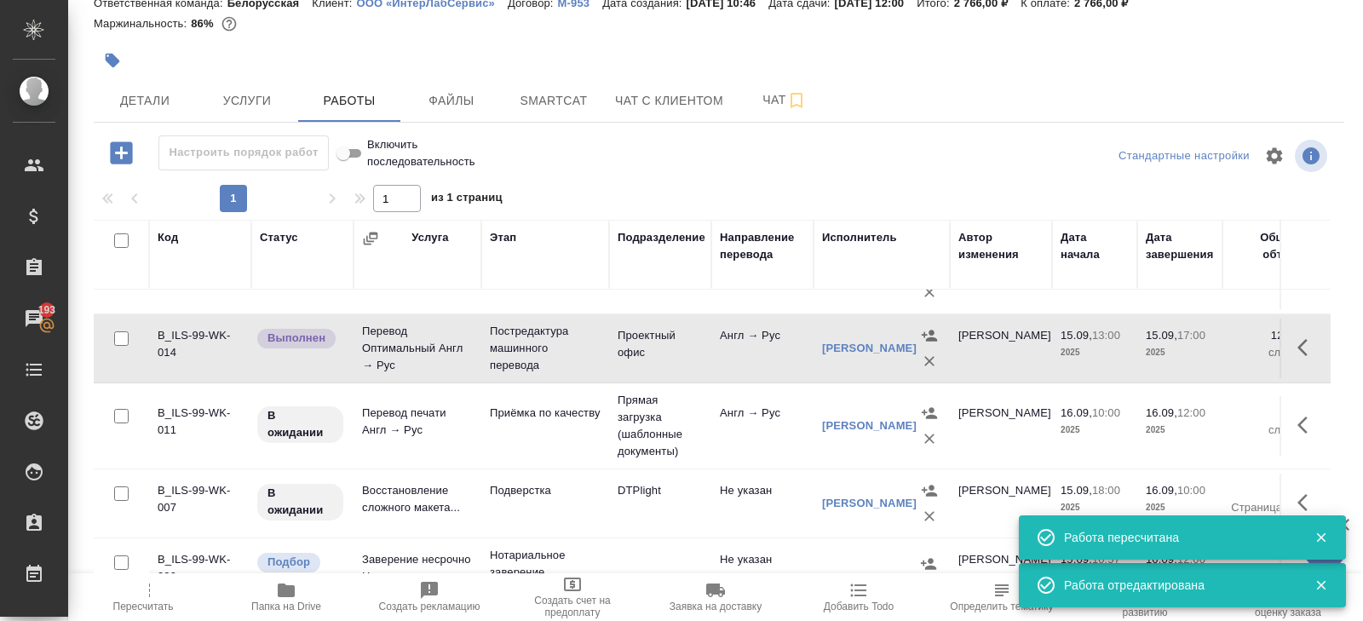
scroll to position [90, 0]
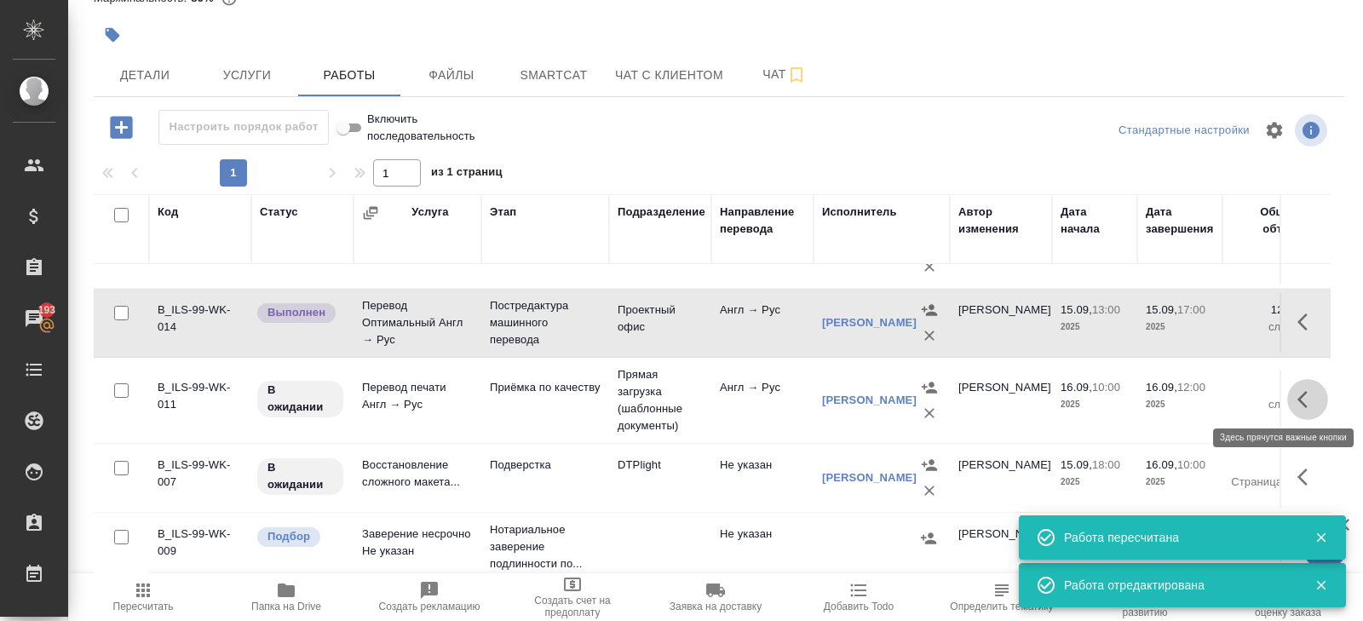
click at [1298, 402] on icon "button" at bounding box center [1308, 399] width 20 height 20
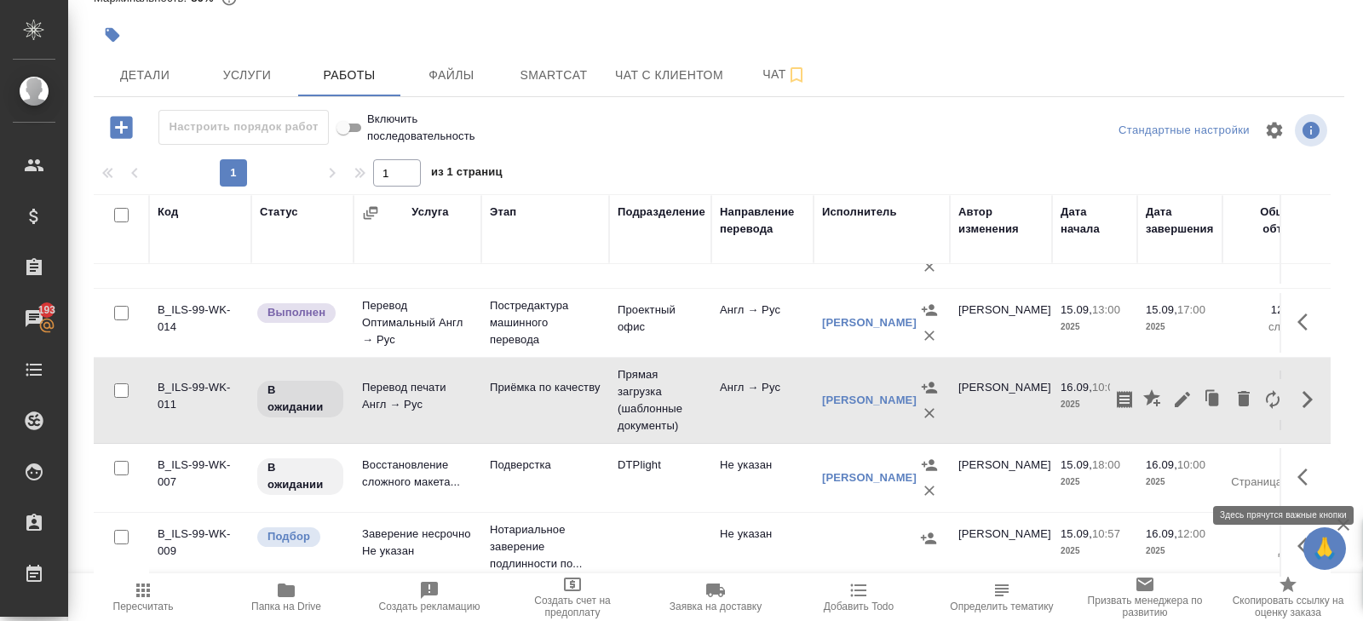
click at [1305, 471] on icon "button" at bounding box center [1308, 477] width 20 height 20
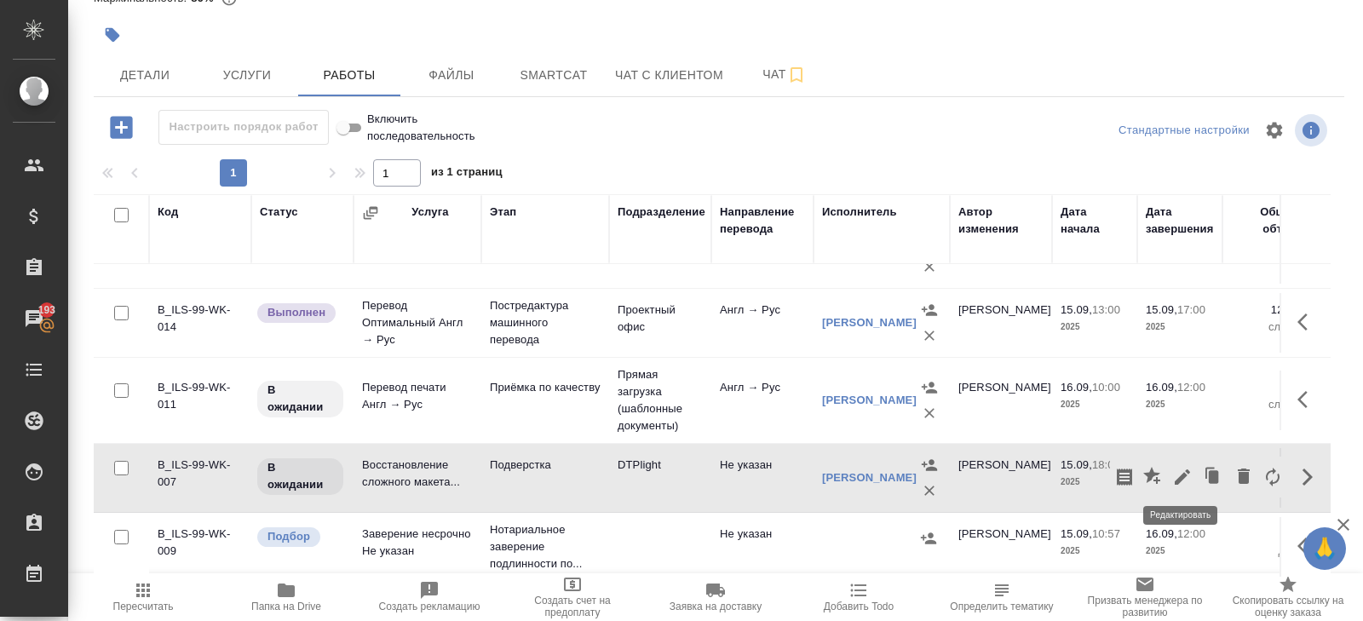
click at [1186, 472] on icon "button" at bounding box center [1182, 477] width 15 height 15
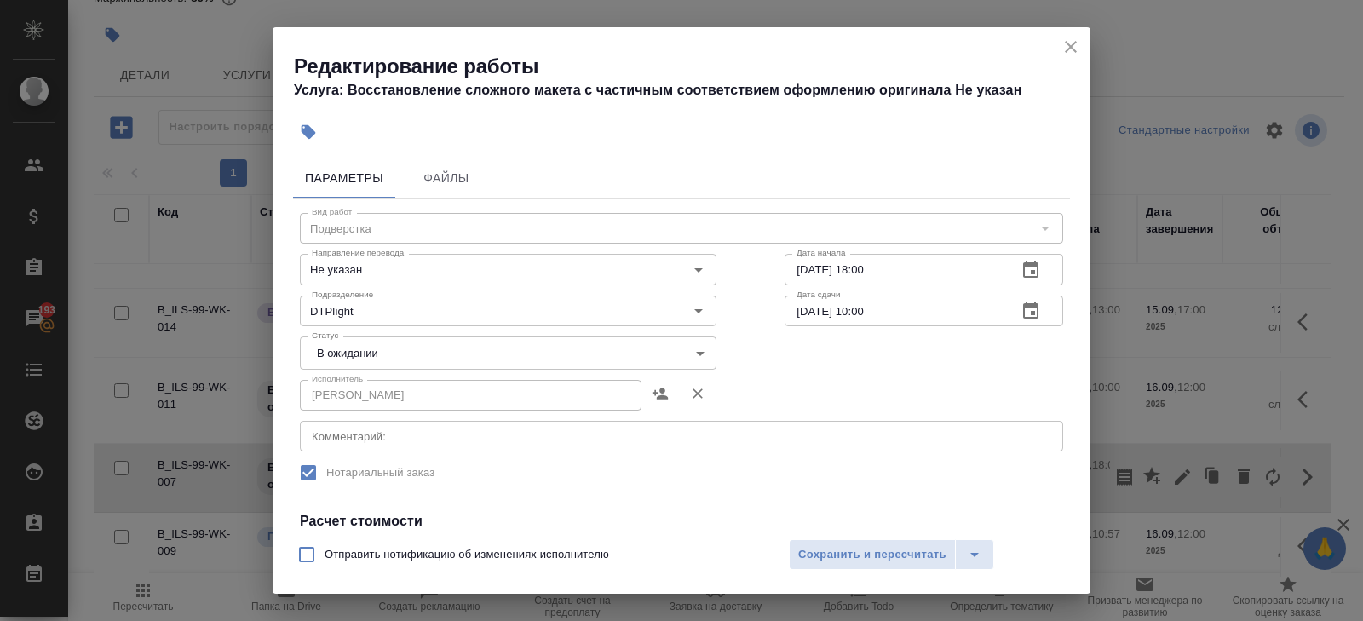
click at [355, 419] on div "Исполнитель Ямковенко Вера Исполнитель" at bounding box center [508, 393] width 485 height 109
click at [355, 428] on div "x Комментарий:" at bounding box center [681, 436] width 763 height 31
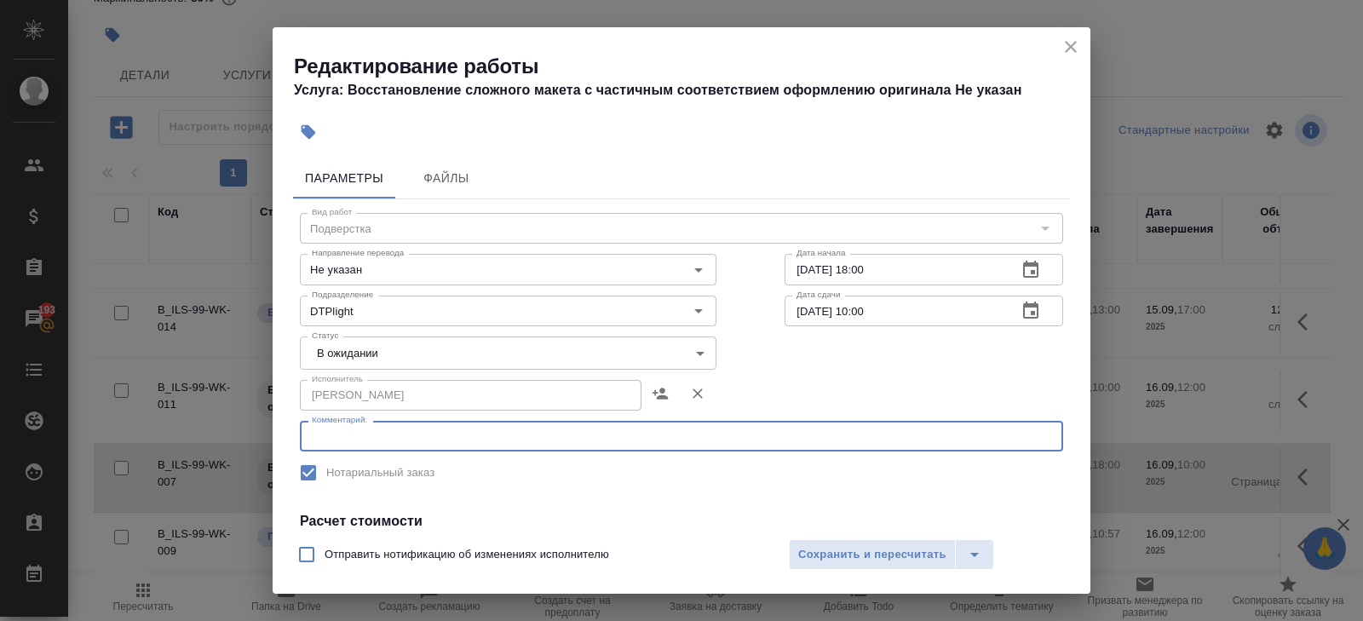
paste textarea "https://drive.awatera.com/s/5dYjbX2nRpkpJrT"
type textarea "https://drive.awatera.com/s/5dYjbX2nRpkpJrT"
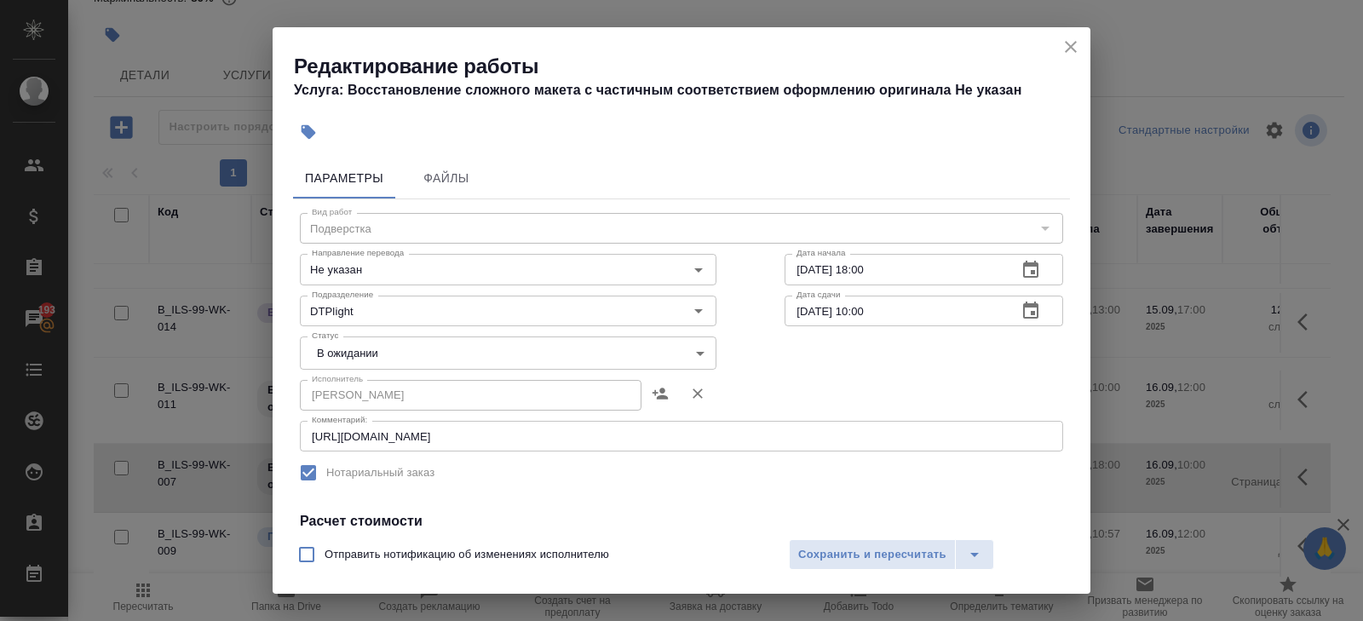
click at [373, 332] on div "Статус В ожидании pending Статус" at bounding box center [508, 351] width 485 height 111
click at [377, 349] on body "🙏 .cls-1 fill:#fff; AWATERA Belyakova Yulia Клиенты Спецификации Заказы 193 Чат…" at bounding box center [681, 310] width 1363 height 621
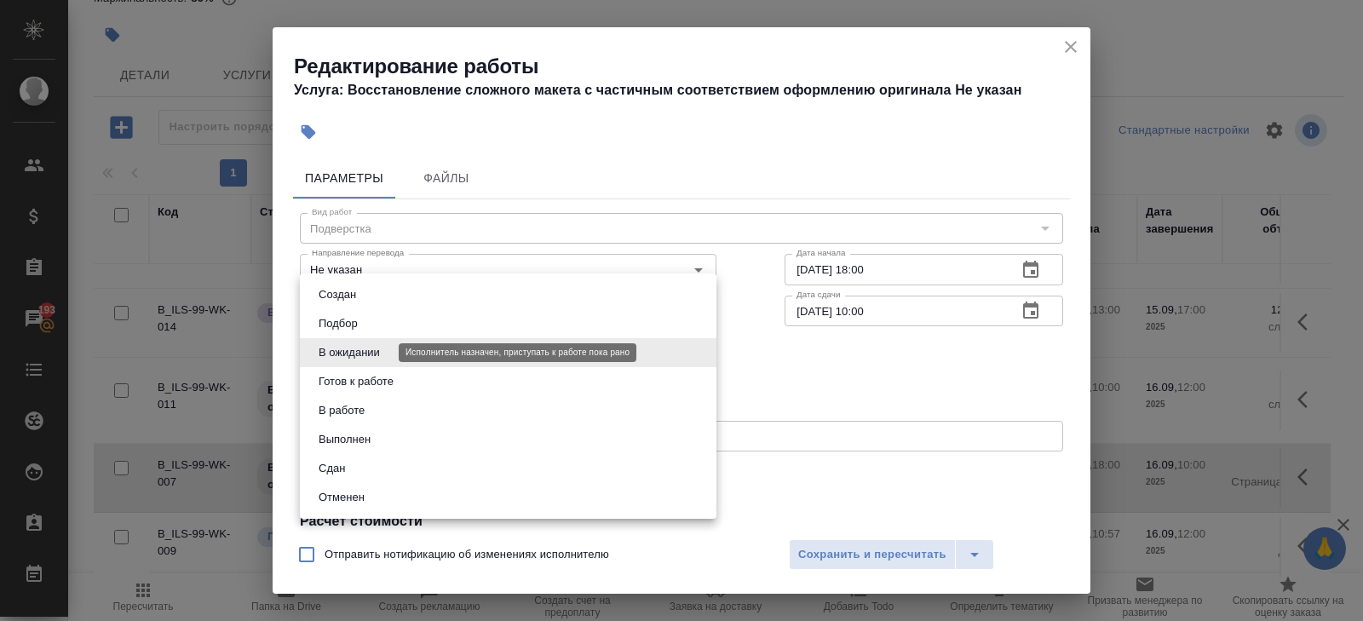
click at [386, 363] on li "В ожидании" at bounding box center [508, 352] width 417 height 29
click at [379, 355] on body "🙏 .cls-1 fill:#fff; AWATERA Belyakova Yulia Клиенты Спецификации Заказы 193 Чат…" at bounding box center [681, 310] width 1363 height 621
click at [379, 373] on button "Готов к работе" at bounding box center [356, 381] width 85 height 19
type input "readyForWork"
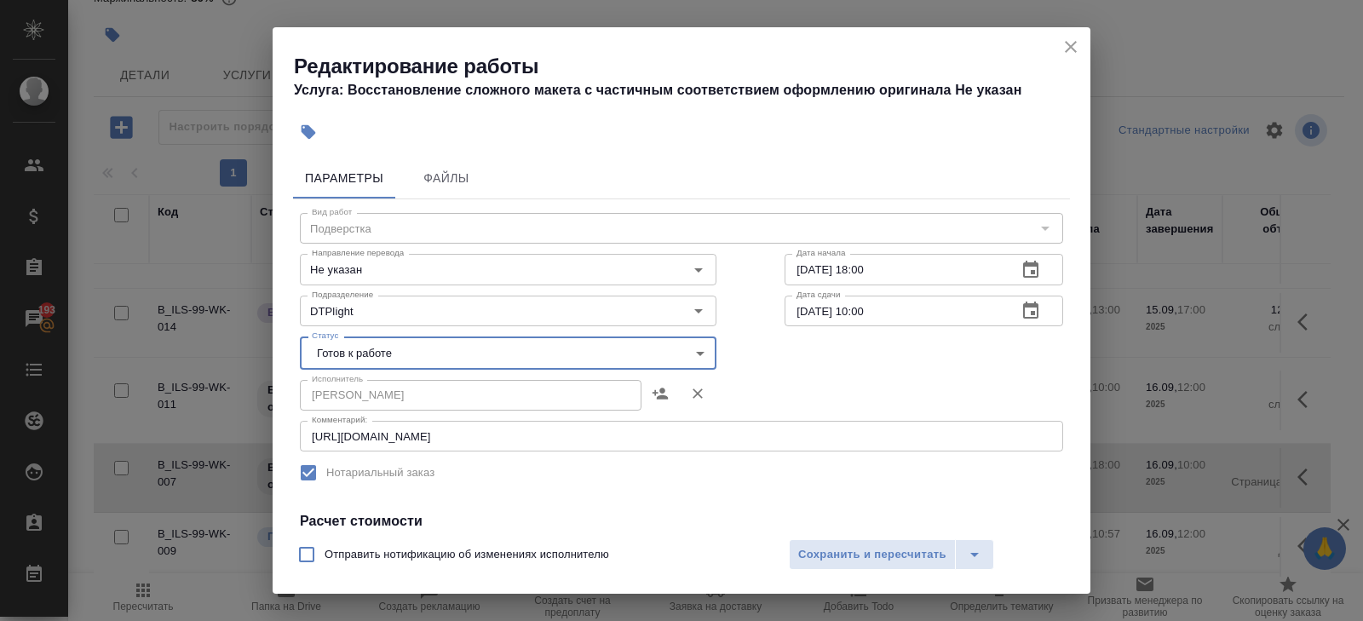
click at [1032, 264] on icon "button" at bounding box center [1030, 269] width 15 height 17
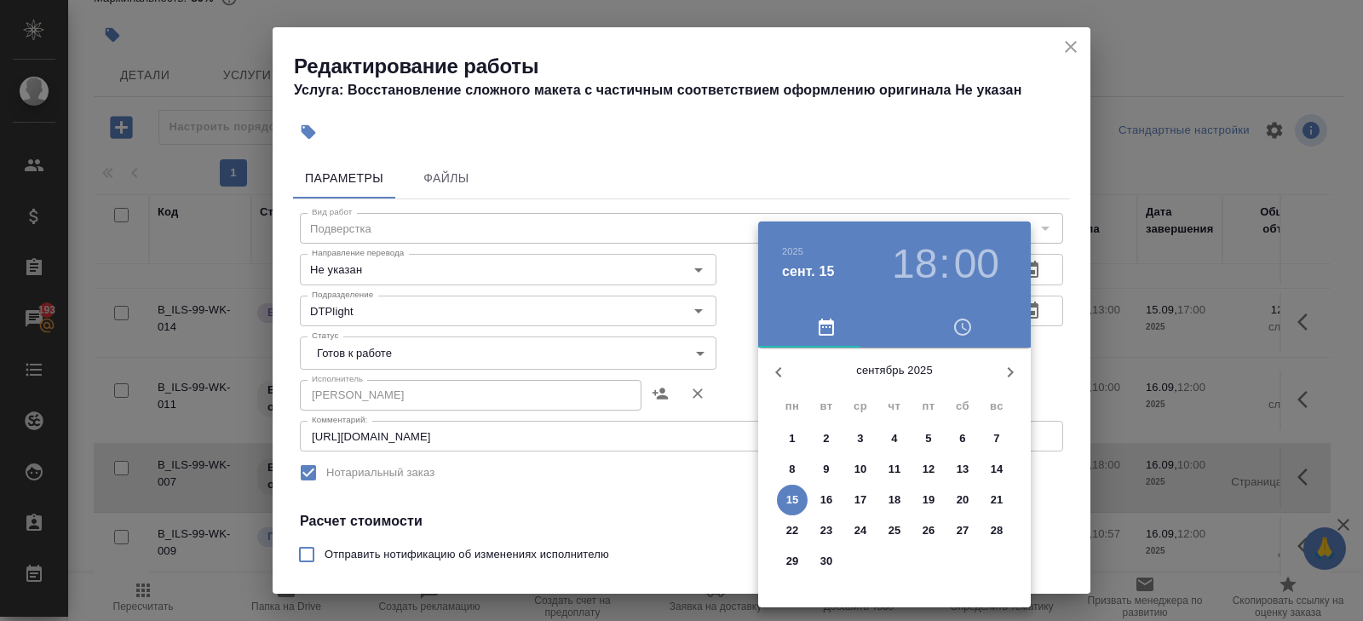
click at [798, 504] on p "15" at bounding box center [793, 500] width 13 height 17
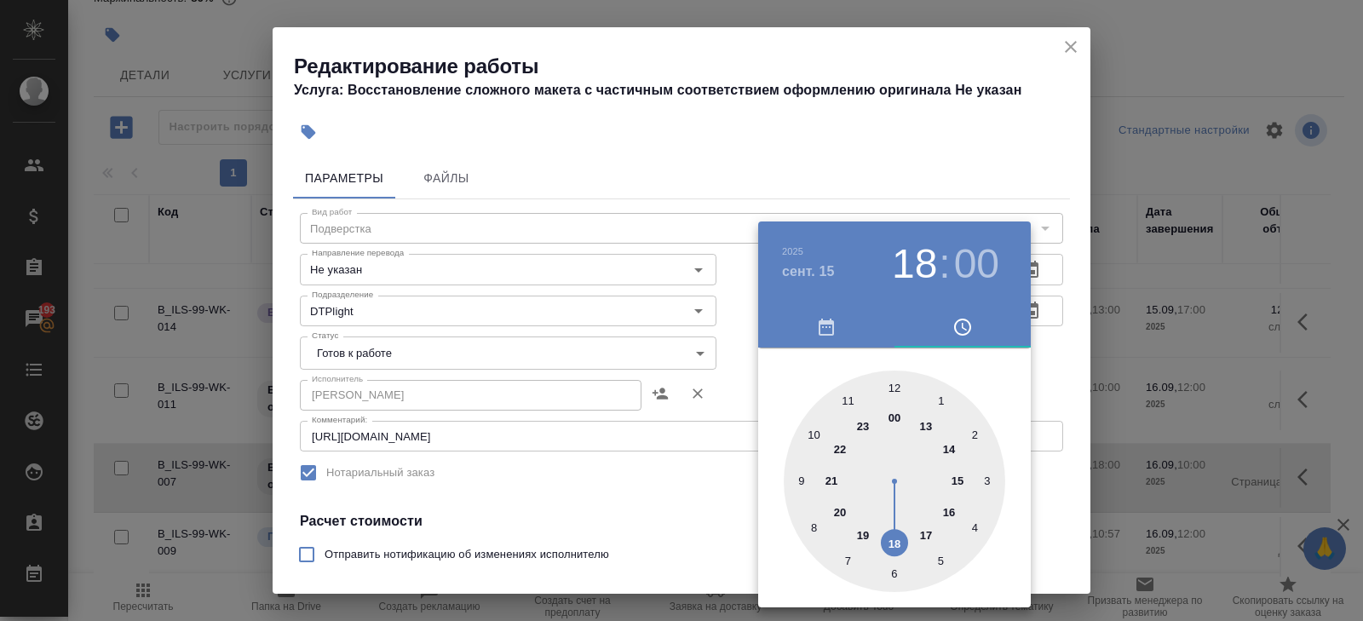
click at [957, 479] on div at bounding box center [895, 482] width 222 height 222
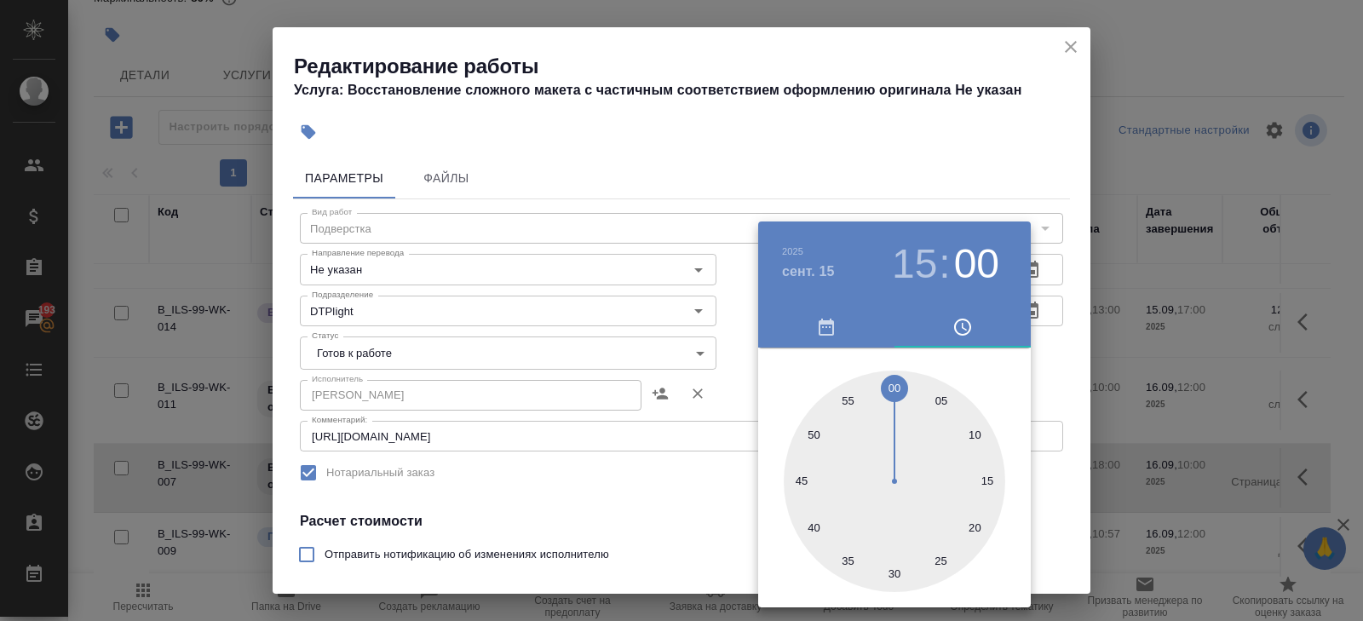
drag, startPoint x: 891, startPoint y: 577, endPoint x: 919, endPoint y: 526, distance: 58.3
click at [891, 577] on div at bounding box center [895, 482] width 222 height 222
click at [1069, 326] on div at bounding box center [681, 310] width 1363 height 621
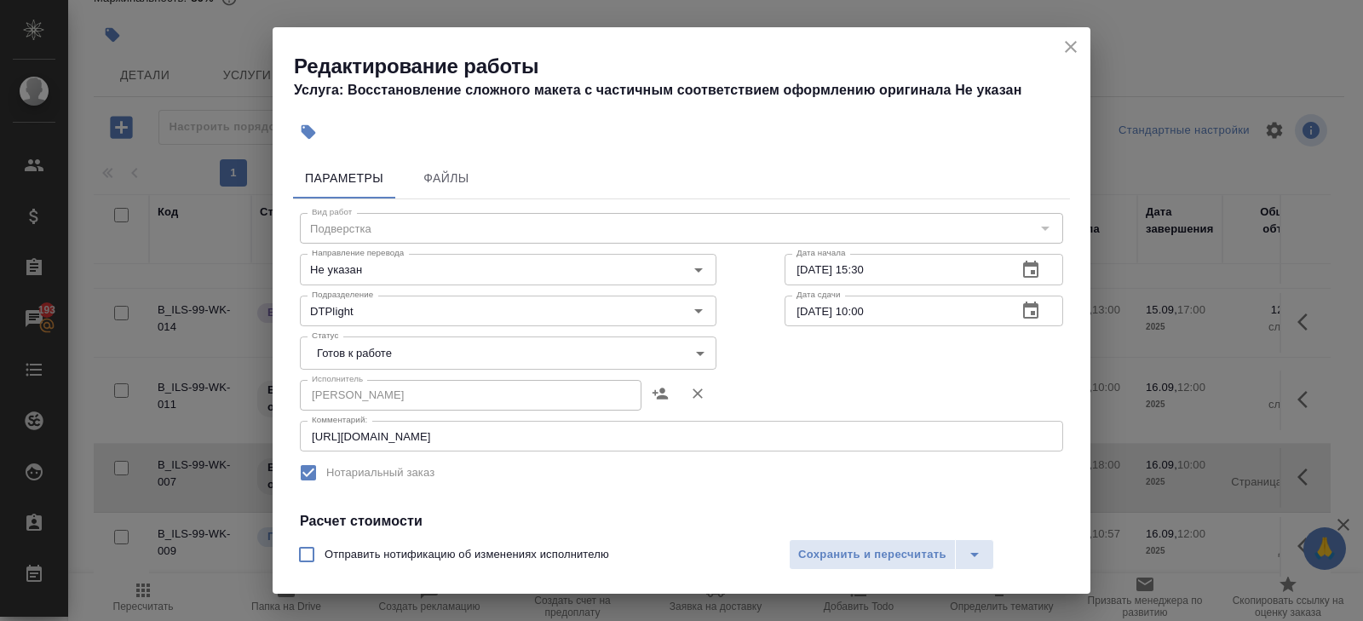
click at [1038, 278] on icon "button" at bounding box center [1031, 270] width 20 height 20
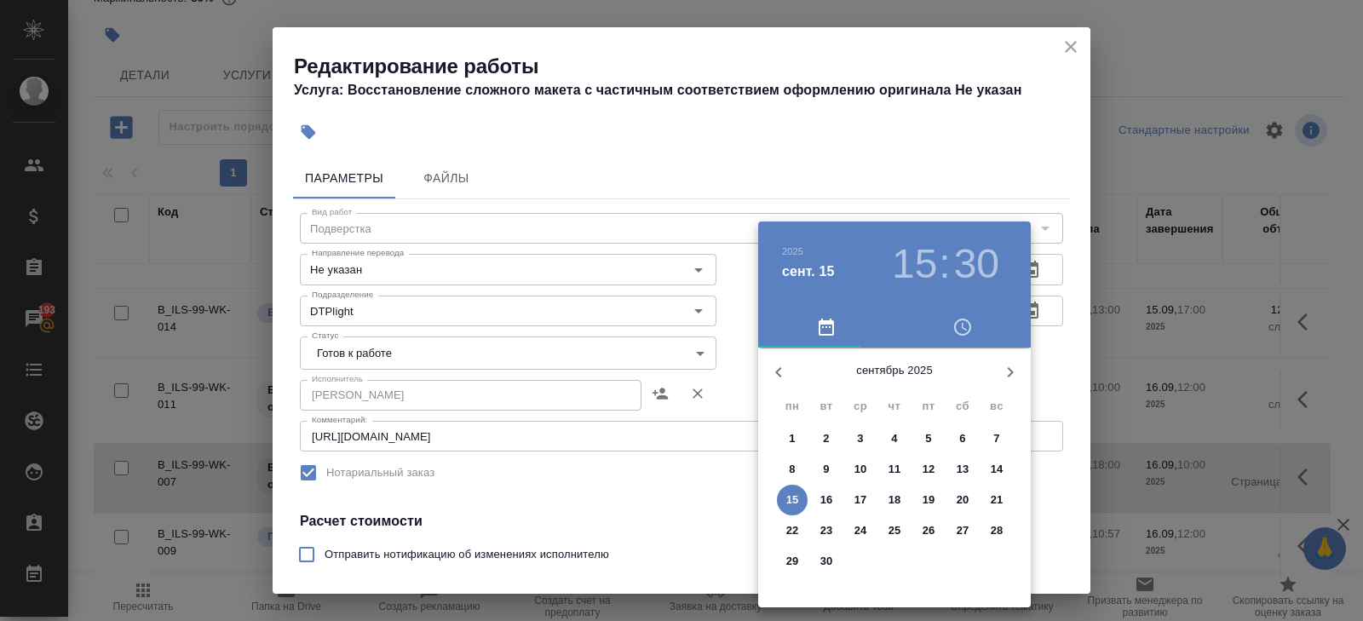
click at [803, 497] on span "15" at bounding box center [792, 500] width 31 height 17
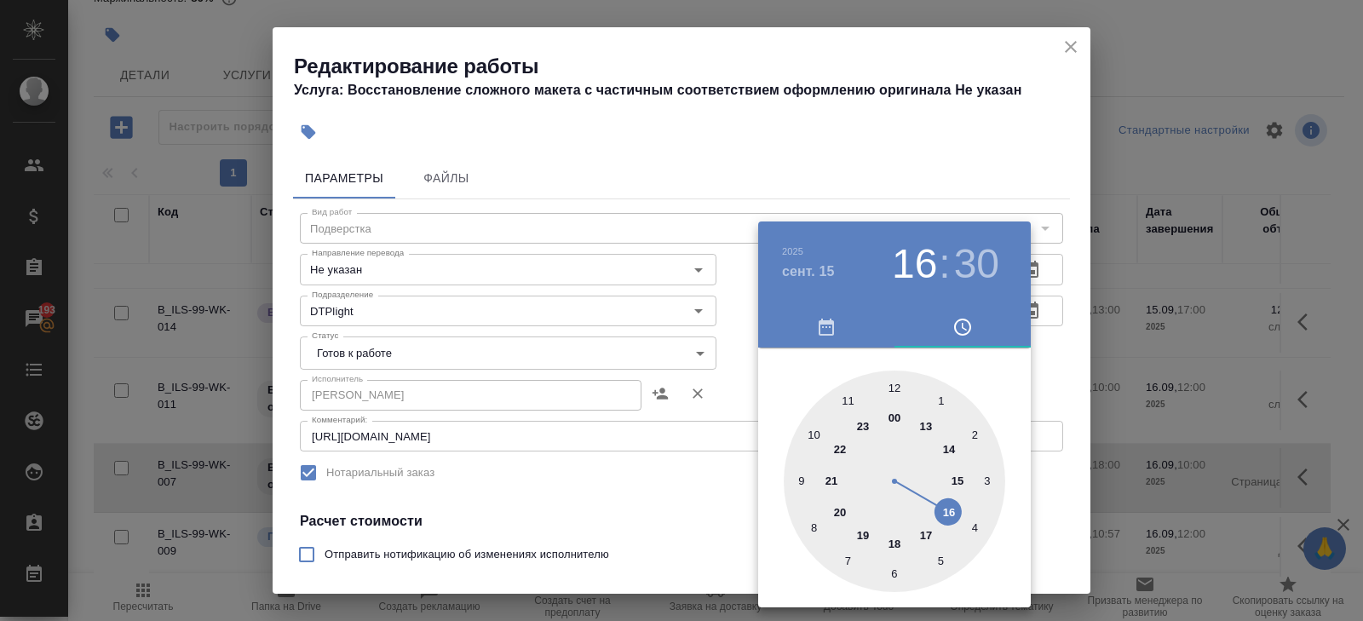
click at [951, 509] on div at bounding box center [895, 482] width 222 height 222
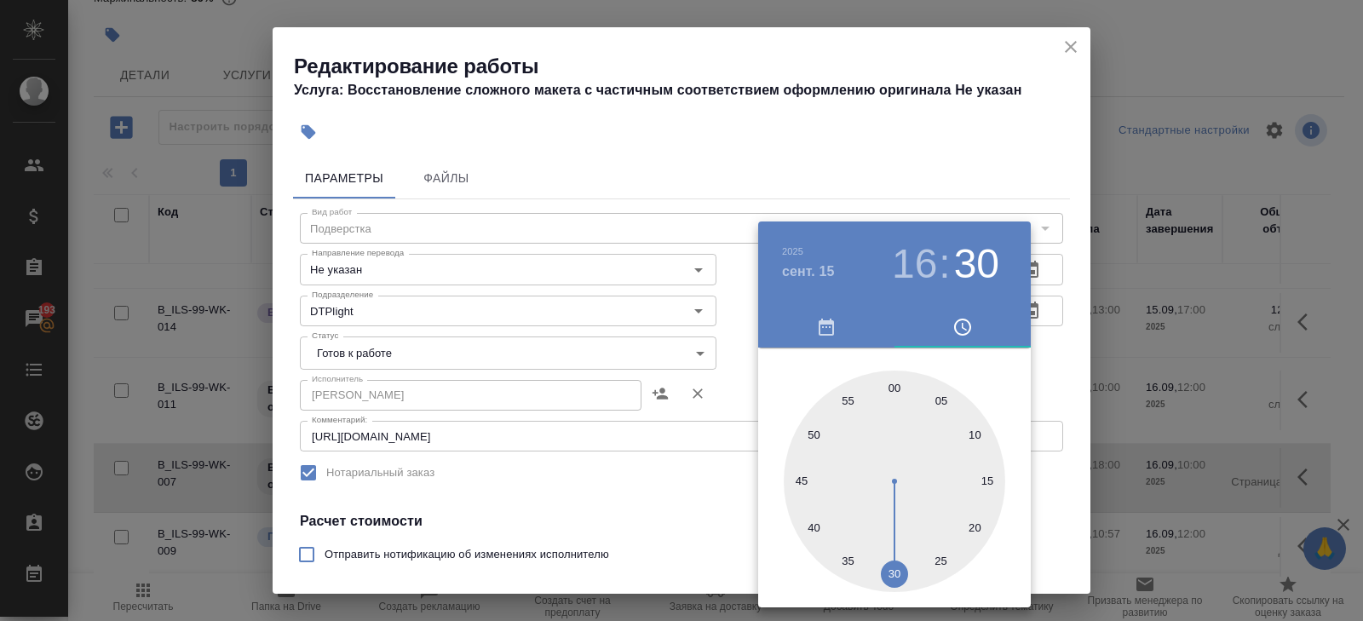
type input "15.09.2025 16:00"
click at [896, 385] on div at bounding box center [895, 482] width 222 height 222
click at [1054, 329] on div at bounding box center [681, 310] width 1363 height 621
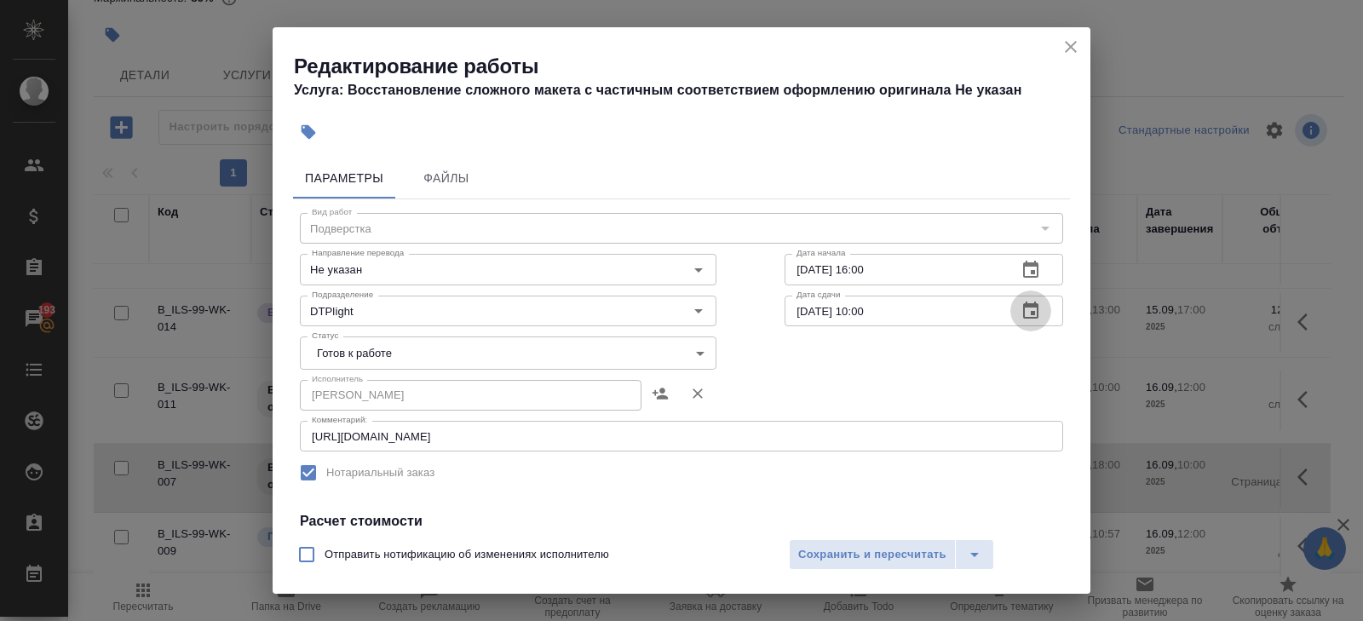
click at [1032, 309] on icon "button" at bounding box center [1031, 311] width 20 height 20
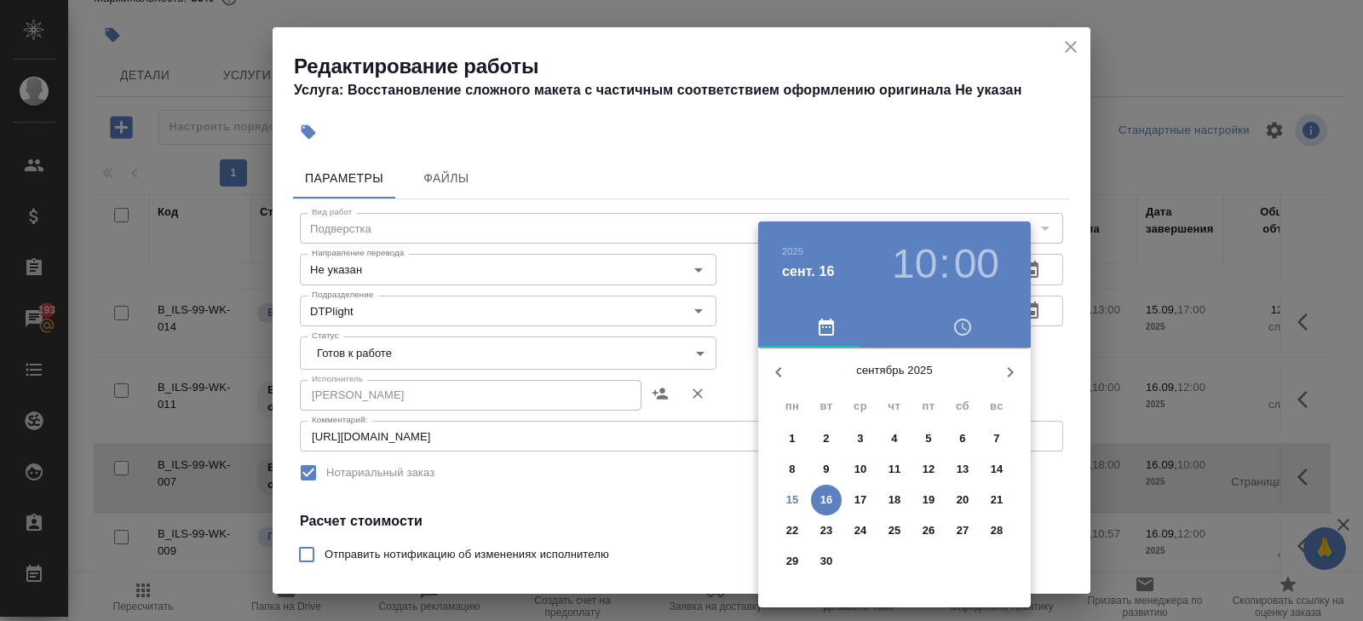
click at [797, 497] on p "15" at bounding box center [793, 500] width 13 height 17
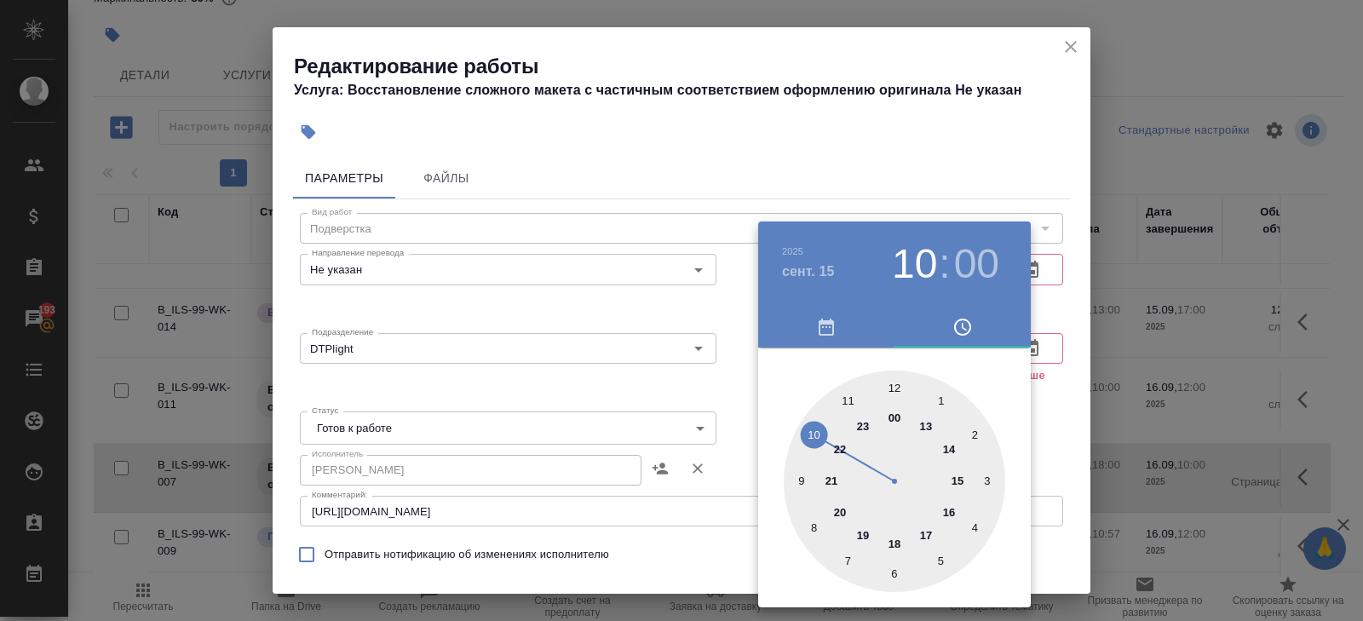
click at [928, 539] on div at bounding box center [895, 482] width 222 height 222
type input "15.09.2025 17:00"
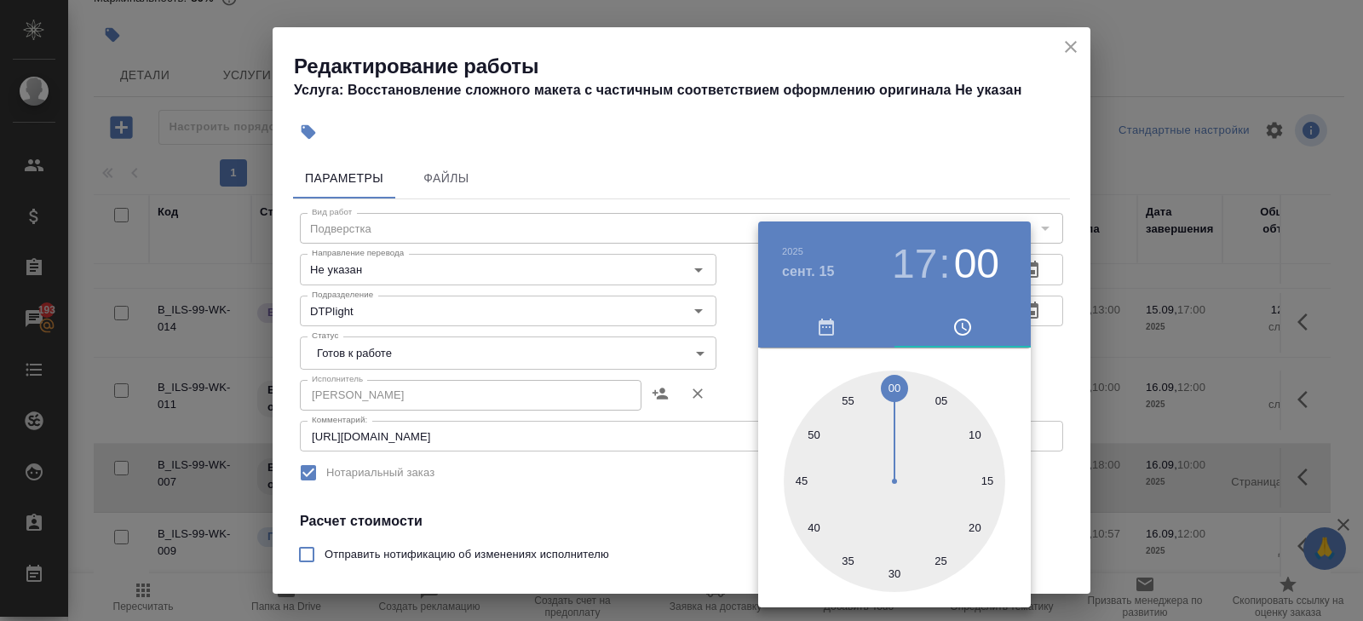
click at [616, 512] on div at bounding box center [681, 310] width 1363 height 621
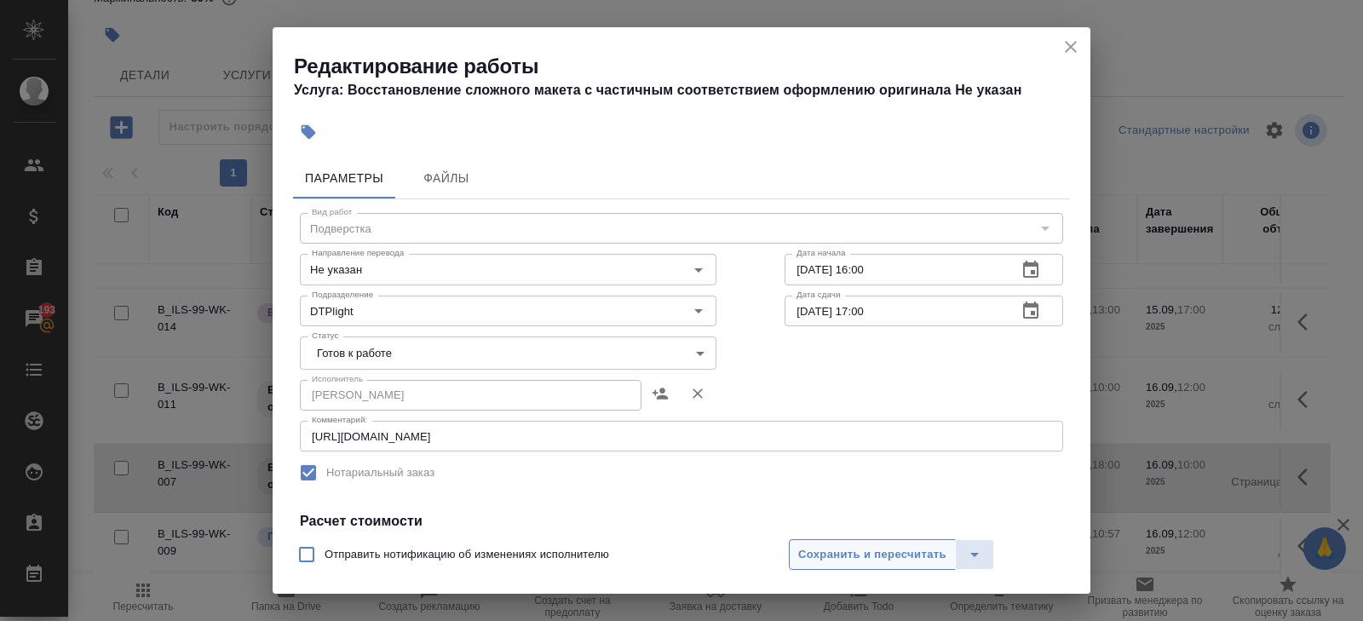
click at [811, 557] on span "Сохранить и пересчитать" at bounding box center [872, 555] width 148 height 20
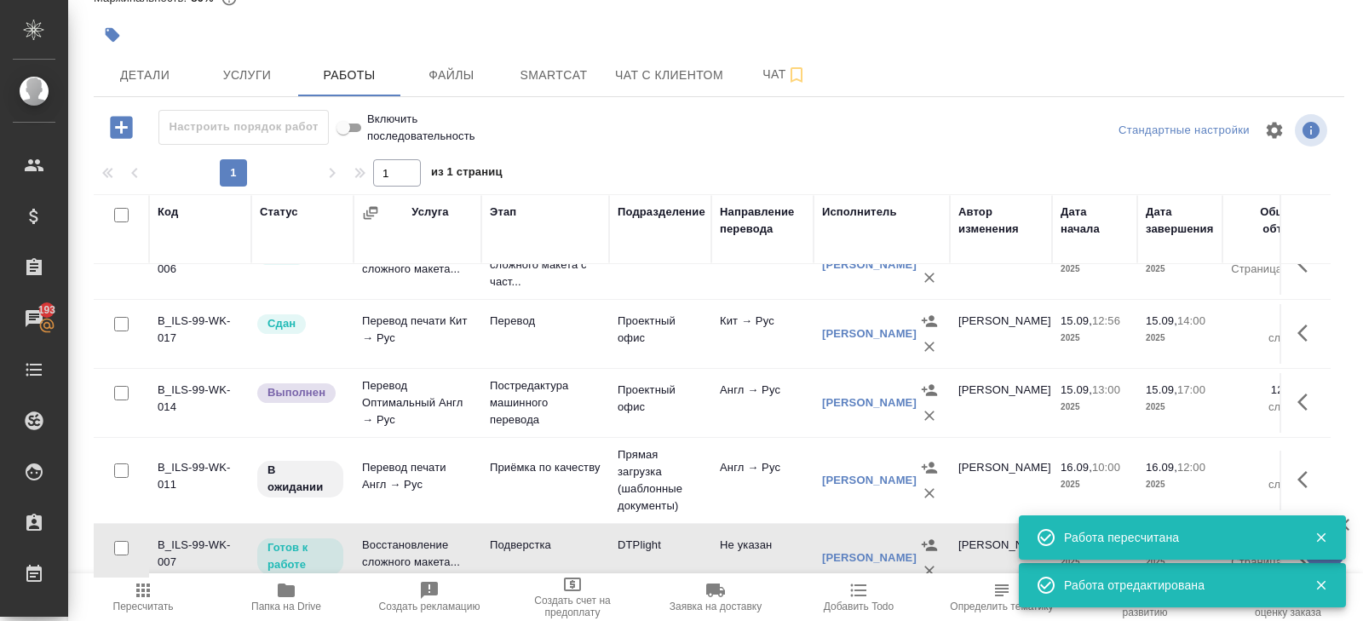
scroll to position [90, 0]
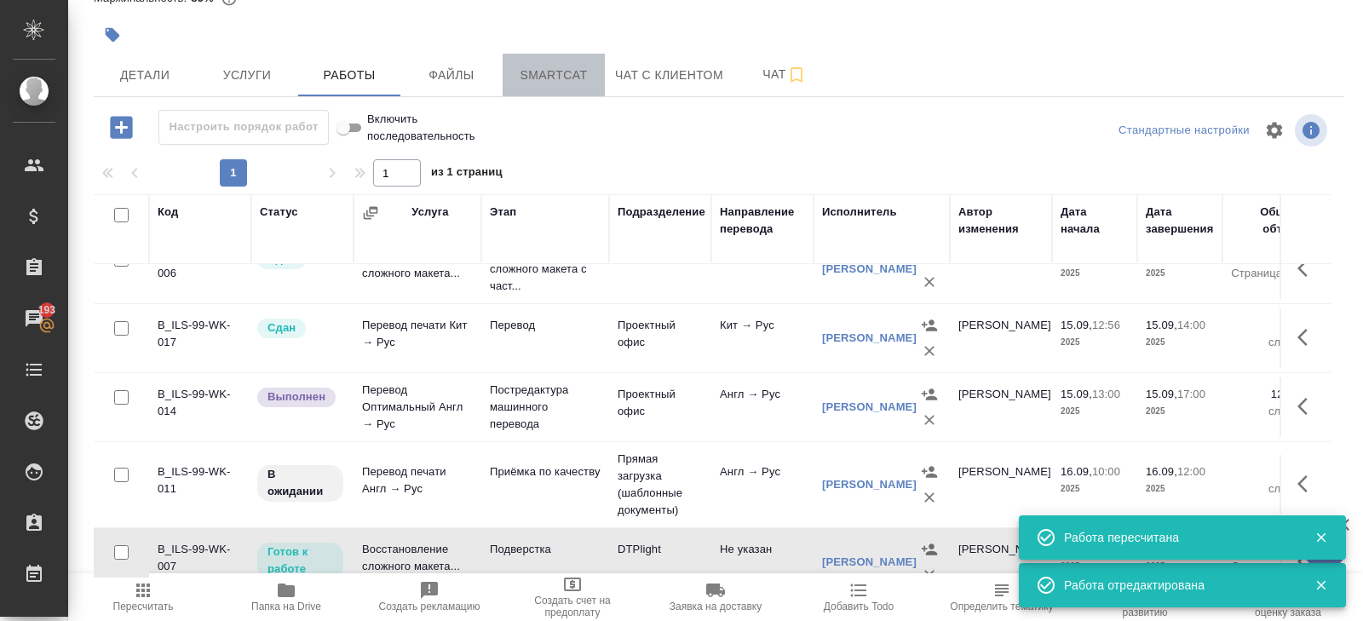
click at [582, 70] on span "Smartcat" at bounding box center [554, 75] width 82 height 21
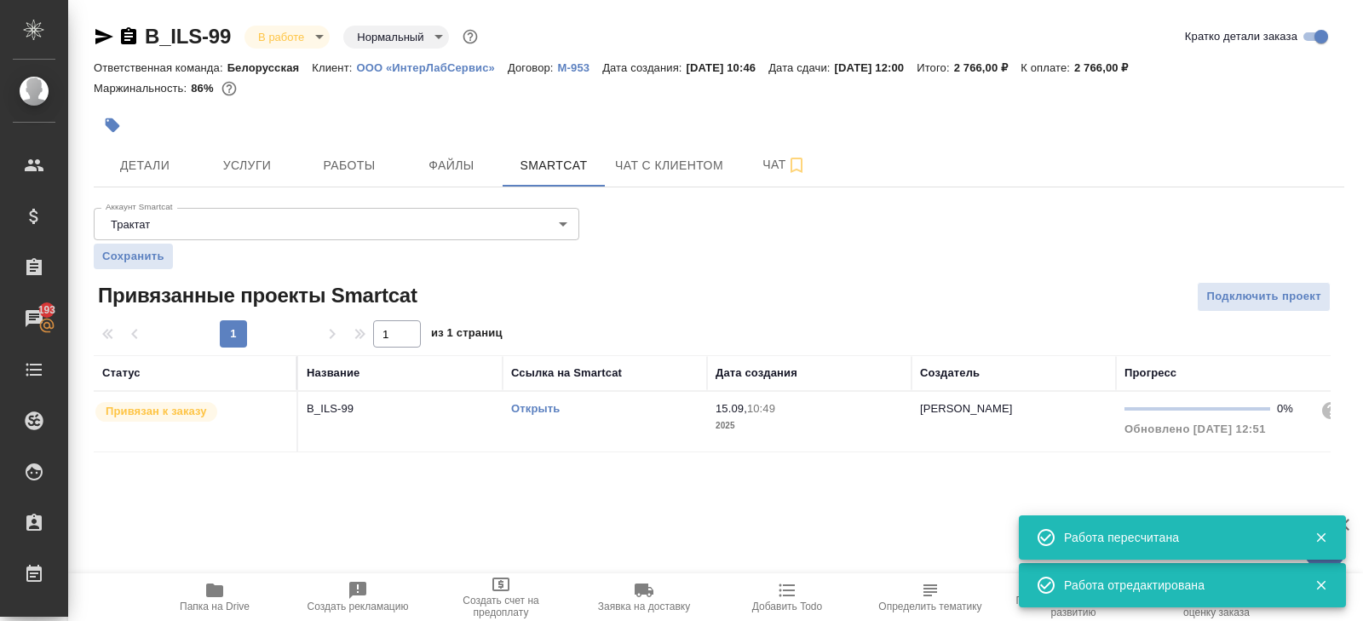
click at [619, 429] on td "Открыть" at bounding box center [605, 422] width 205 height 60
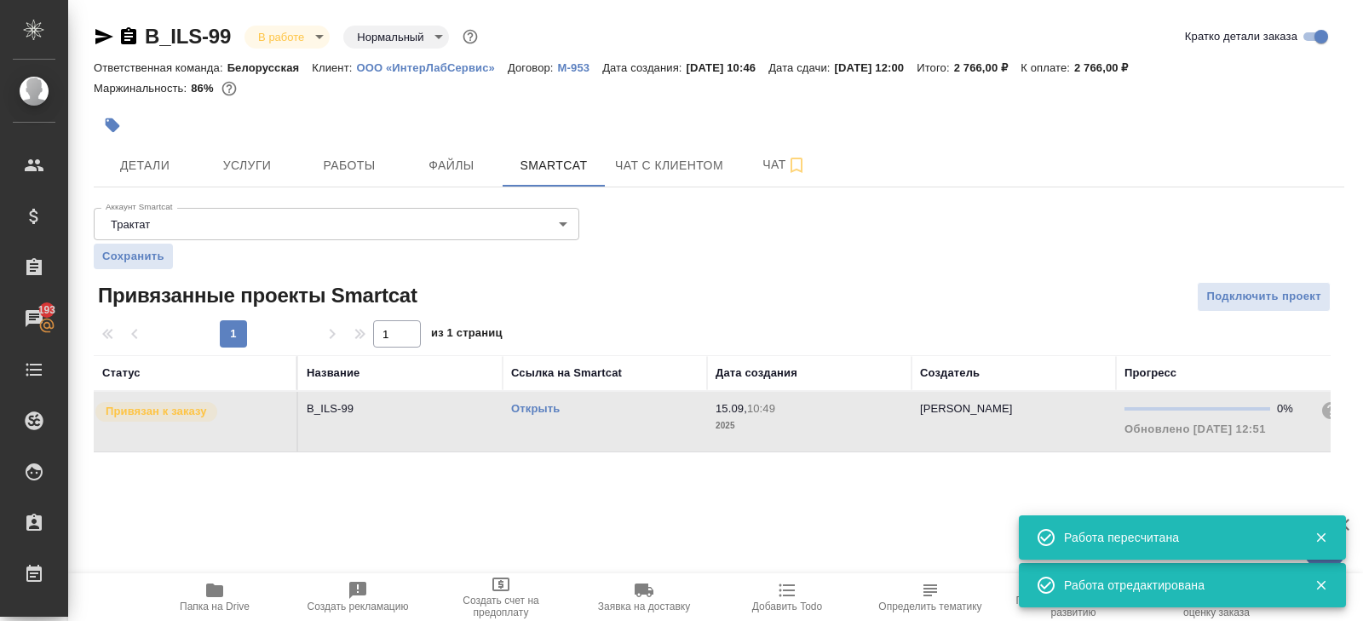
click at [619, 429] on td "Открыть" at bounding box center [605, 422] width 205 height 60
click at [337, 173] on span "Работы" at bounding box center [349, 165] width 82 height 21
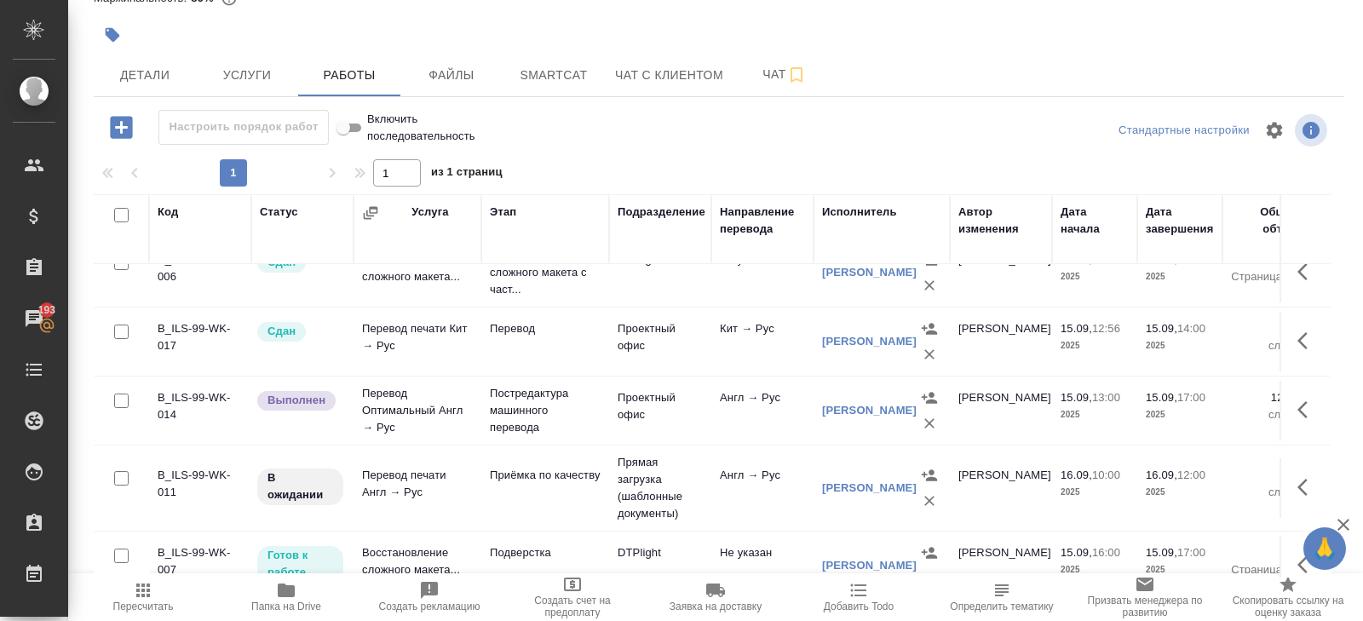
scroll to position [175, 0]
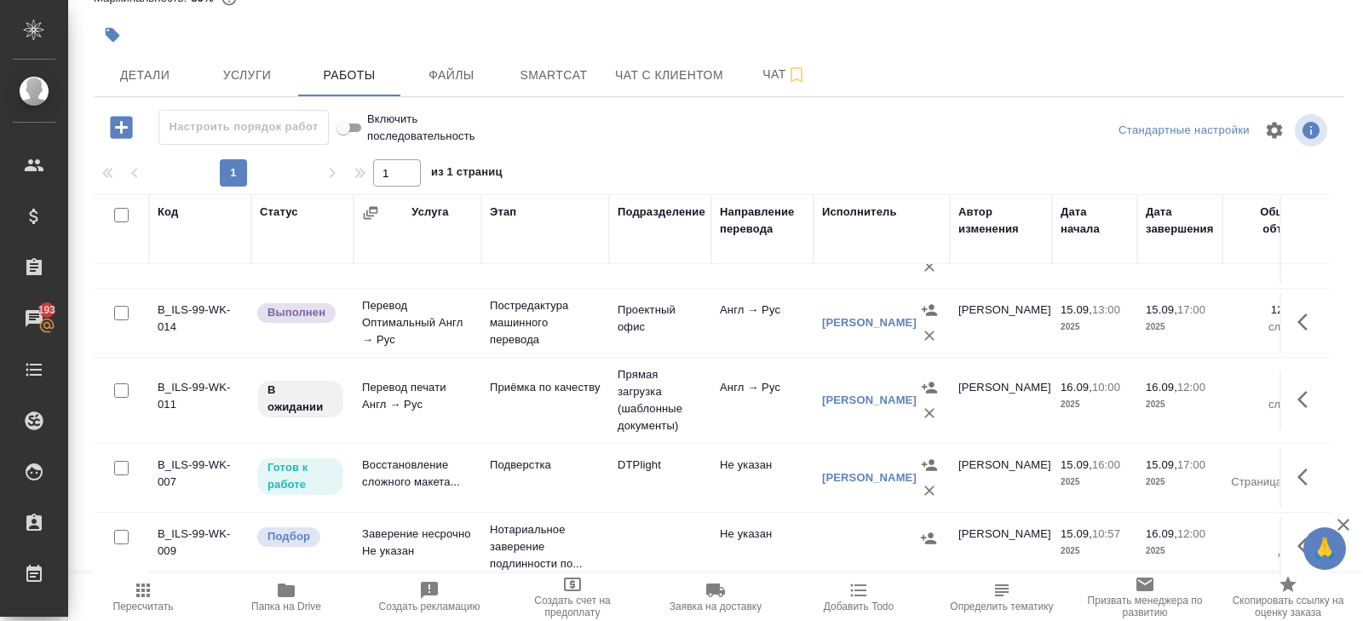
click at [148, 596] on icon "button" at bounding box center [143, 591] width 14 height 14
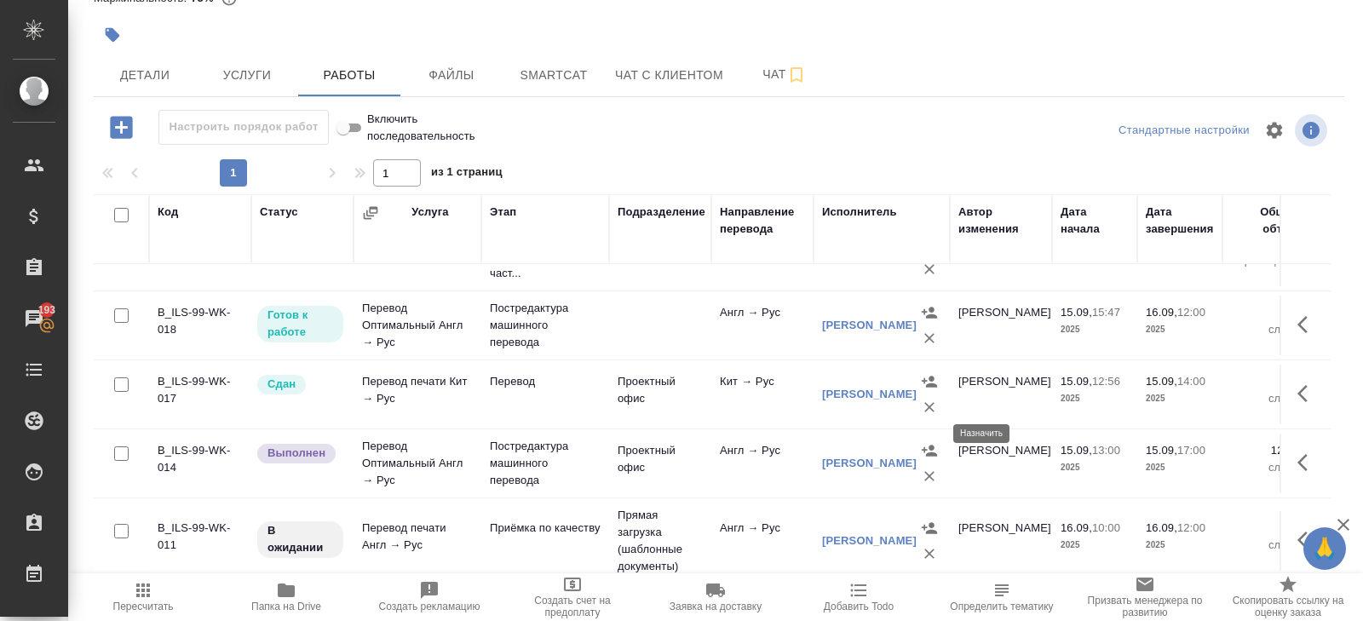
scroll to position [121, 0]
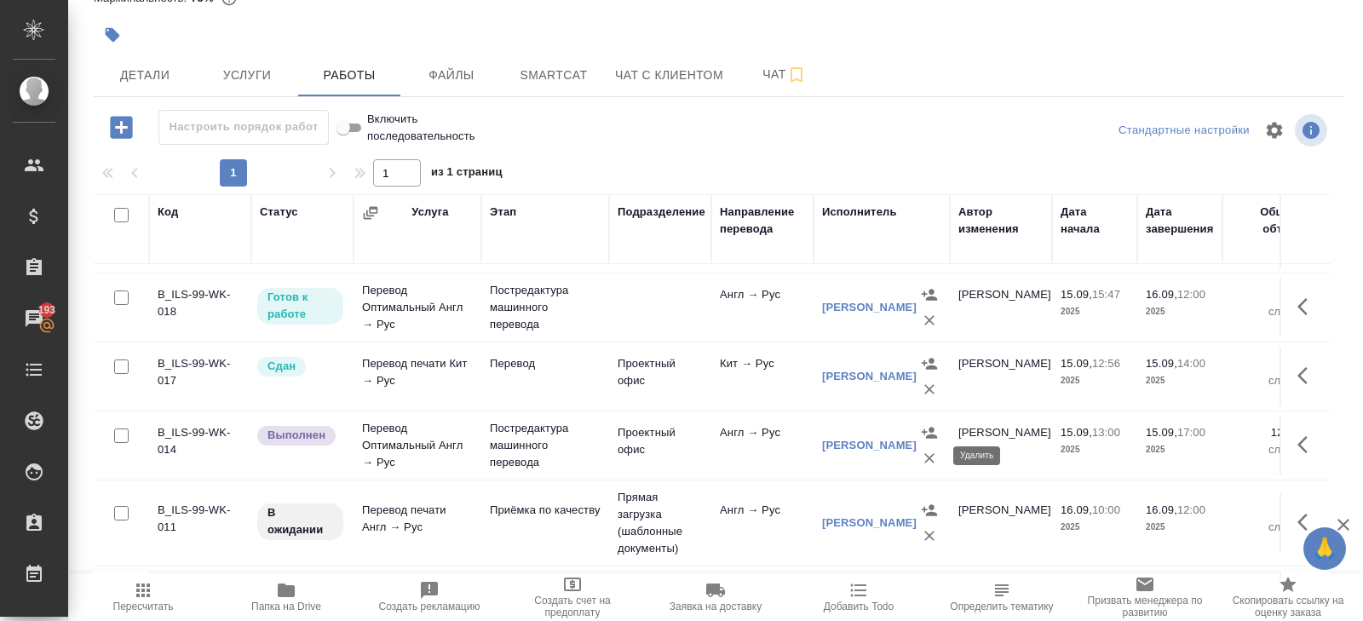
click at [925, 459] on icon "button" at bounding box center [930, 458] width 10 height 10
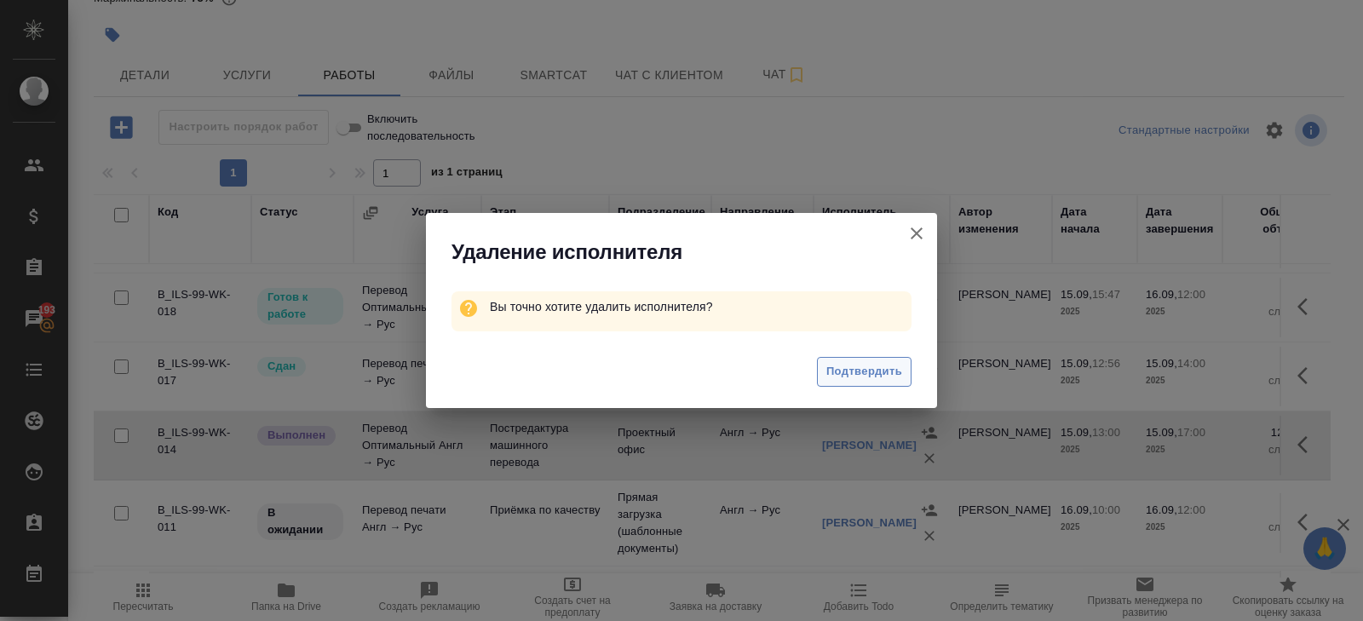
click at [886, 373] on span "Подтвердить" at bounding box center [865, 372] width 76 height 20
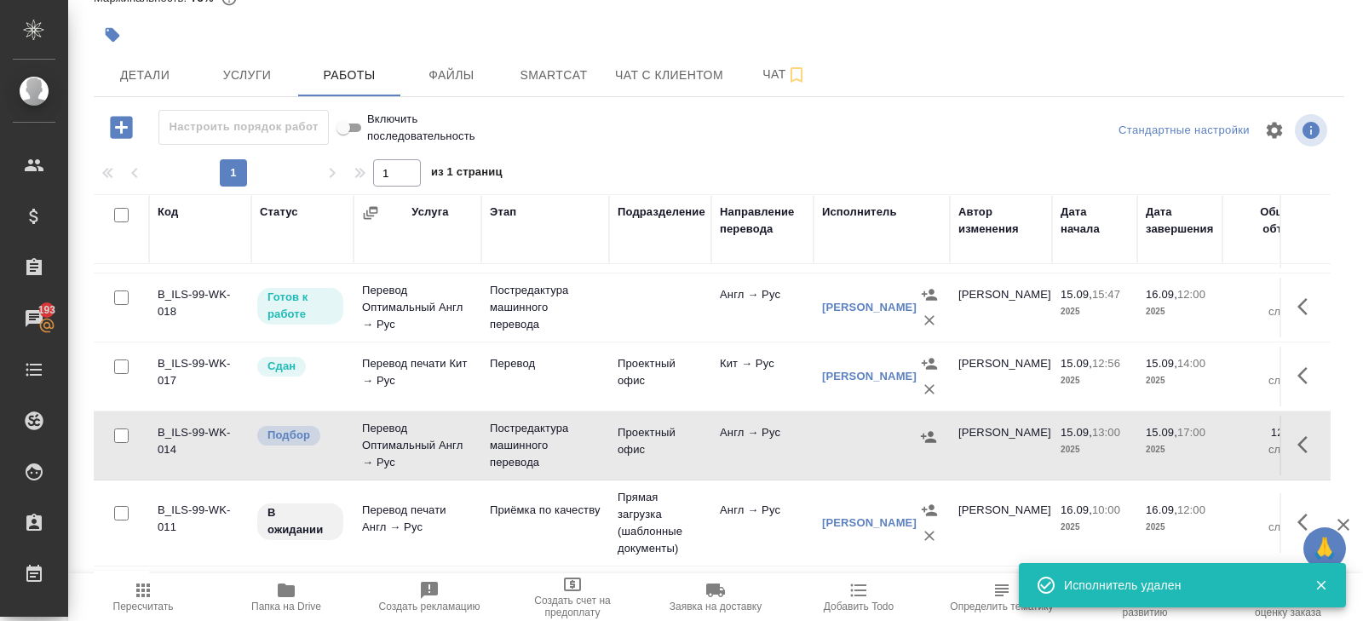
click at [1304, 445] on icon "button" at bounding box center [1308, 445] width 20 height 20
click at [1242, 438] on icon "button" at bounding box center [1244, 443] width 12 height 15
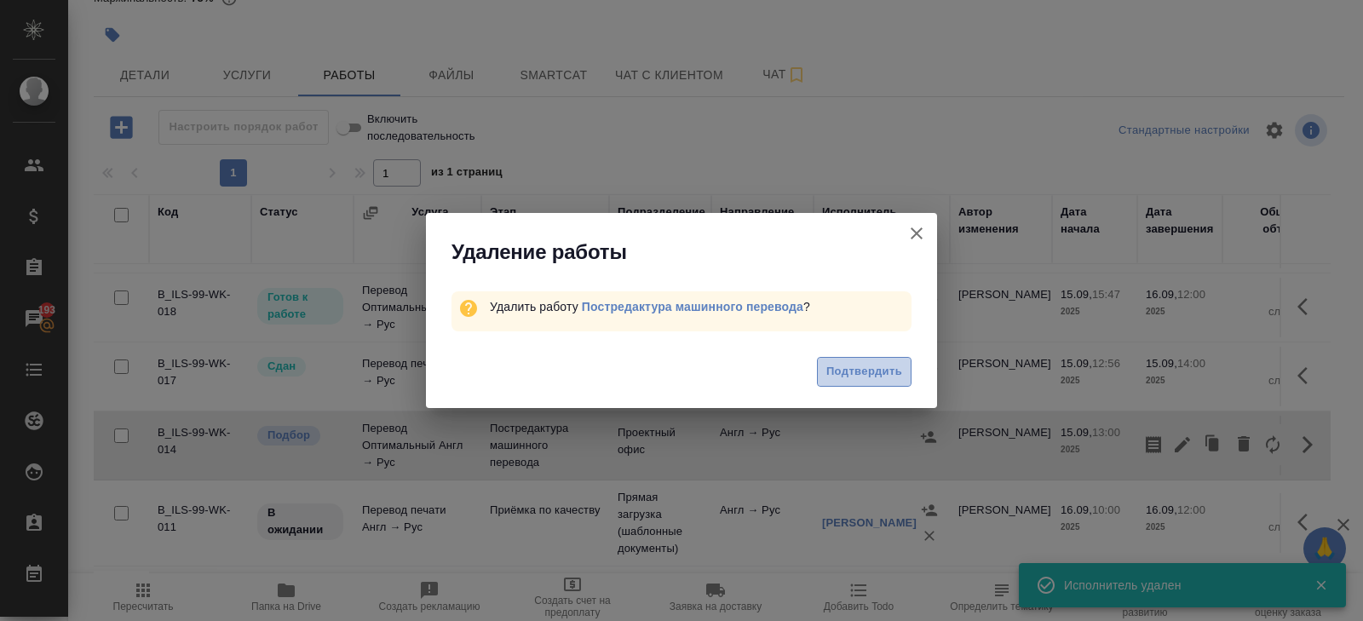
click at [864, 372] on span "Подтвердить" at bounding box center [865, 372] width 76 height 20
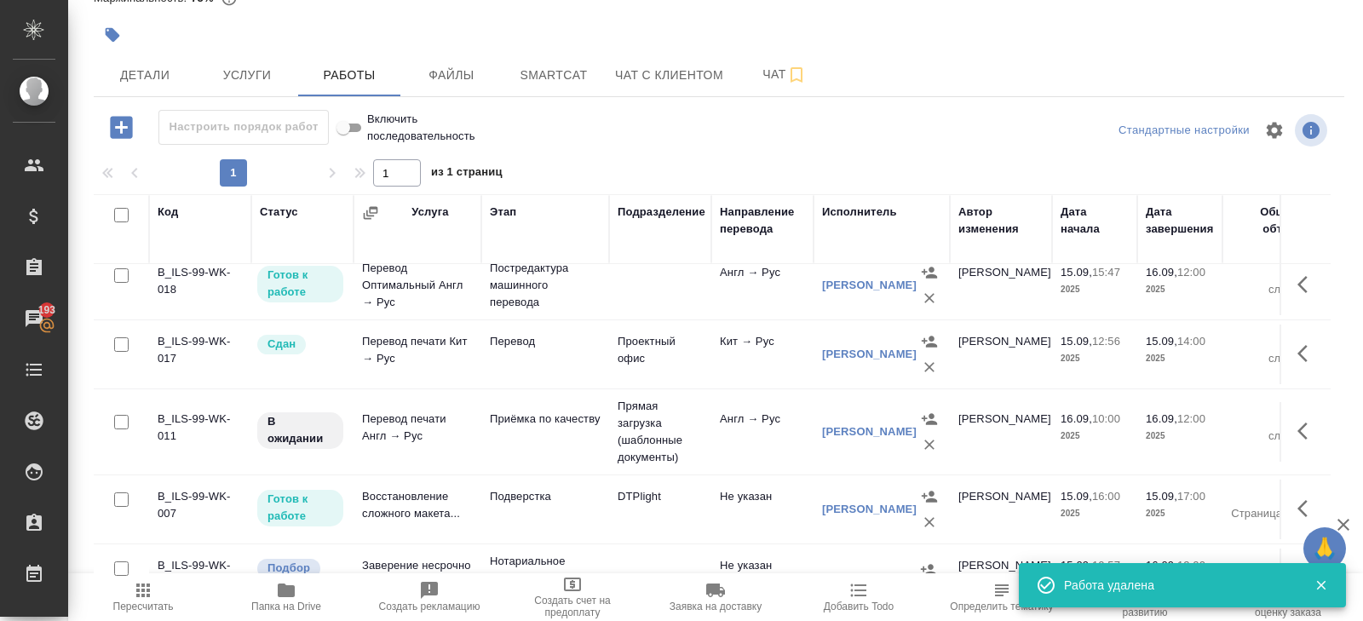
scroll to position [175, 0]
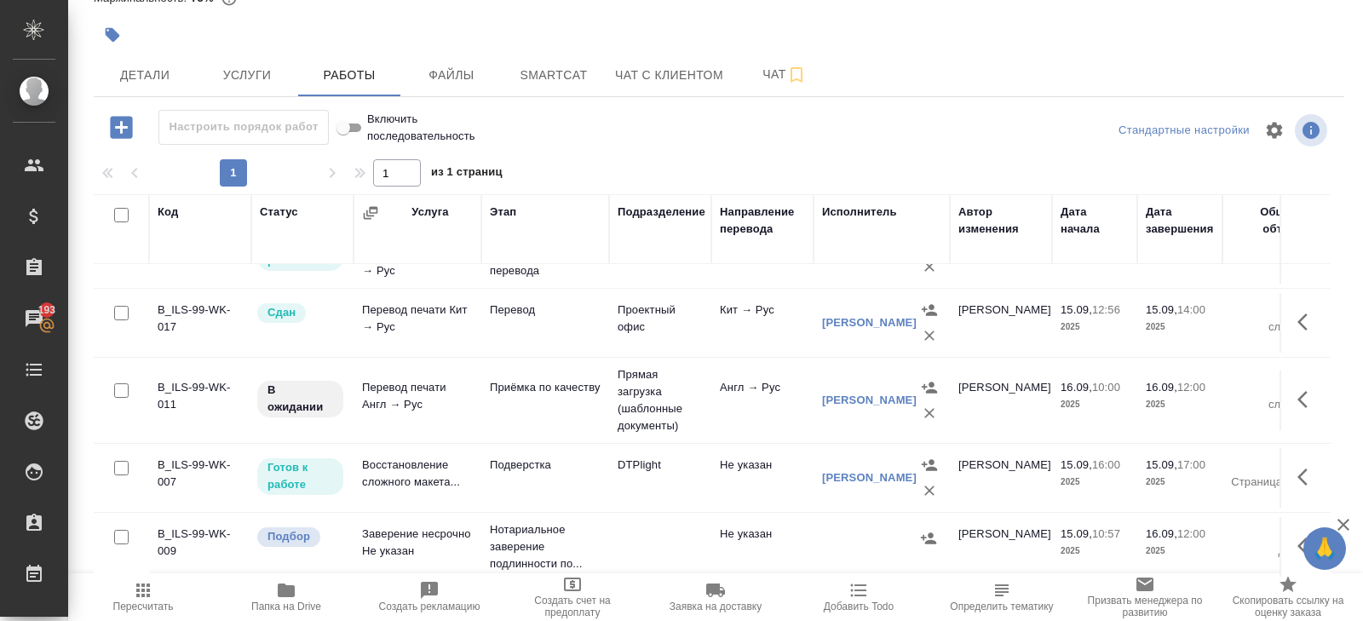
click at [145, 606] on span "Пересчитать" at bounding box center [143, 607] width 61 height 12
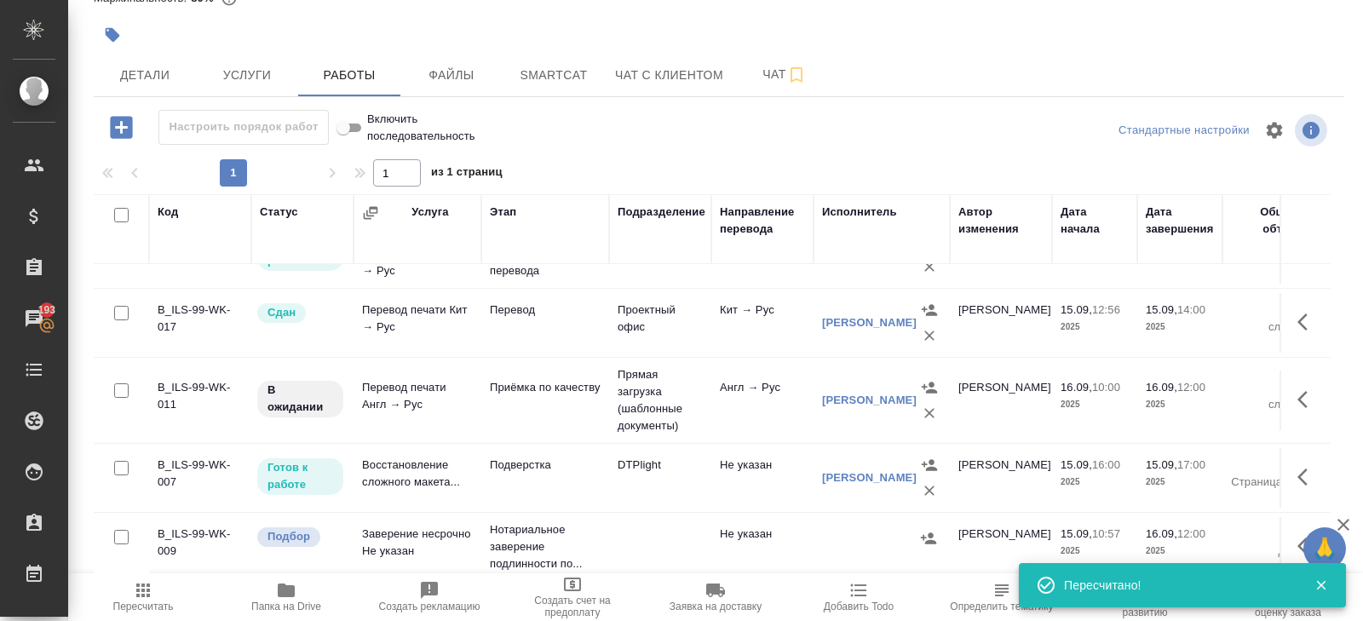
click at [139, 596] on icon "button" at bounding box center [143, 591] width 14 height 14
click at [153, 596] on icon "button" at bounding box center [143, 590] width 20 height 20
click at [1298, 404] on icon "button" at bounding box center [1308, 399] width 20 height 20
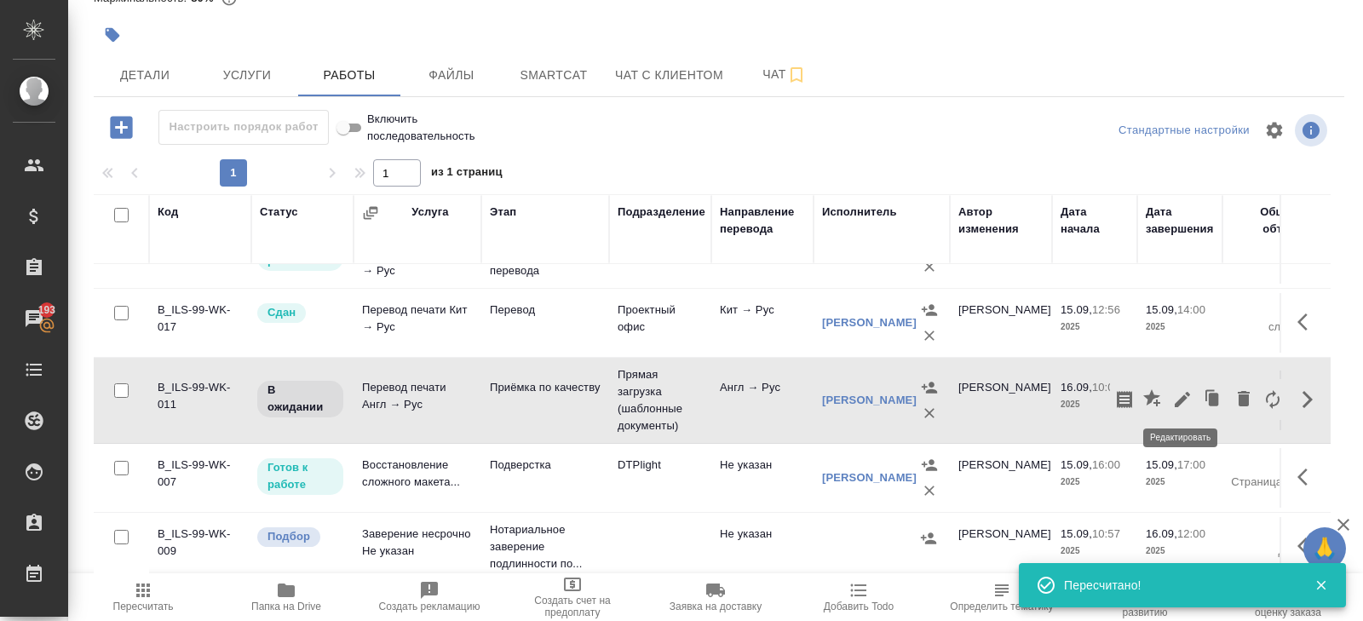
click at [1184, 402] on icon "button" at bounding box center [1183, 399] width 20 height 20
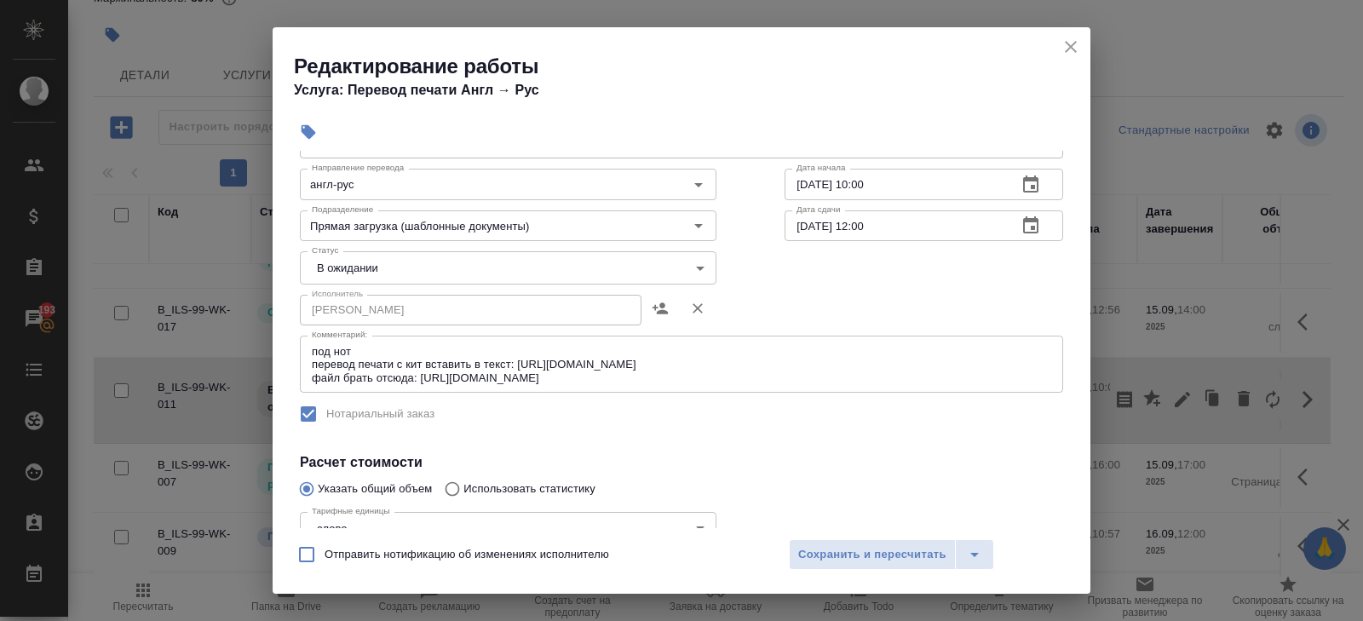
scroll to position [0, 0]
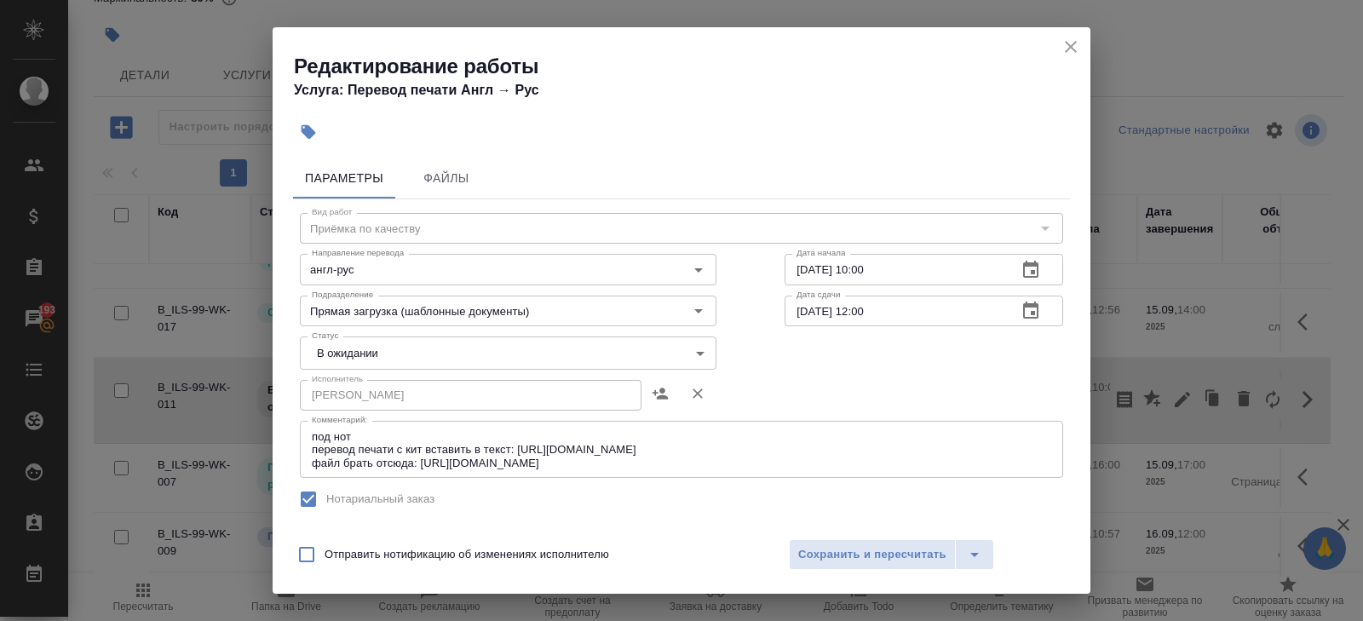
click at [1070, 46] on icon "close" at bounding box center [1071, 47] width 12 height 12
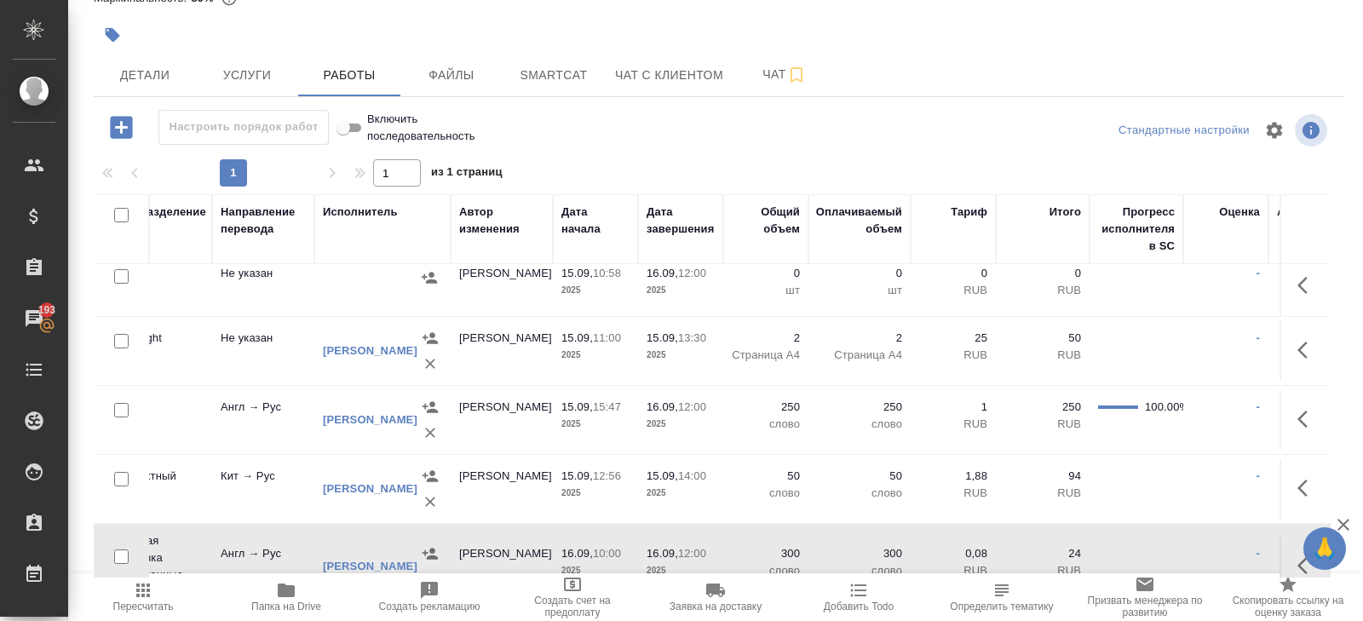
scroll to position [9, 692]
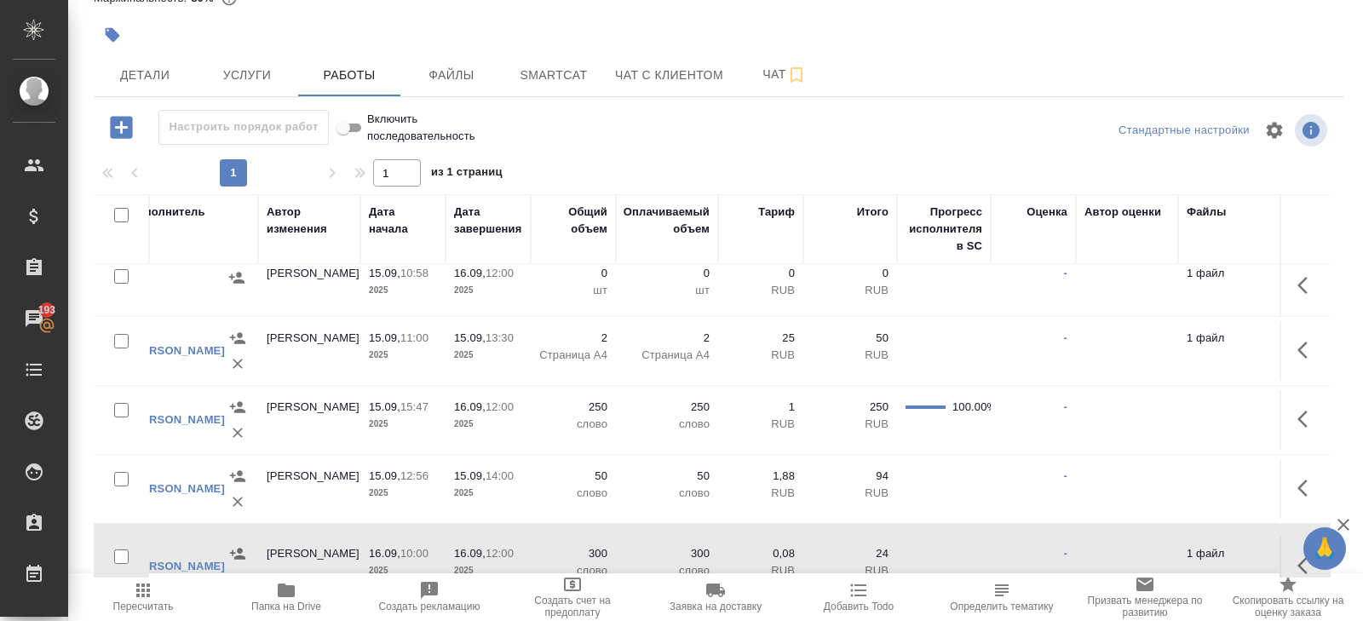
click at [152, 590] on icon "button" at bounding box center [143, 590] width 20 height 20
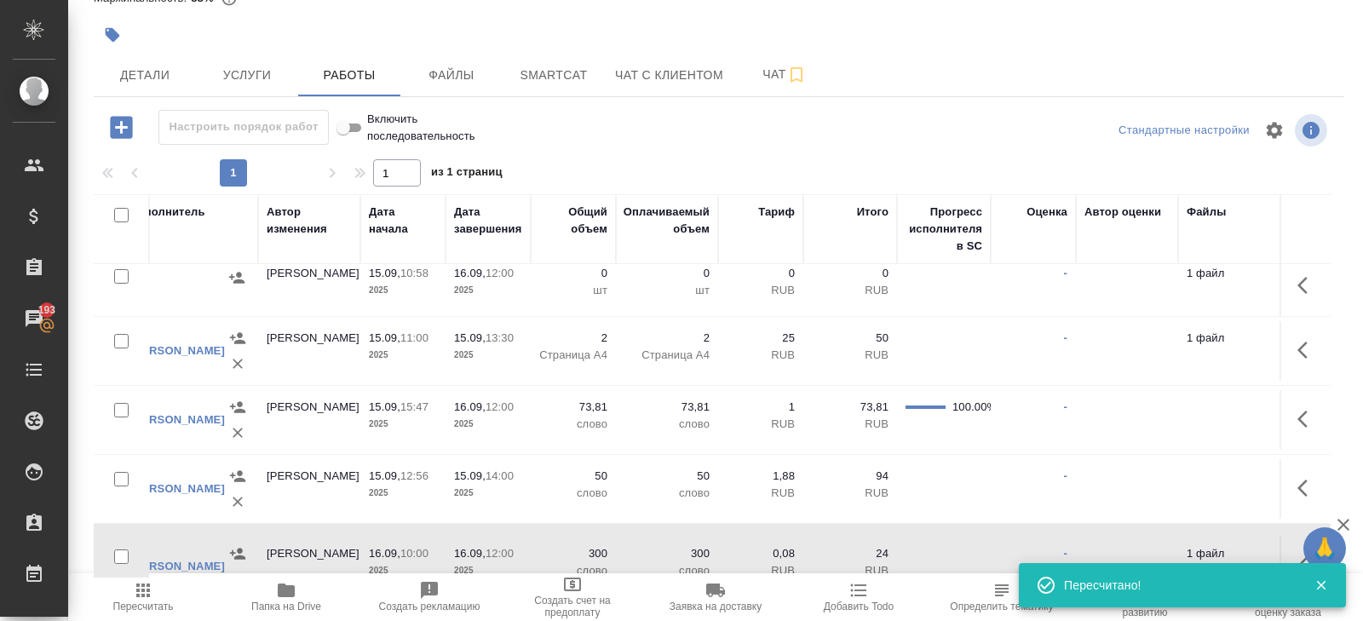
click at [1308, 422] on icon "button" at bounding box center [1308, 419] width 20 height 20
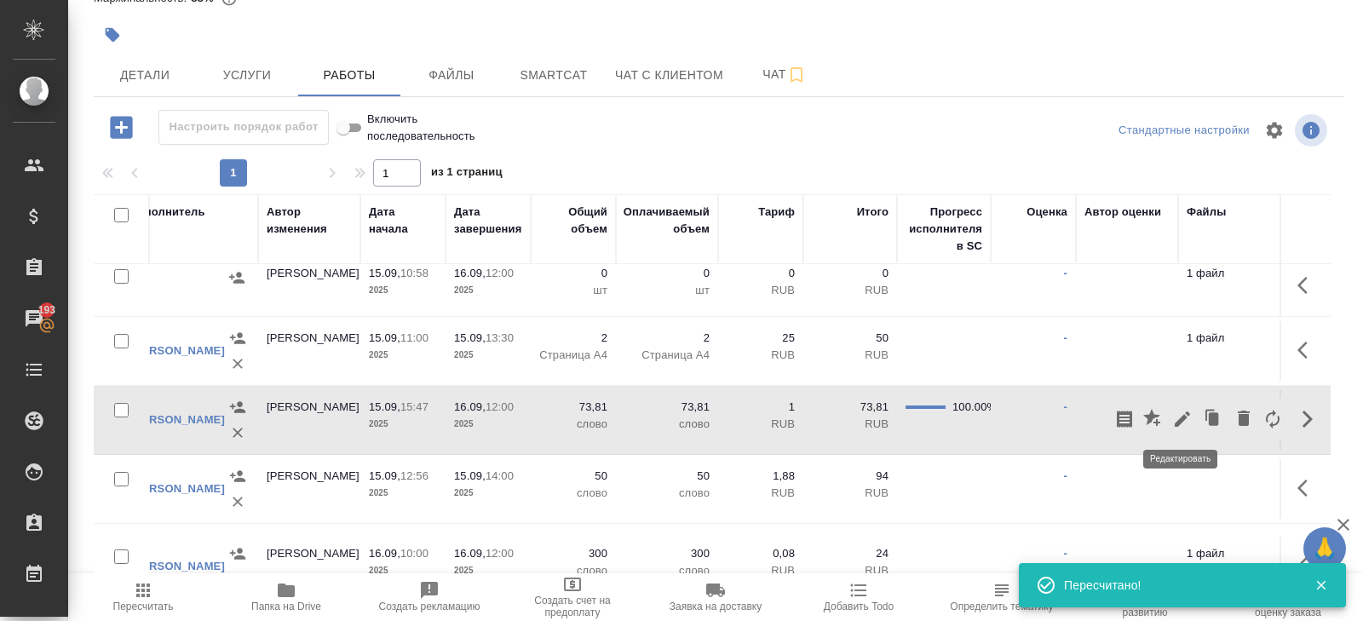
click at [1177, 421] on icon "button" at bounding box center [1182, 419] width 15 height 15
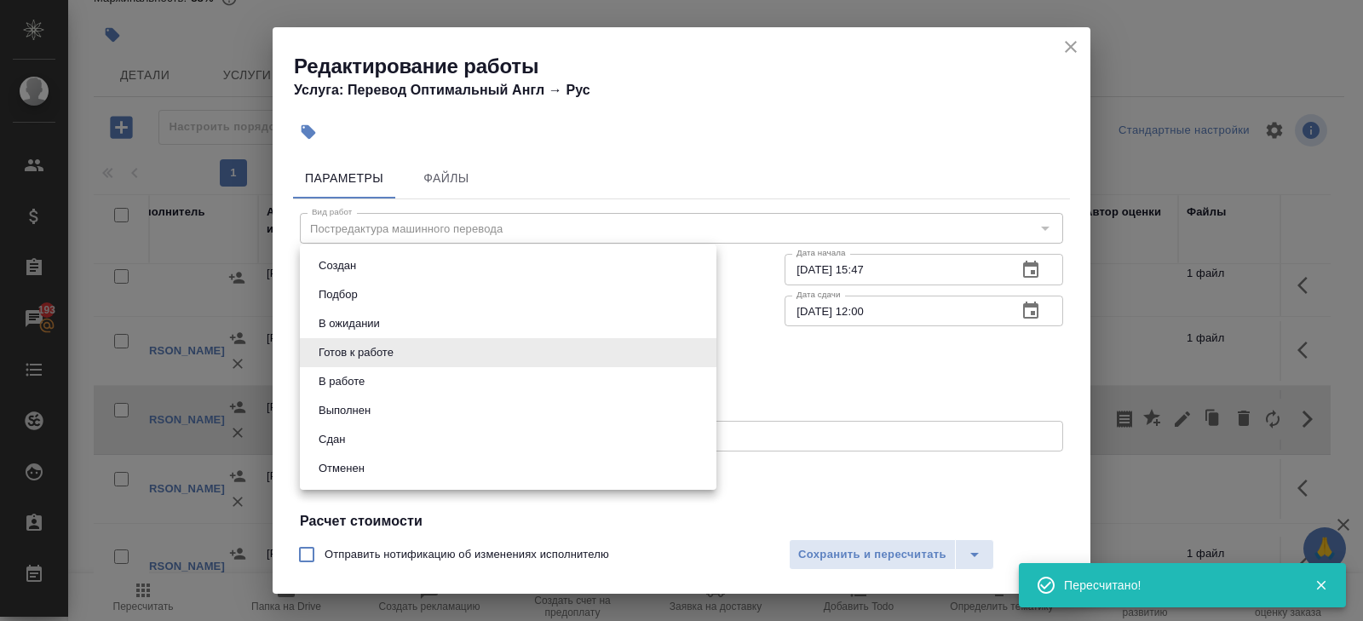
click at [402, 359] on body "🙏 .cls-1 fill:#fff; AWATERA Belyakova Yulia Клиенты Спецификации Заказы 193 Чат…" at bounding box center [681, 310] width 1363 height 621
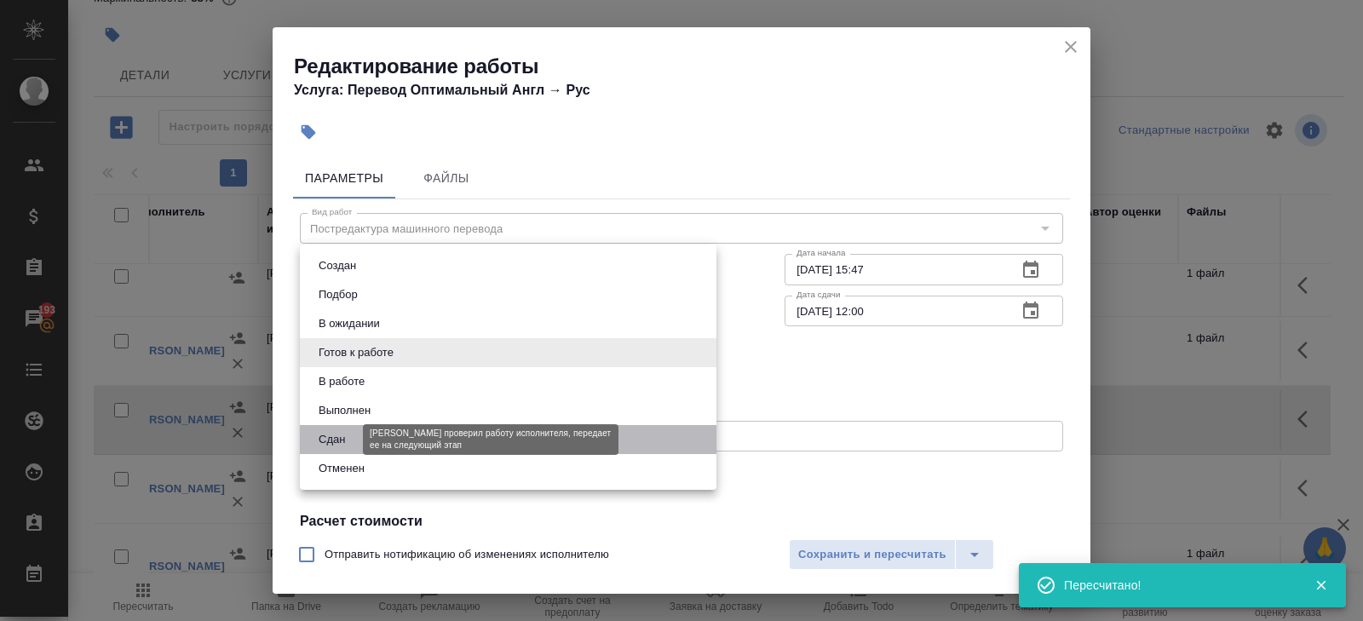
drag, startPoint x: 350, startPoint y: 435, endPoint x: 361, endPoint y: 435, distance: 11.1
click at [350, 435] on button "Сдан" at bounding box center [332, 439] width 37 height 19
type input "closed"
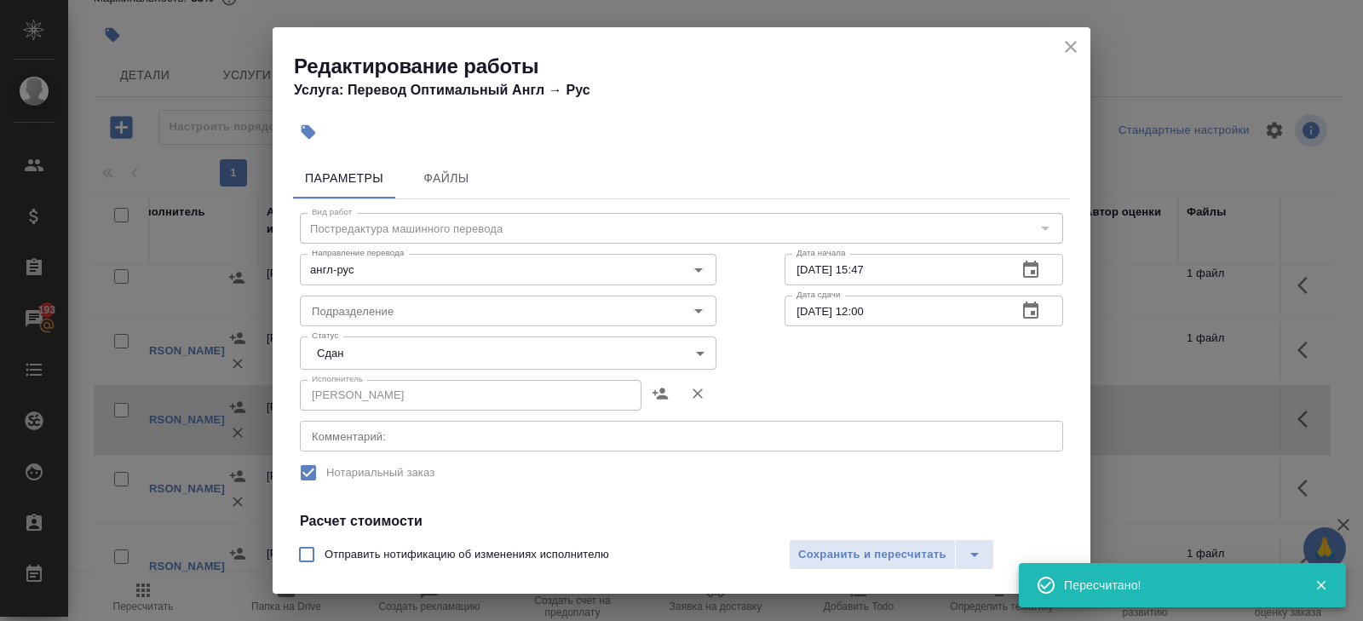
click at [822, 572] on div "Отправить нотификацию об изменениях исполнителю Сохранить и пересчитать" at bounding box center [682, 561] width 818 height 66
click at [822, 560] on span "Сохранить и пересчитать" at bounding box center [872, 555] width 148 height 20
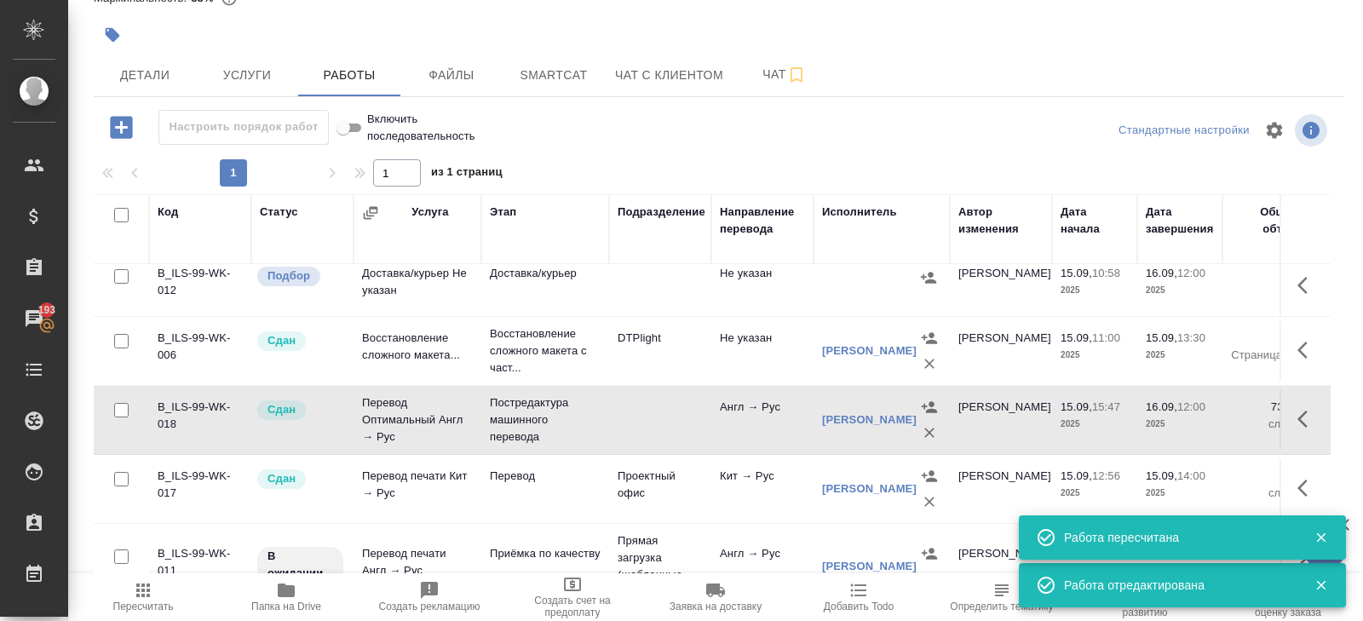
scroll to position [175, 0]
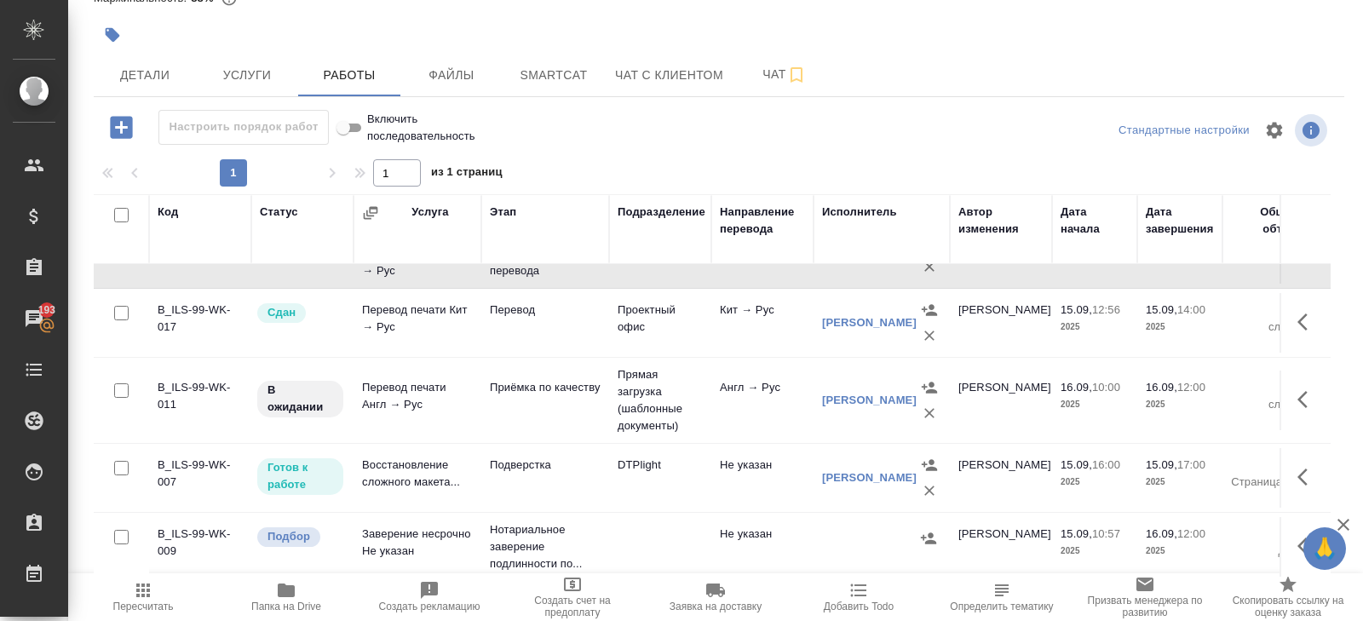
click at [138, 610] on span "Пересчитать" at bounding box center [143, 607] width 61 height 12
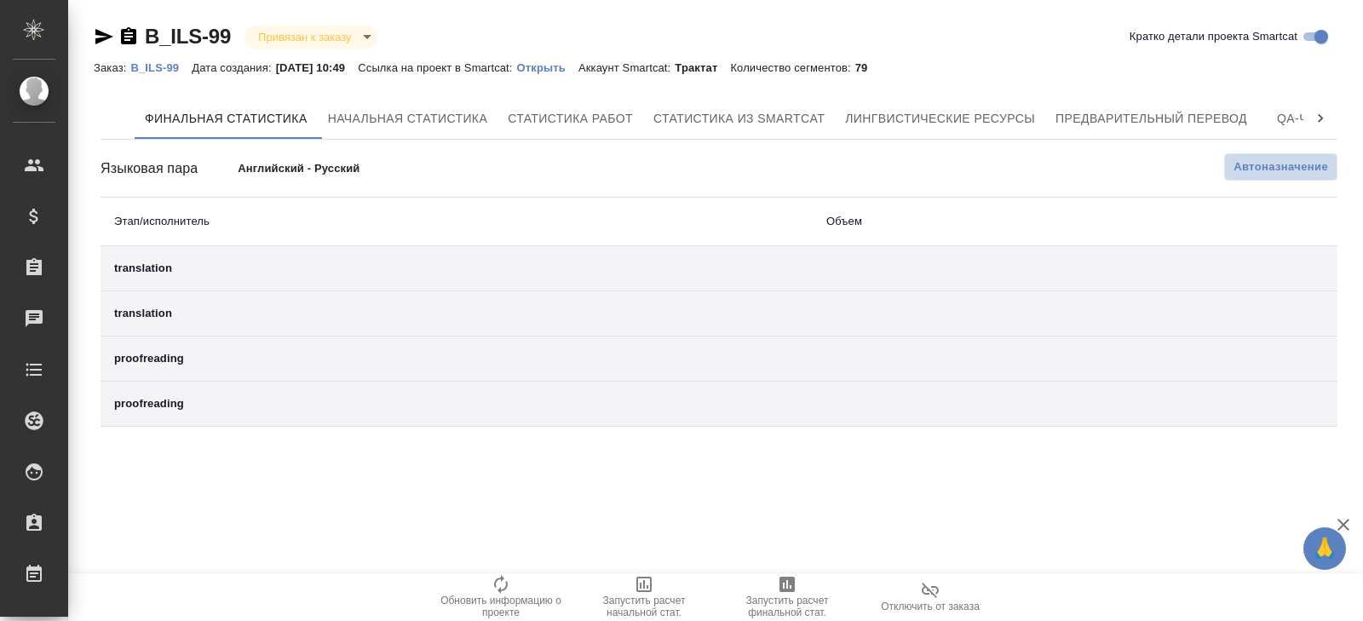
click at [1259, 171] on span "Автоназначение" at bounding box center [1281, 166] width 95 height 17
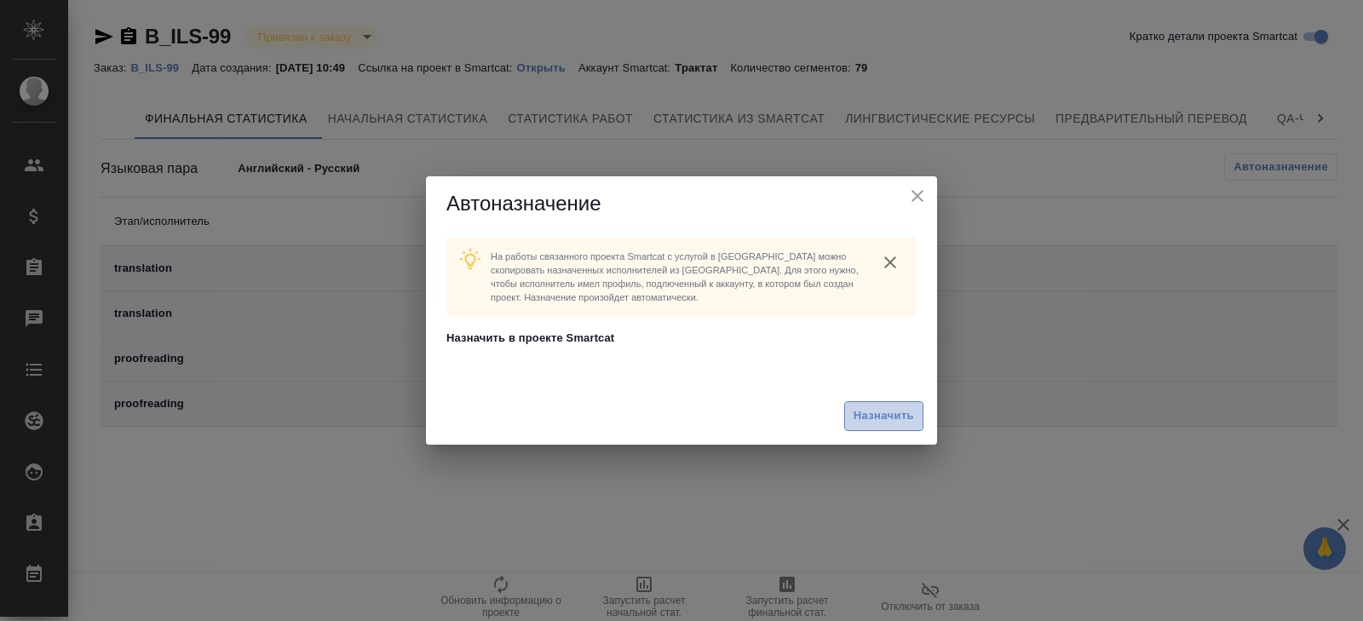
click at [884, 409] on span "Назначить" at bounding box center [884, 416] width 61 height 20
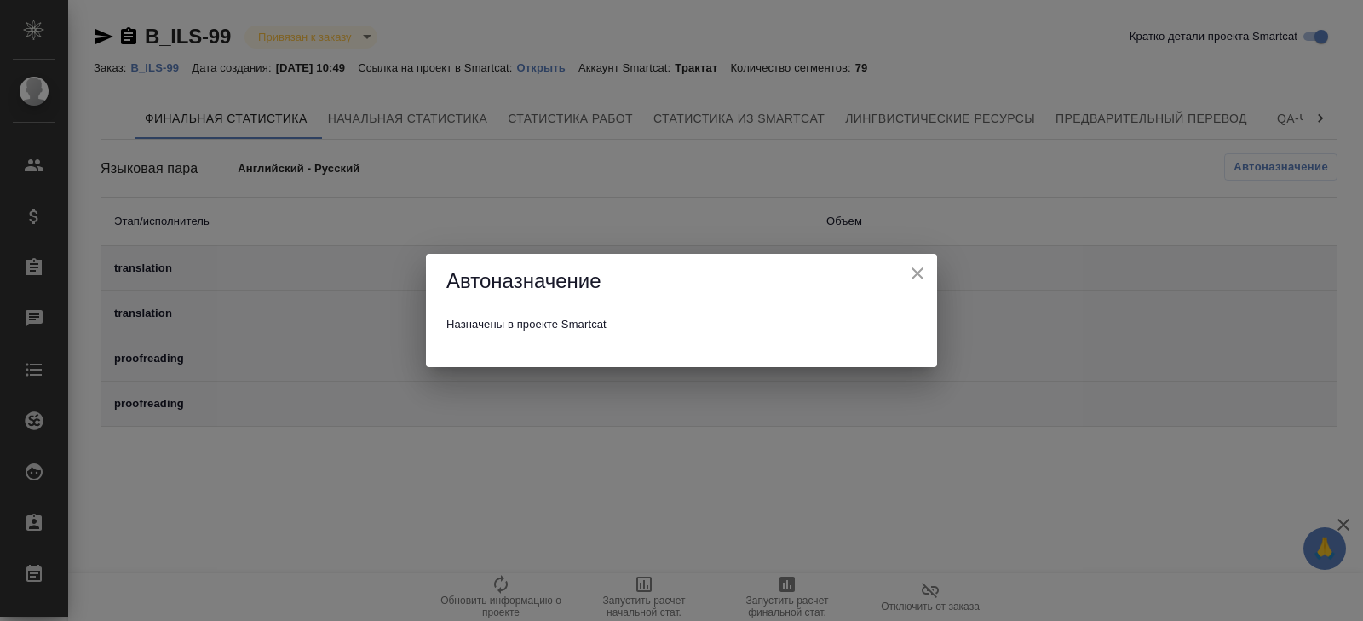
click at [852, 545] on div "Автоназначение Назначены в проекте Smartcat" at bounding box center [681, 310] width 1363 height 621
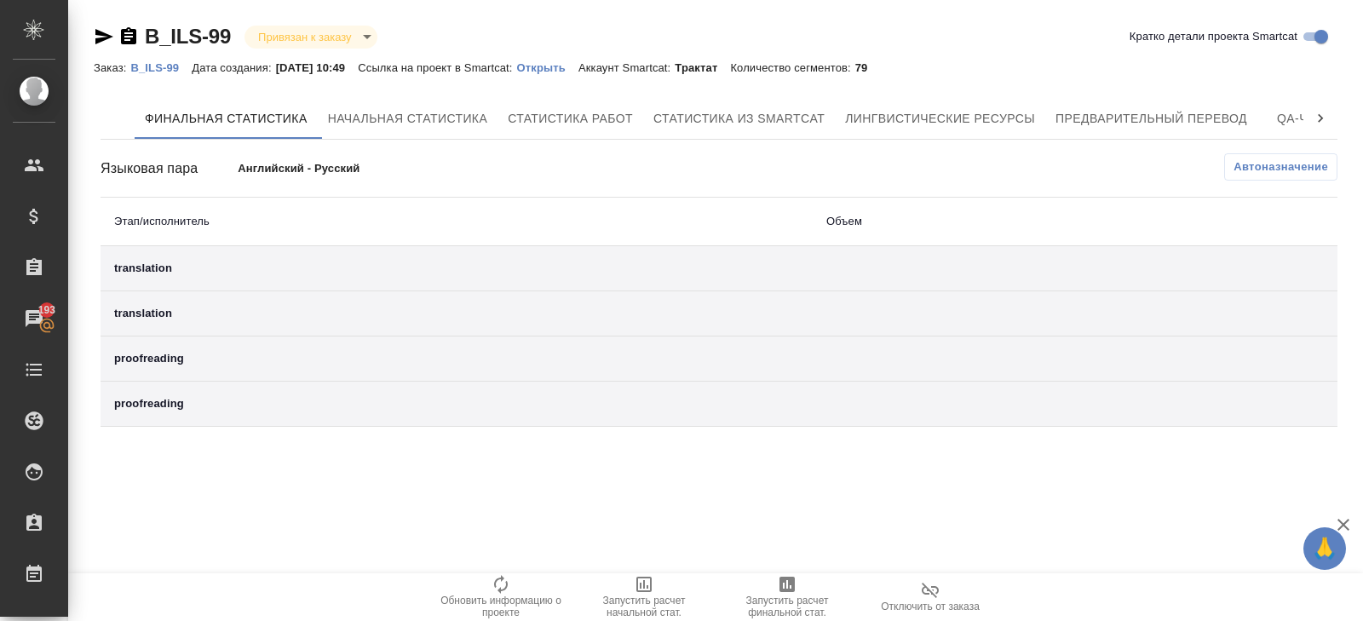
click at [1247, 168] on span "Автоназначение" at bounding box center [1281, 166] width 95 height 17
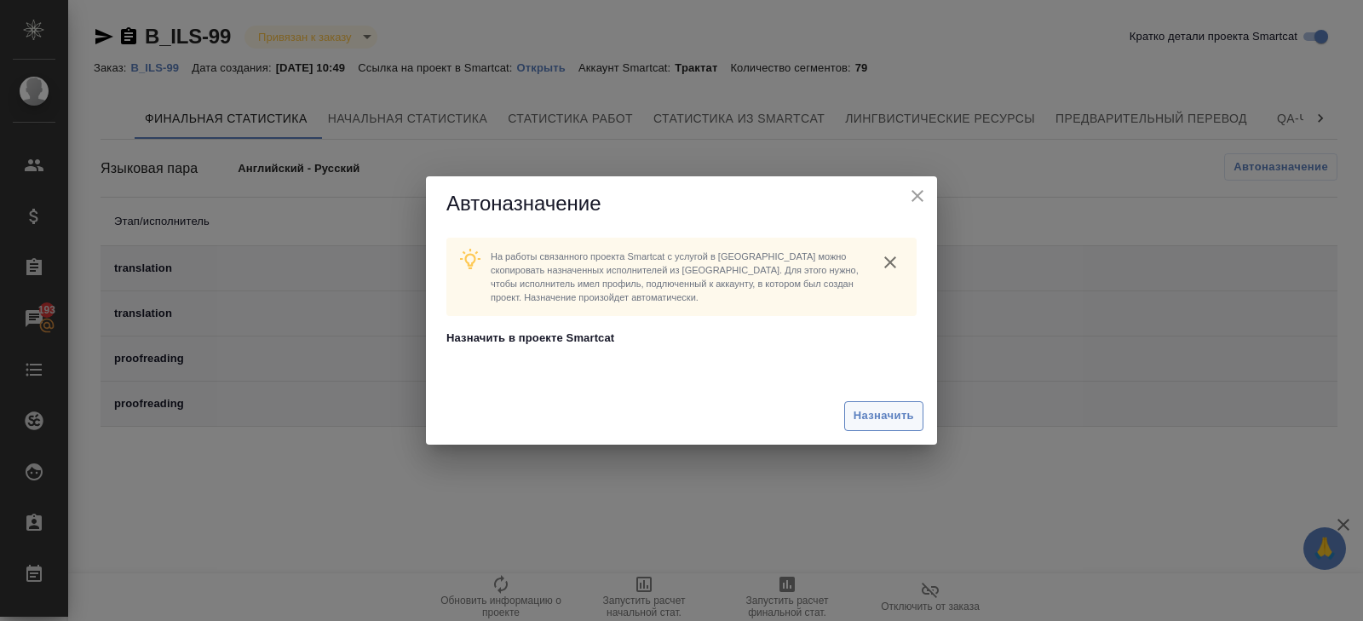
click at [855, 426] on button "Назначить" at bounding box center [883, 416] width 79 height 30
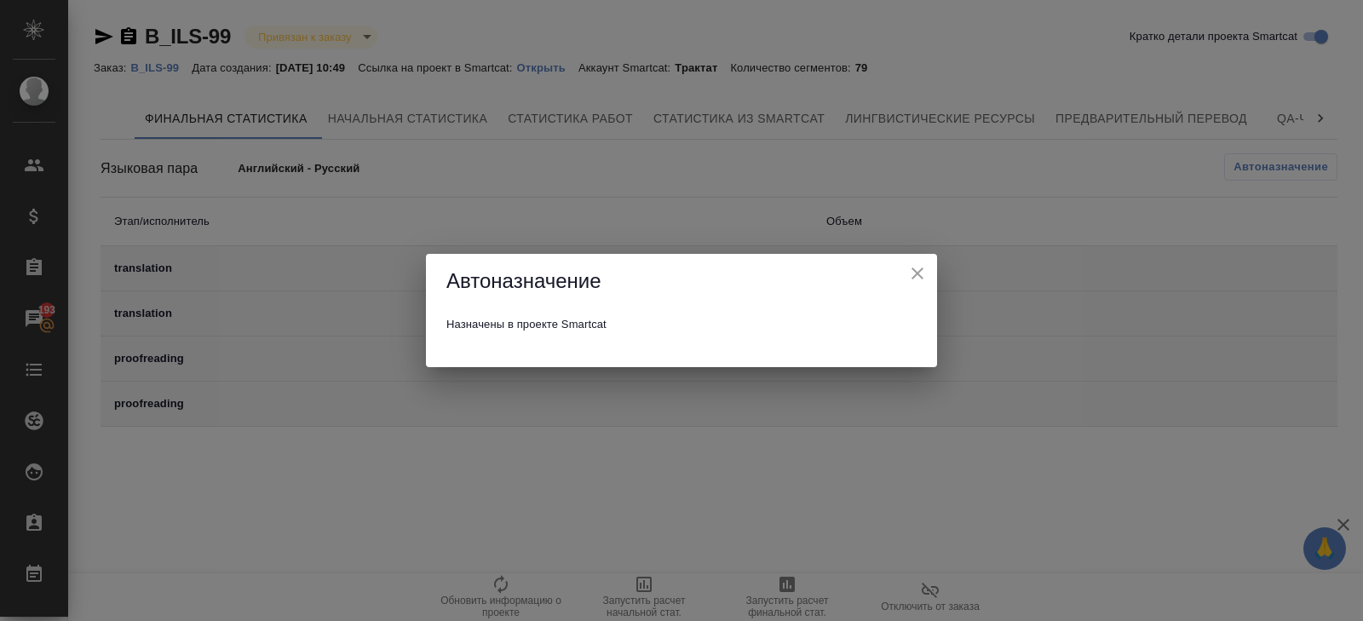
click at [814, 475] on div "Автоназначение Назначены в проекте Smartcat" at bounding box center [681, 310] width 1363 height 621
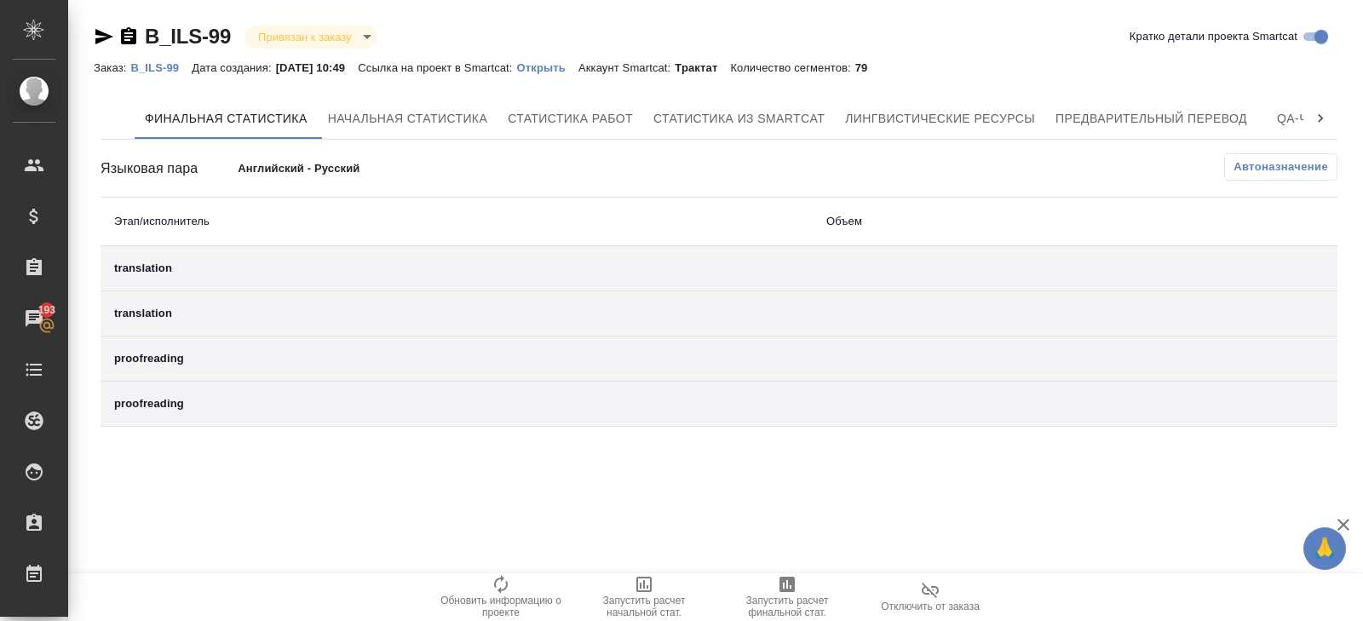
click at [768, 587] on span "Запустить расчет финальной стат." at bounding box center [787, 596] width 123 height 44
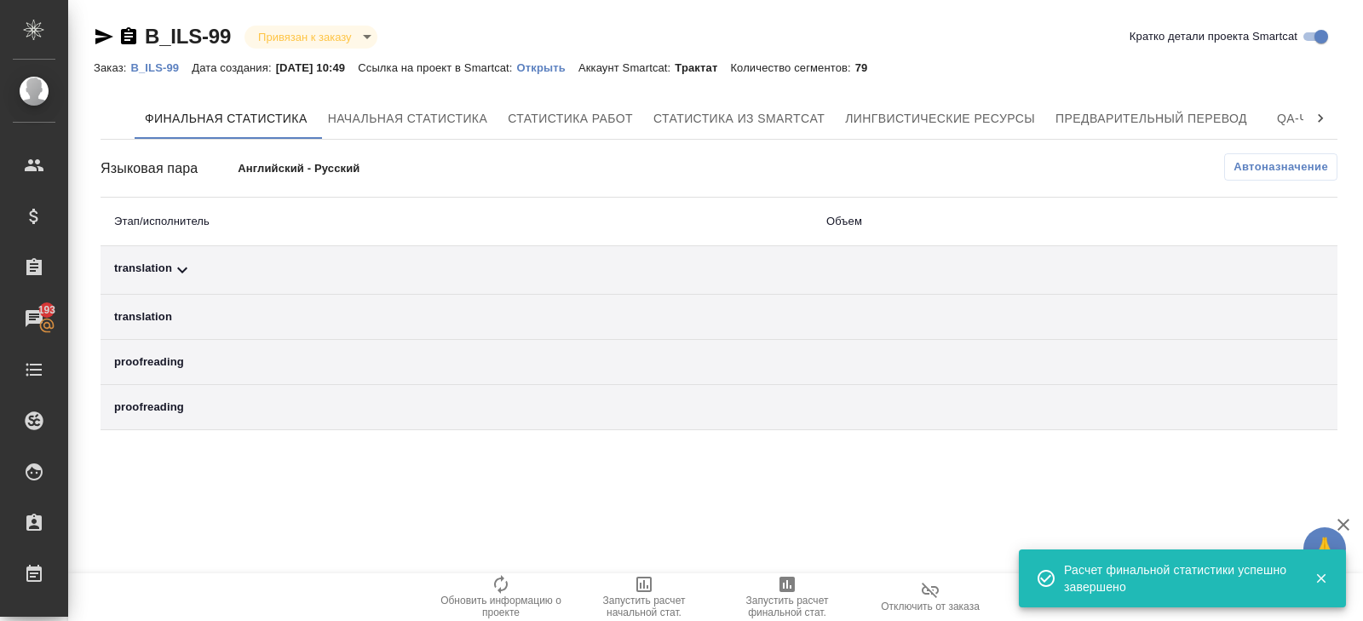
click at [193, 266] on div "translation" at bounding box center [456, 270] width 685 height 20
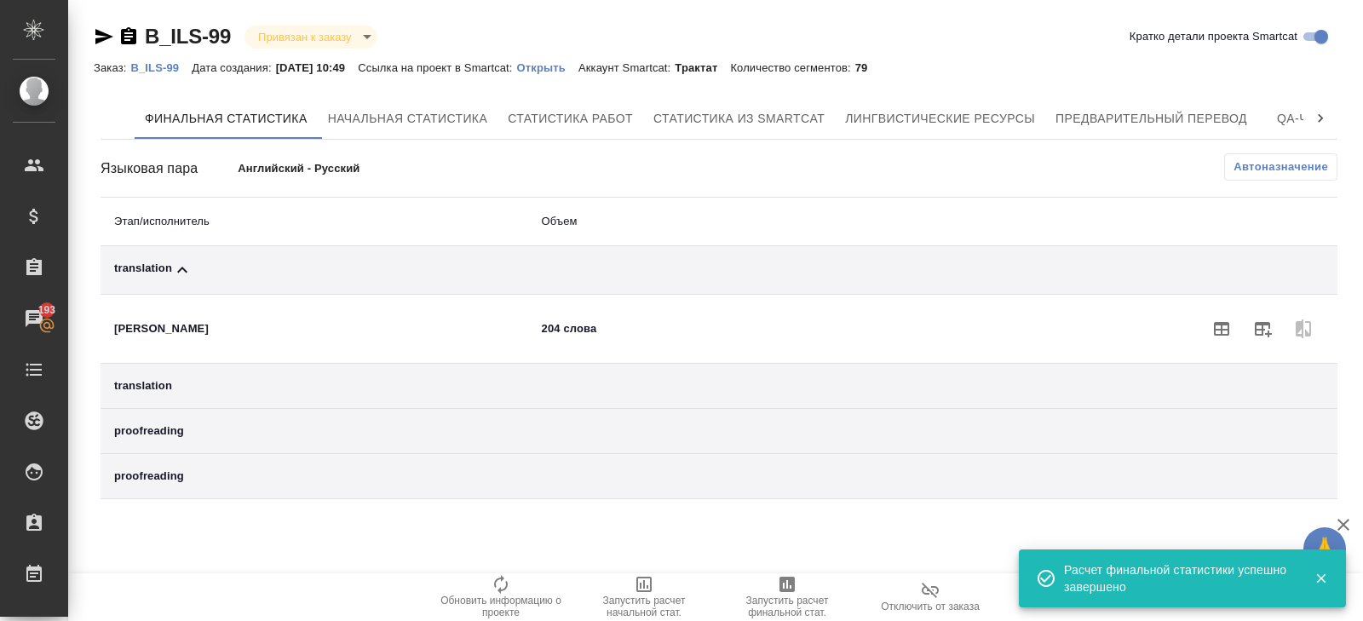
click at [1271, 171] on span "Автоназначение" at bounding box center [1281, 166] width 95 height 17
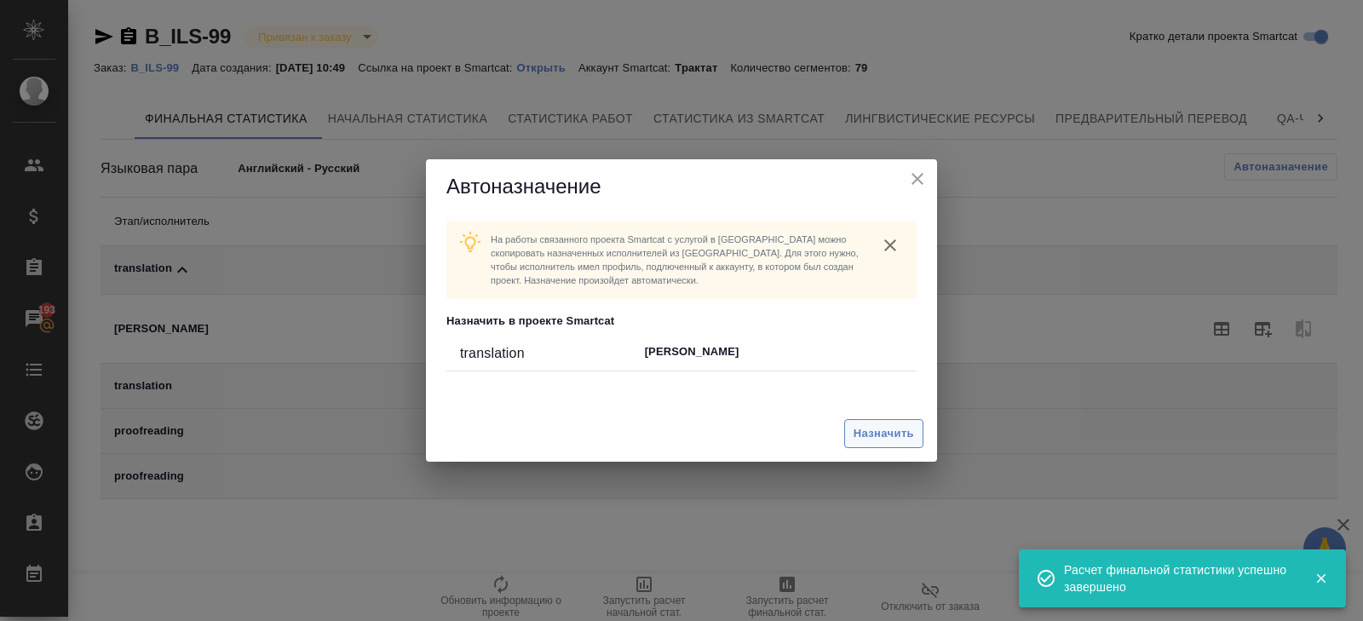
click at [902, 429] on span "Назначить" at bounding box center [884, 434] width 61 height 20
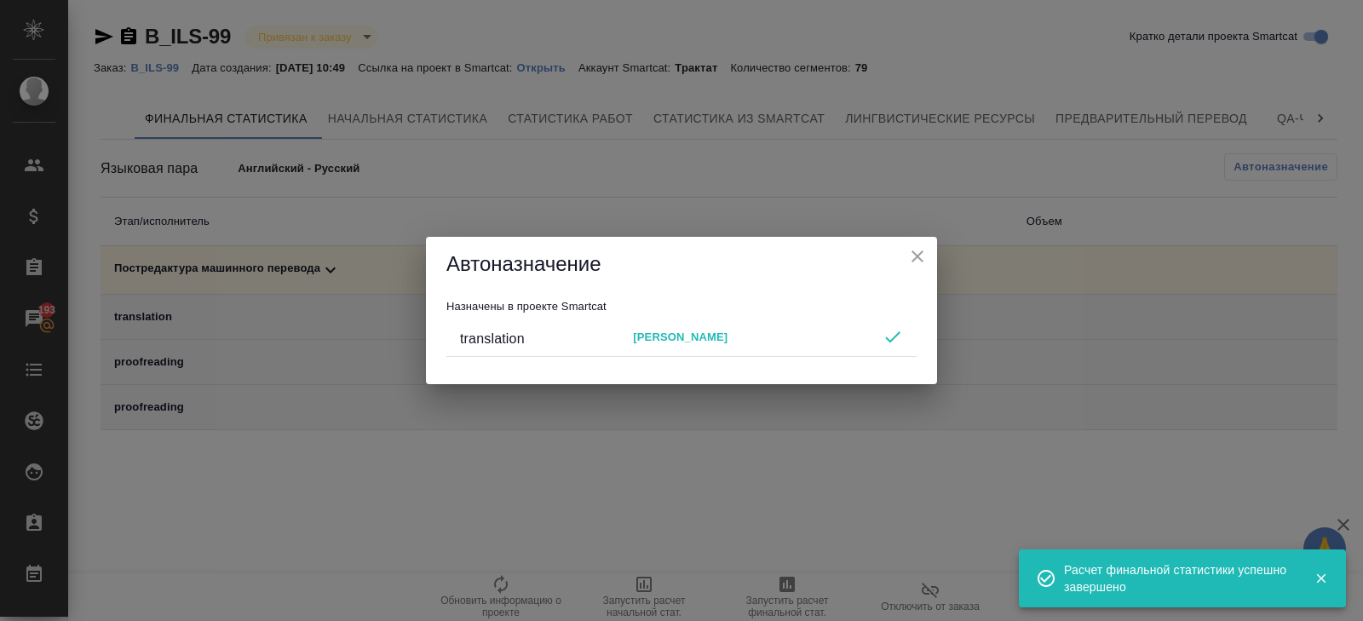
click at [747, 501] on div "Автоназначение Назначены в проекте Smartcat translation [PERSON_NAME]" at bounding box center [681, 310] width 1363 height 621
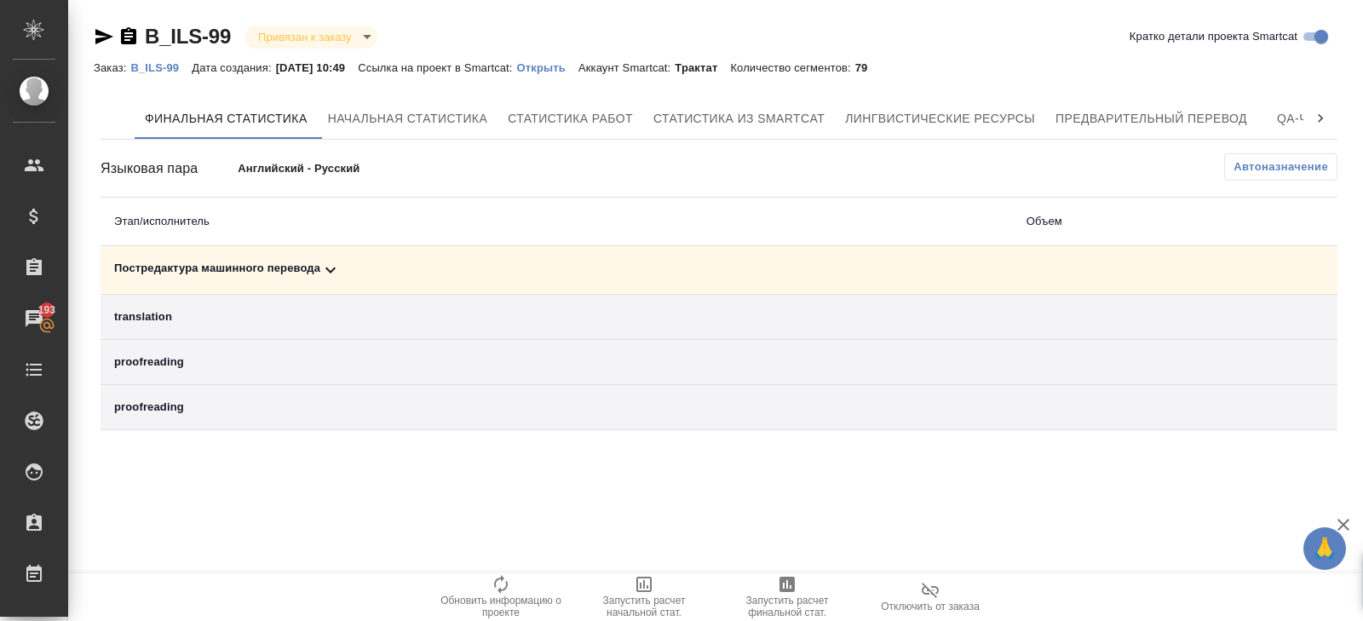
click at [776, 589] on span "Запустить расчет финальной стат." at bounding box center [787, 596] width 123 height 44
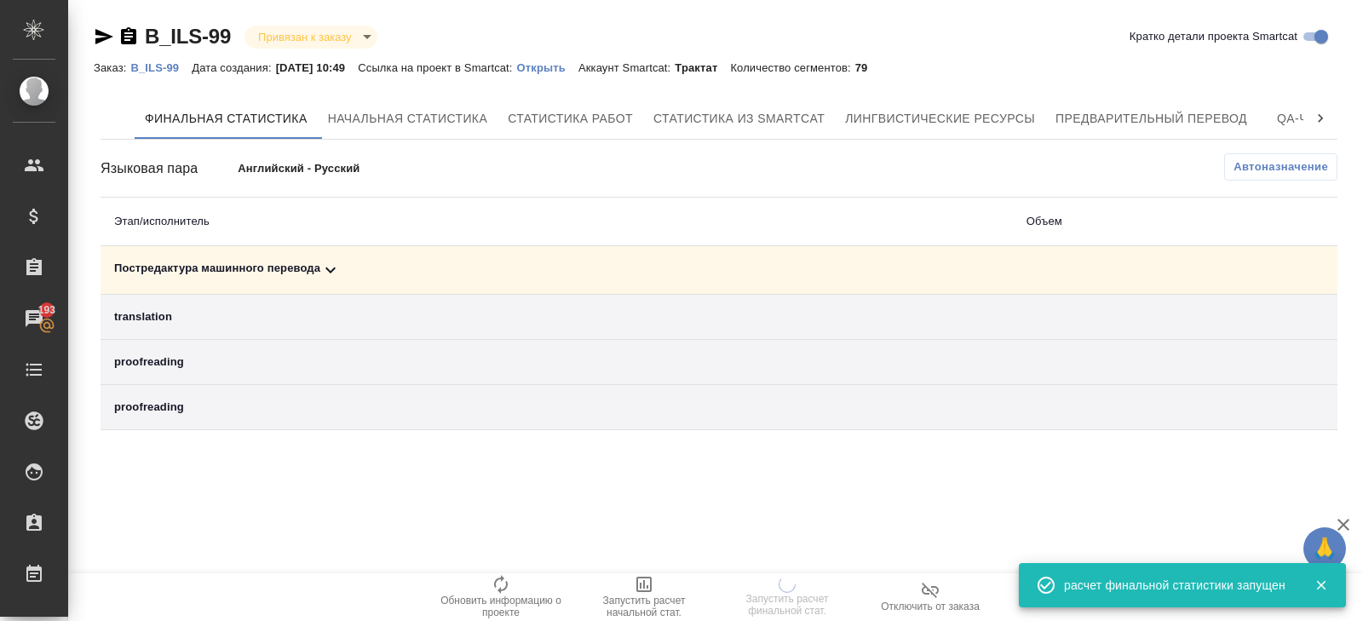
click at [579, 420] on td "proofreading" at bounding box center [557, 407] width 913 height 45
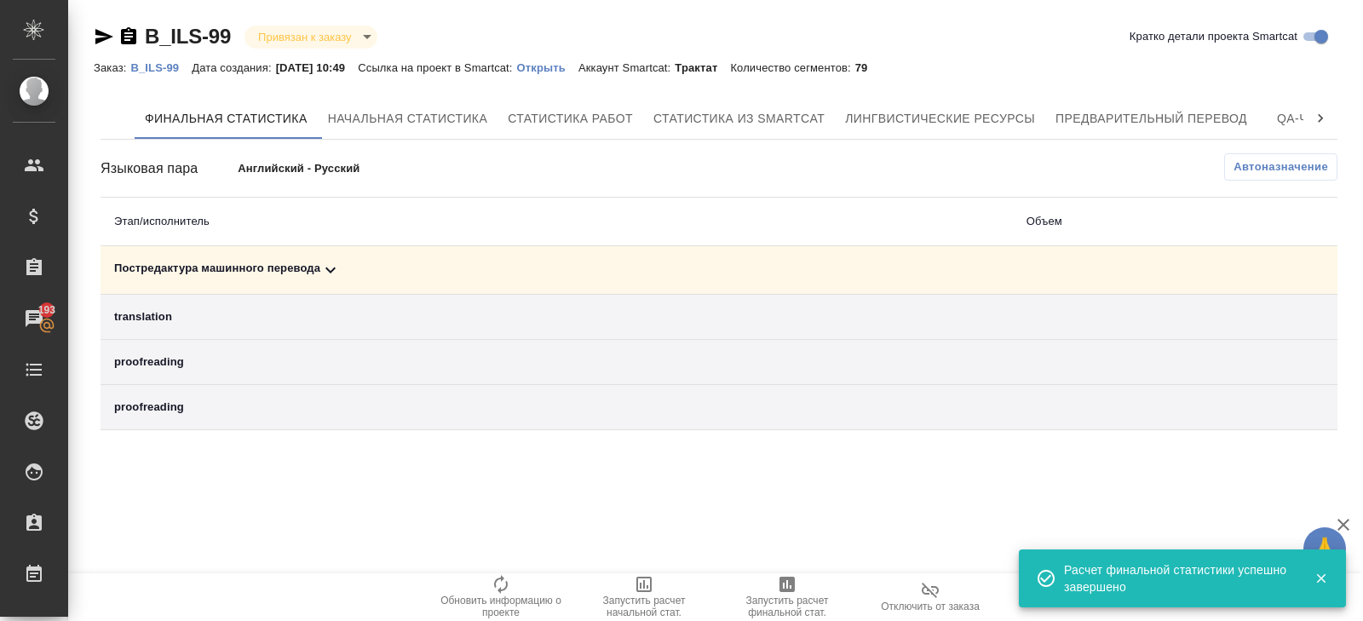
click at [335, 260] on icon at bounding box center [330, 270] width 20 height 20
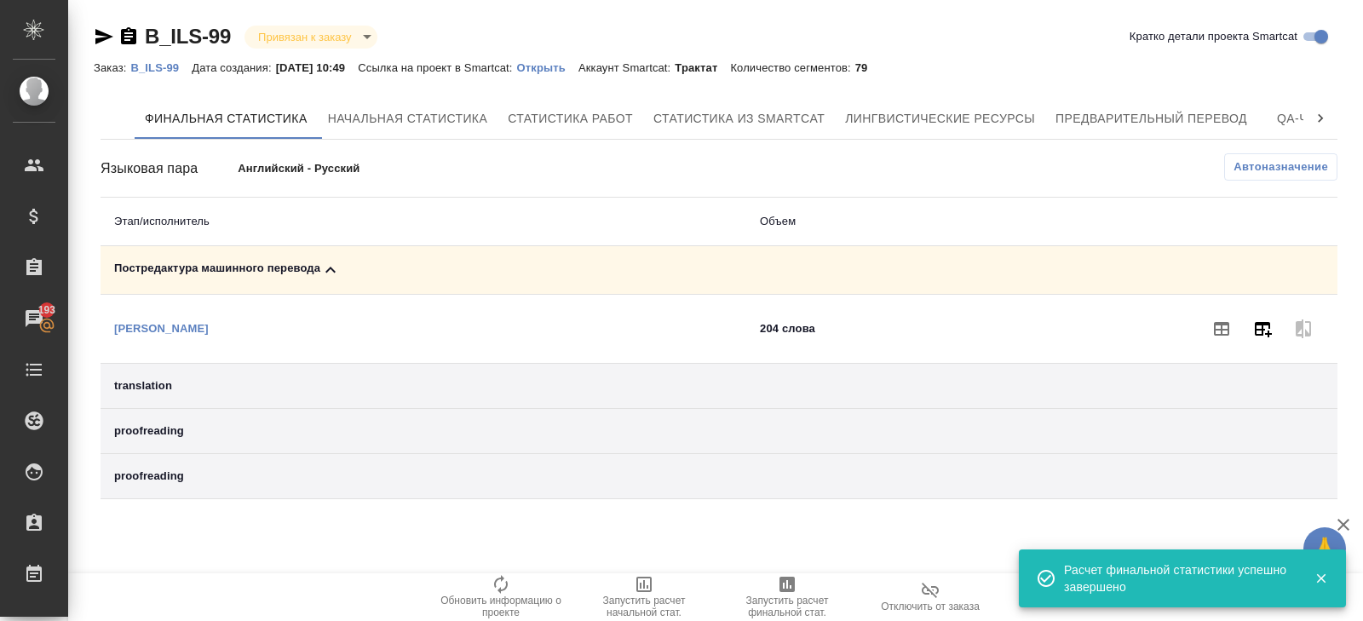
click at [1256, 326] on icon "button" at bounding box center [1263, 329] width 20 height 20
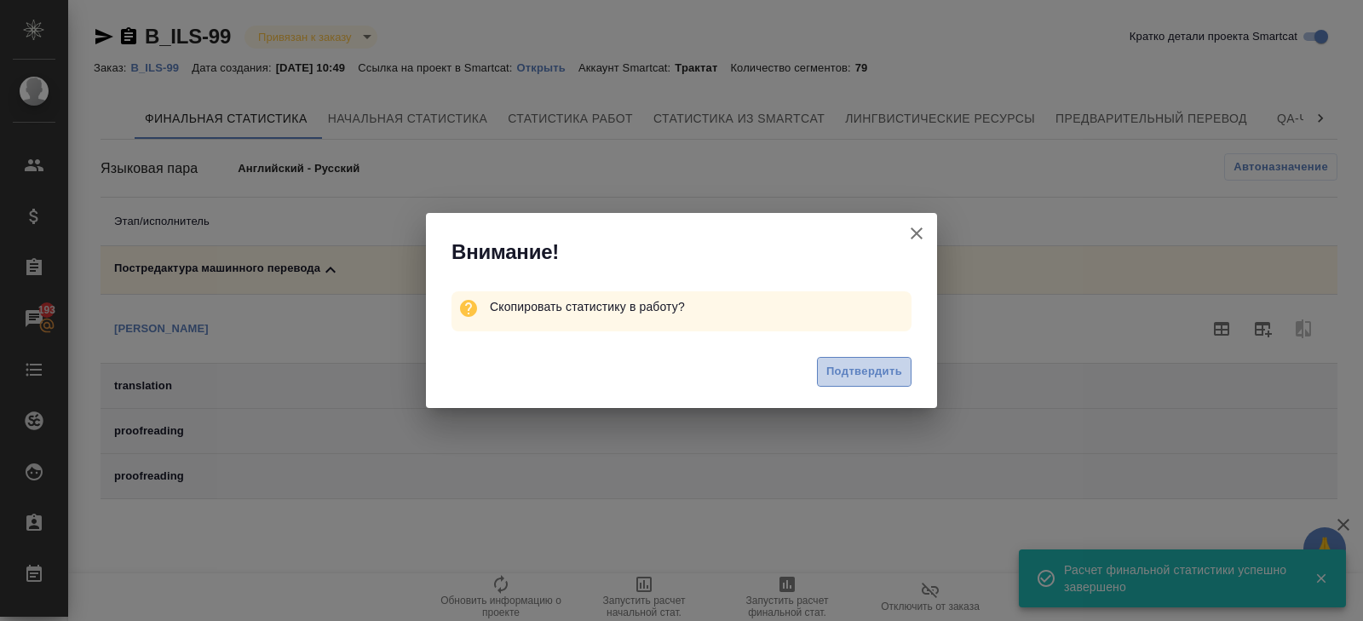
click at [876, 369] on span "Подтвердить" at bounding box center [865, 372] width 76 height 20
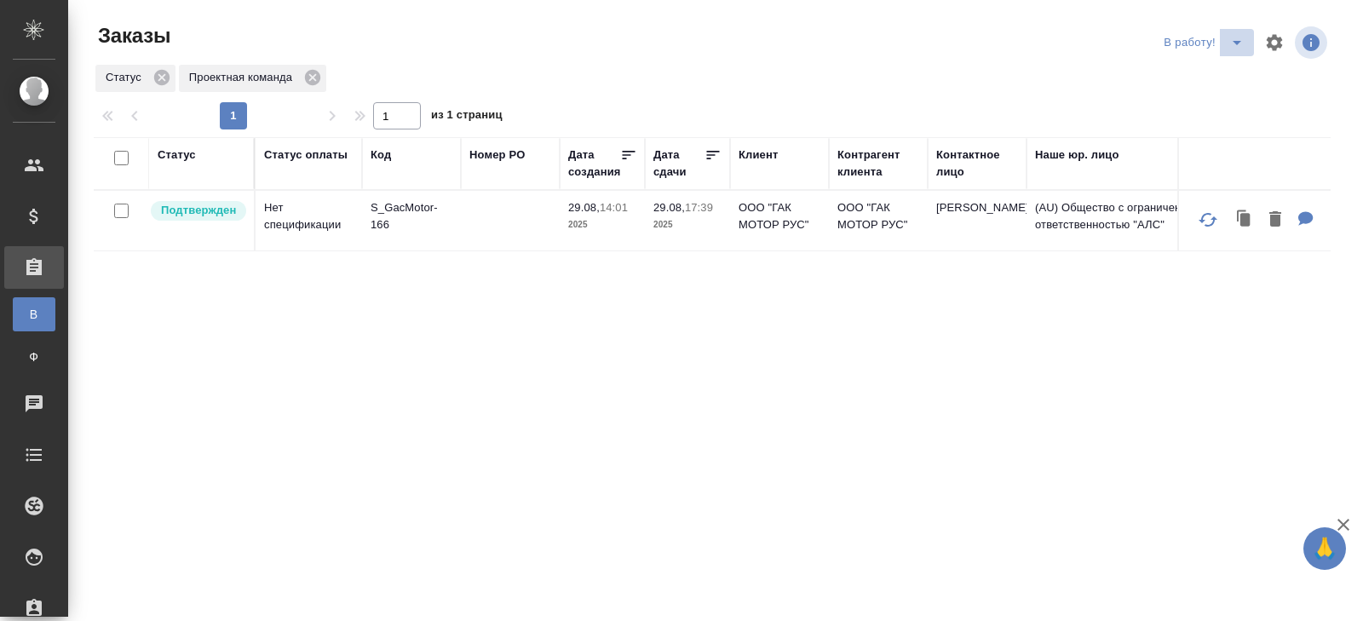
click at [1236, 48] on icon "split button" at bounding box center [1237, 42] width 20 height 20
click at [1226, 107] on li "начислить" at bounding box center [1206, 103] width 95 height 27
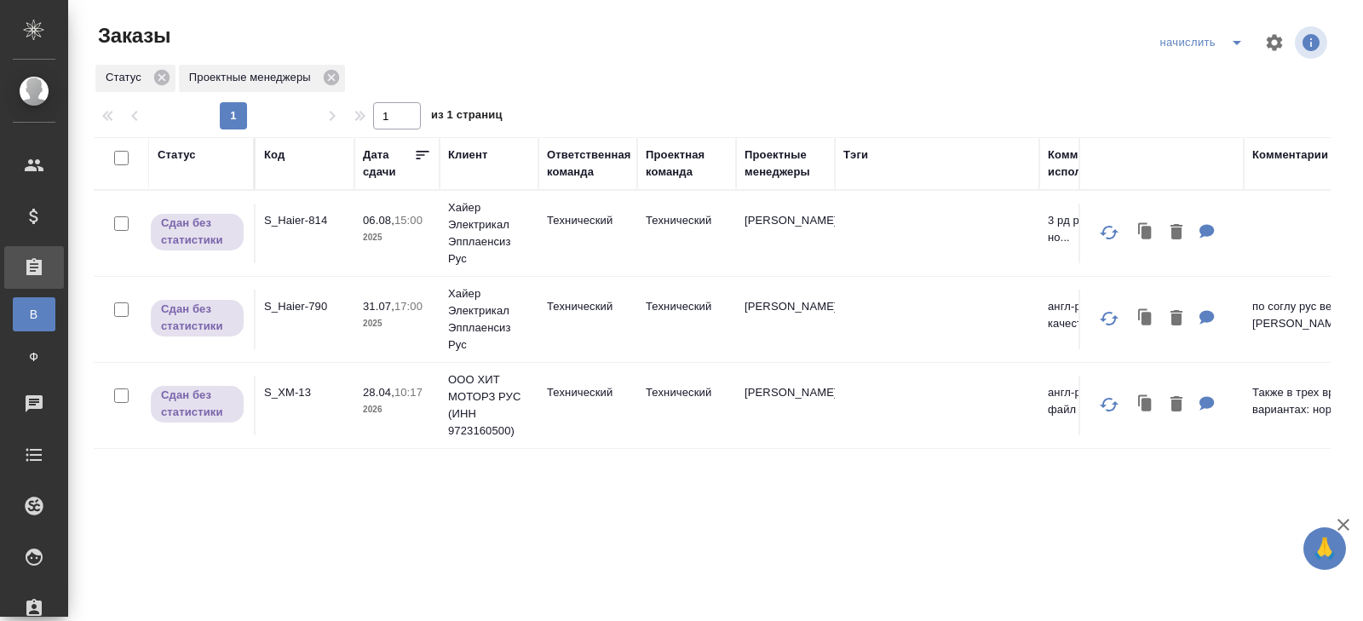
click at [1230, 42] on icon "split button" at bounding box center [1237, 42] width 20 height 20
click at [1221, 74] on li "В работу!" at bounding box center [1204, 76] width 100 height 27
